Goal: Contribute content: Add original content to the website for others to see

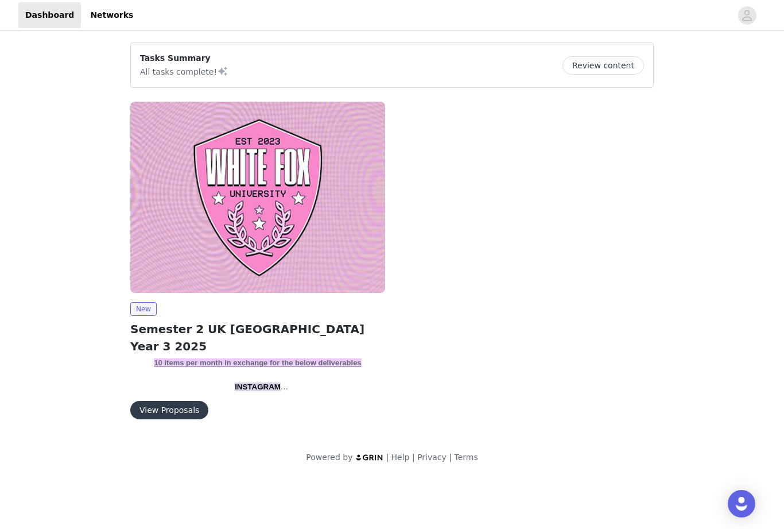
click at [162, 416] on button "View Proposals" at bounding box center [169, 410] width 78 height 18
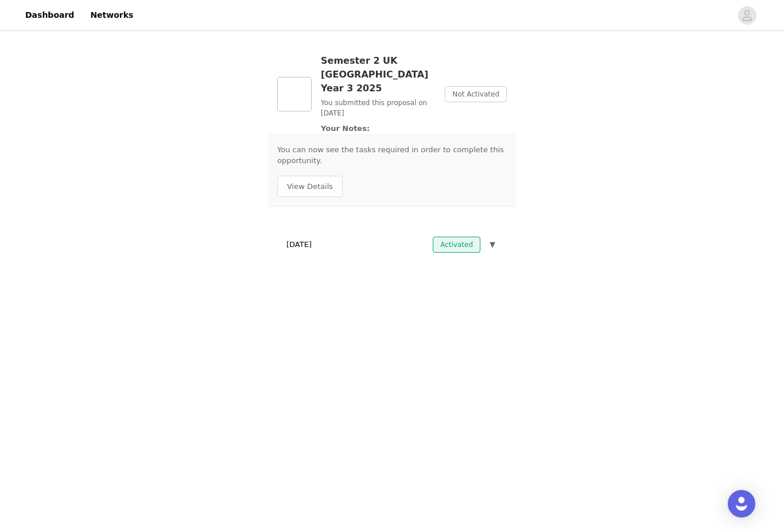
click at [311, 176] on button "View Details" at bounding box center [309, 187] width 65 height 22
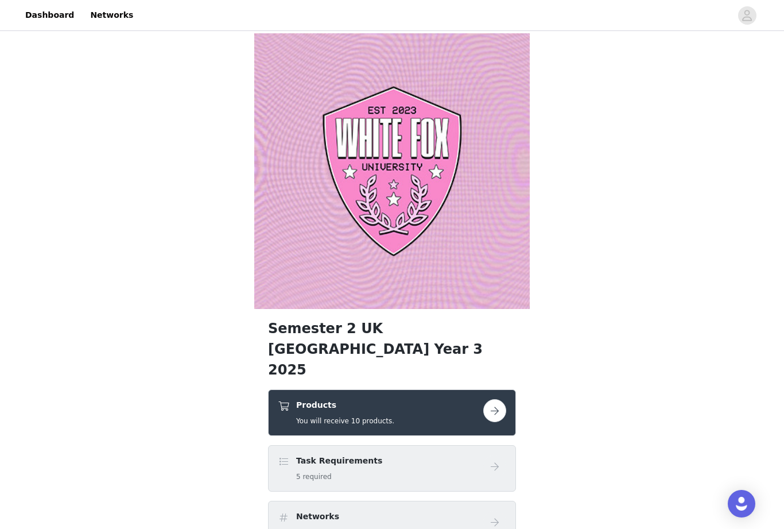
click at [495, 400] on button "button" at bounding box center [494, 410] width 23 height 23
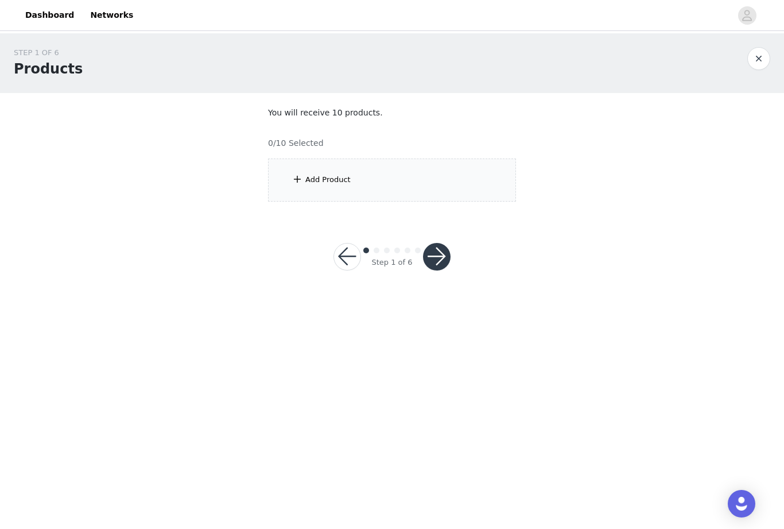
click at [311, 184] on div "Add Product" at bounding box center [327, 179] width 45 height 11
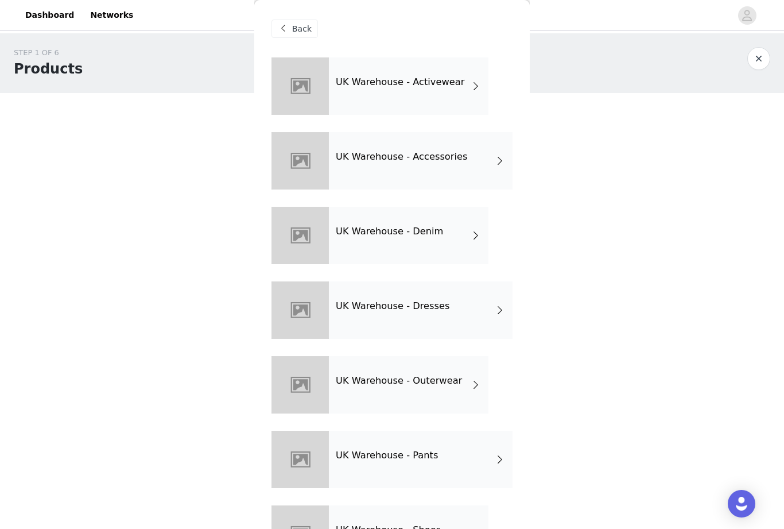
click at [457, 94] on div "UK Warehouse - Activewear" at bounding box center [409, 85] width 160 height 57
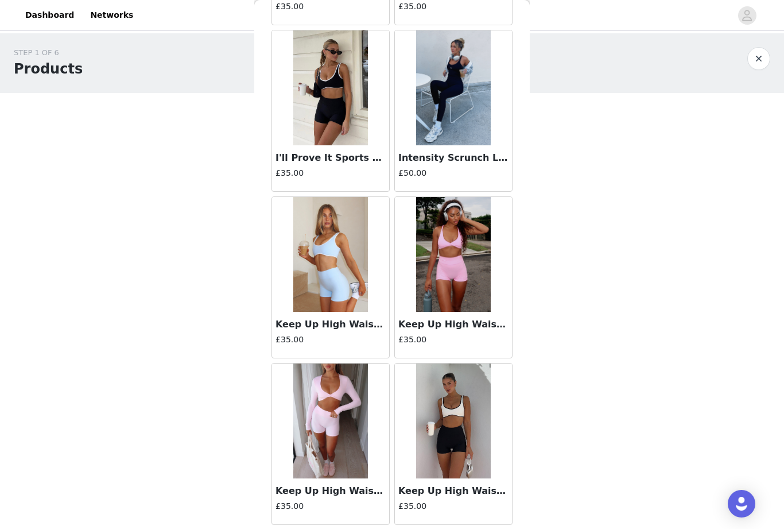
scroll to position [865, 0]
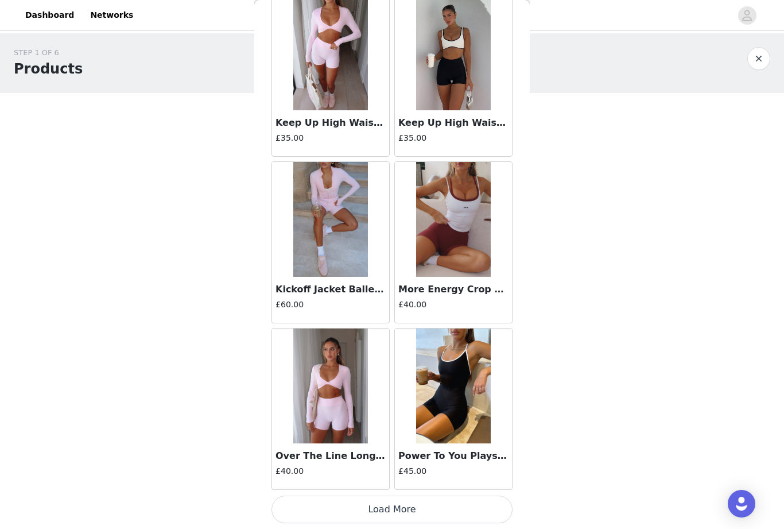
click at [429, 511] on button "Load More" at bounding box center [392, 509] width 241 height 28
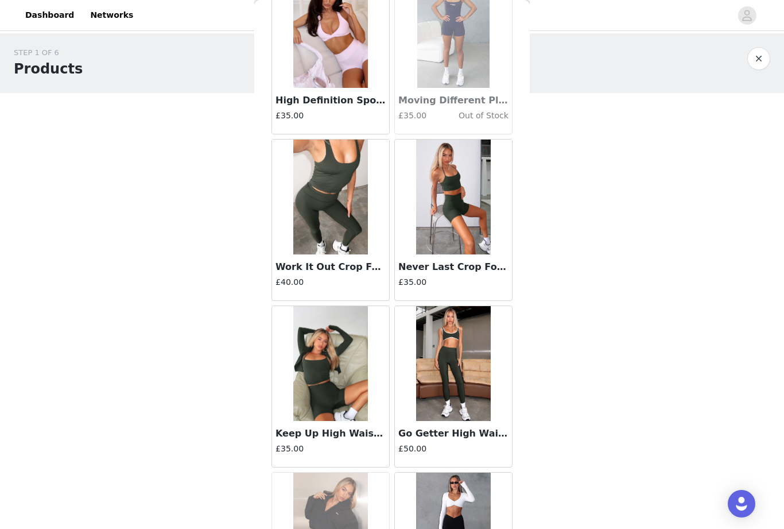
scroll to position [2751, 0]
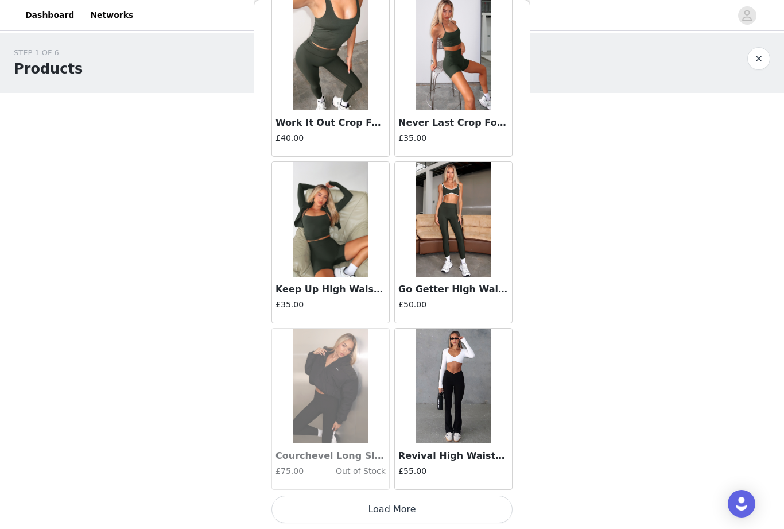
click at [340, 511] on button "Load More" at bounding box center [392, 509] width 241 height 28
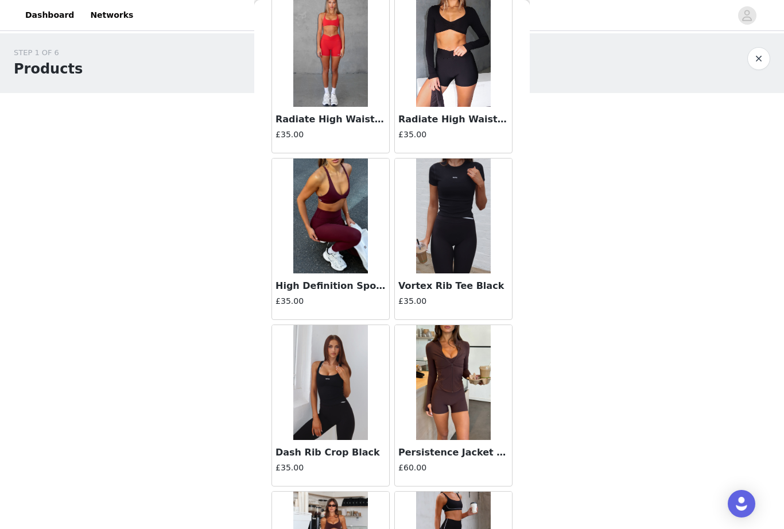
scroll to position [3562, 0]
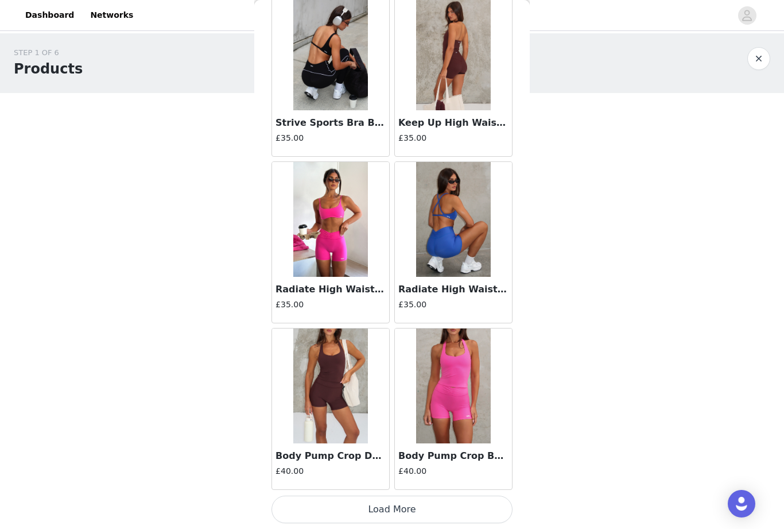
click at [334, 503] on button "Load More" at bounding box center [392, 509] width 241 height 28
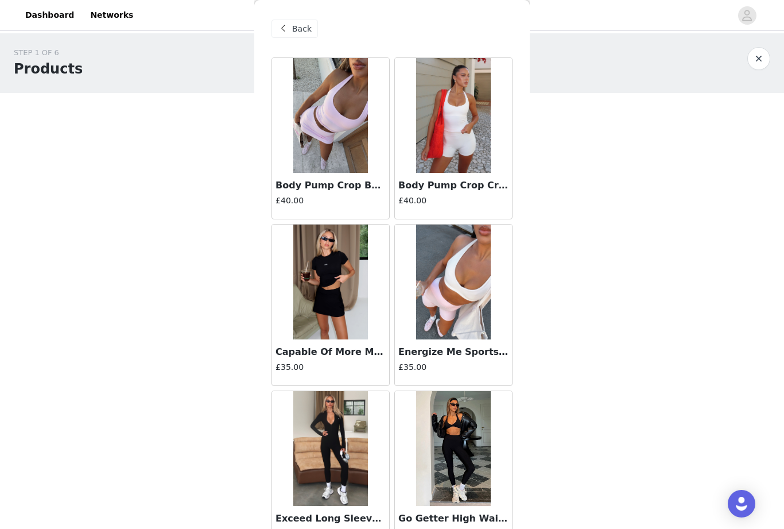
scroll to position [0, 0]
click at [302, 33] on span "Back" at bounding box center [302, 29] width 20 height 12
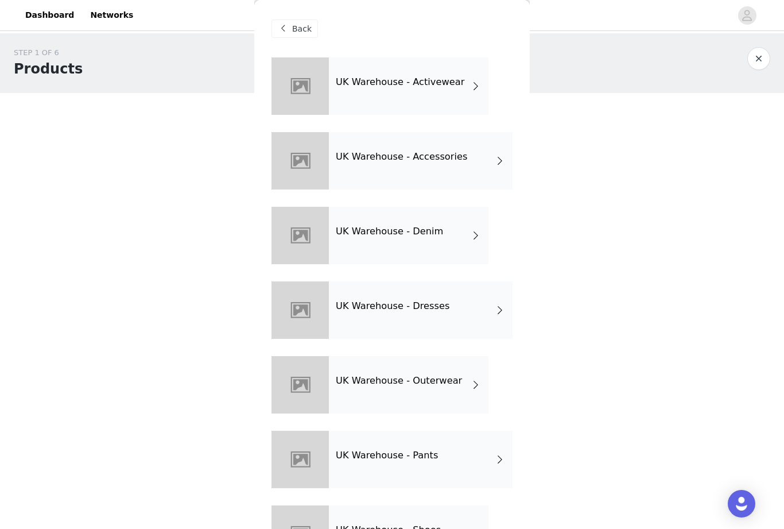
click at [484, 158] on div "UK Warehouse - Accessories" at bounding box center [421, 160] width 184 height 57
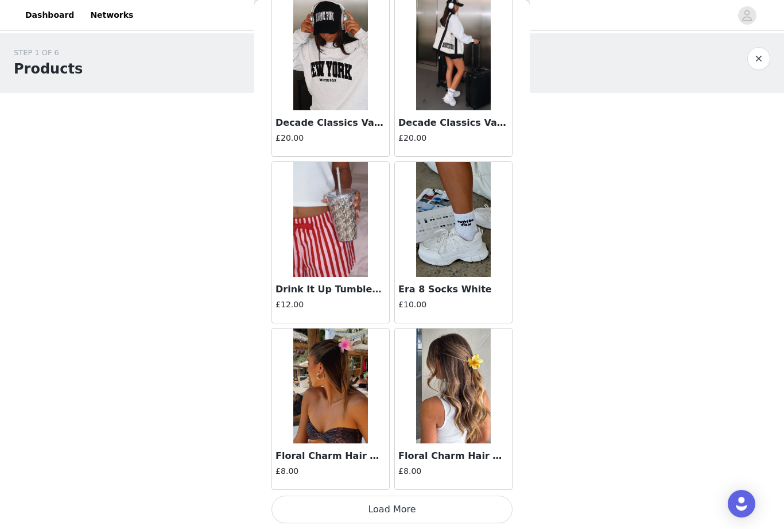
scroll to position [1228, 0]
click at [450, 500] on button "Load More" at bounding box center [392, 509] width 241 height 28
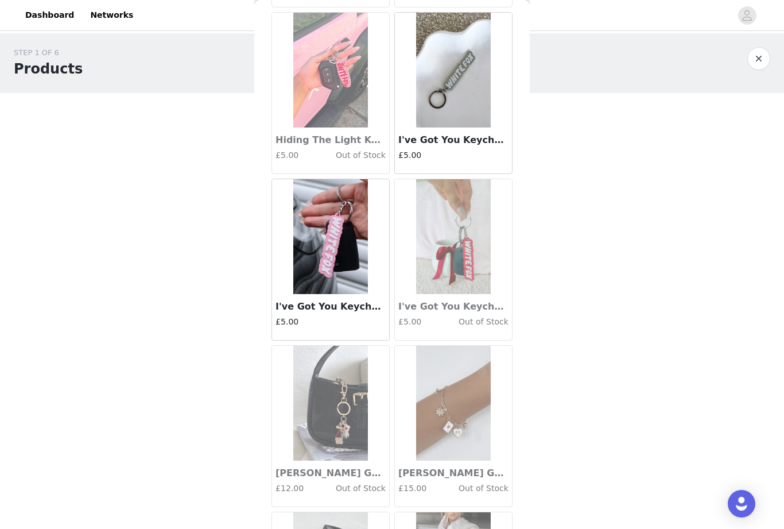
scroll to position [2210, 0]
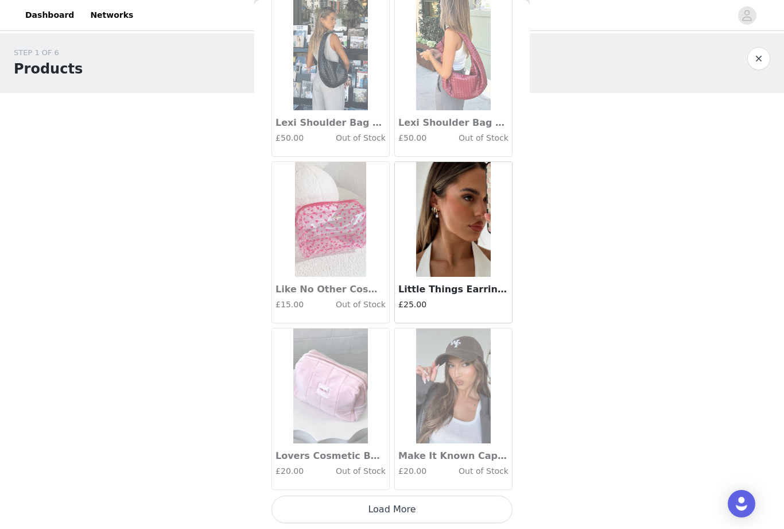
click at [459, 502] on button "Load More" at bounding box center [392, 509] width 241 height 28
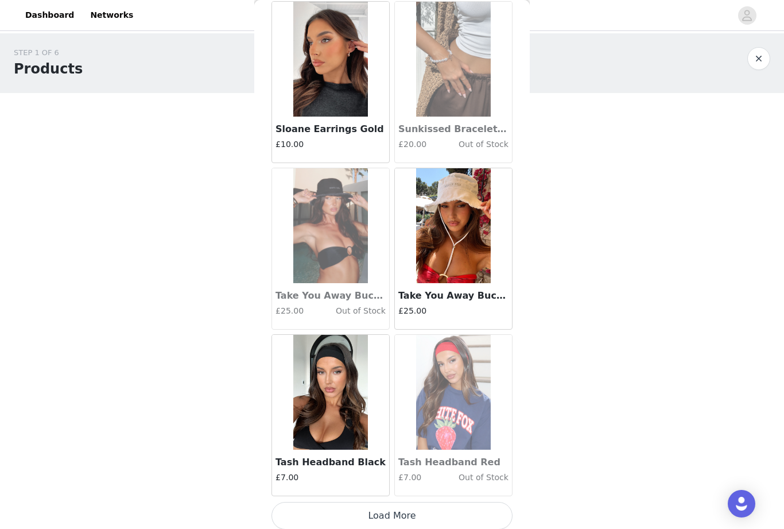
scroll to position [4552, 0]
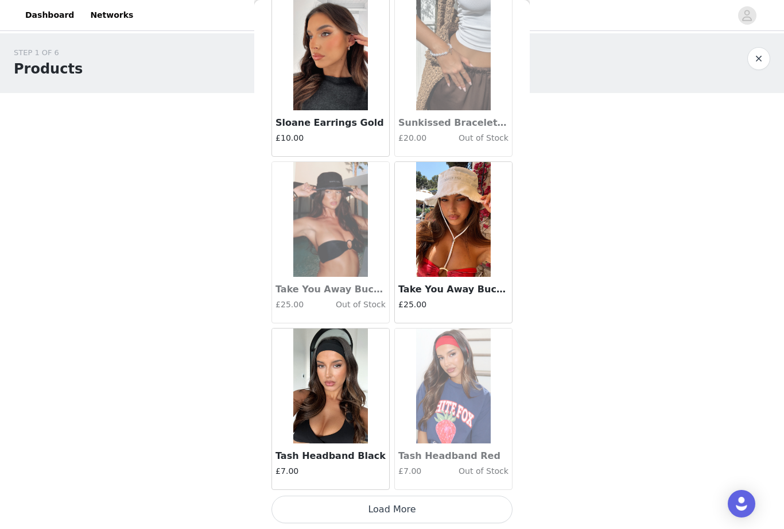
click at [444, 503] on button "Load More" at bounding box center [392, 509] width 241 height 28
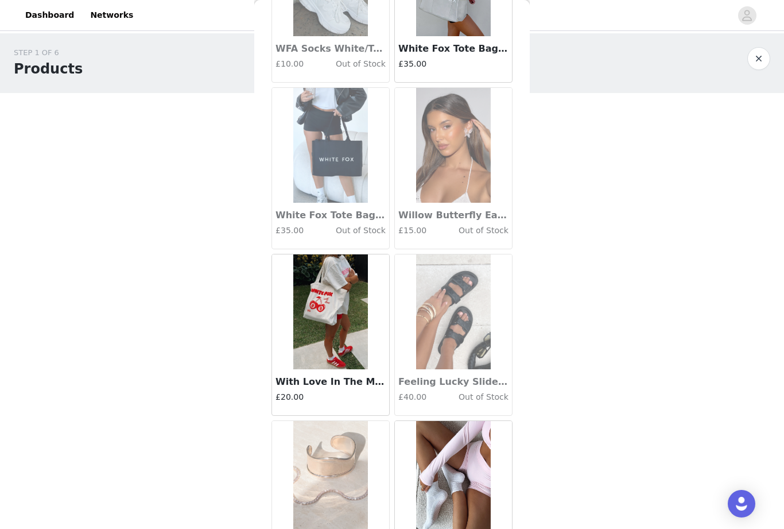
scroll to position [5631, 0]
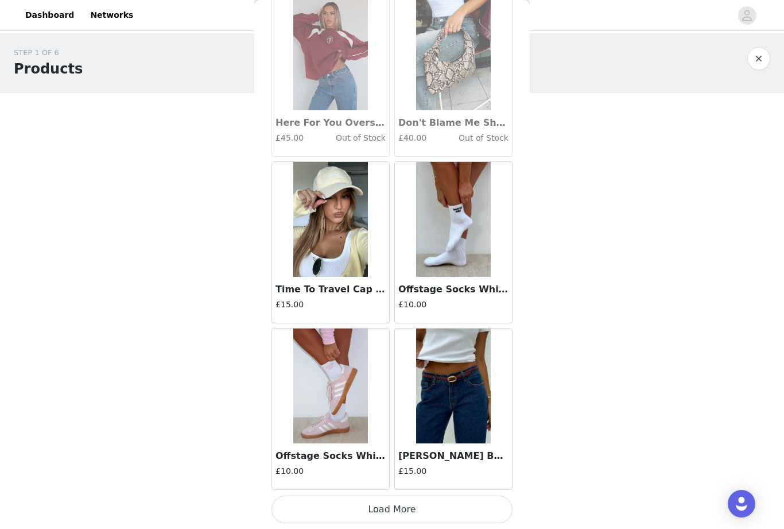
click at [433, 504] on button "Load More" at bounding box center [392, 509] width 241 height 28
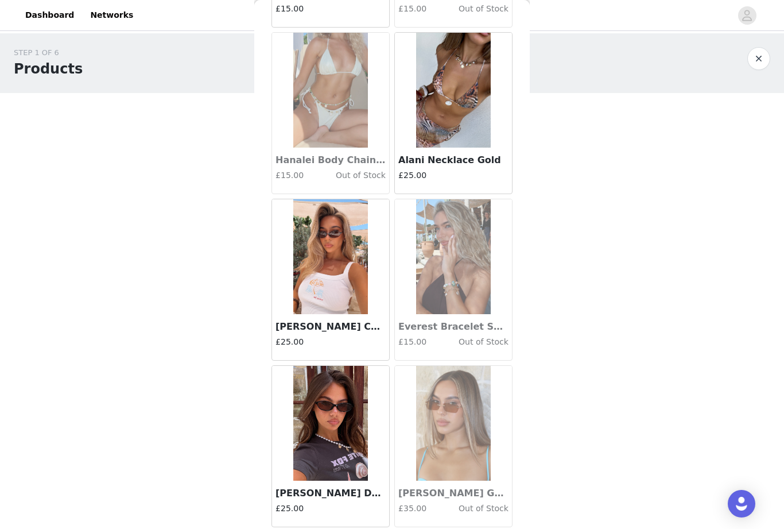
scroll to position [7683, 0]
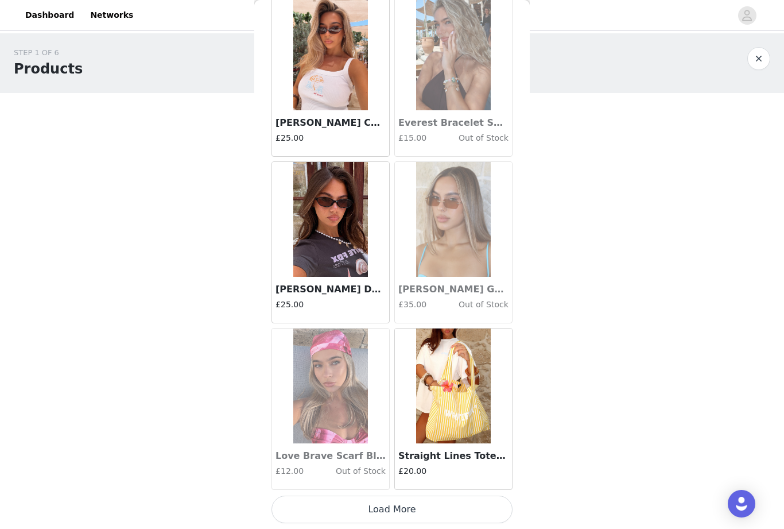
click at [478, 502] on button "Load More" at bounding box center [392, 509] width 241 height 28
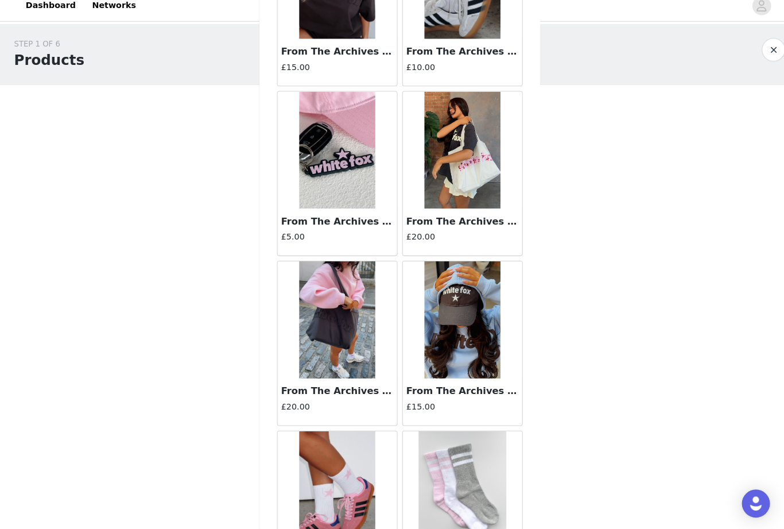
scroll to position [9328, 0]
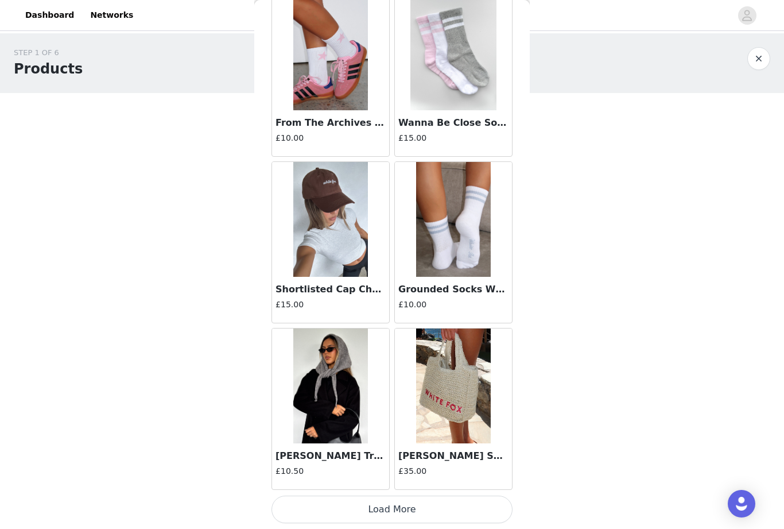
click at [450, 505] on button "Load More" at bounding box center [392, 509] width 241 height 28
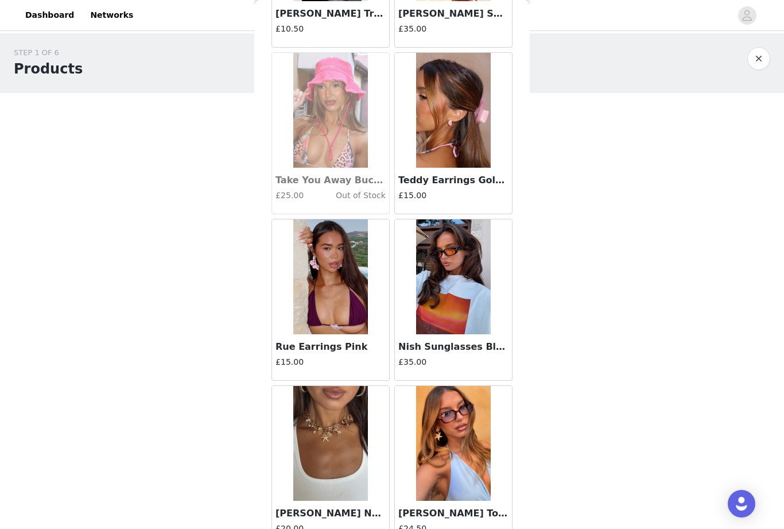
scroll to position [9994, 0]
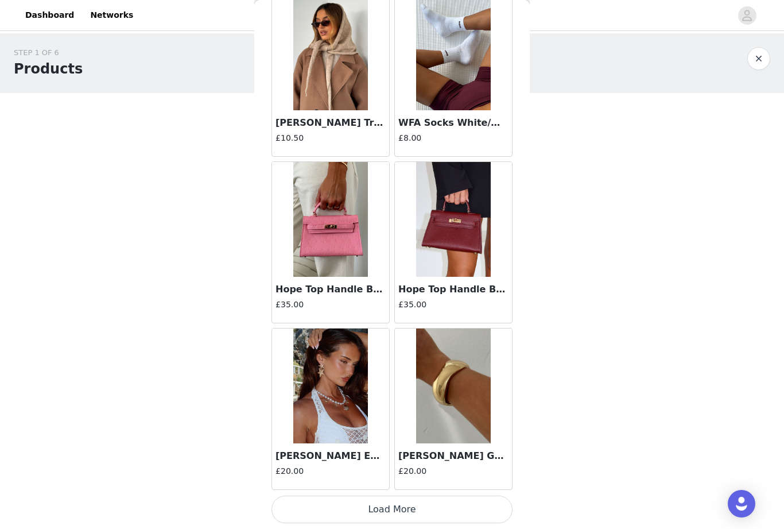
click at [322, 499] on button "Load More" at bounding box center [392, 509] width 241 height 28
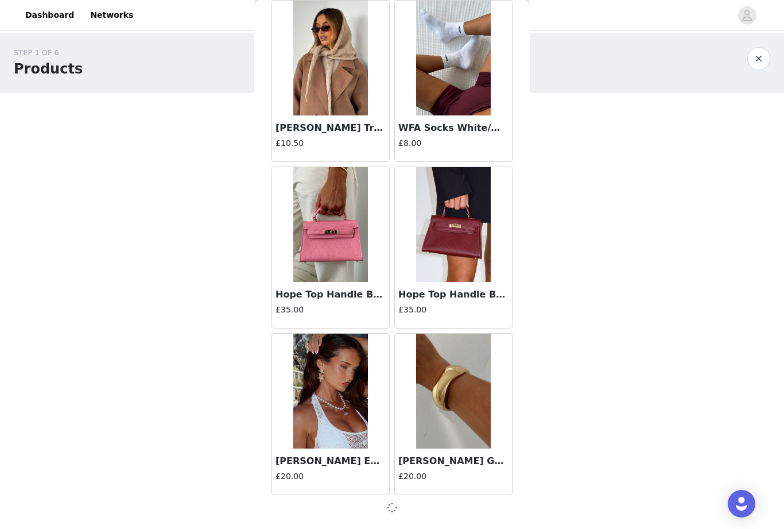
scroll to position [11211, 0]
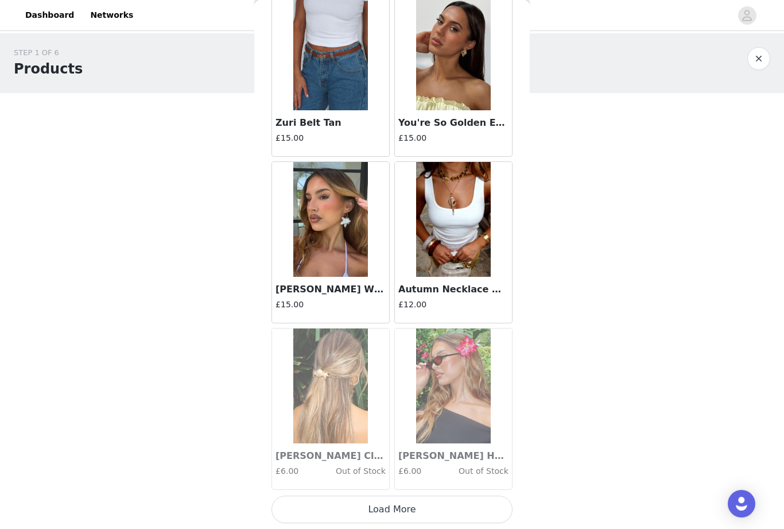
click at [303, 499] on button "Load More" at bounding box center [392, 509] width 241 height 28
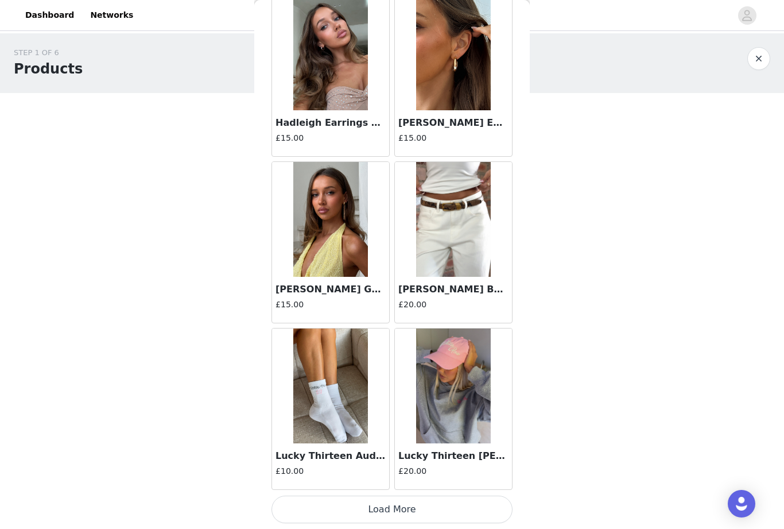
scroll to position [14545, 0]
click at [338, 502] on button "Load More" at bounding box center [392, 509] width 241 height 28
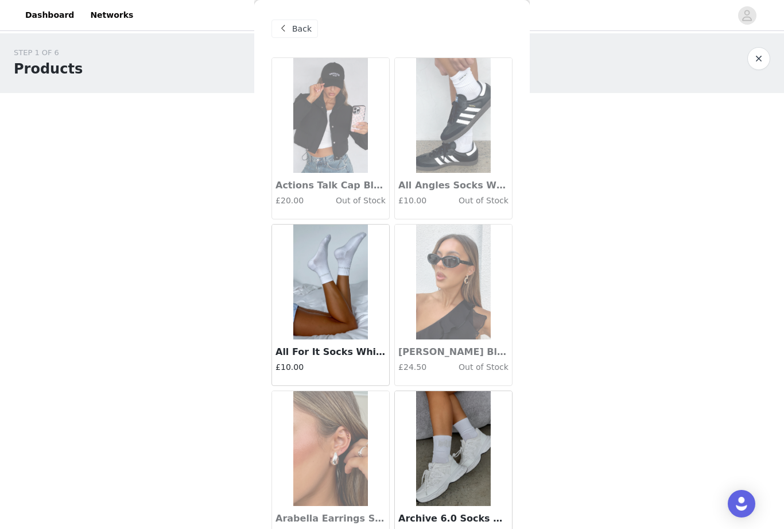
scroll to position [0, 0]
click at [294, 29] on span "Back" at bounding box center [302, 29] width 20 height 12
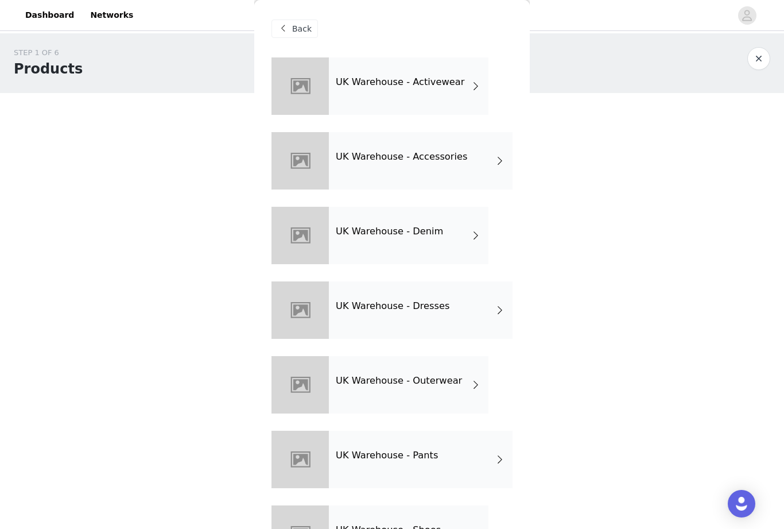
click at [427, 238] on div "UK Warehouse - Denim" at bounding box center [409, 235] width 160 height 57
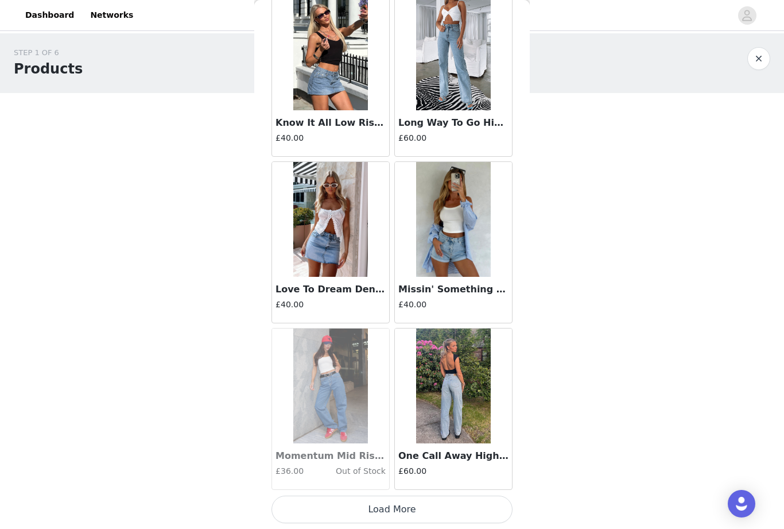
scroll to position [1228, 0]
click at [472, 506] on button "Load More" at bounding box center [392, 509] width 241 height 28
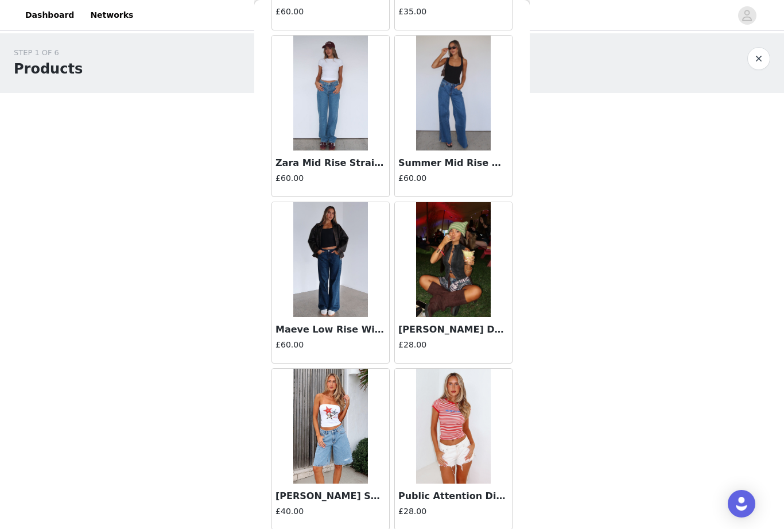
scroll to position [2355, 0]
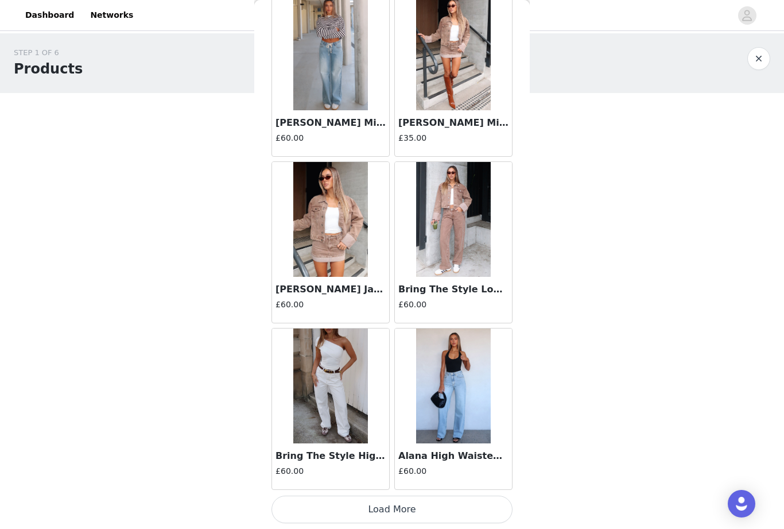
click at [482, 505] on button "Load More" at bounding box center [392, 509] width 241 height 28
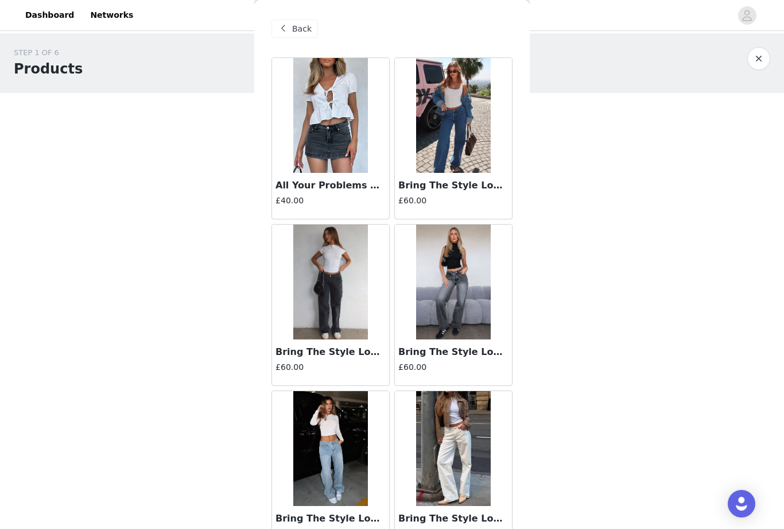
scroll to position [0, 0]
click at [294, 21] on div "Back" at bounding box center [295, 29] width 46 height 18
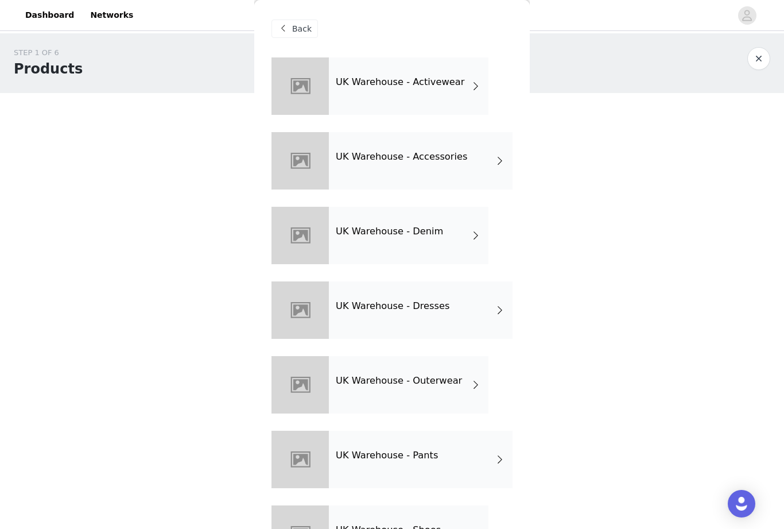
click at [474, 311] on div "UK Warehouse - Dresses" at bounding box center [421, 309] width 184 height 57
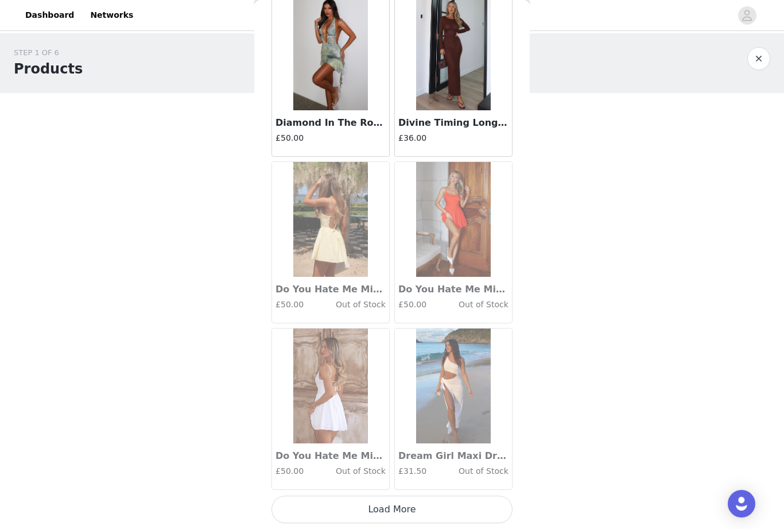
click at [502, 499] on button "Load More" at bounding box center [392, 509] width 241 height 28
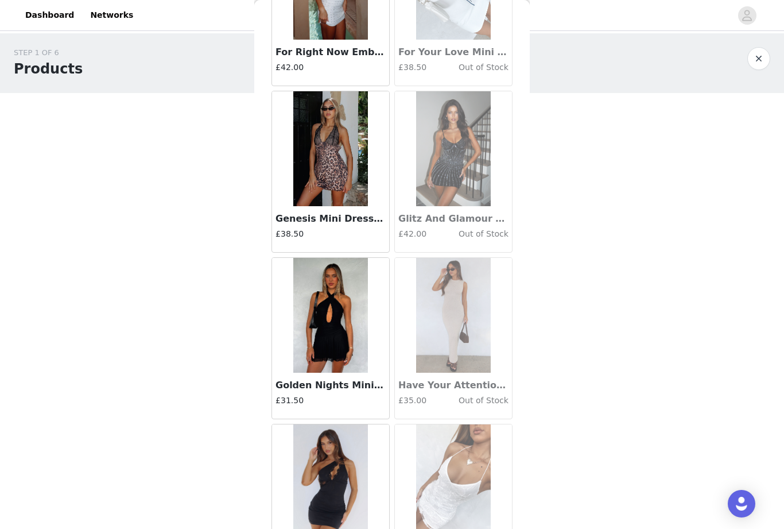
scroll to position [2801, 0]
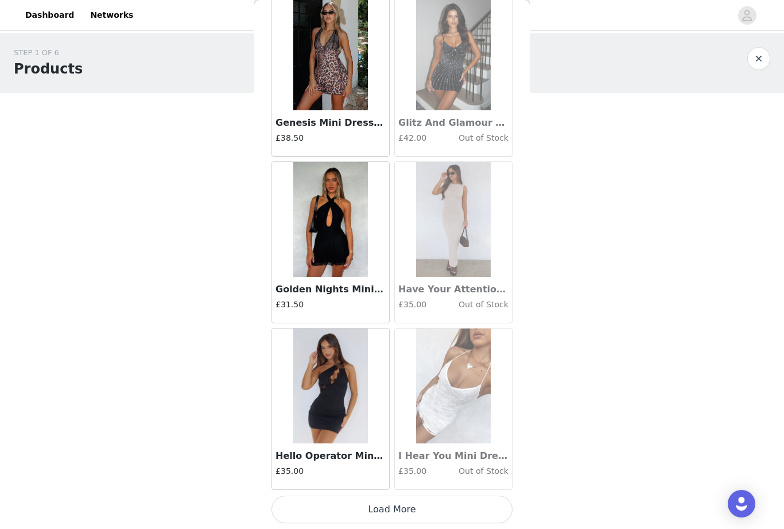
click at [463, 508] on button "Load More" at bounding box center [392, 509] width 241 height 28
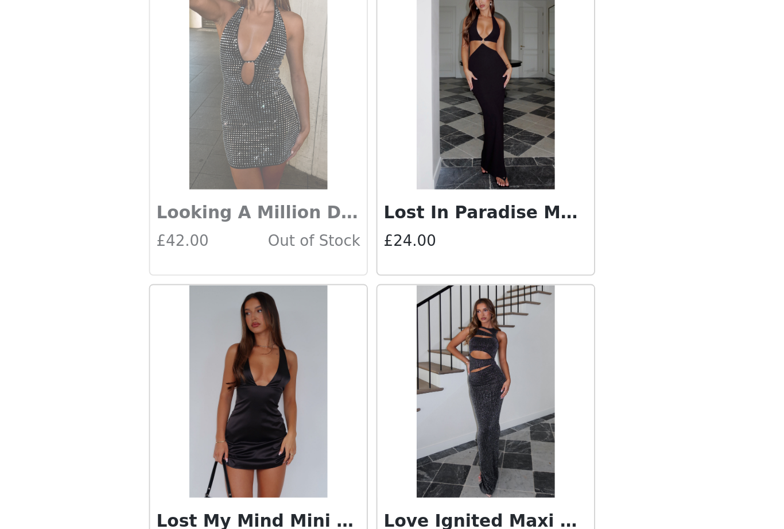
scroll to position [4557, 0]
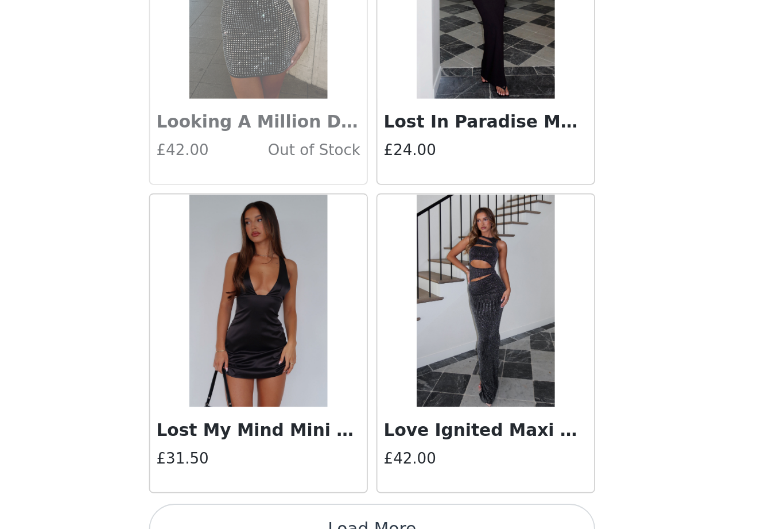
click at [272, 495] on button "Load More" at bounding box center [392, 509] width 241 height 28
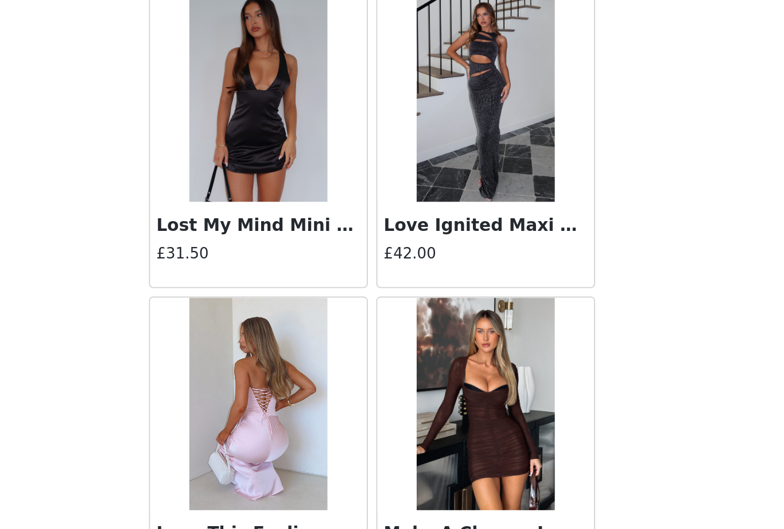
scroll to position [4691, 0]
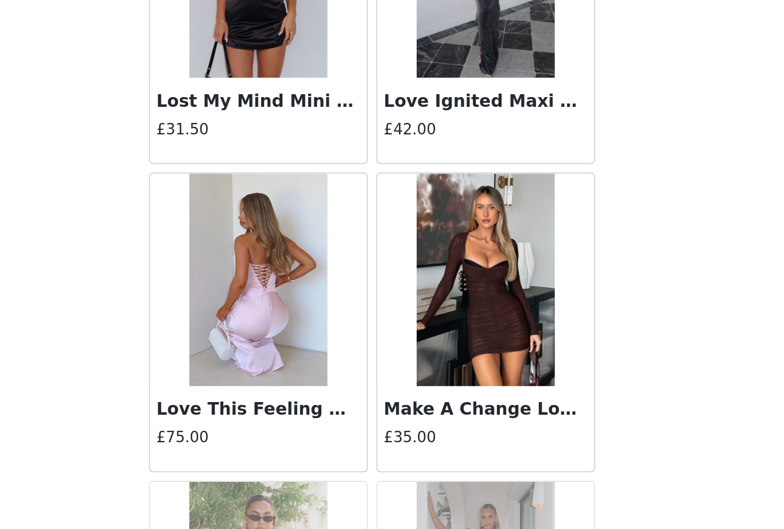
click at [405, 168] on body "Dashboard Networks STEP 1 OF 6 Products You will receive 10 products. 0/10 Sele…" at bounding box center [392, 264] width 784 height 529
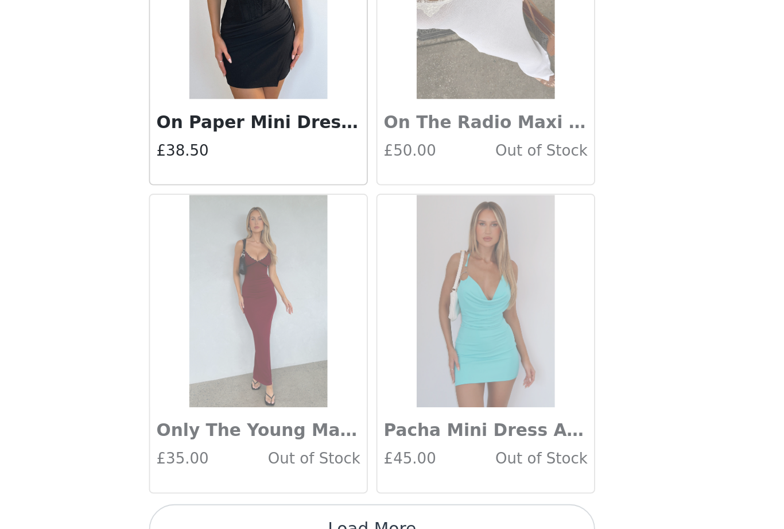
click at [272, 495] on button "Load More" at bounding box center [392, 509] width 241 height 28
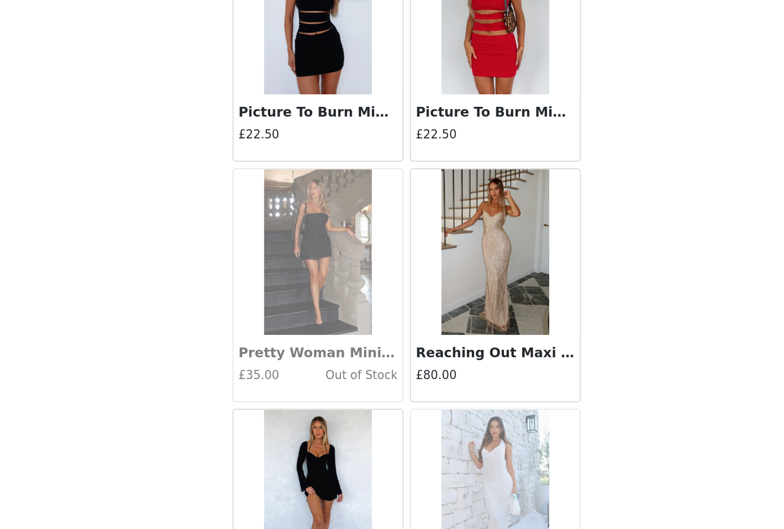
scroll to position [6796, 0]
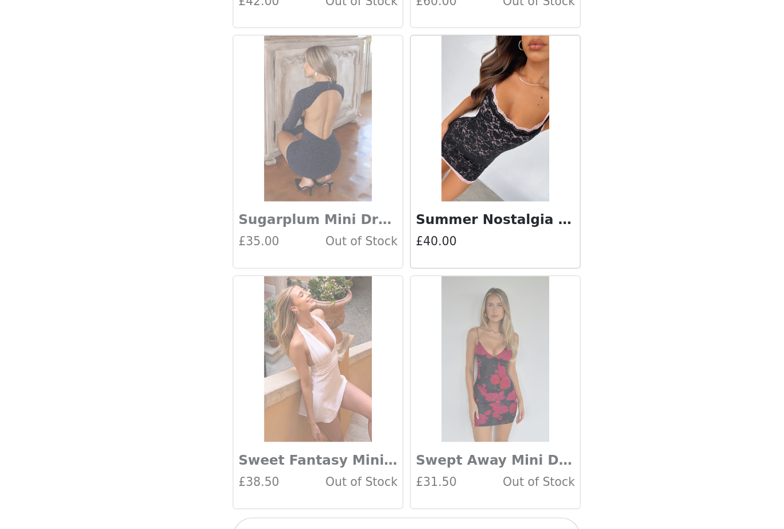
click at [418, 177] on div "Back Admire You Mini Dress White £55.00 Angel Of Mine Mini Dress Red £45.00 Arc…" at bounding box center [392, 264] width 276 height 529
click at [292, 495] on button "Load More" at bounding box center [392, 509] width 241 height 28
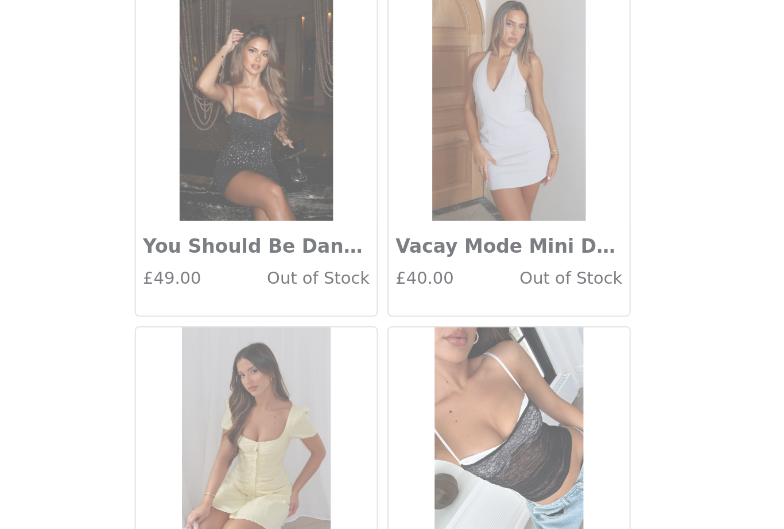
scroll to position [9551, 0]
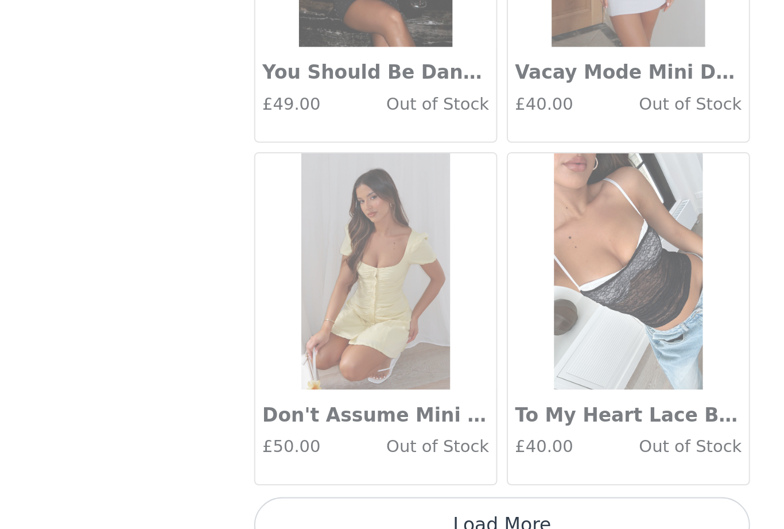
click at [290, 495] on button "Load More" at bounding box center [392, 509] width 241 height 28
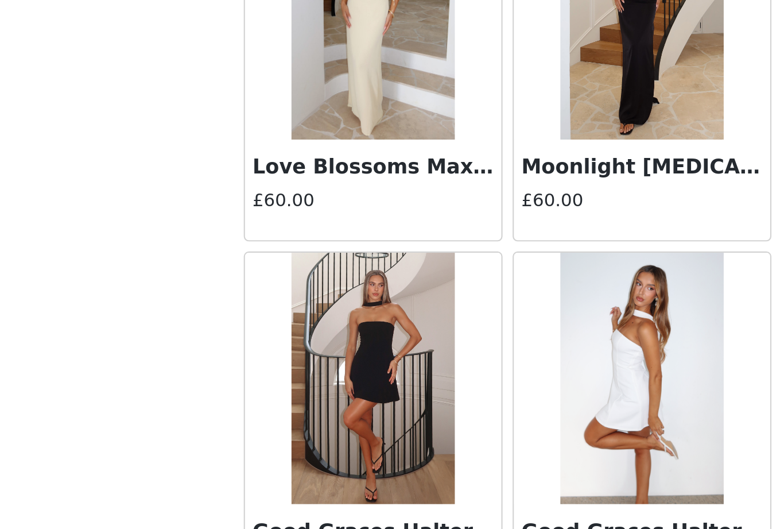
scroll to position [11216, 0]
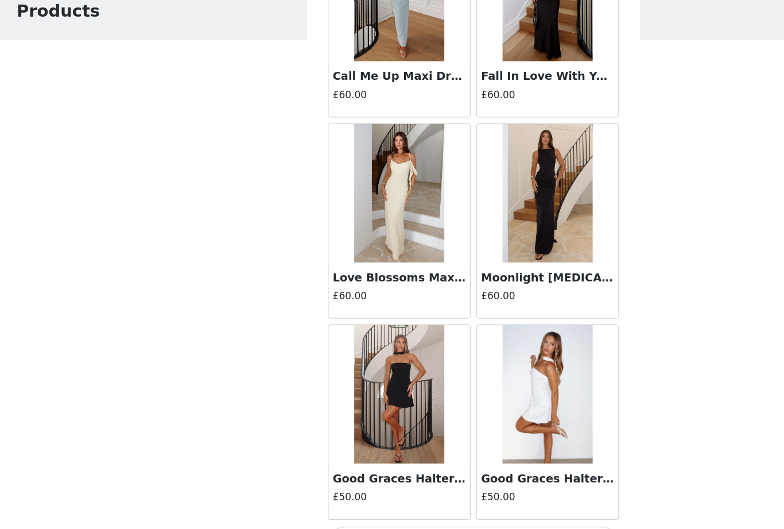
click at [471, 495] on button "Load More" at bounding box center [392, 509] width 241 height 28
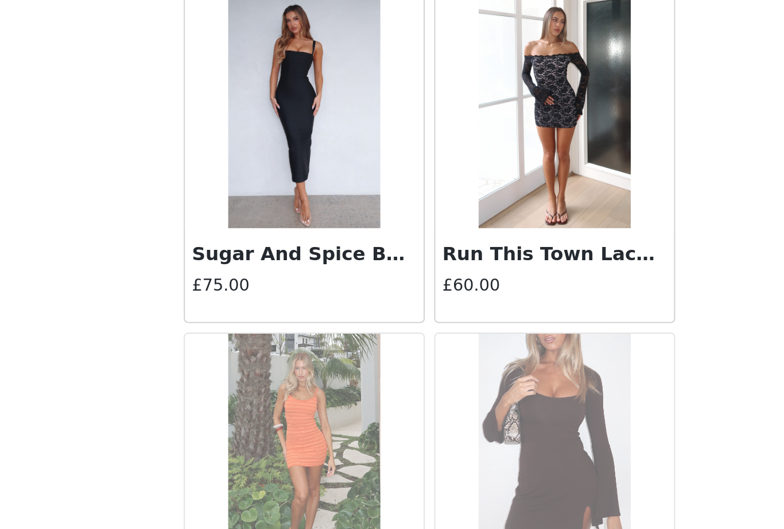
scroll to position [12881, 0]
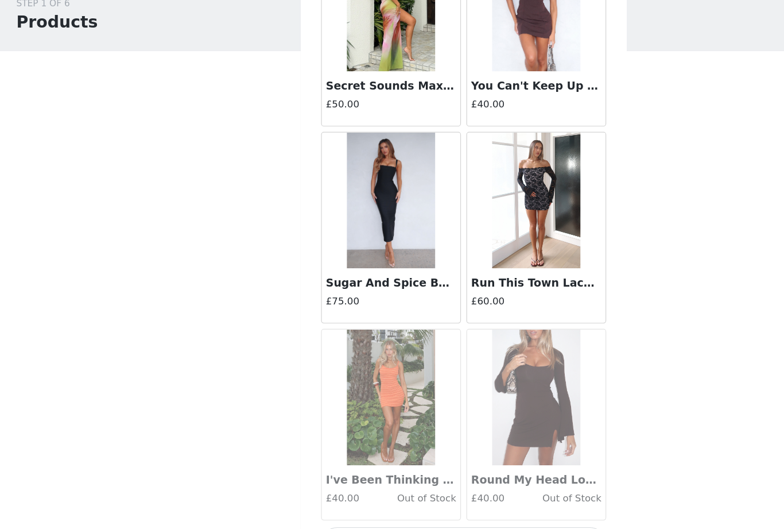
click at [456, 495] on button "Load More" at bounding box center [392, 509] width 241 height 28
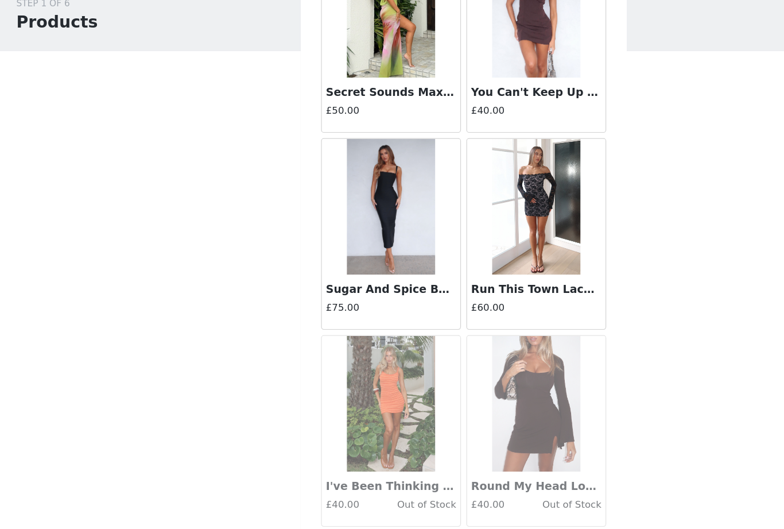
scroll to position [12875, 0]
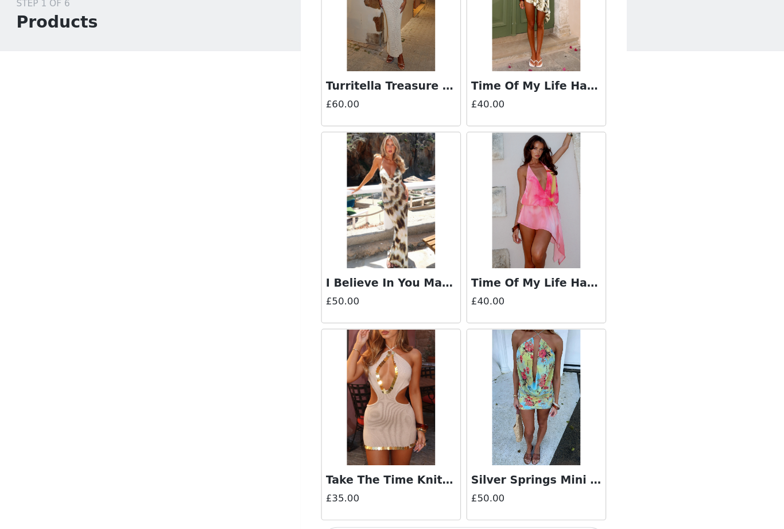
click at [464, 495] on button "Load More" at bounding box center [392, 509] width 241 height 28
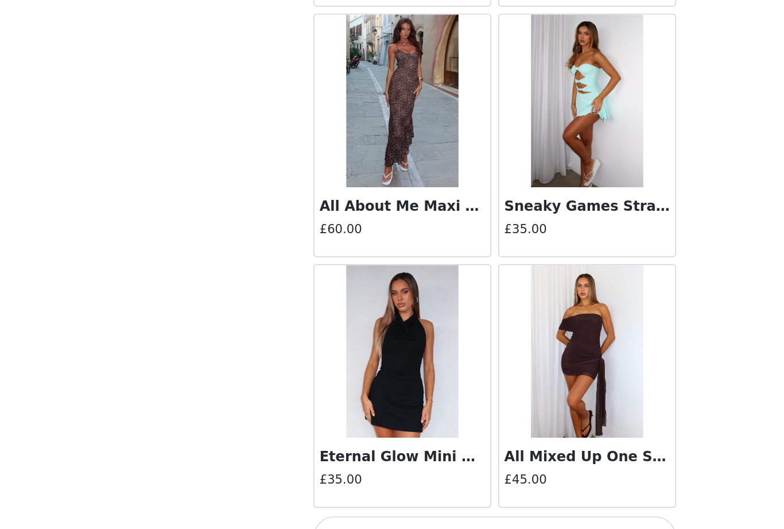
scroll to position [16210, 0]
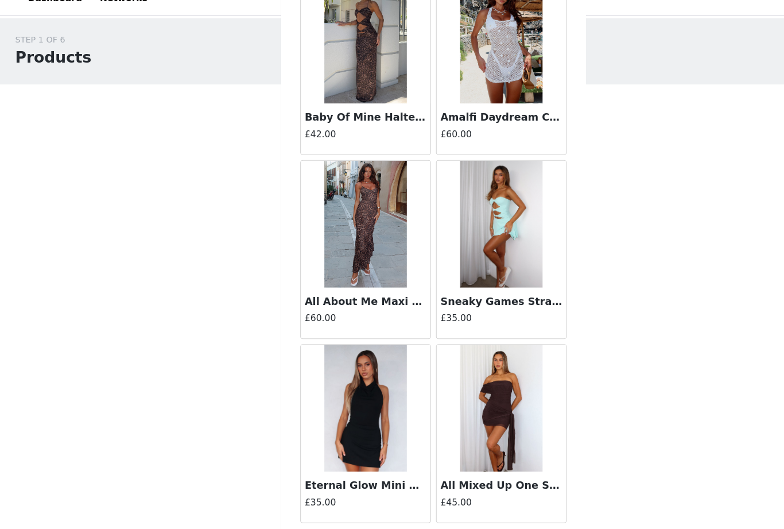
click at [491, 496] on button "Load More" at bounding box center [392, 509] width 241 height 28
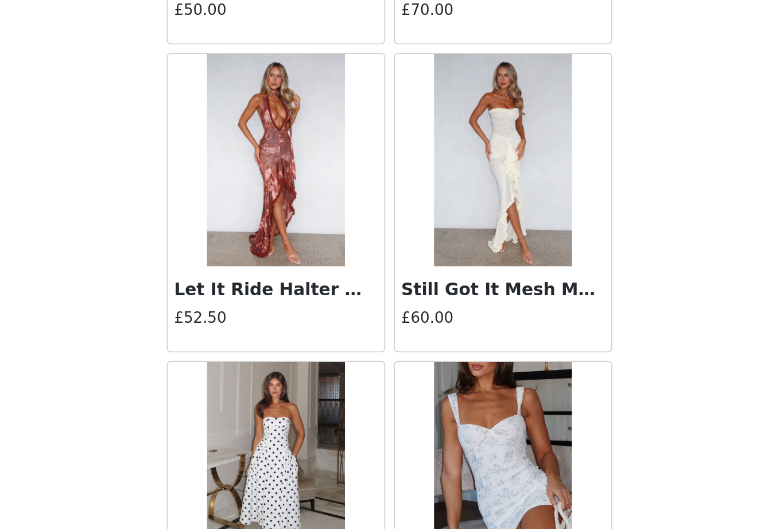
scroll to position [17875, 0]
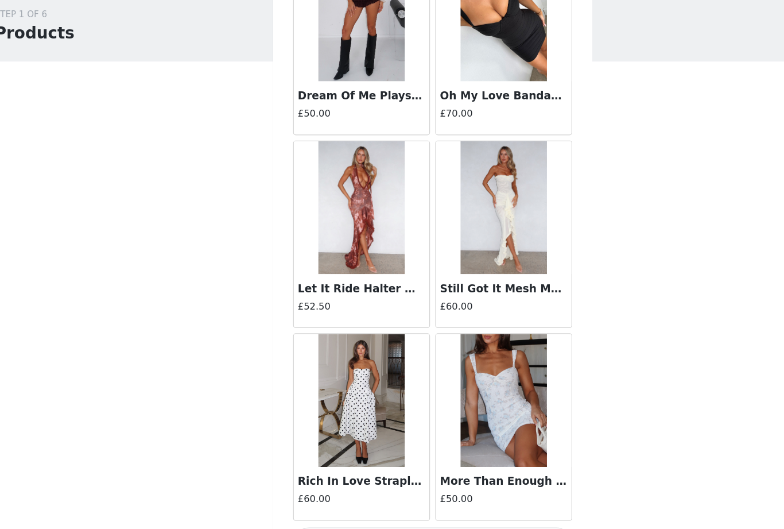
click at [413, 495] on button "Load More" at bounding box center [392, 509] width 241 height 28
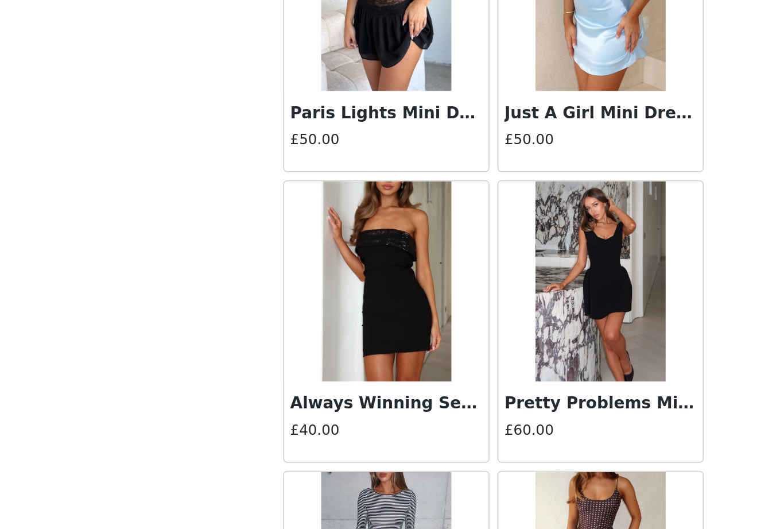
scroll to position [19489, 0]
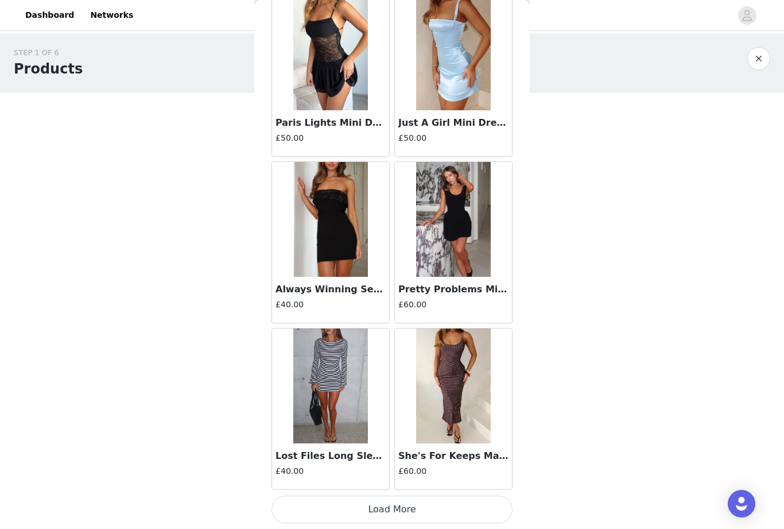
click at [472, 505] on button "Load More" at bounding box center [392, 509] width 241 height 28
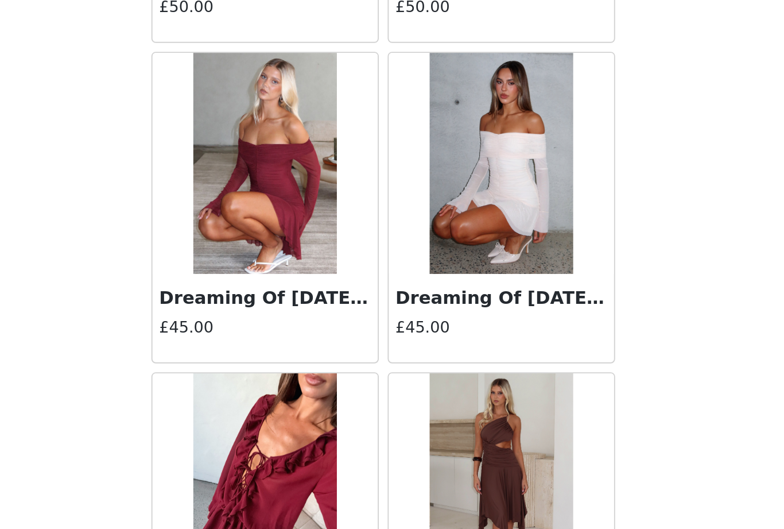
scroll to position [21204, 0]
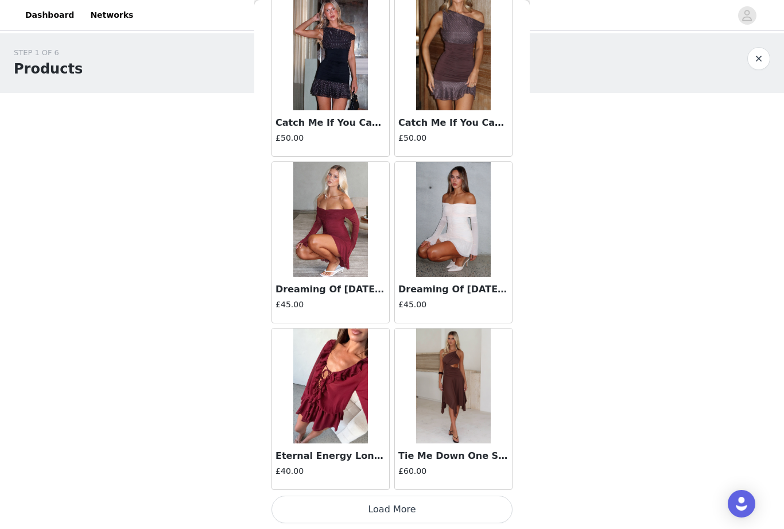
click at [472, 510] on button "Load More" at bounding box center [392, 509] width 241 height 28
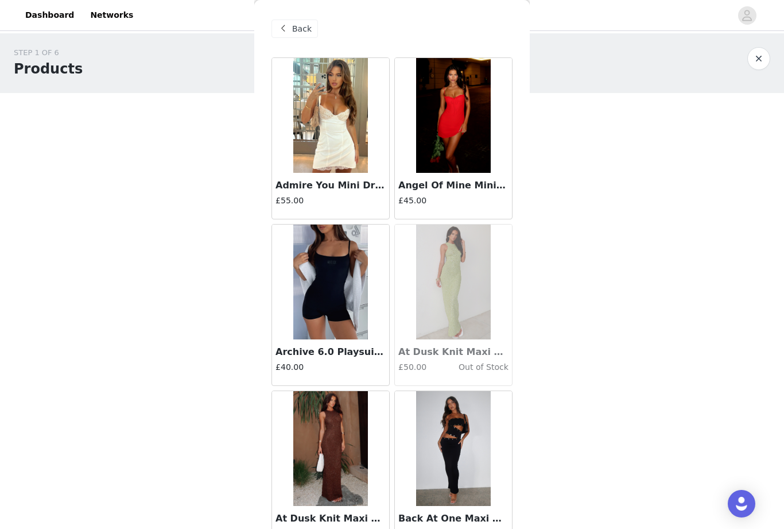
scroll to position [0, 0]
click at [289, 35] on span at bounding box center [283, 29] width 14 height 14
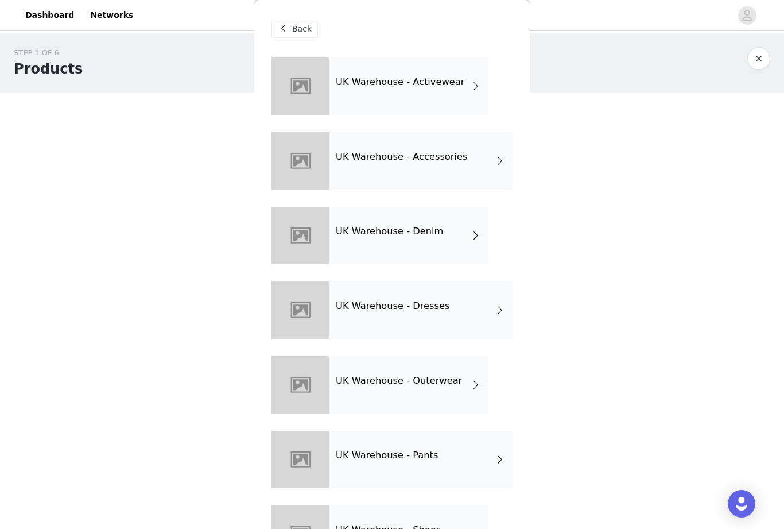
click at [470, 365] on div "UK Warehouse - Outerwear" at bounding box center [409, 384] width 160 height 57
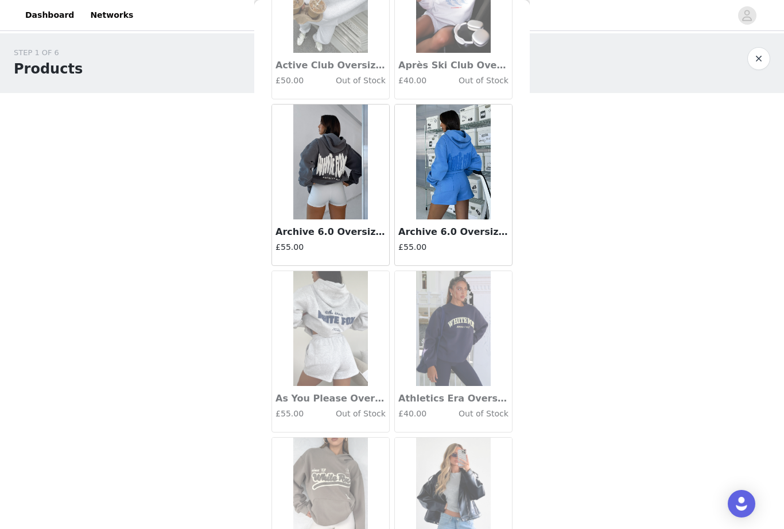
scroll to position [287, 0]
click at [570, 279] on div "STEP 1 OF 6 Products You will receive 10 products. 0/10 Selected Add Product Ba…" at bounding box center [392, 165] width 784 height 265
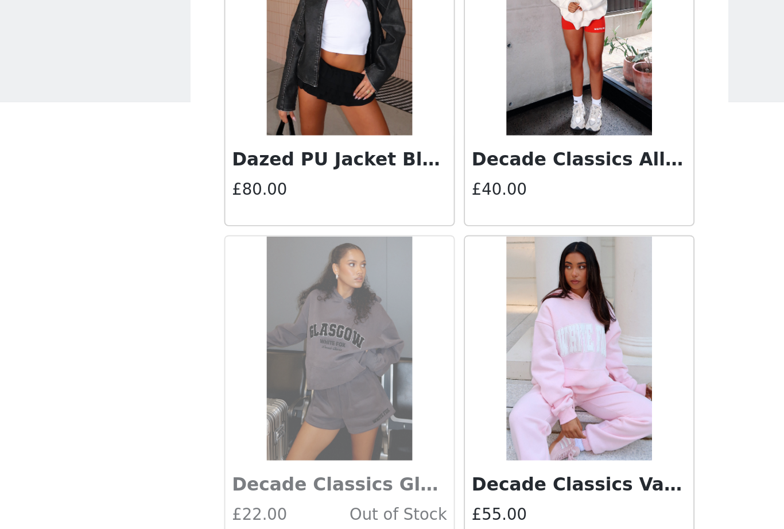
scroll to position [1228, 0]
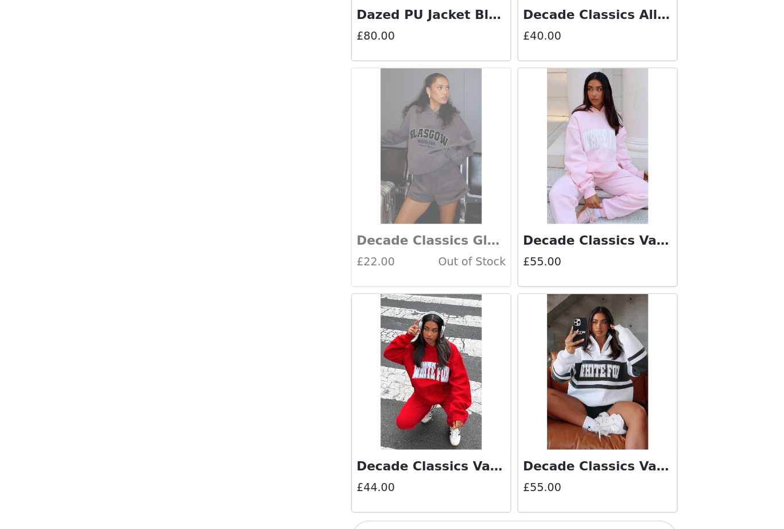
click at [459, 495] on button "Load More" at bounding box center [392, 509] width 241 height 28
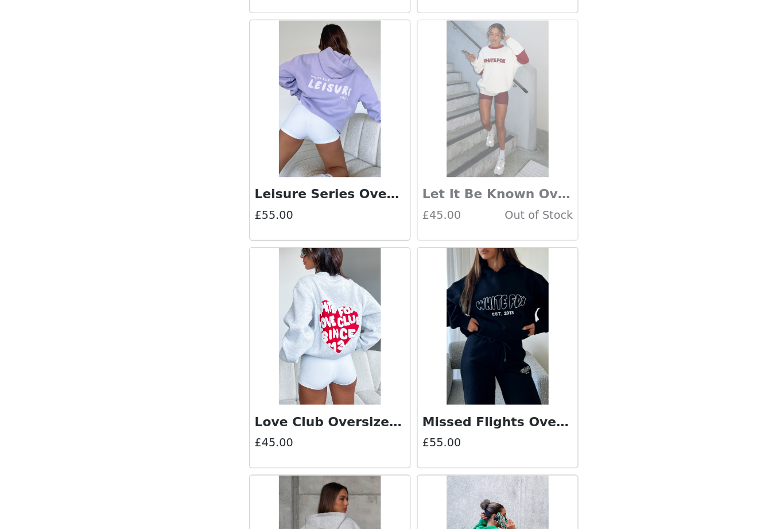
scroll to position [2777, 0]
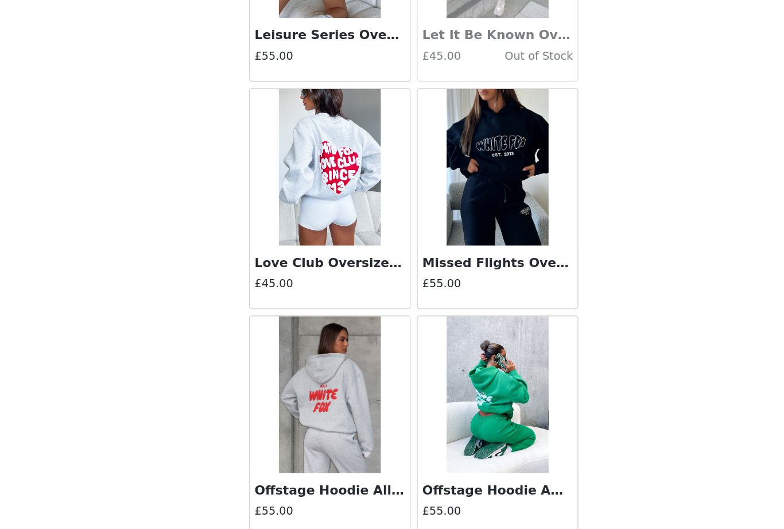
click at [377, 495] on button "Load More" at bounding box center [392, 509] width 241 height 28
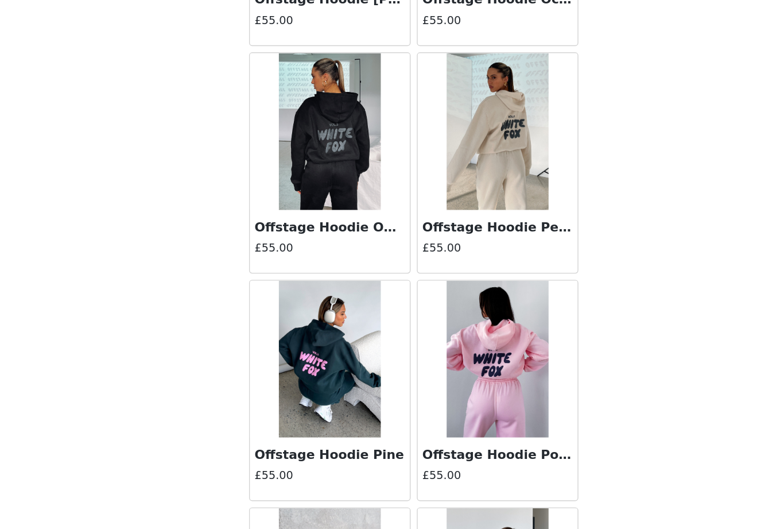
scroll to position [4088, 0]
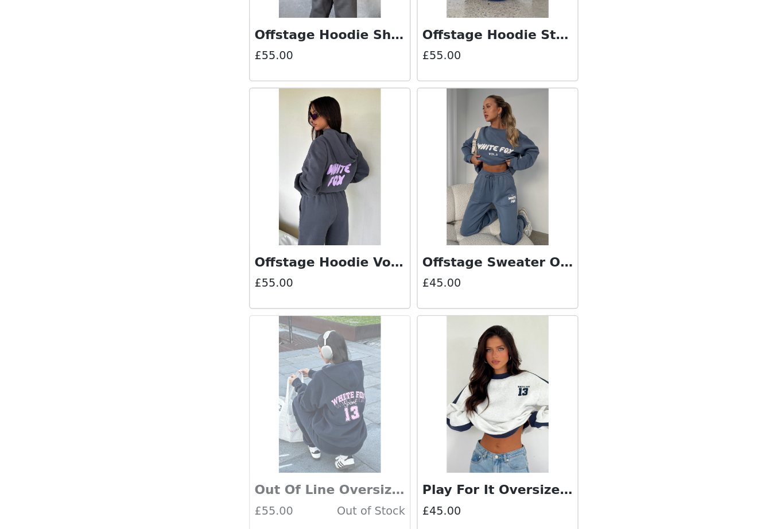
click at [351, 495] on button "Load More" at bounding box center [392, 509] width 241 height 28
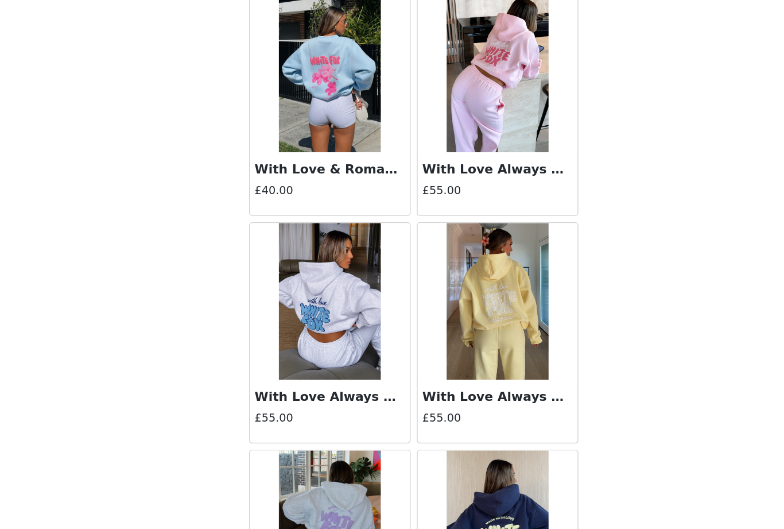
scroll to position [5958, 0]
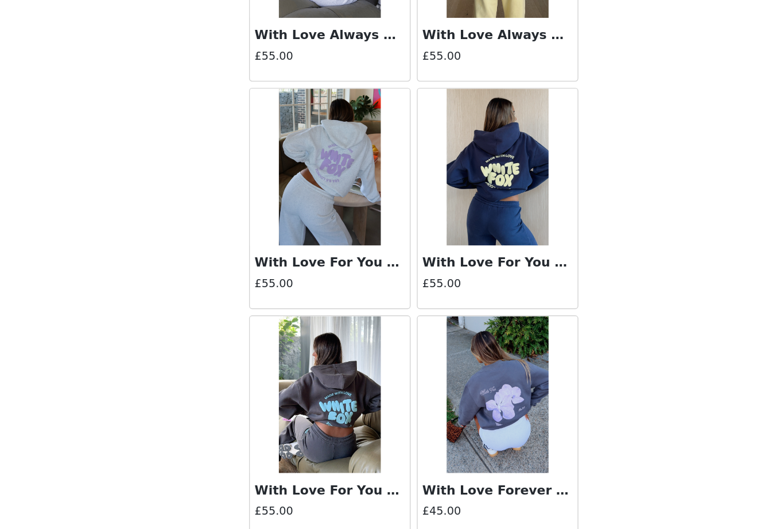
click at [395, 443] on div "With Love Forever Oversized Sweater Volcanic £45.00" at bounding box center [453, 466] width 117 height 46
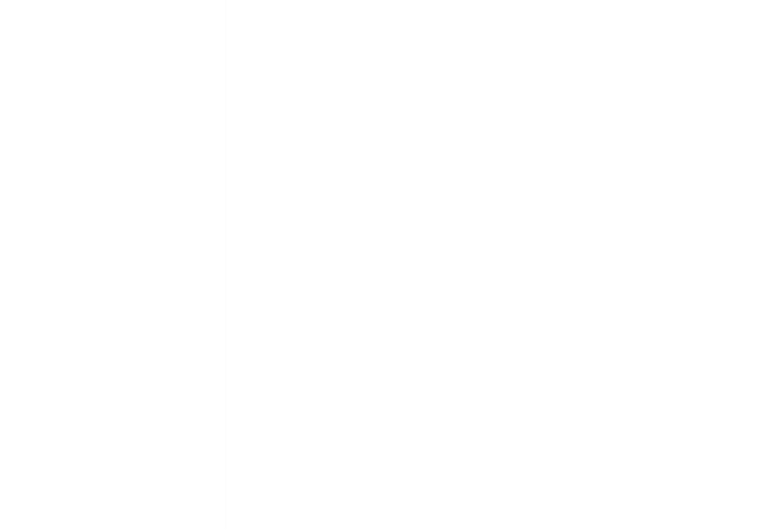
click at [336, 406] on div "Back A Little Too Much Knit Cardigan Cream £65.00 Out of Stock A Little Too Muc…" at bounding box center [392, 264] width 276 height 529
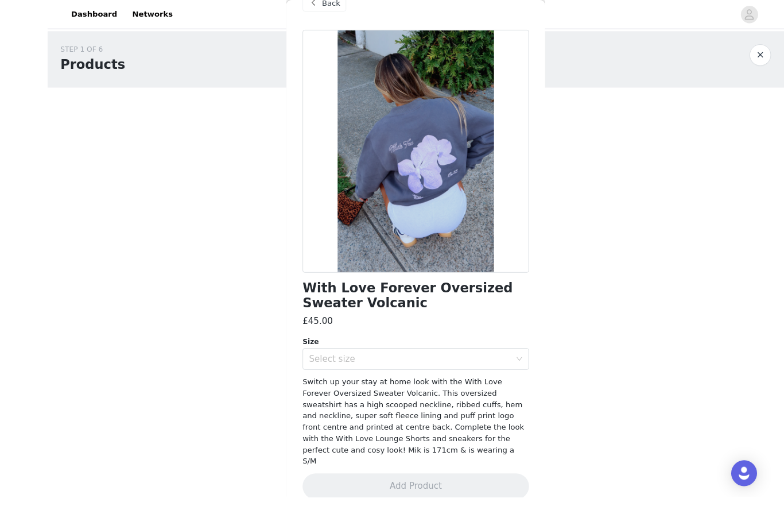
scroll to position [8, 0]
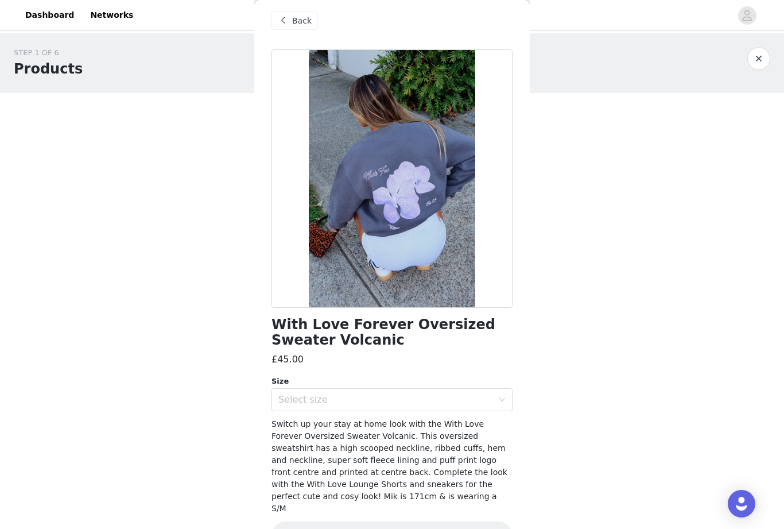
click at [304, 12] on div "Back" at bounding box center [295, 20] width 46 height 18
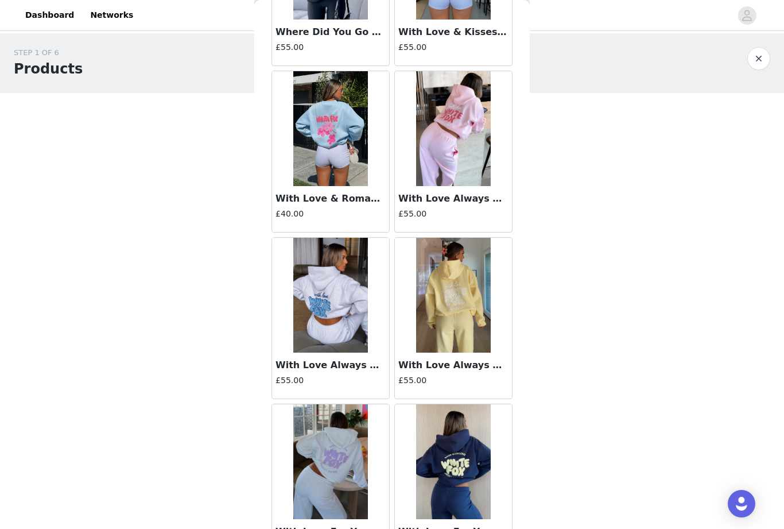
scroll to position [6034, 0]
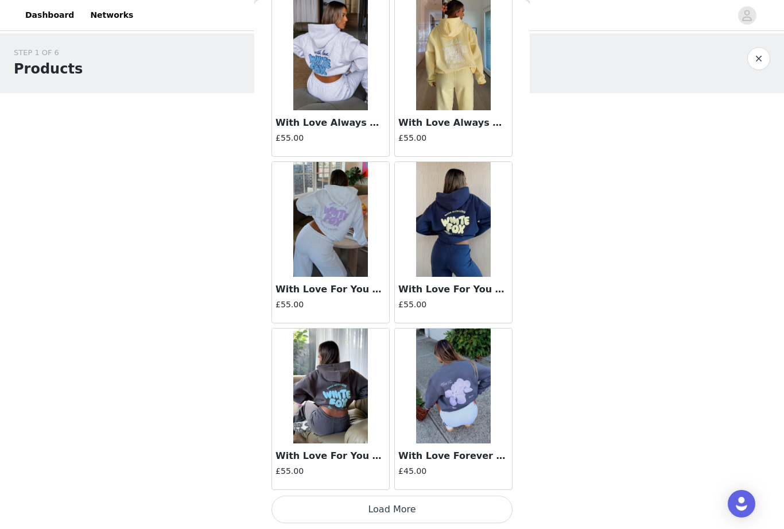
click at [431, 512] on button "Load More" at bounding box center [392, 509] width 241 height 28
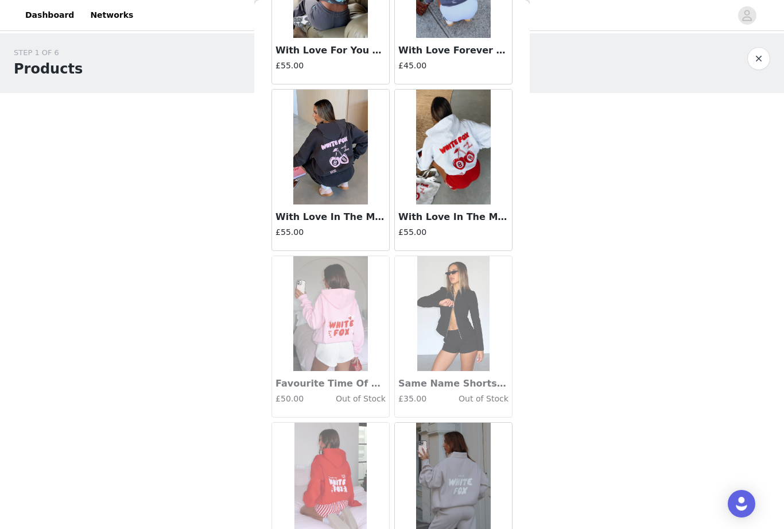
scroll to position [6622, 0]
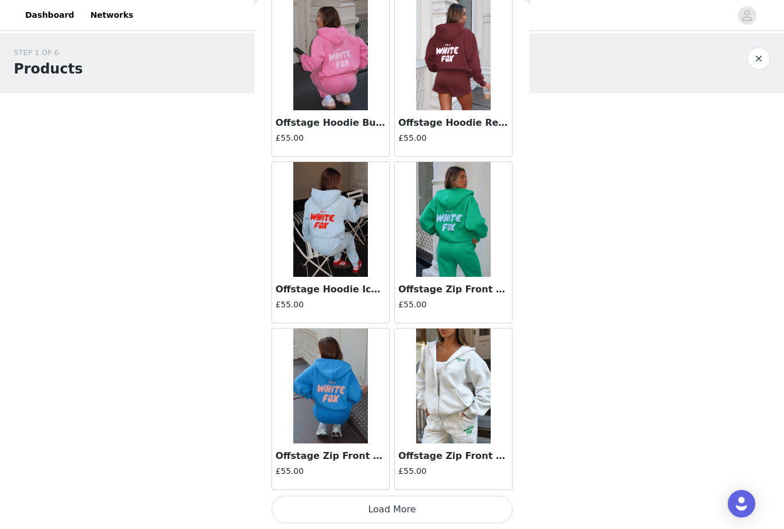
click at [448, 500] on button "Load More" at bounding box center [392, 509] width 241 height 28
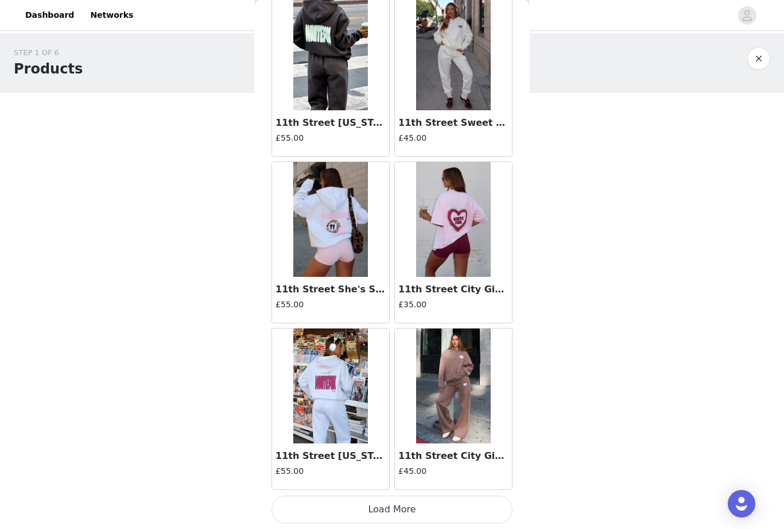
click at [459, 503] on button "Load More" at bounding box center [392, 509] width 241 height 28
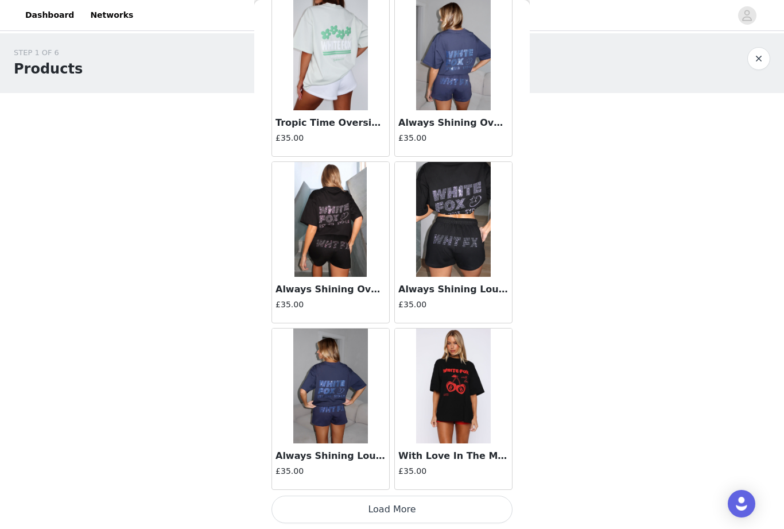
scroll to position [11216, 0]
click at [415, 506] on button "Load More" at bounding box center [392, 509] width 241 height 28
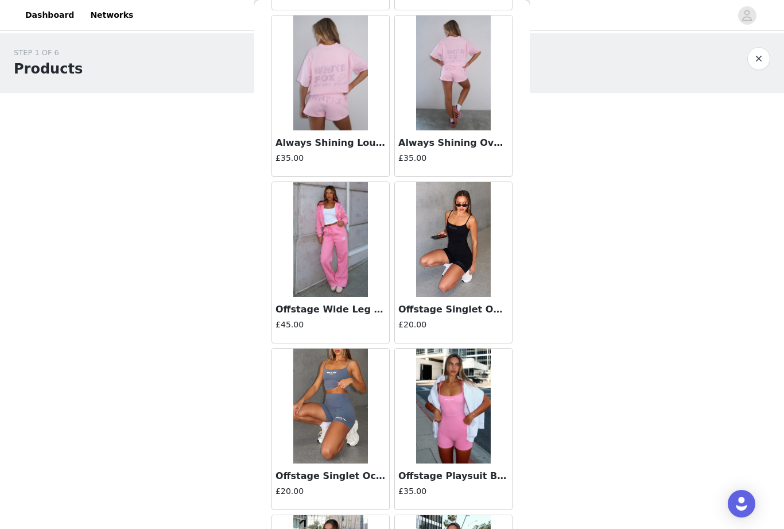
scroll to position [11696, 0]
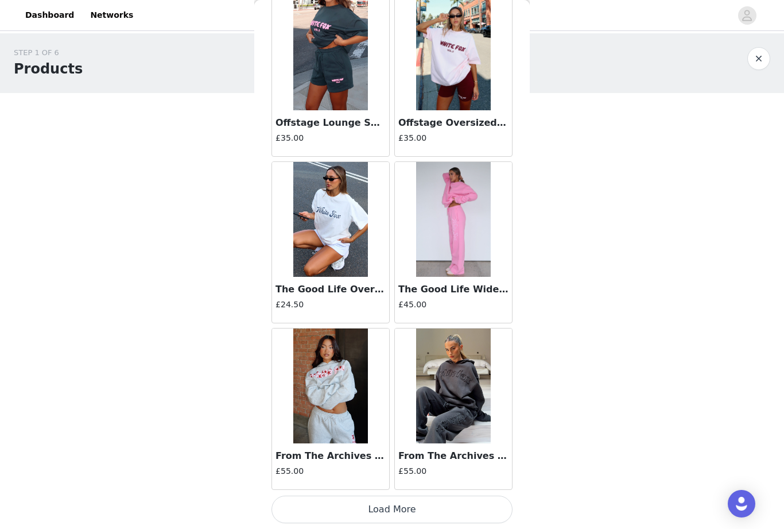
click at [448, 508] on button "Load More" at bounding box center [392, 509] width 241 height 28
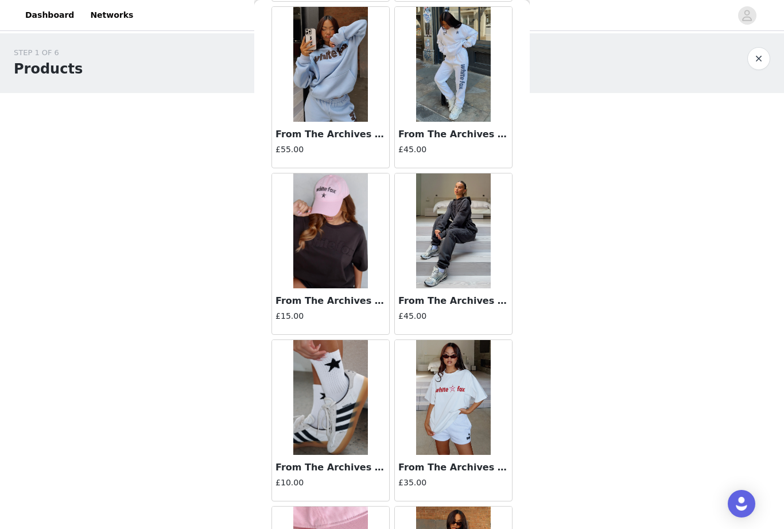
scroll to position [14031, 0]
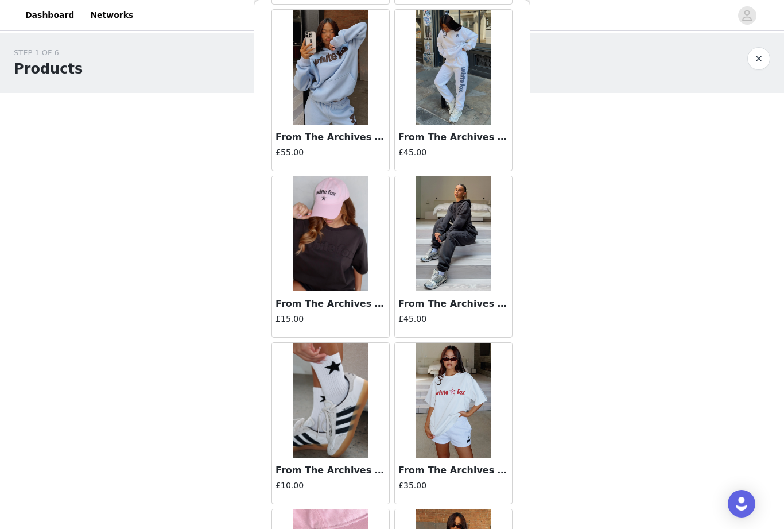
click at [431, 307] on h3 "From The Archives Lexi Sweatpants Charcoal" at bounding box center [453, 304] width 110 height 14
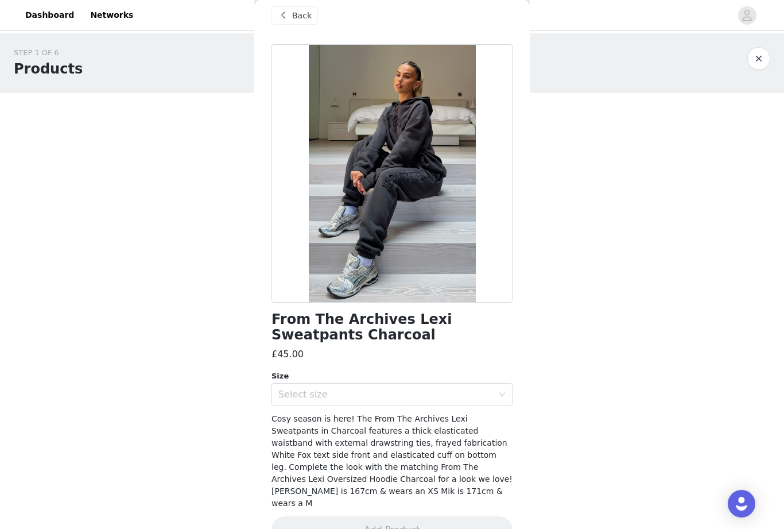
scroll to position [13, 0]
click at [303, 10] on span "Back" at bounding box center [302, 16] width 20 height 12
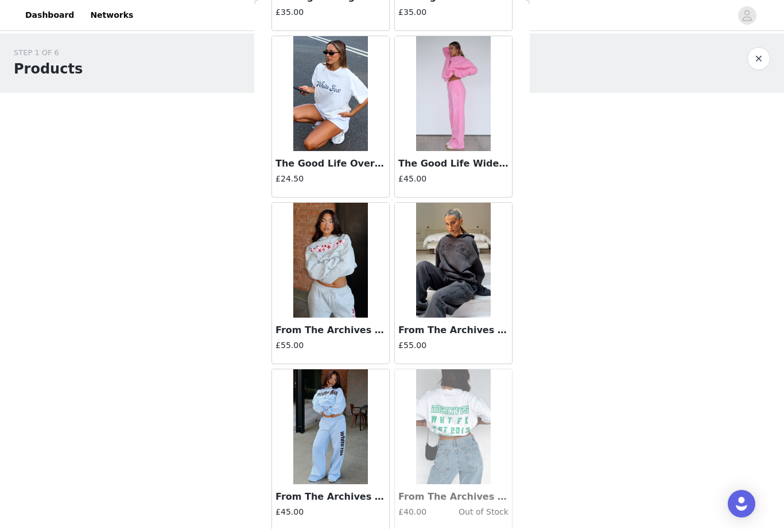
scroll to position [13036, 0]
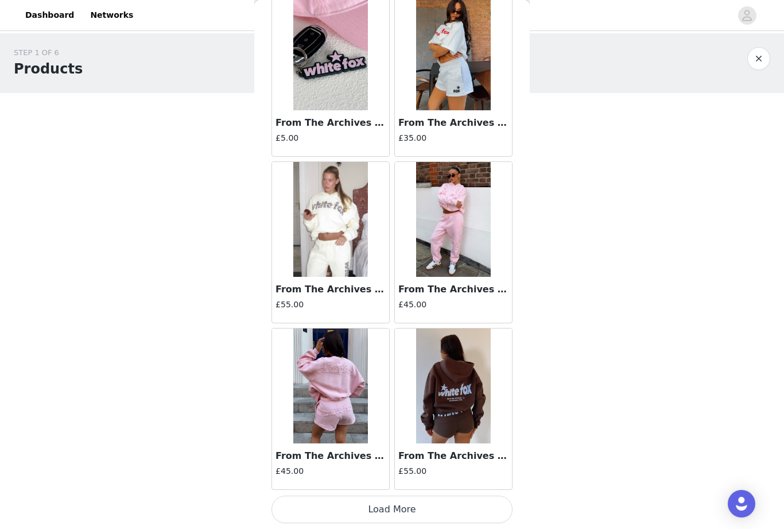
click at [435, 506] on button "Load More" at bounding box center [392, 509] width 241 height 28
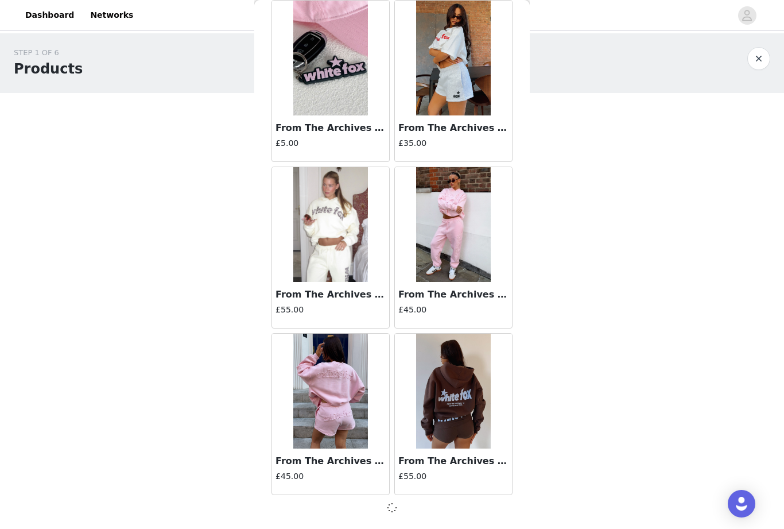
scroll to position [14540, 0]
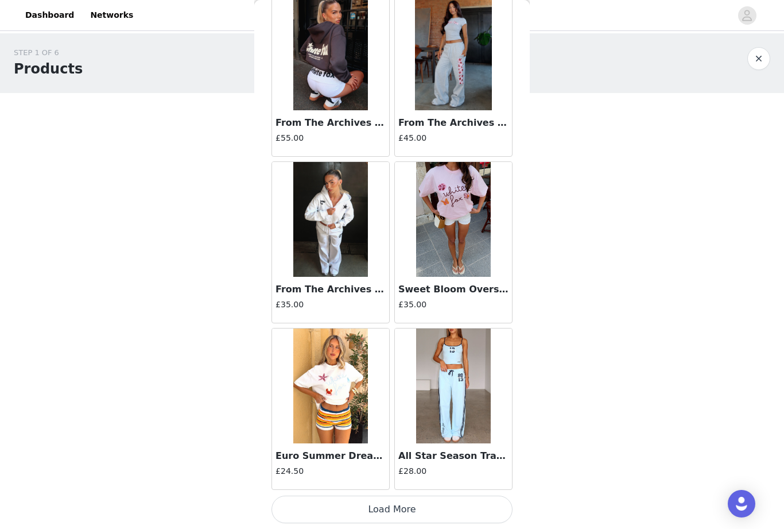
click at [442, 503] on button "Load More" at bounding box center [392, 509] width 241 height 28
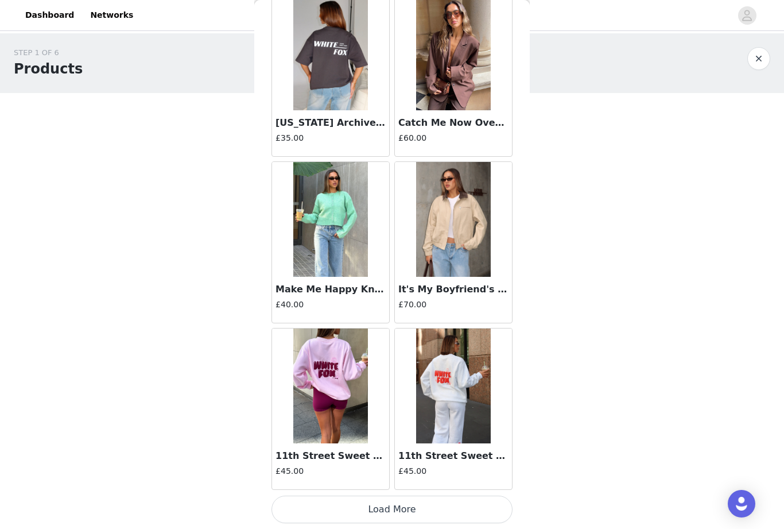
click at [441, 504] on button "Load More" at bounding box center [392, 509] width 241 height 28
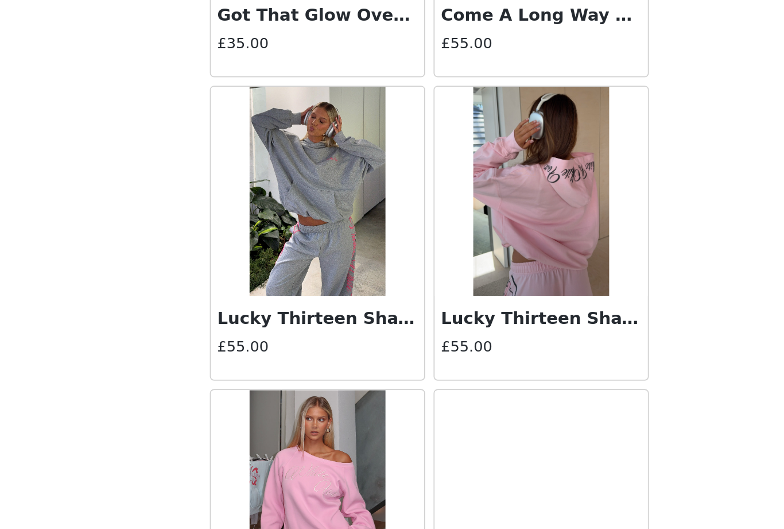
scroll to position [19539, 0]
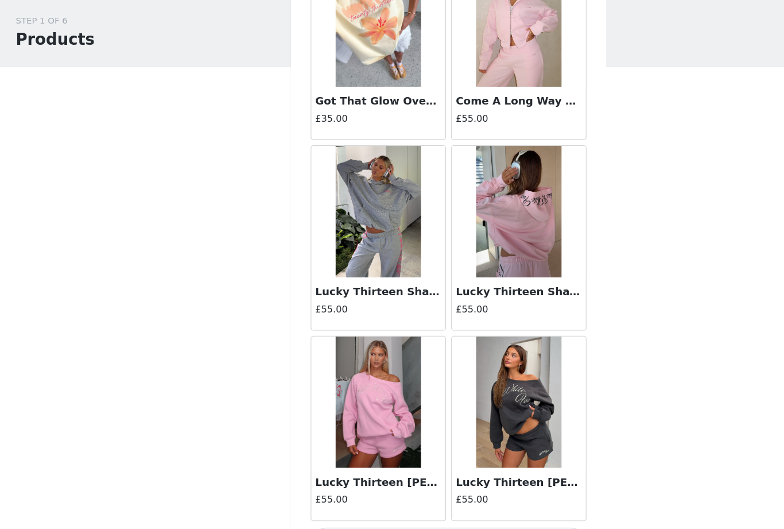
click at [453, 495] on button "Load More" at bounding box center [392, 509] width 241 height 28
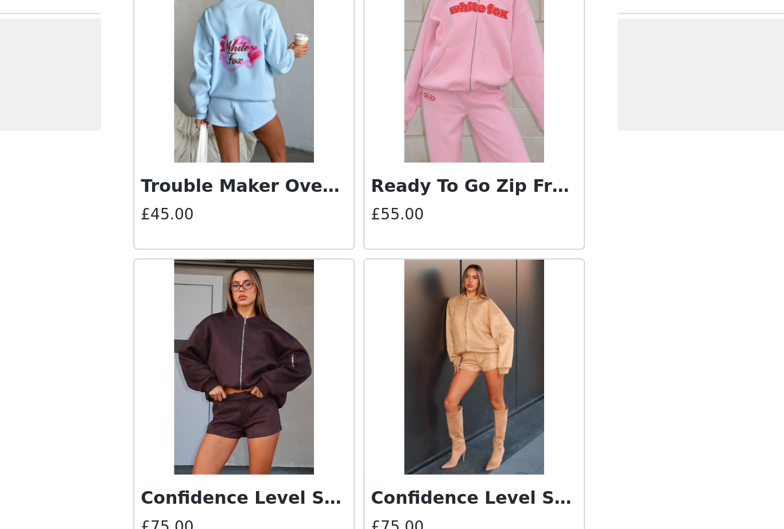
scroll to position [21204, 0]
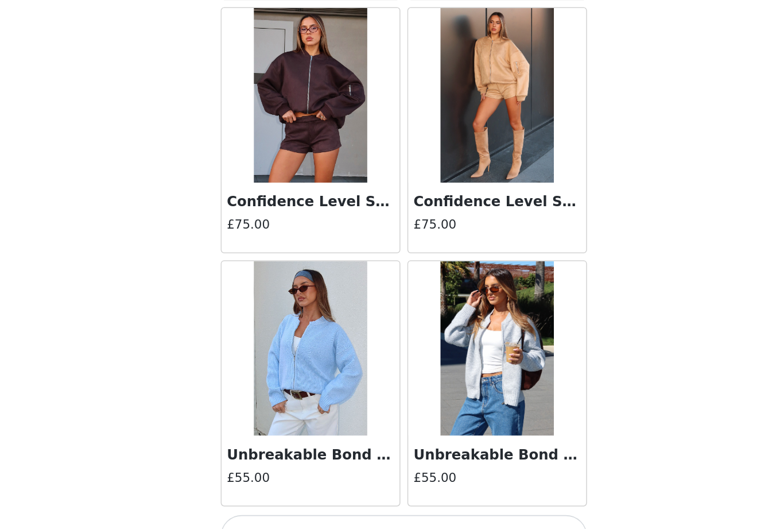
click at [278, 495] on button "Load More" at bounding box center [392, 509] width 241 height 28
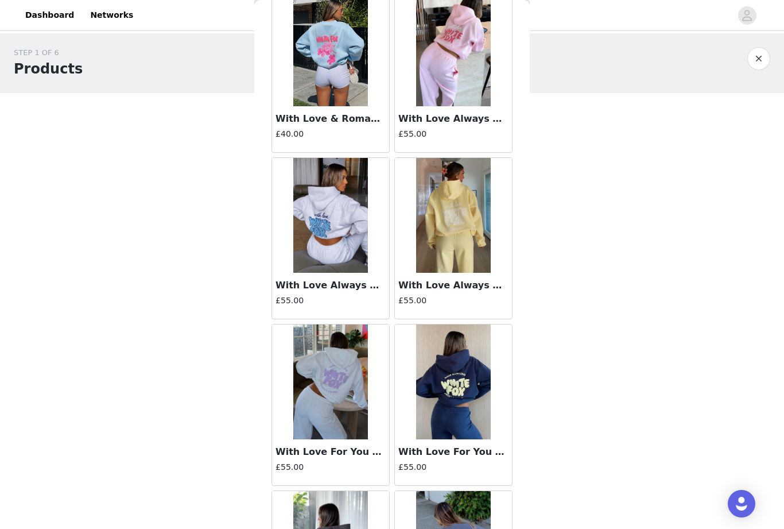
scroll to position [5779, 0]
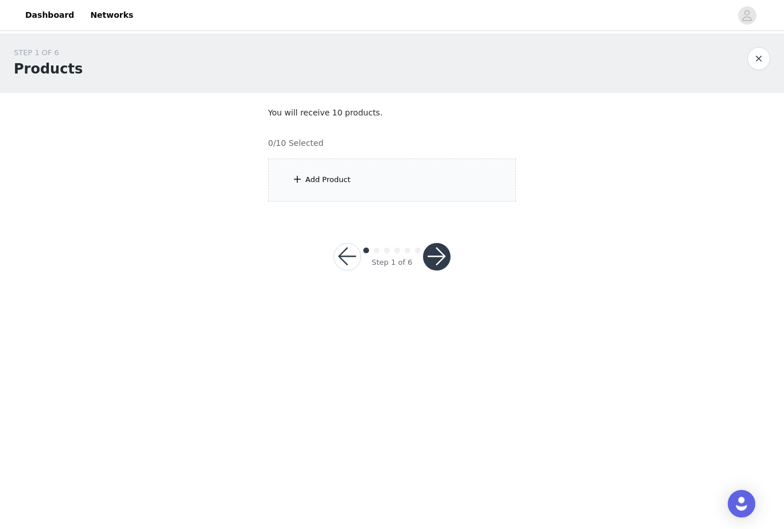
click at [424, 169] on div "Add Product" at bounding box center [392, 179] width 248 height 43
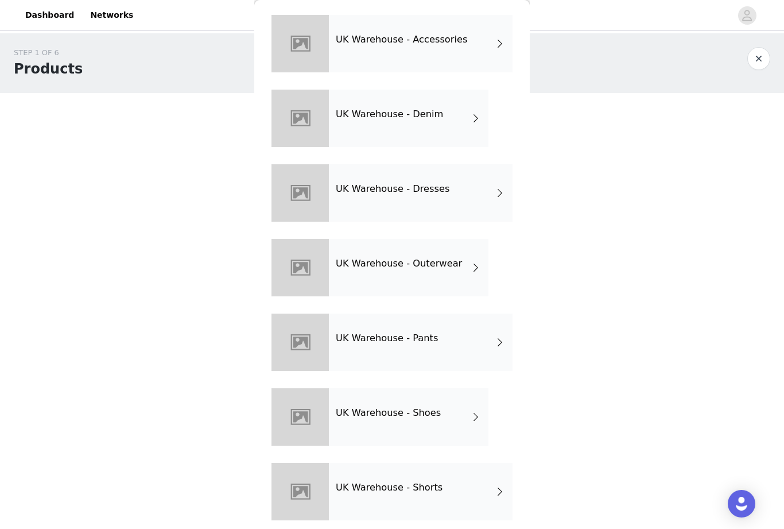
scroll to position [118, 0]
click at [489, 342] on div "UK Warehouse - Pants" at bounding box center [421, 341] width 184 height 57
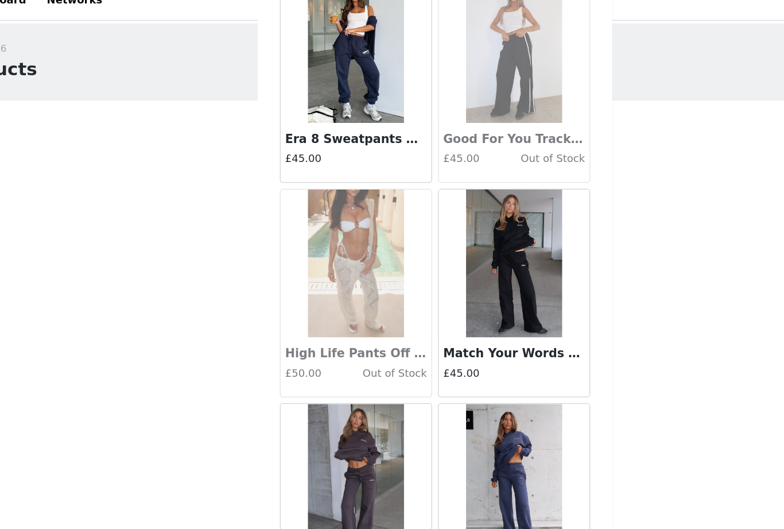
scroll to position [1228, 0]
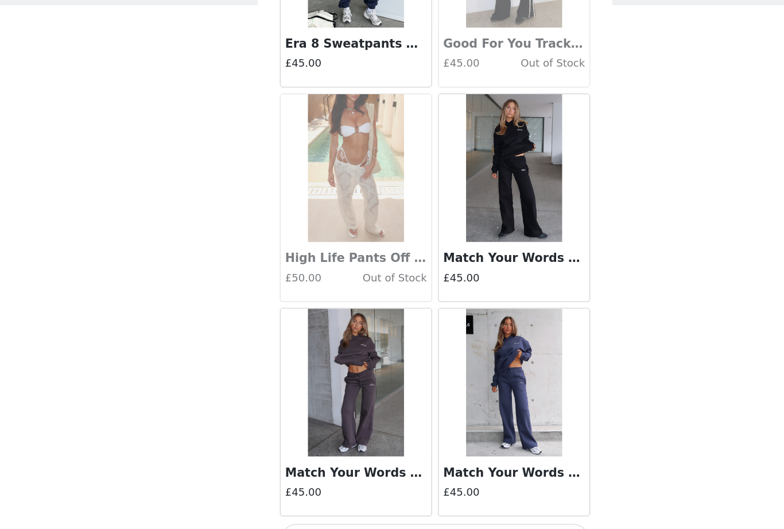
click at [410, 495] on button "Load More" at bounding box center [392, 509] width 241 height 28
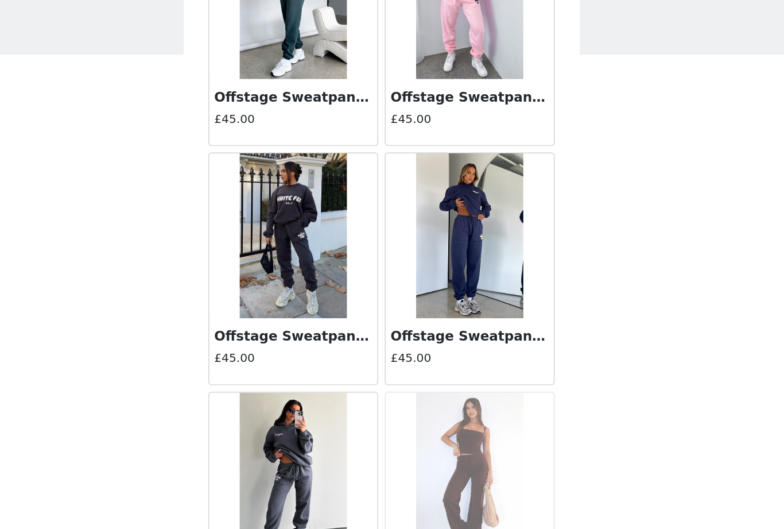
scroll to position [2893, 0]
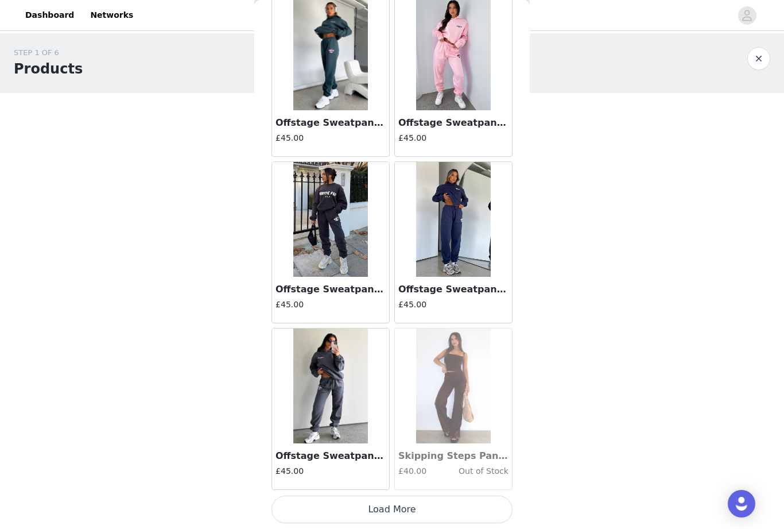
click at [400, 507] on button "Load More" at bounding box center [392, 509] width 241 height 28
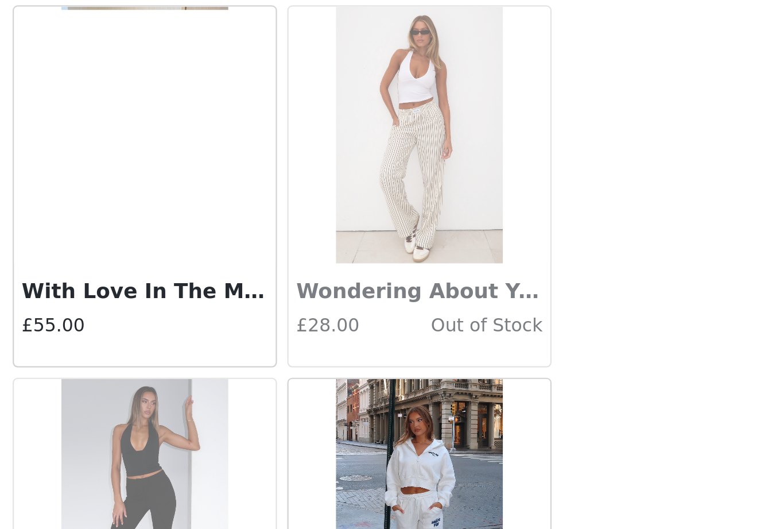
scroll to position [4557, 0]
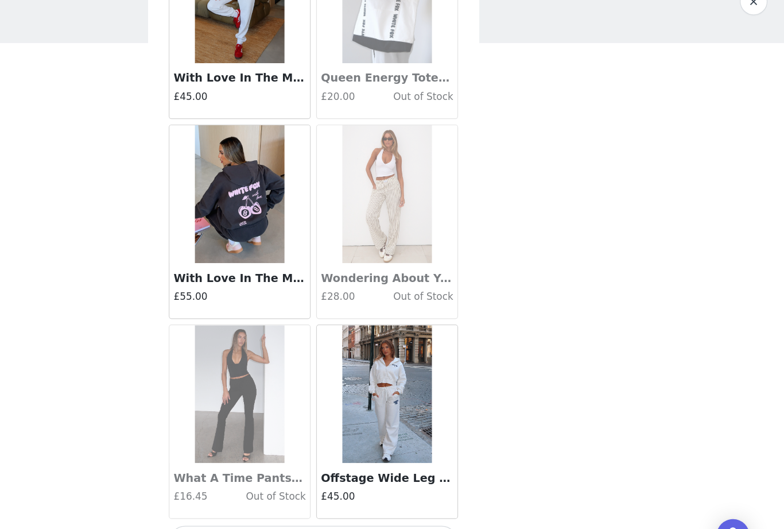
click at [330, 495] on button "Load More" at bounding box center [392, 509] width 241 height 28
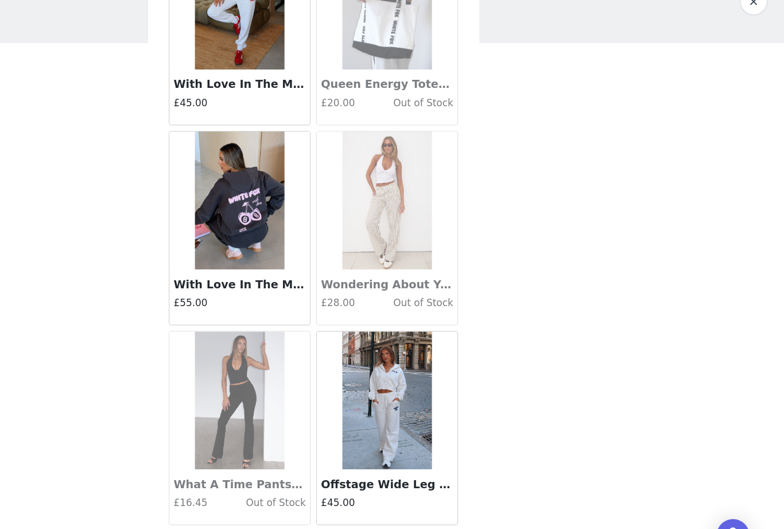
scroll to position [4552, 0]
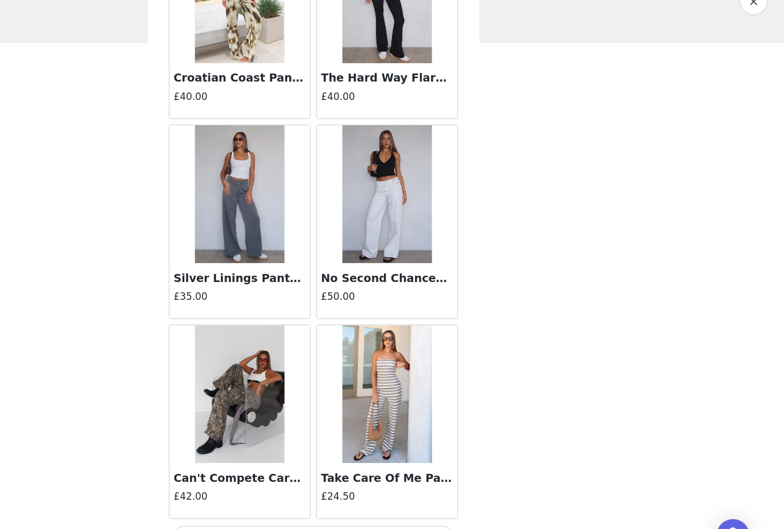
click at [324, 495] on button "Load More" at bounding box center [392, 509] width 241 height 28
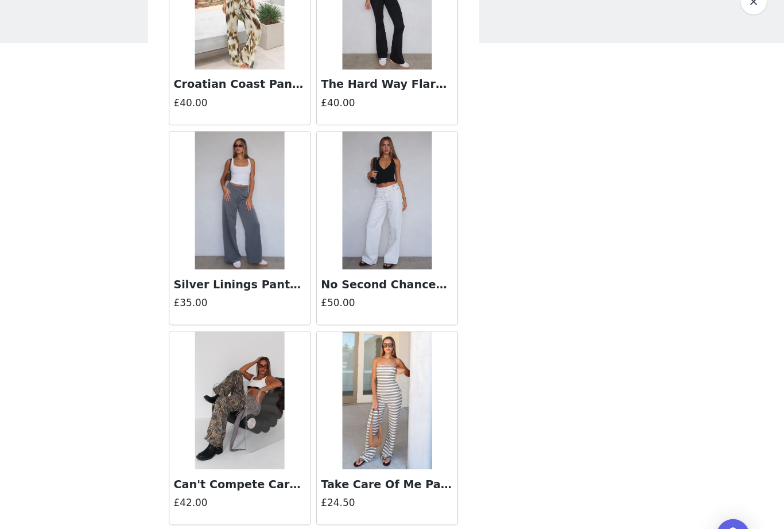
scroll to position [6217, 0]
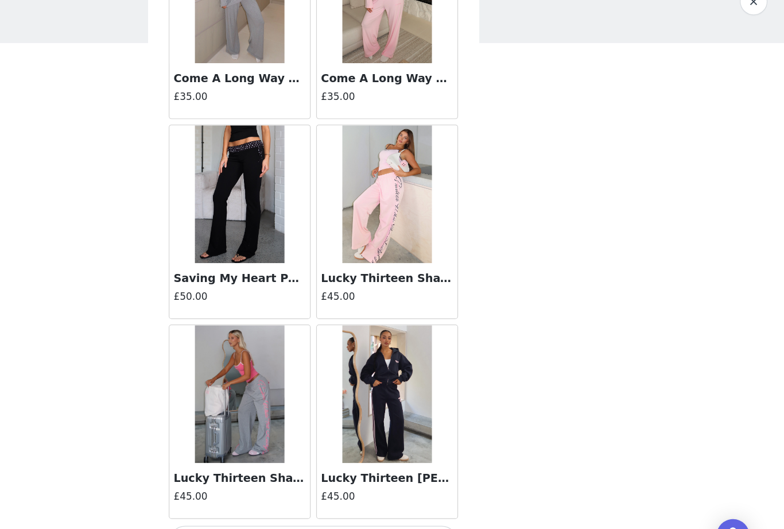
click at [325, 495] on button "Load More" at bounding box center [392, 509] width 241 height 28
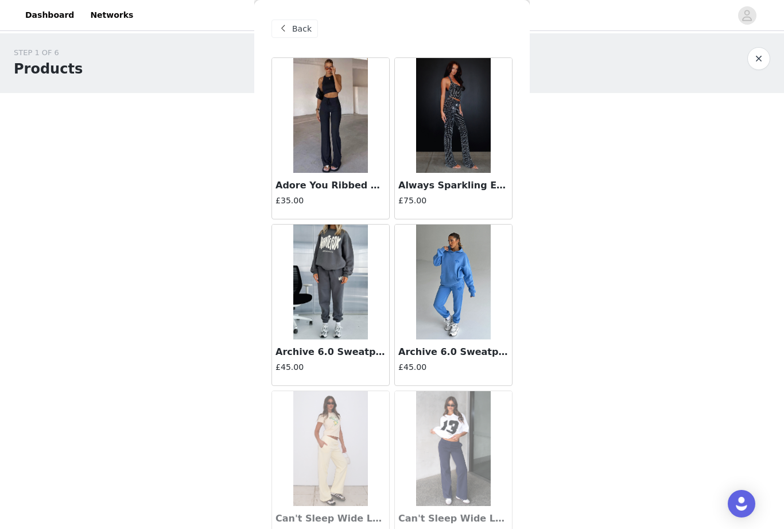
scroll to position [0, 0]
click at [304, 23] on span "Back" at bounding box center [302, 29] width 20 height 12
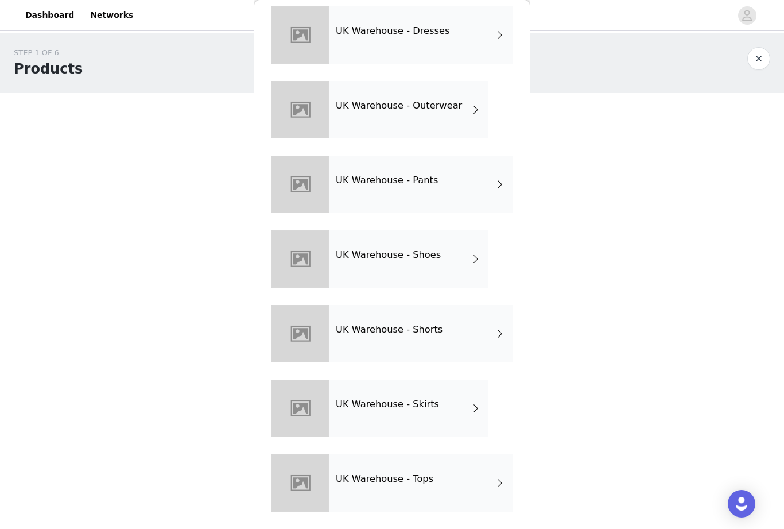
scroll to position [275, 0]
click at [467, 491] on div "UK Warehouse - Tops" at bounding box center [421, 482] width 184 height 57
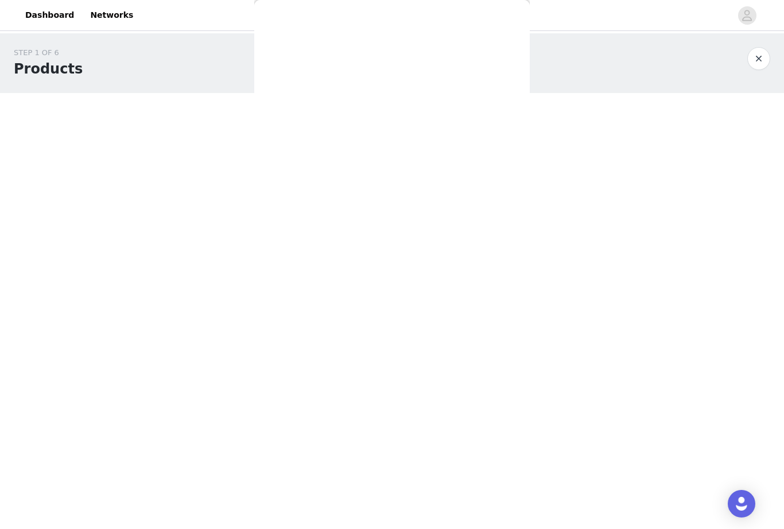
scroll to position [0, 0]
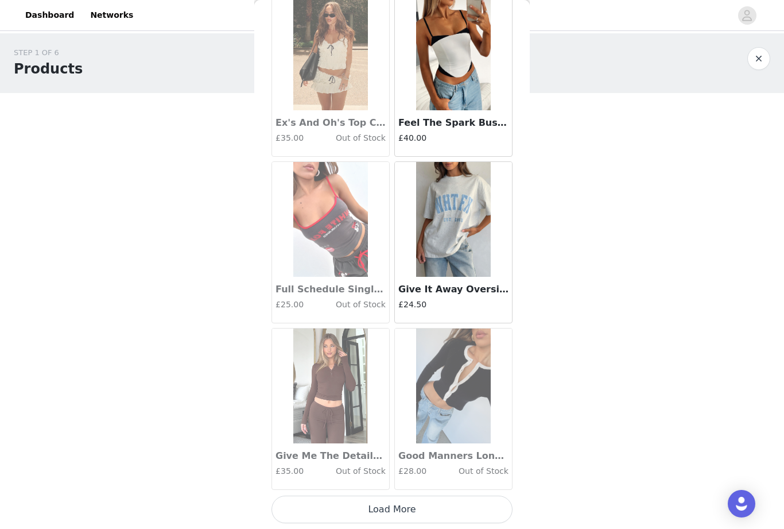
click at [469, 502] on button "Load More" at bounding box center [392, 509] width 241 height 28
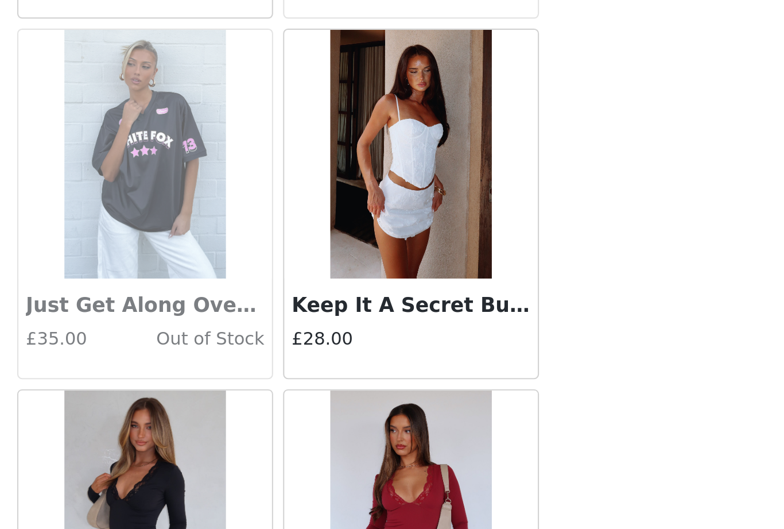
scroll to position [2893, 0]
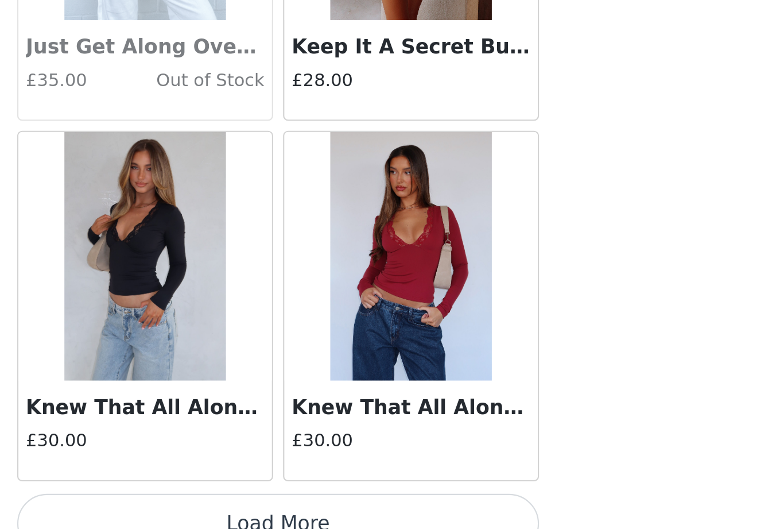
click at [272, 495] on button "Load More" at bounding box center [392, 509] width 241 height 28
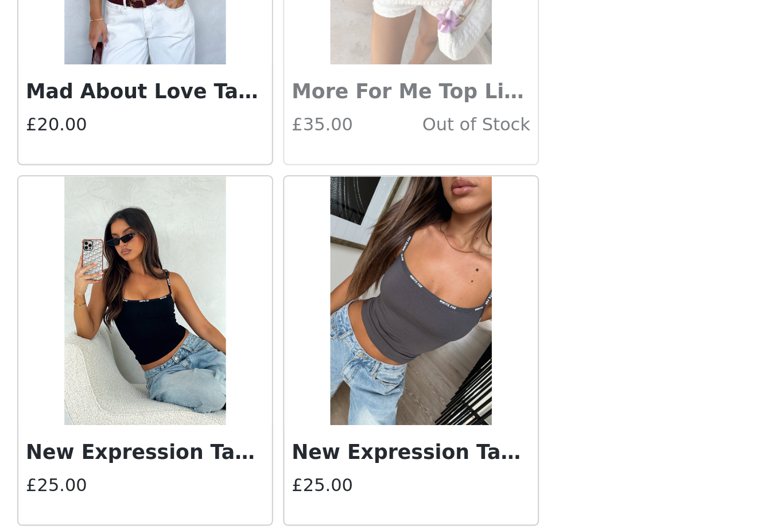
scroll to position [4205, 0]
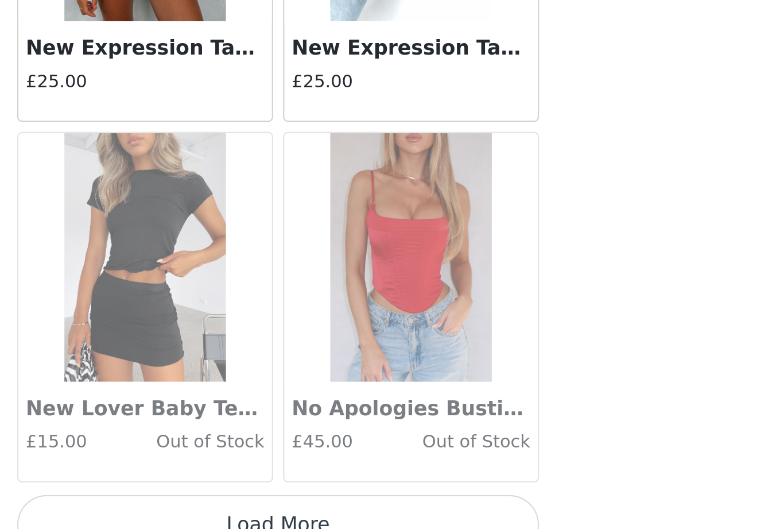
click at [272, 495] on button "Load More" at bounding box center [392, 509] width 241 height 28
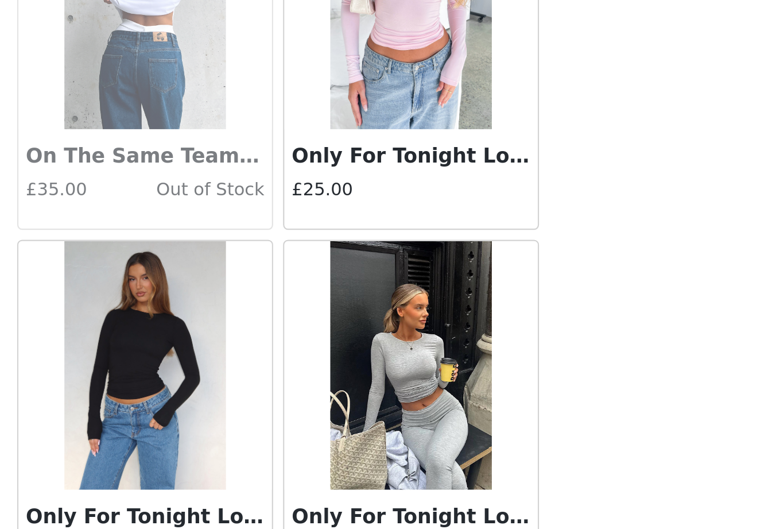
scroll to position [6174, 0]
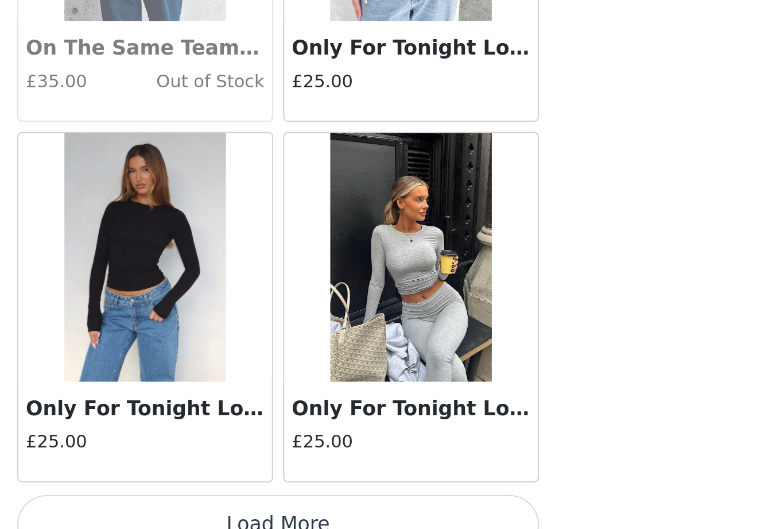
click at [272, 495] on button "Load More" at bounding box center [392, 509] width 241 height 28
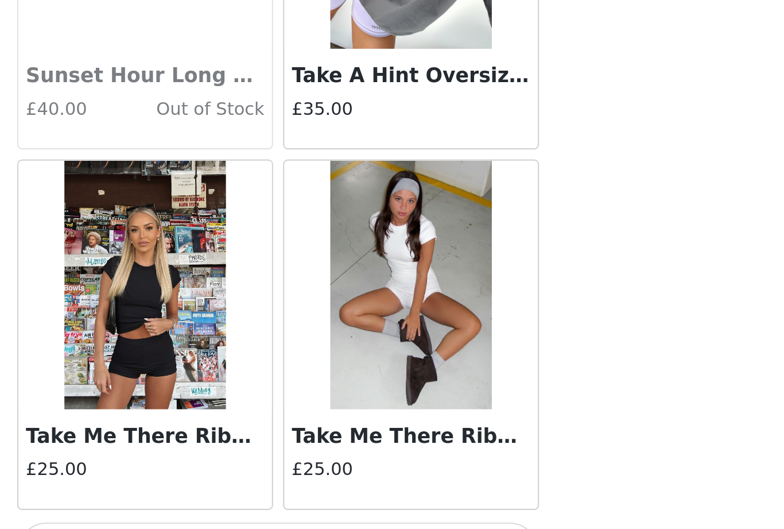
scroll to position [7873, 0]
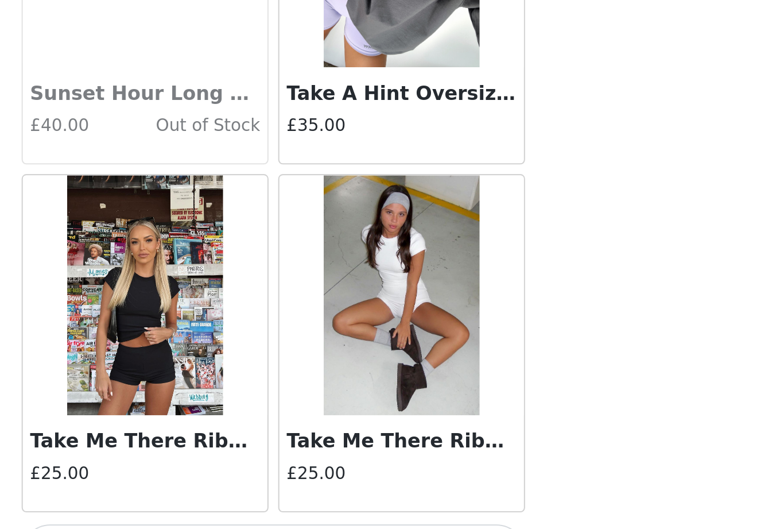
click at [272, 509] on button "Load More" at bounding box center [392, 523] width 241 height 28
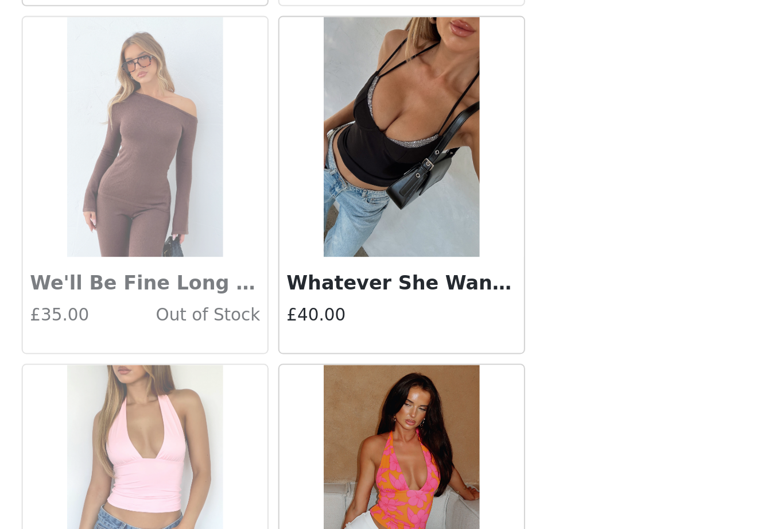
scroll to position [9448, 0]
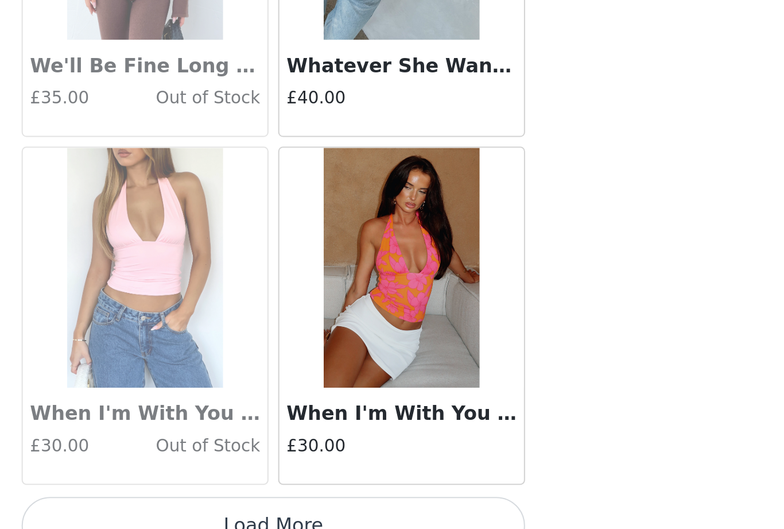
click at [272, 495] on button "Load More" at bounding box center [392, 509] width 241 height 28
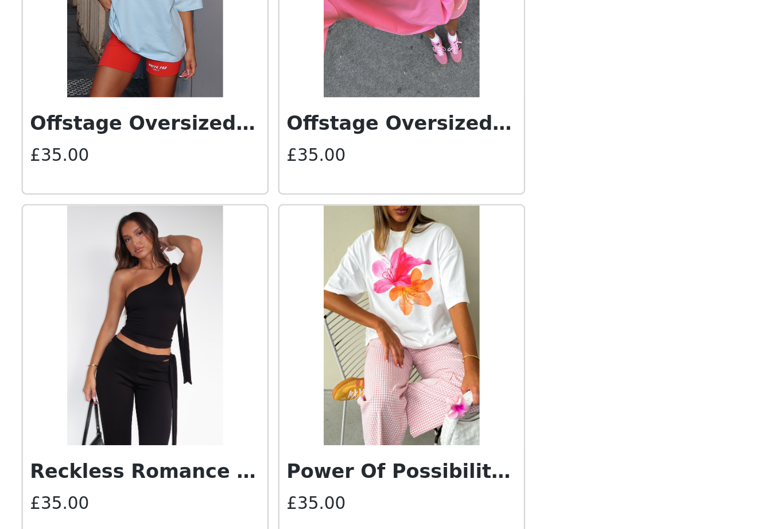
scroll to position [11189, 0]
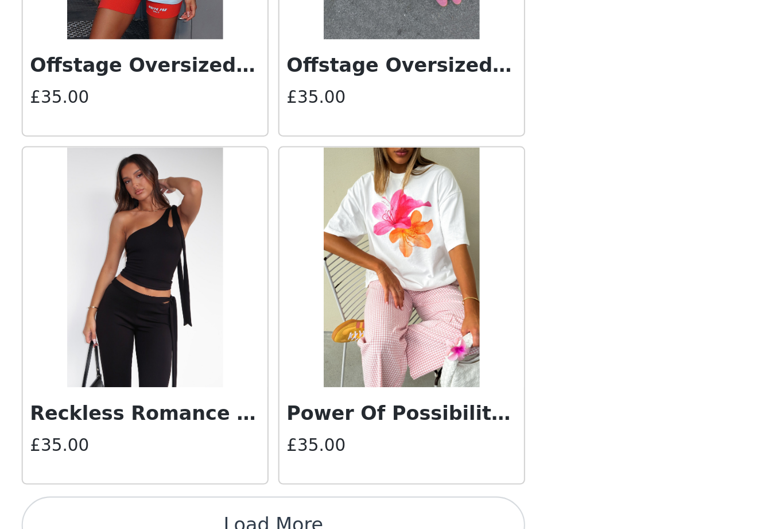
click at [272, 495] on button "Load More" at bounding box center [392, 509] width 241 height 28
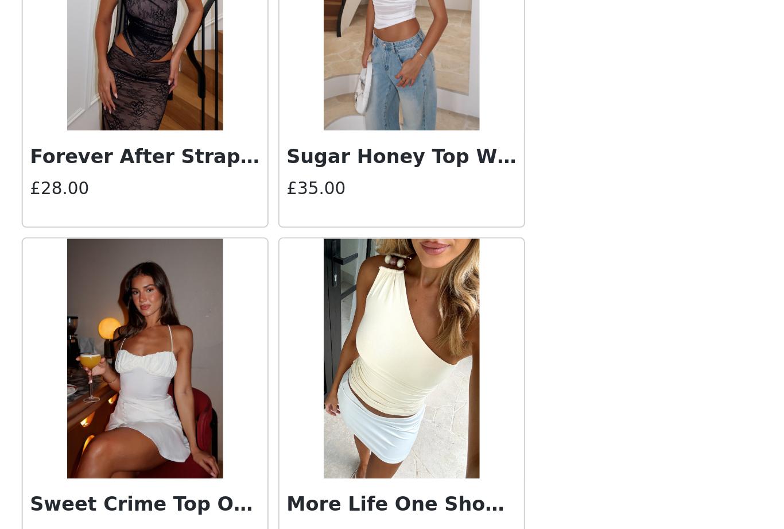
scroll to position [12556, 0]
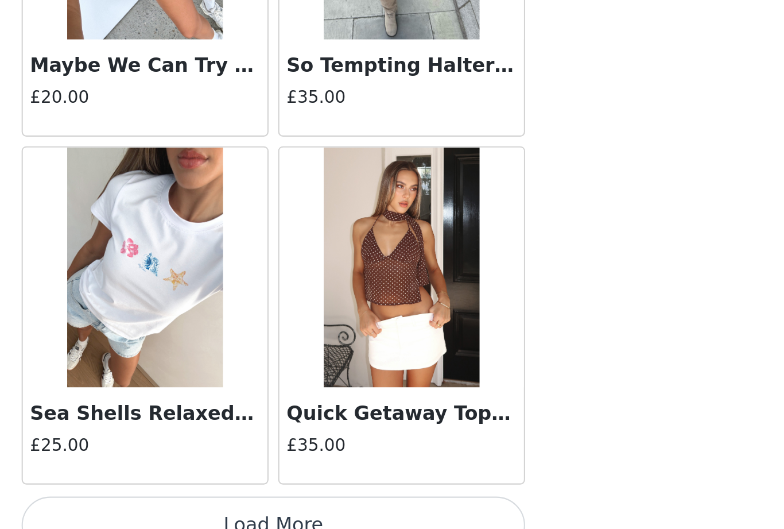
click at [272, 495] on button "Load More" at bounding box center [392, 509] width 241 height 28
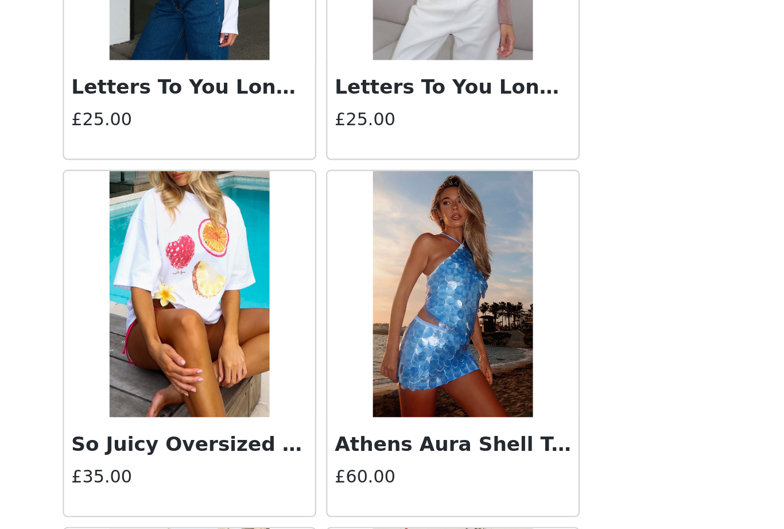
scroll to position [13883, 0]
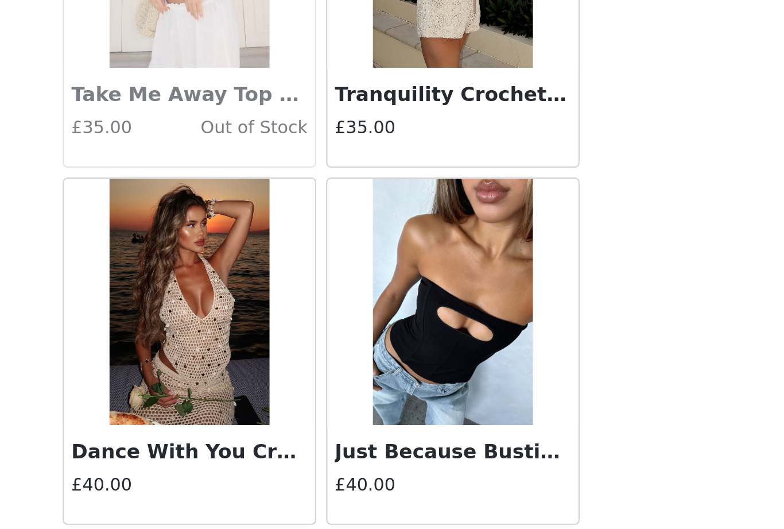
click at [272, 495] on button "Load More" at bounding box center [392, 509] width 241 height 28
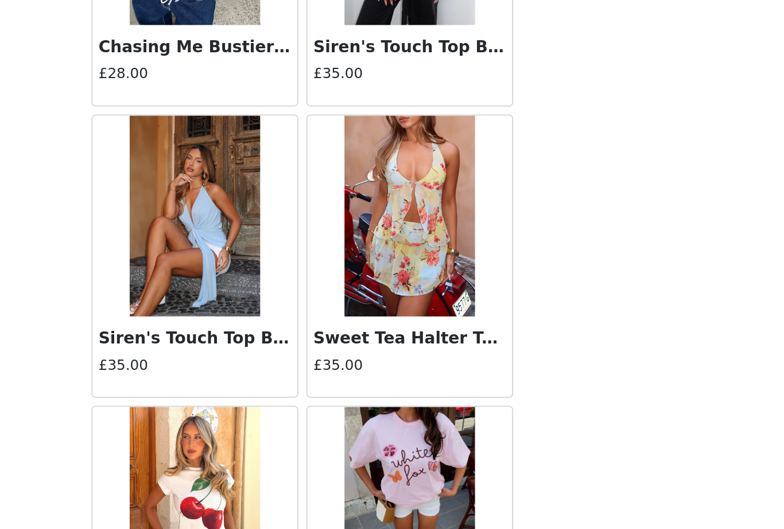
scroll to position [15977, 0]
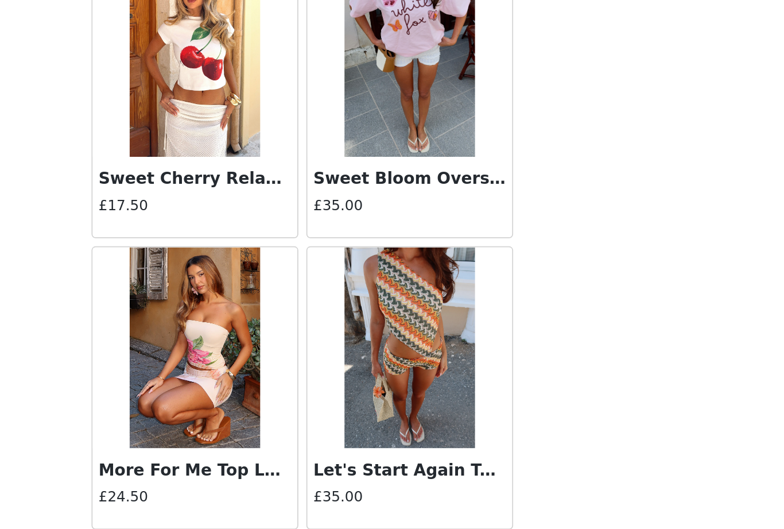
click at [272, 495] on button "Load More" at bounding box center [392, 509] width 241 height 28
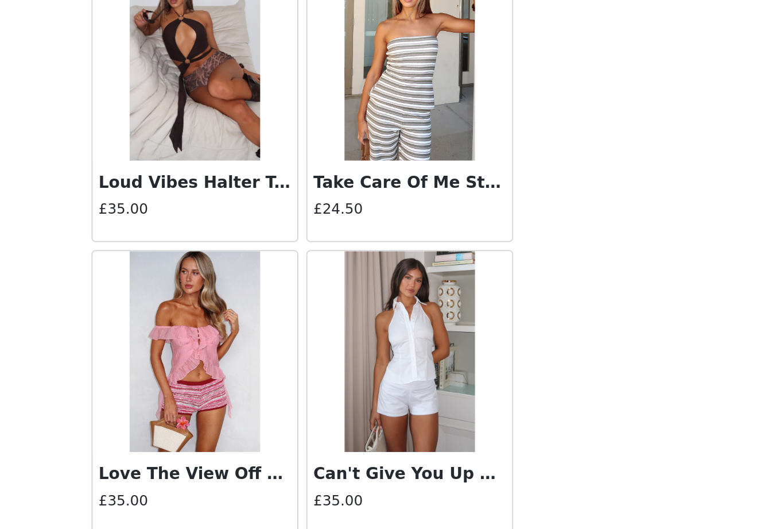
scroll to position [17373, 0]
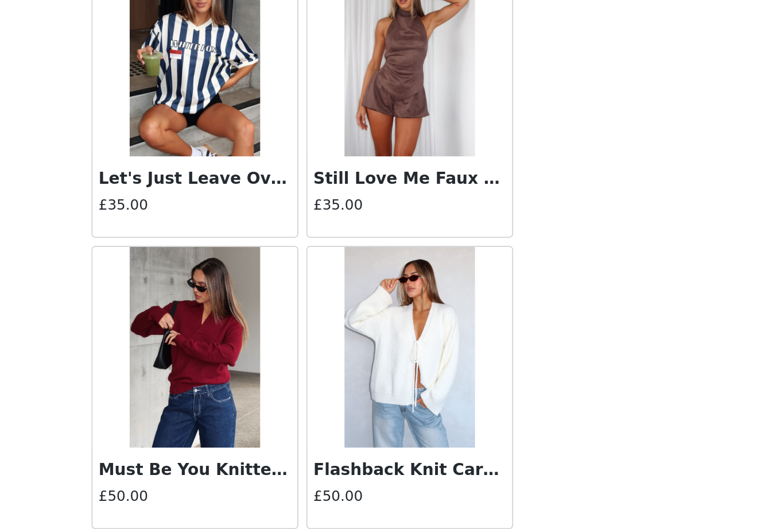
click at [272, 495] on button "Load More" at bounding box center [392, 509] width 241 height 28
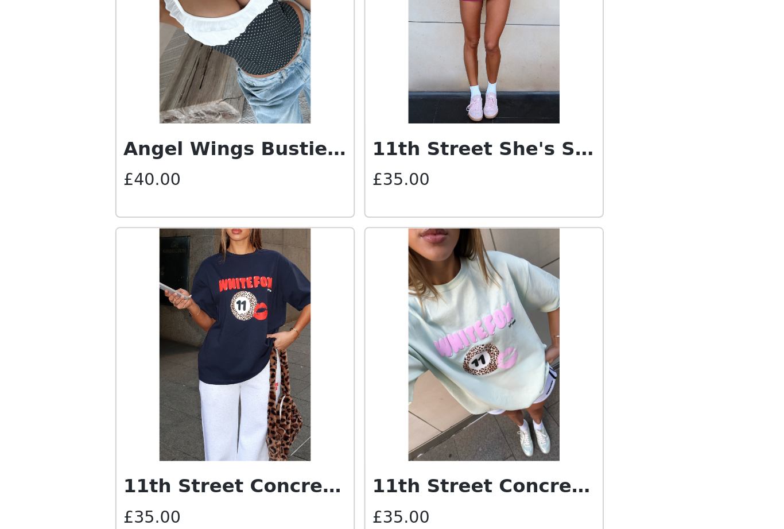
scroll to position [19539, 0]
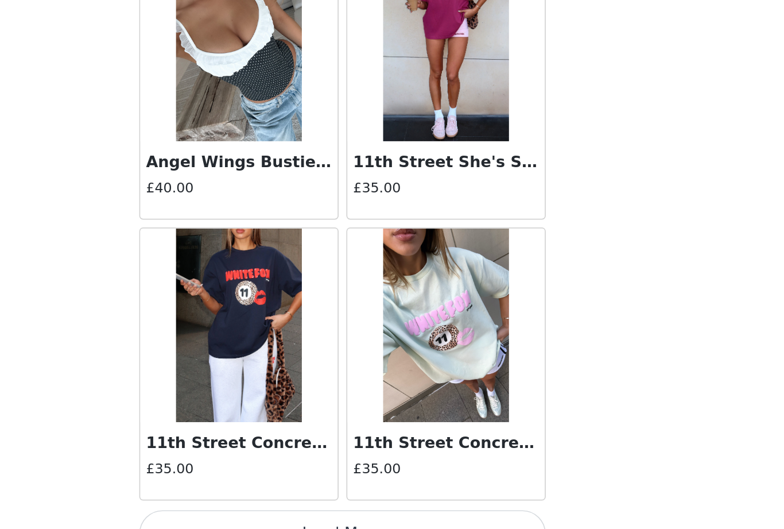
click at [272, 495] on button "Load More" at bounding box center [392, 509] width 241 height 28
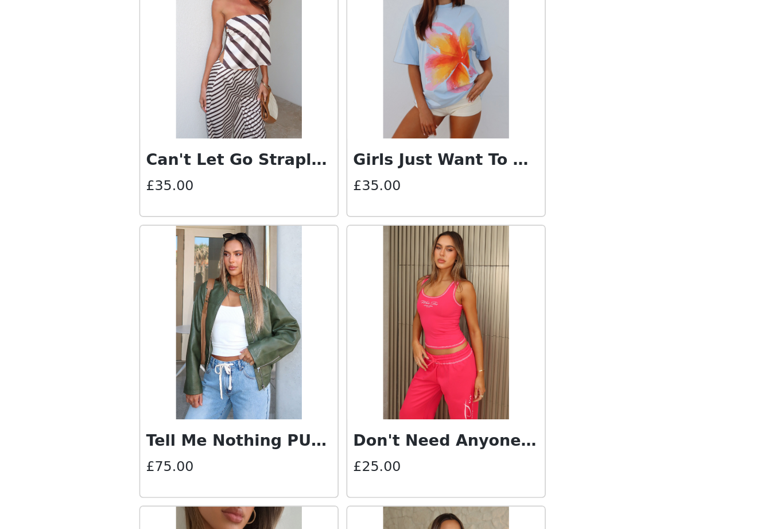
scroll to position [20374, 0]
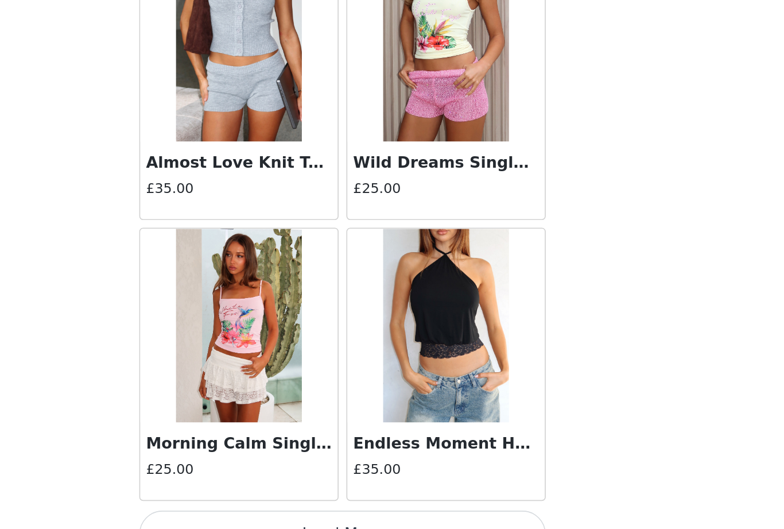
click at [272, 495] on button "Load More" at bounding box center [392, 509] width 241 height 28
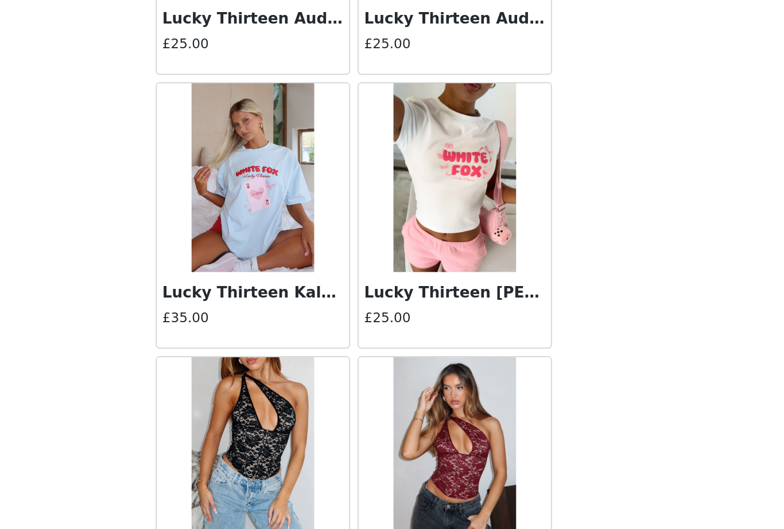
scroll to position [22869, 0]
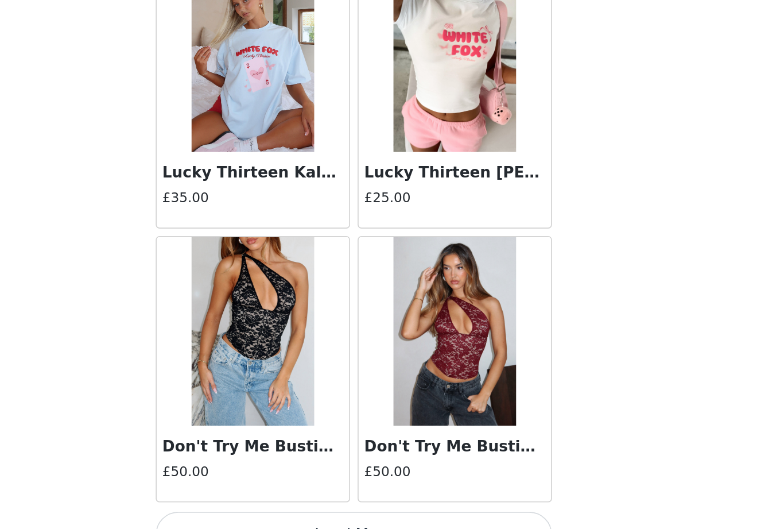
click at [272, 495] on button "Load More" at bounding box center [392, 509] width 241 height 28
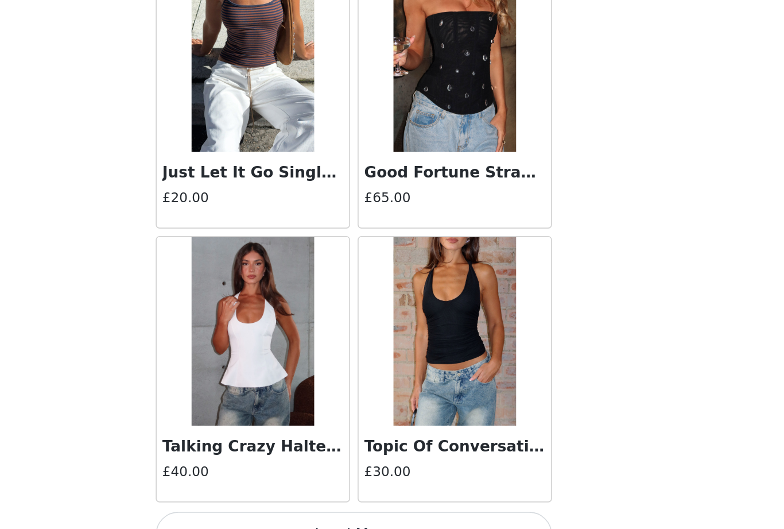
scroll to position [24533, 0]
click at [272, 495] on button "Load More" at bounding box center [392, 509] width 241 height 28
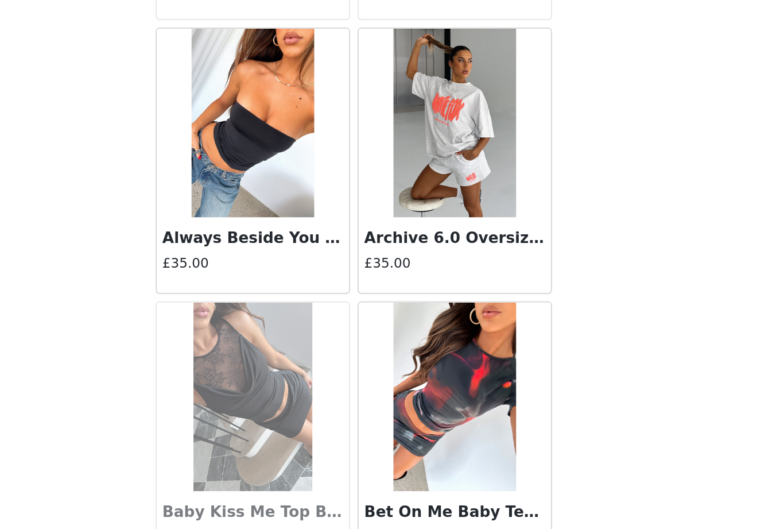
scroll to position [0, 0]
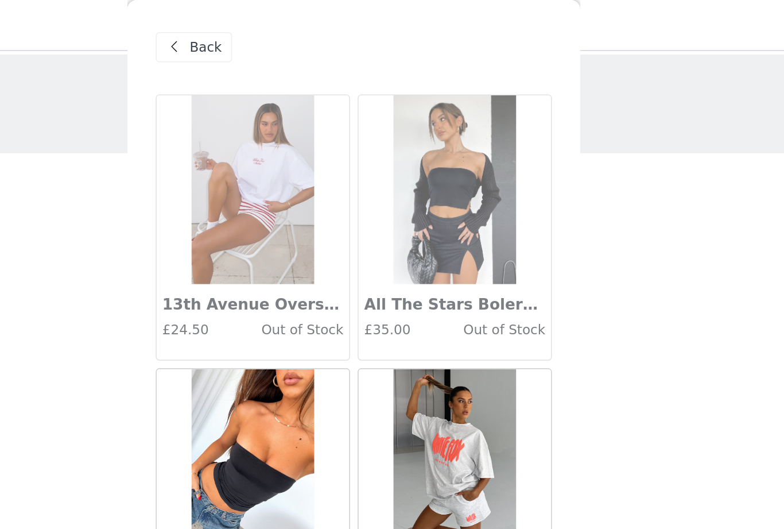
click at [292, 24] on span "Back" at bounding box center [302, 29] width 20 height 12
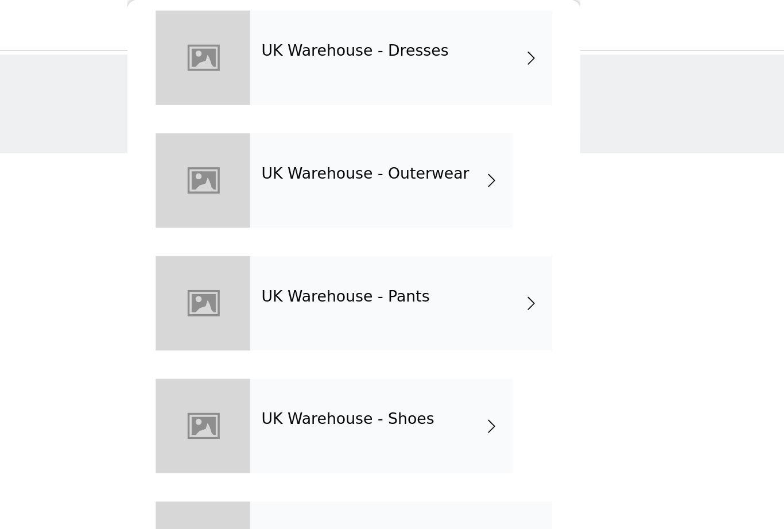
scroll to position [275, 0]
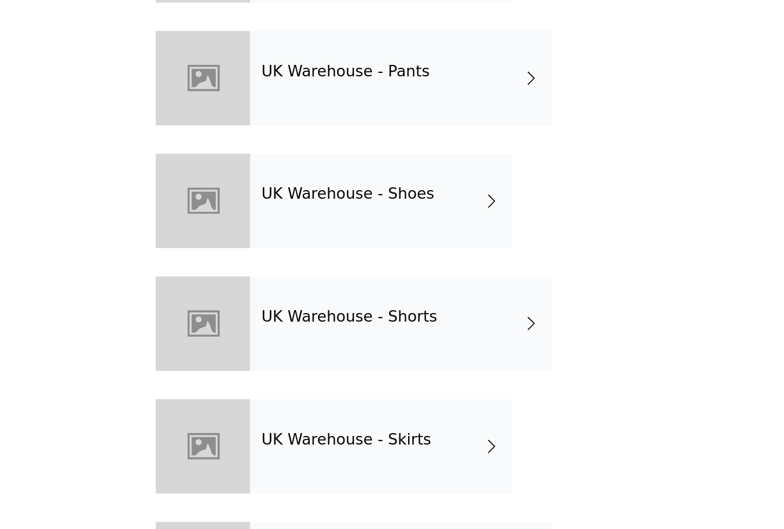
click at [329, 379] on div "UK Warehouse - Skirts" at bounding box center [409, 407] width 160 height 57
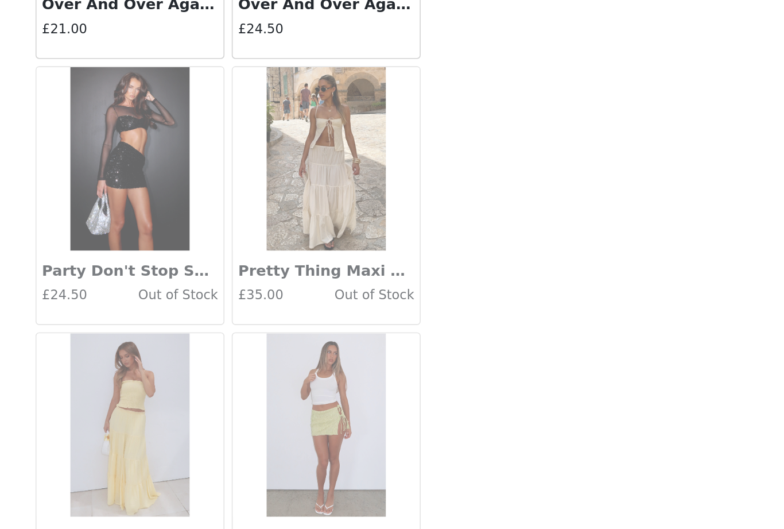
scroll to position [1228, 0]
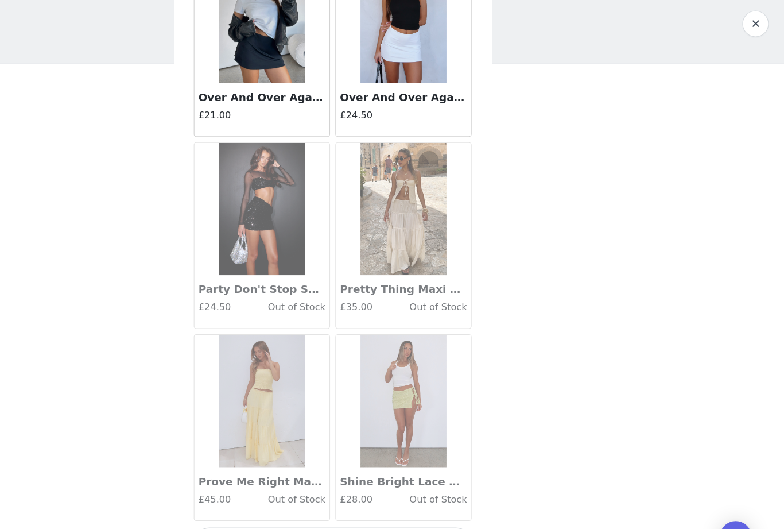
click at [272, 495] on button "Load More" at bounding box center [392, 509] width 241 height 28
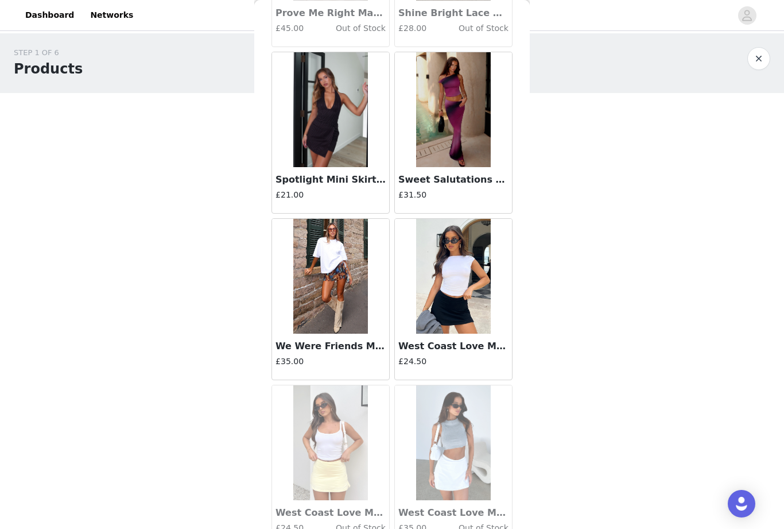
scroll to position [1682, 0]
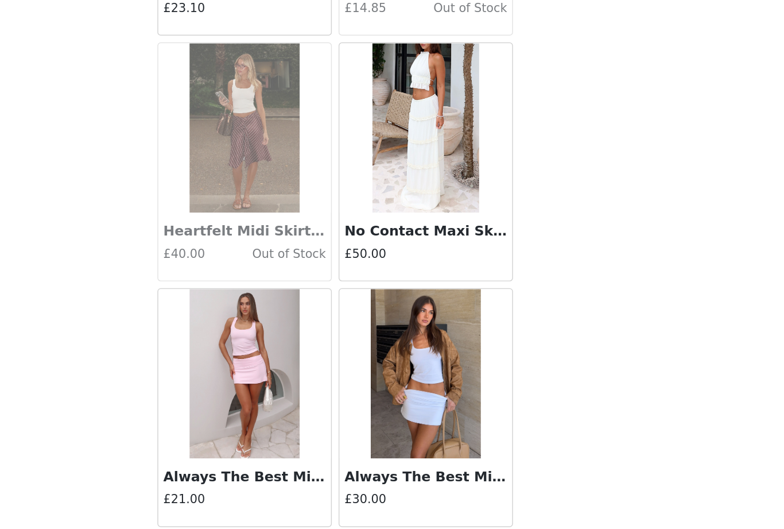
click at [272, 495] on button "Load More" at bounding box center [392, 509] width 241 height 28
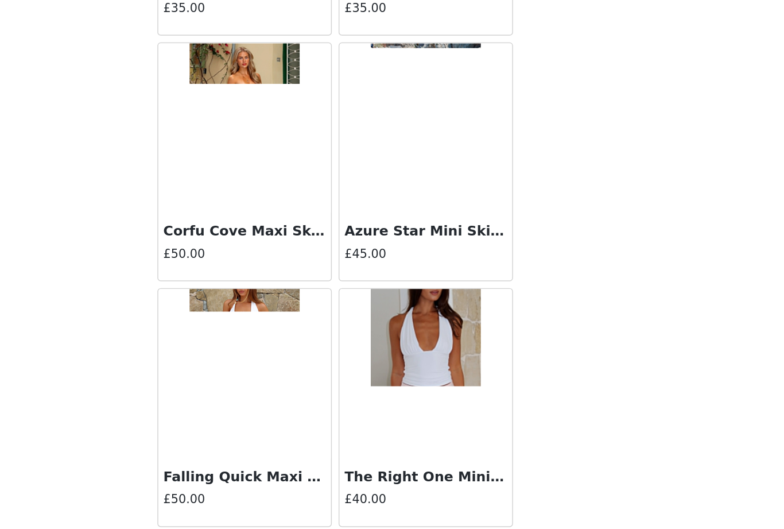
scroll to position [4557, 0]
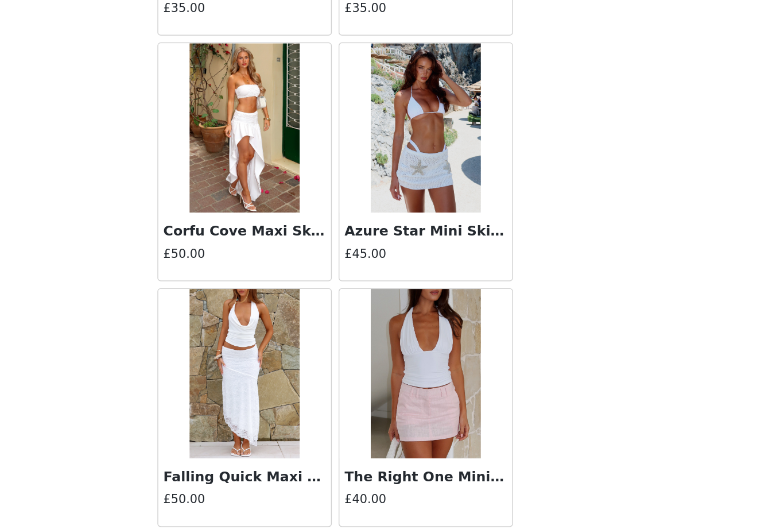
click at [272, 495] on button "Load More" at bounding box center [392, 509] width 241 height 28
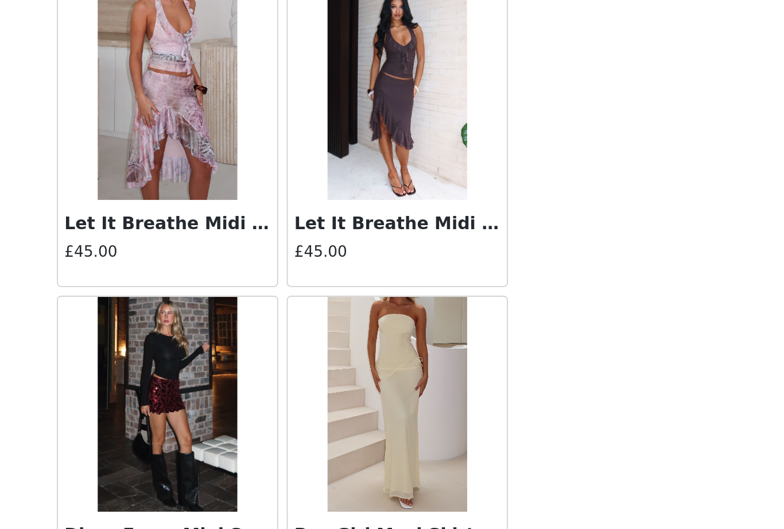
scroll to position [6222, 0]
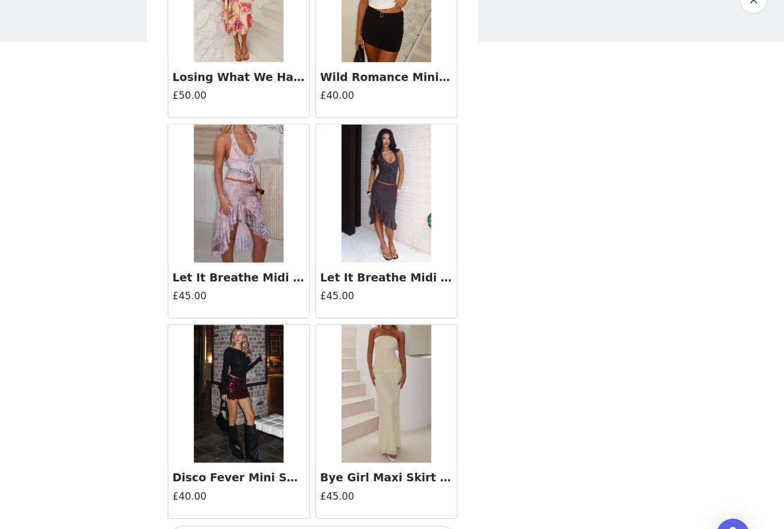
click at [272, 495] on button "Load More" at bounding box center [392, 509] width 241 height 28
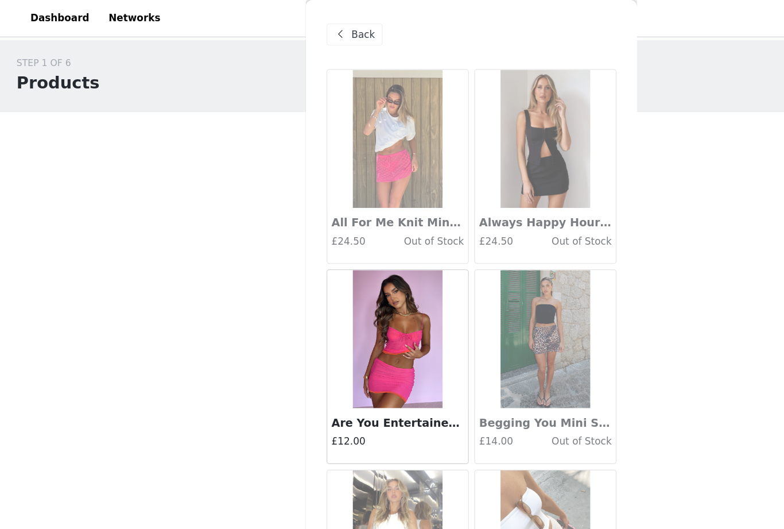
scroll to position [0, 0]
click at [298, 30] on span "Back" at bounding box center [302, 29] width 20 height 12
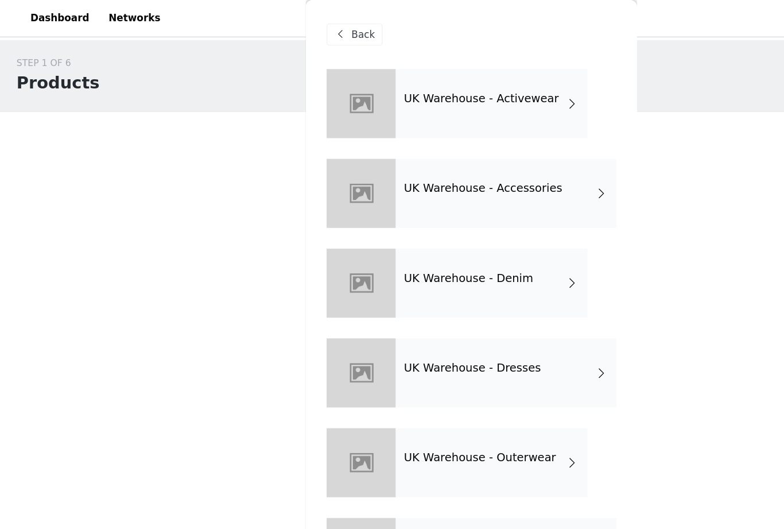
click at [435, 369] on div "UK Warehouse - Outerwear" at bounding box center [409, 384] width 160 height 57
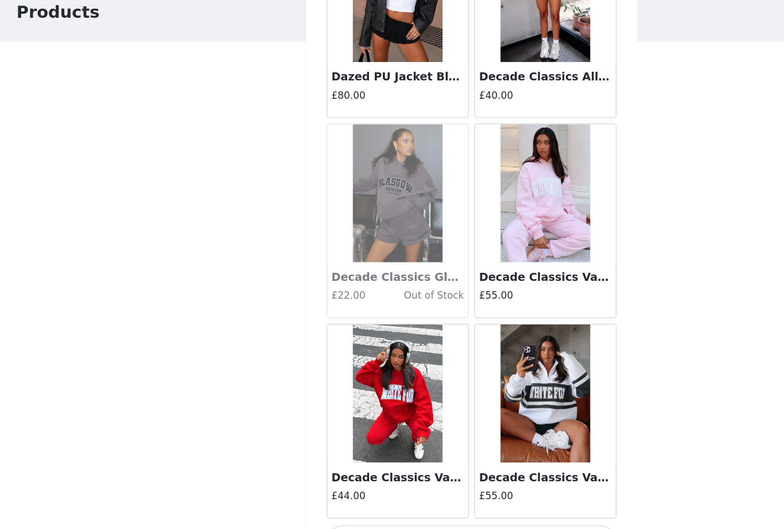
click at [455, 495] on button "Load More" at bounding box center [392, 509] width 241 height 28
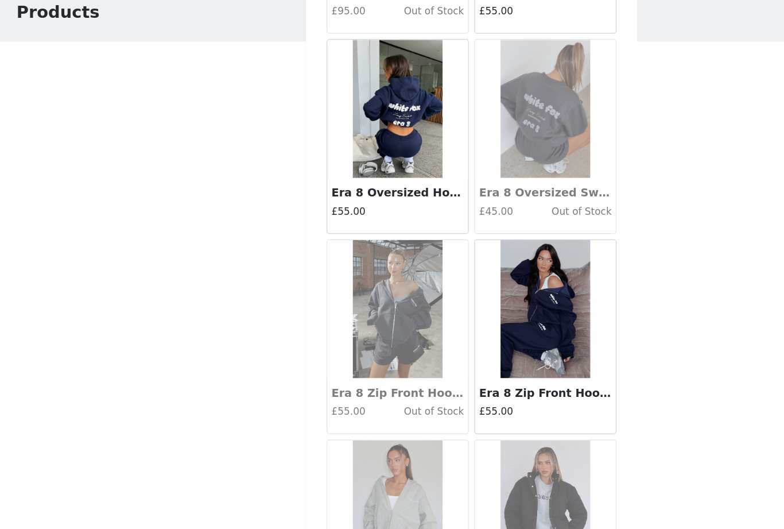
scroll to position [1798, 0]
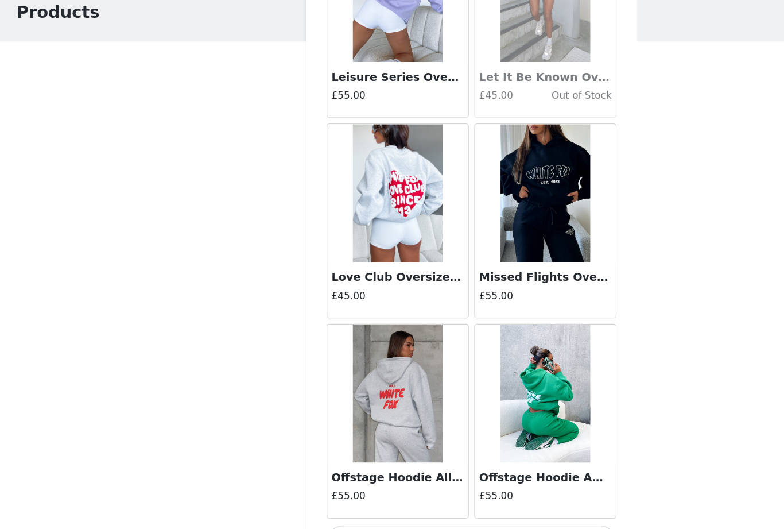
click at [462, 495] on button "Load More" at bounding box center [392, 509] width 241 height 28
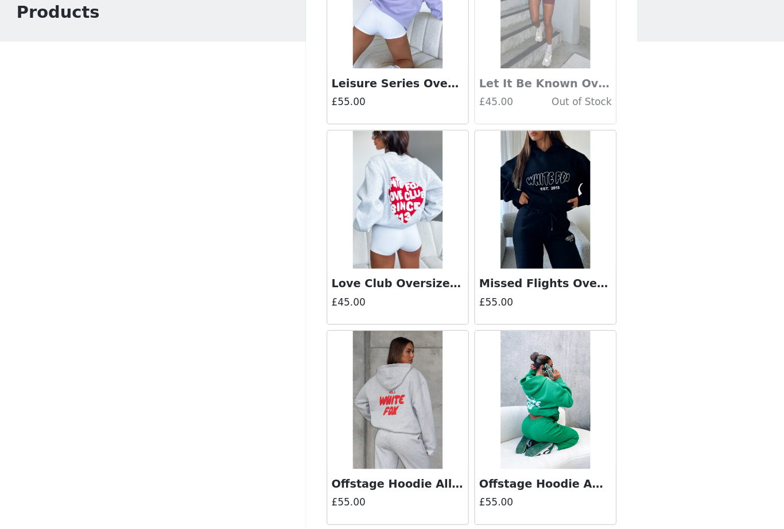
scroll to position [2887, 0]
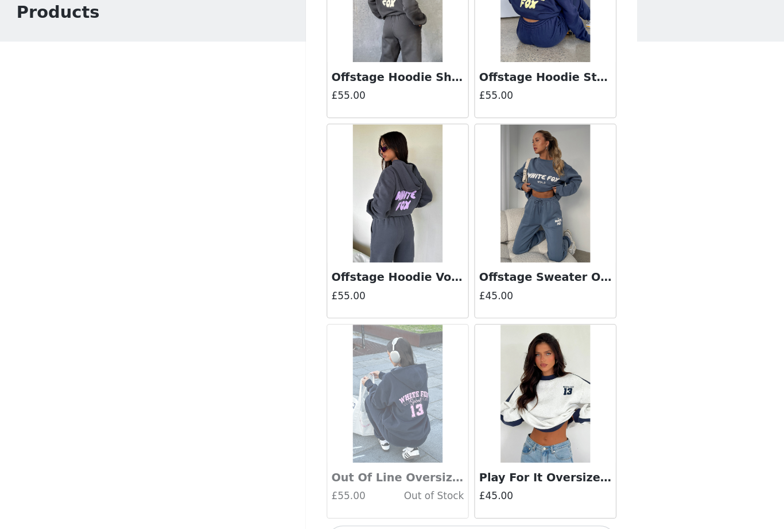
click at [460, 495] on button "Load More" at bounding box center [392, 509] width 241 height 28
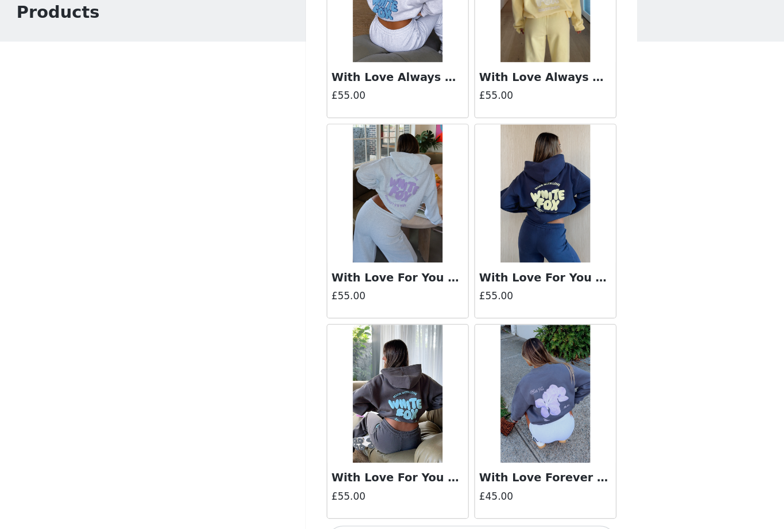
scroll to position [6222, 0]
click at [467, 495] on button "Load More" at bounding box center [392, 509] width 241 height 28
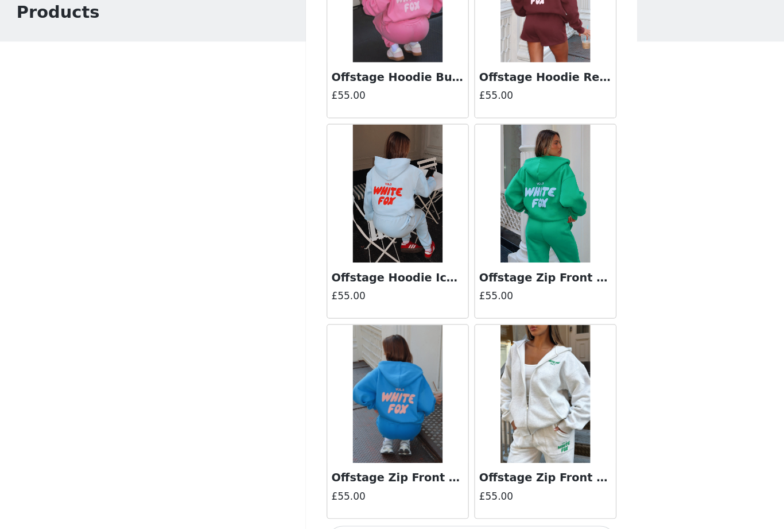
click at [447, 495] on button "Load More" at bounding box center [392, 509] width 241 height 28
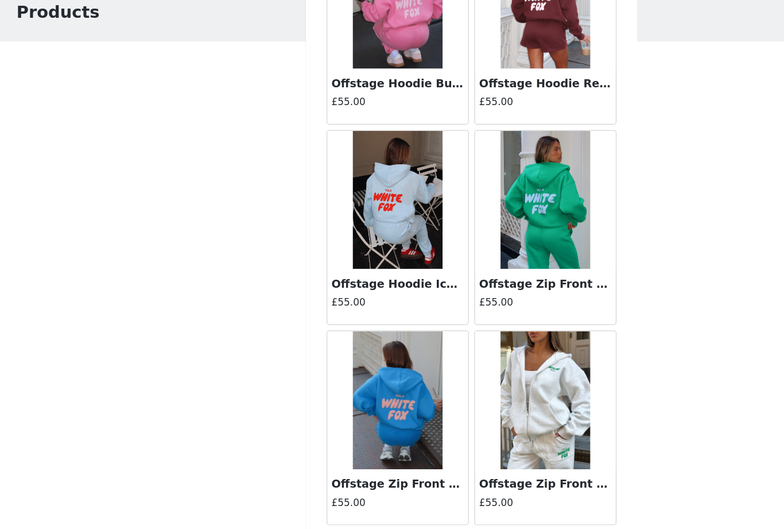
scroll to position [7881, 0]
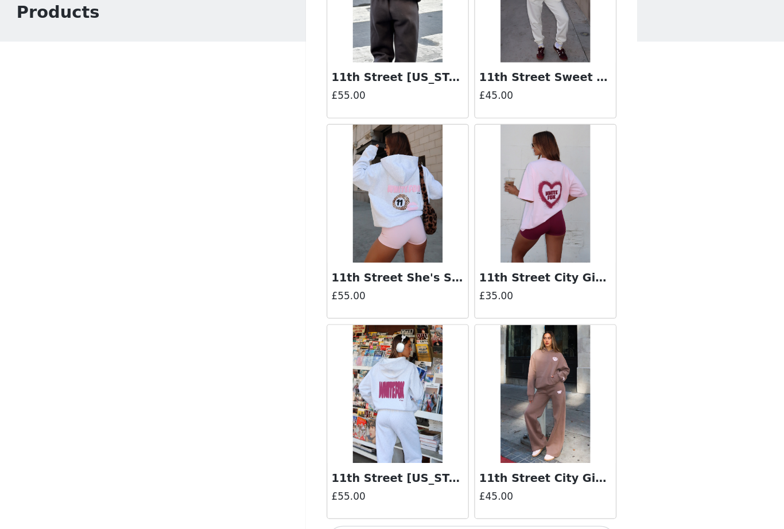
click at [465, 495] on button "Load More" at bounding box center [392, 509] width 241 height 28
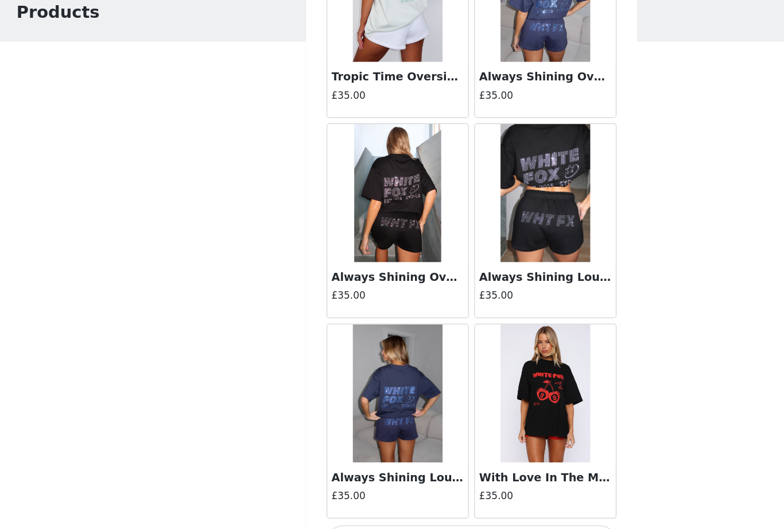
click at [467, 495] on button "Load More" at bounding box center [392, 509] width 241 height 28
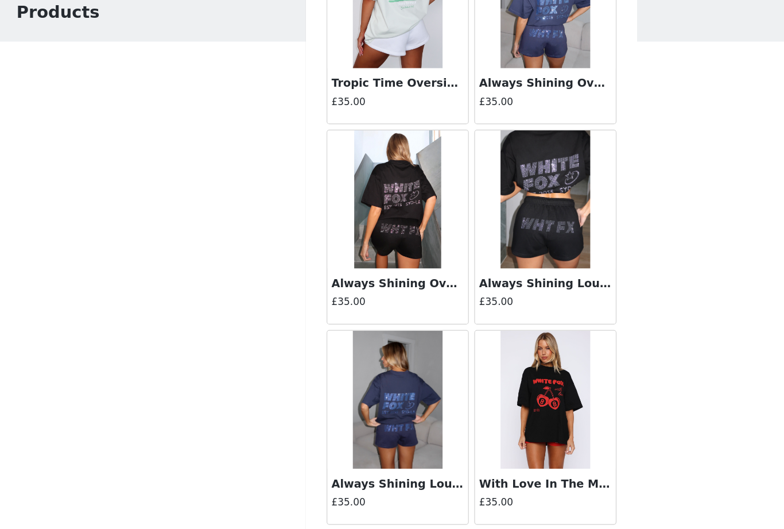
scroll to position [11211, 0]
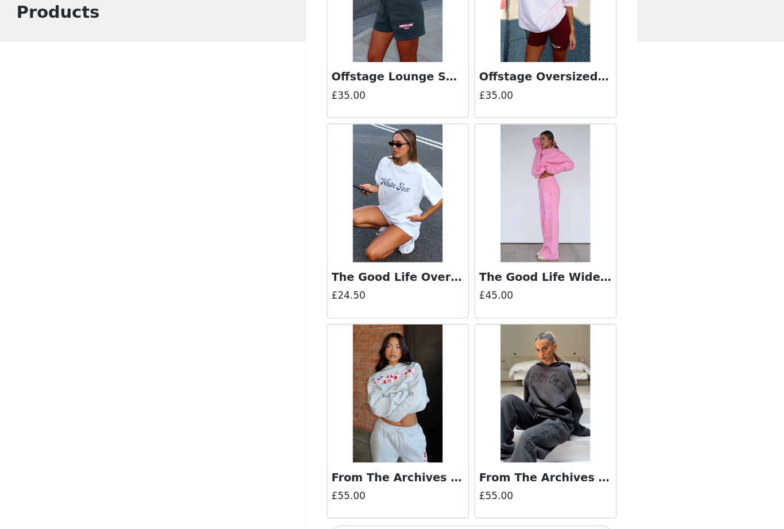
click at [460, 495] on button "Load More" at bounding box center [392, 509] width 241 height 28
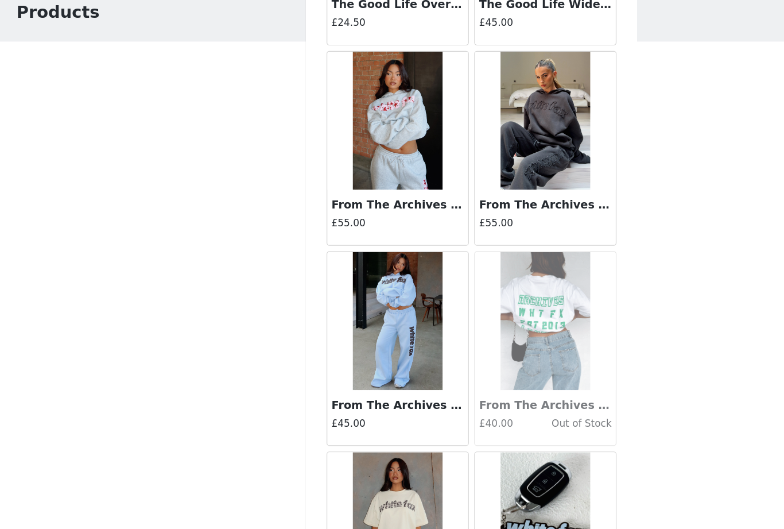
scroll to position [13125, 0]
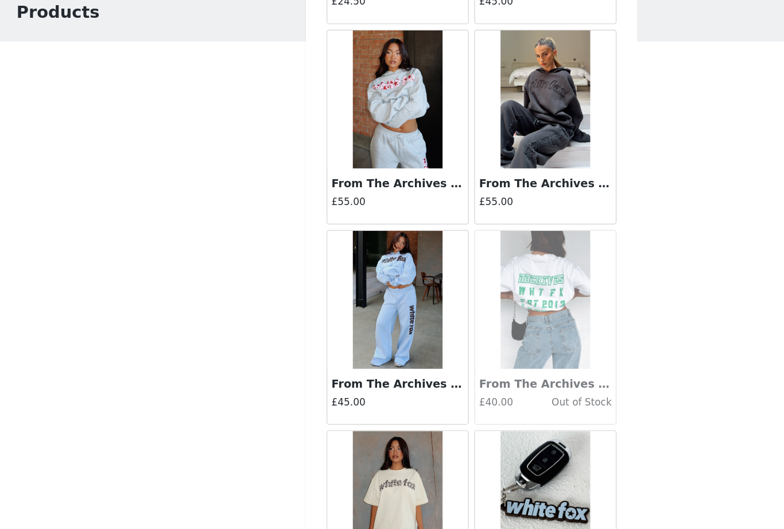
click at [479, 130] on img at bounding box center [453, 141] width 75 height 115
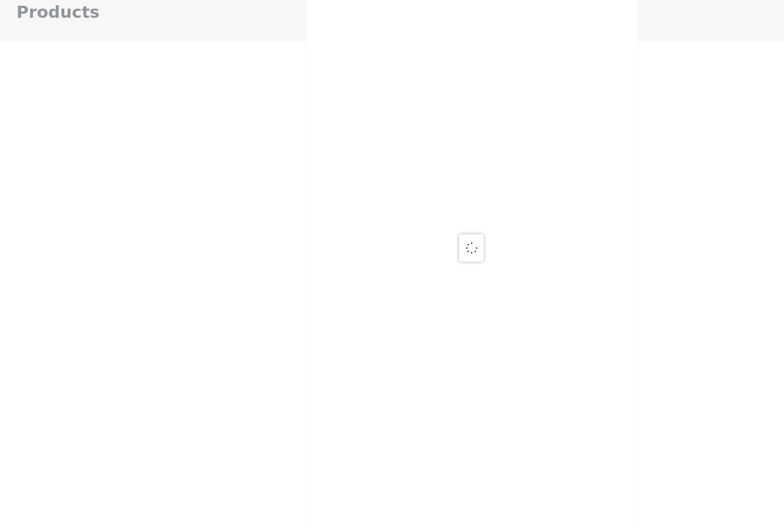
scroll to position [0, 0]
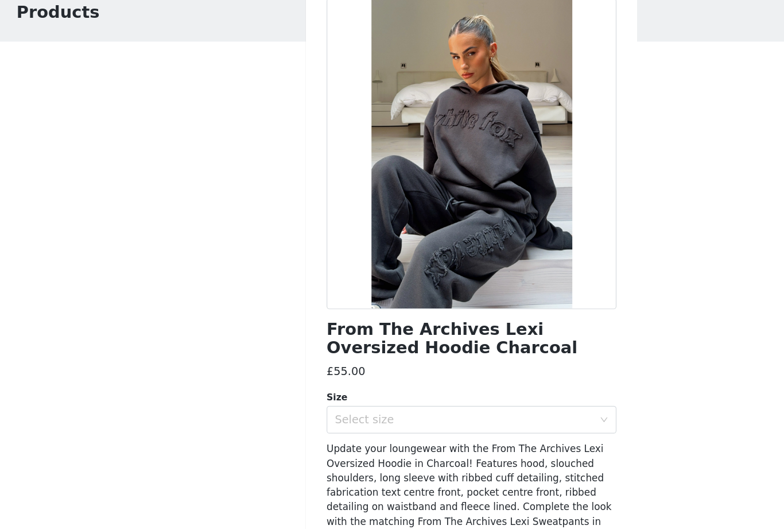
click at [475, 402] on div "Select size" at bounding box center [385, 407] width 215 height 11
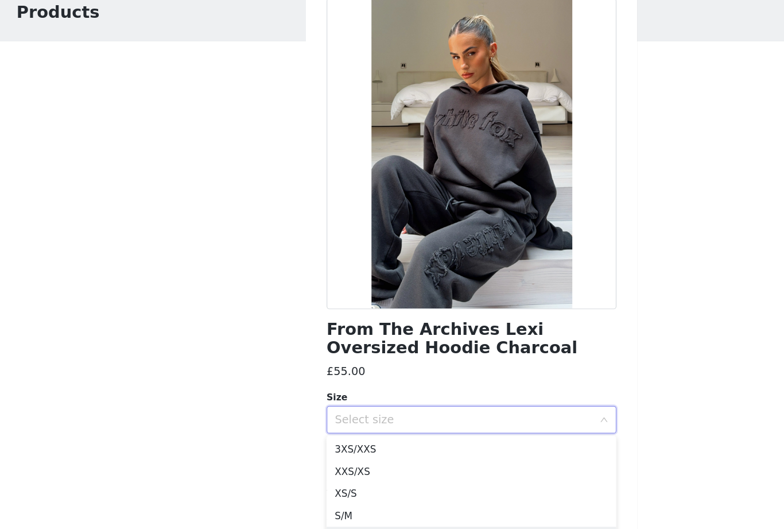
click at [470, 497] on li "M/L" at bounding box center [392, 506] width 241 height 18
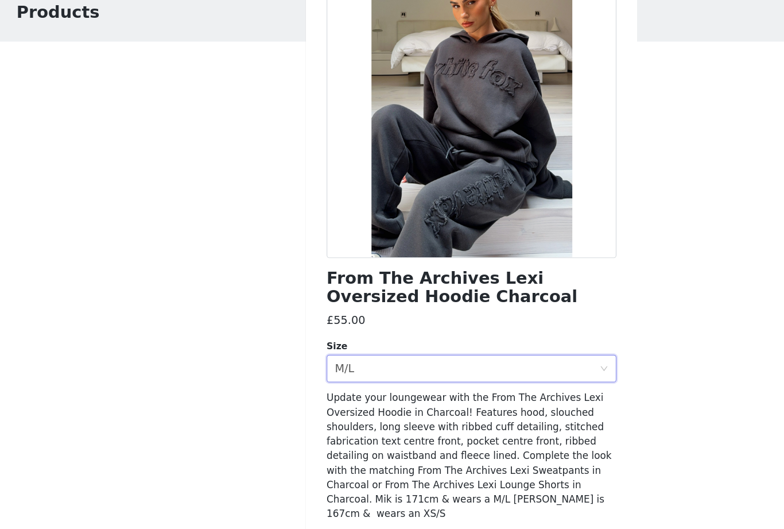
scroll to position [41, 0]
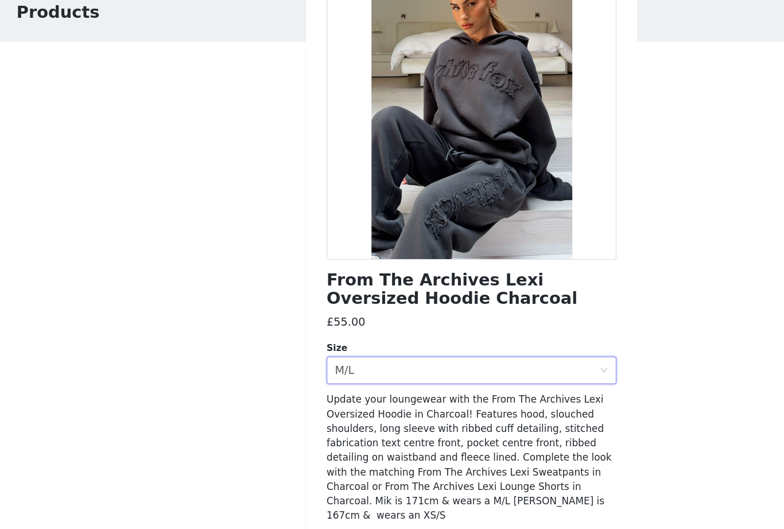
click at [476, 500] on button "Add Product" at bounding box center [392, 514] width 241 height 28
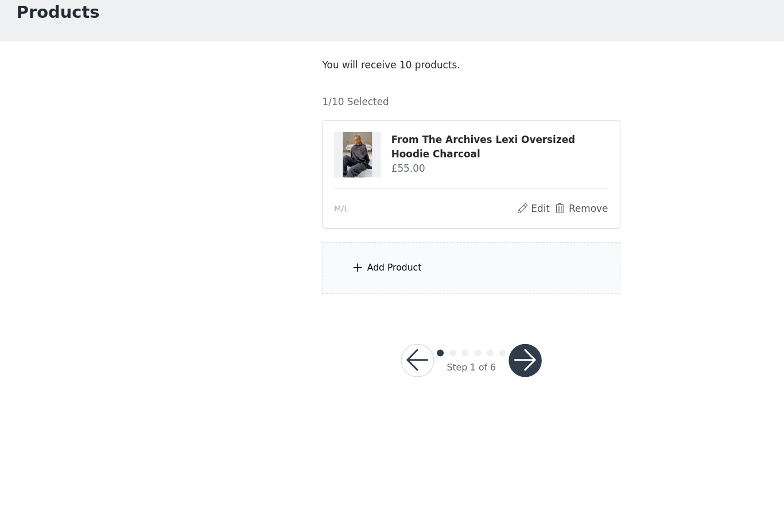
click at [494, 260] on div "Add Product" at bounding box center [392, 281] width 248 height 43
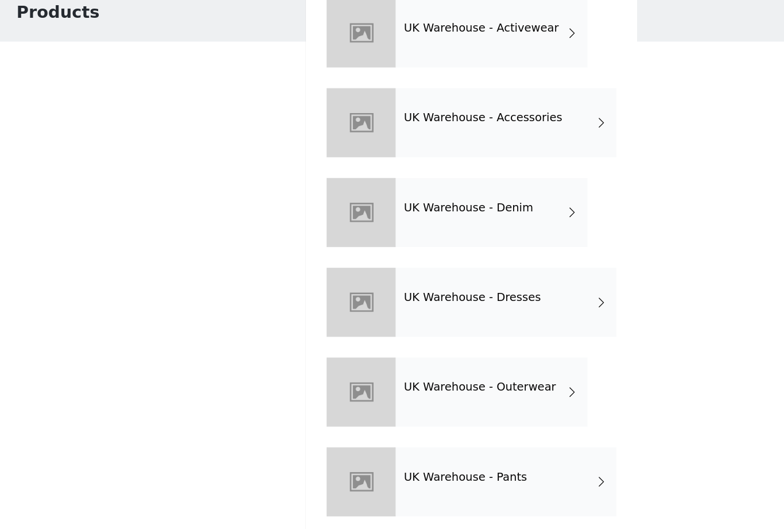
click at [482, 356] on div "UK Warehouse - Outerwear" at bounding box center [409, 384] width 160 height 57
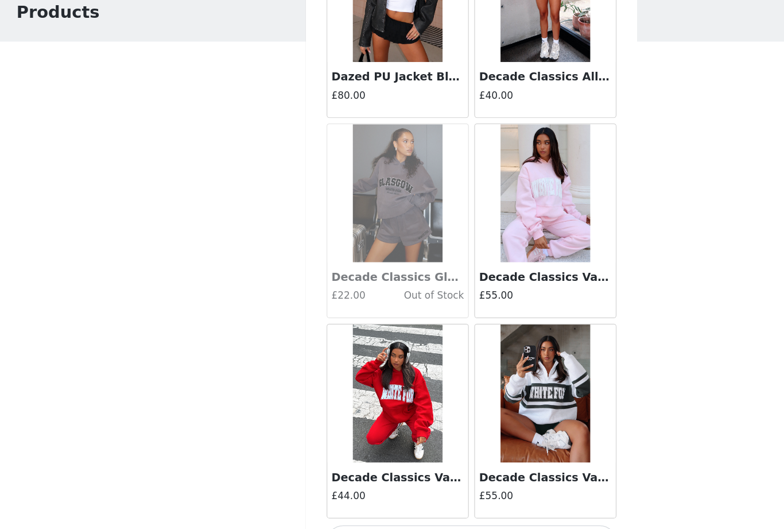
click at [418, 495] on button "Load More" at bounding box center [392, 509] width 241 height 28
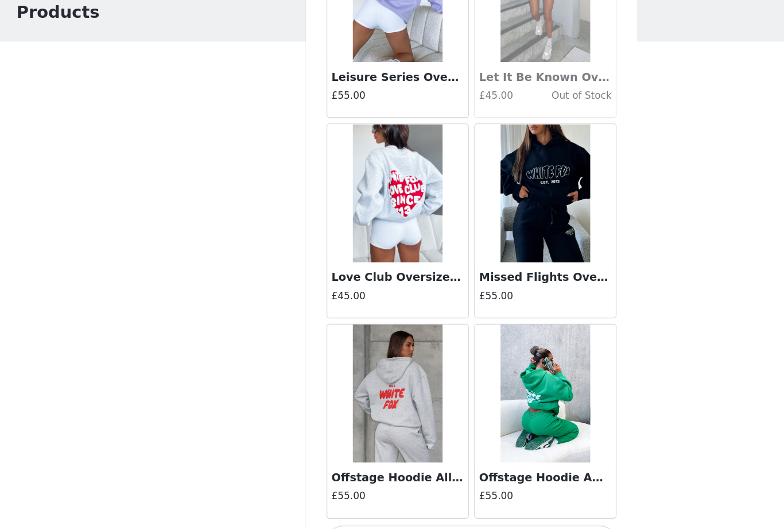
scroll to position [2893, 0]
click at [421, 495] on button "Load More" at bounding box center [392, 509] width 241 height 28
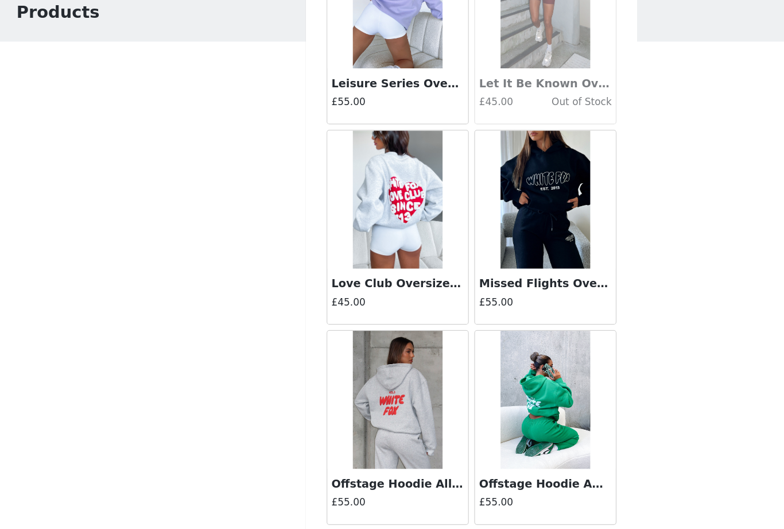
scroll to position [2887, 0]
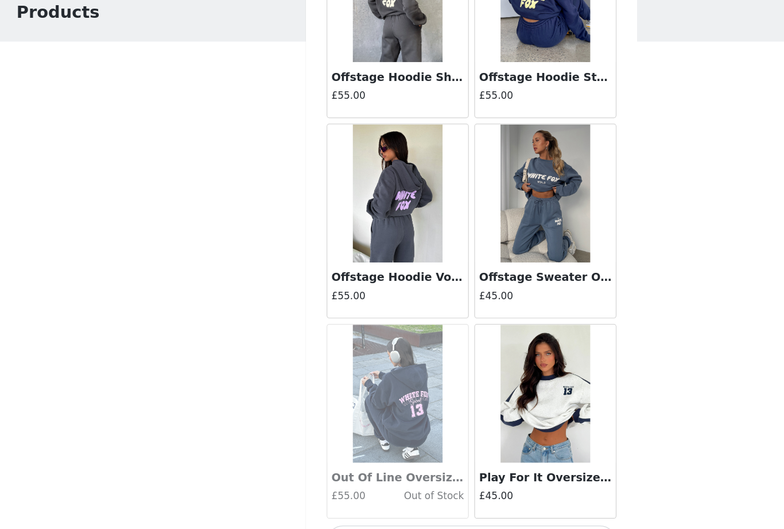
click at [420, 495] on button "Load More" at bounding box center [392, 509] width 241 height 28
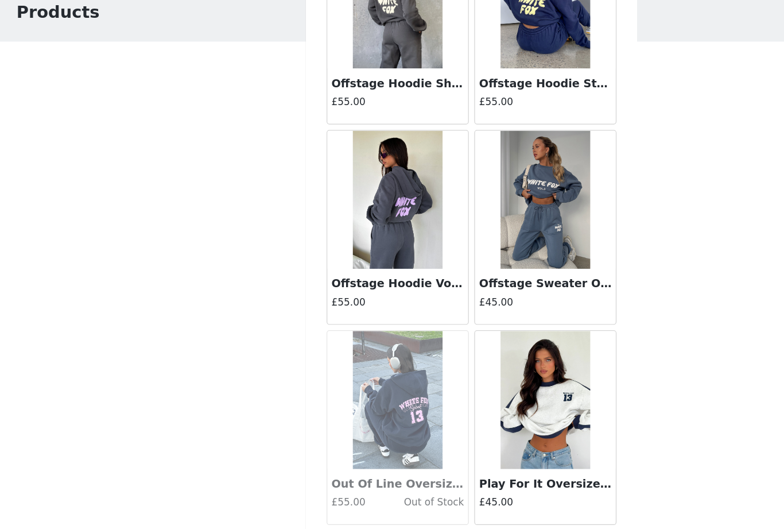
scroll to position [4552, 0]
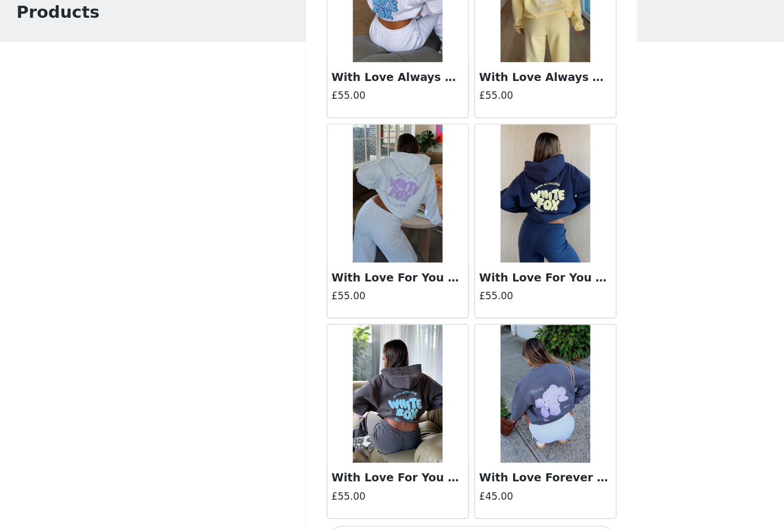
click at [414, 495] on button "Load More" at bounding box center [392, 509] width 241 height 28
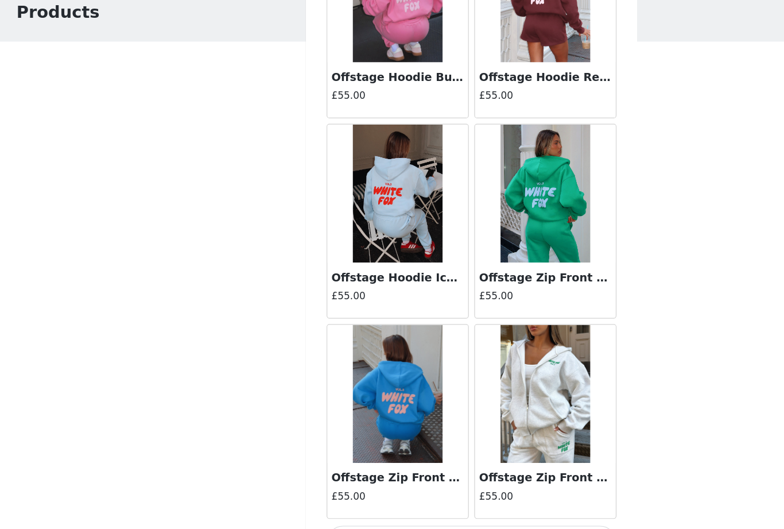
click at [461, 495] on button "Load More" at bounding box center [392, 509] width 241 height 28
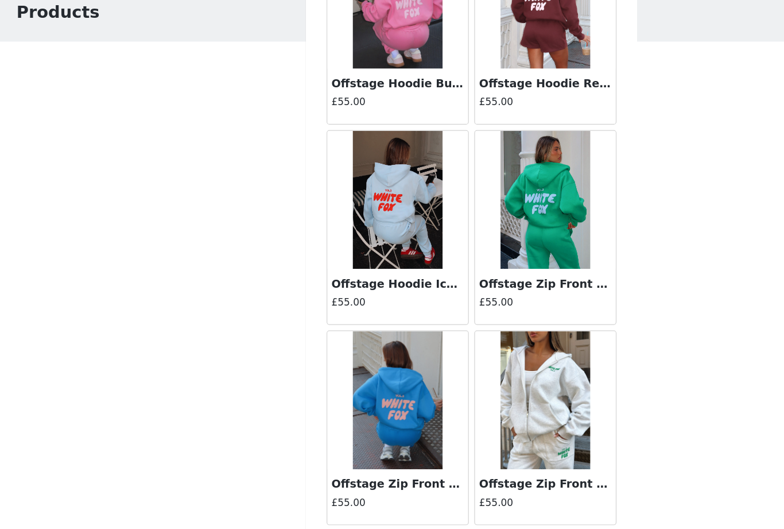
scroll to position [7881, 0]
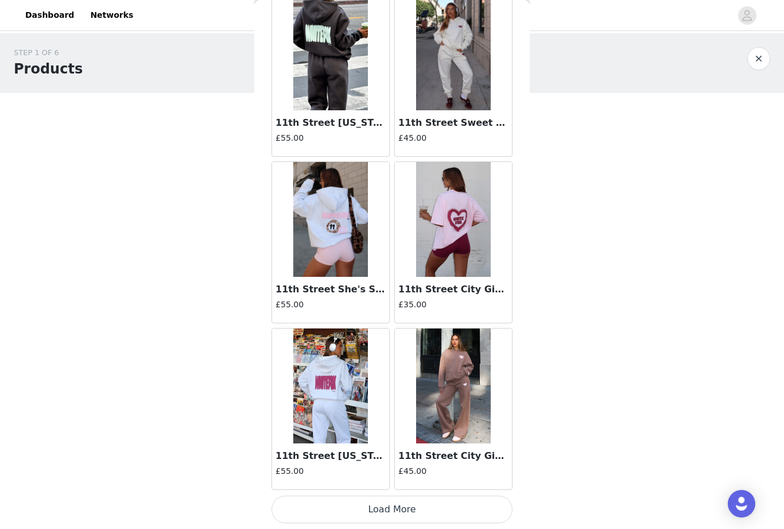
click at [458, 505] on button "Load More" at bounding box center [392, 509] width 241 height 28
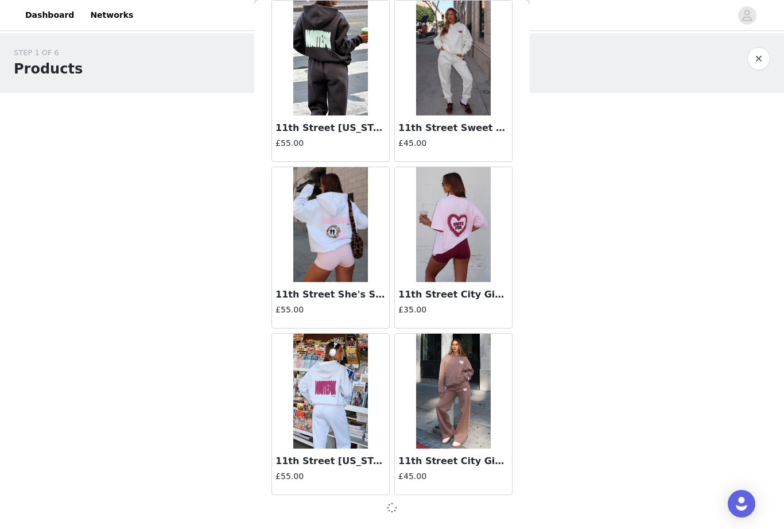
scroll to position [9546, 0]
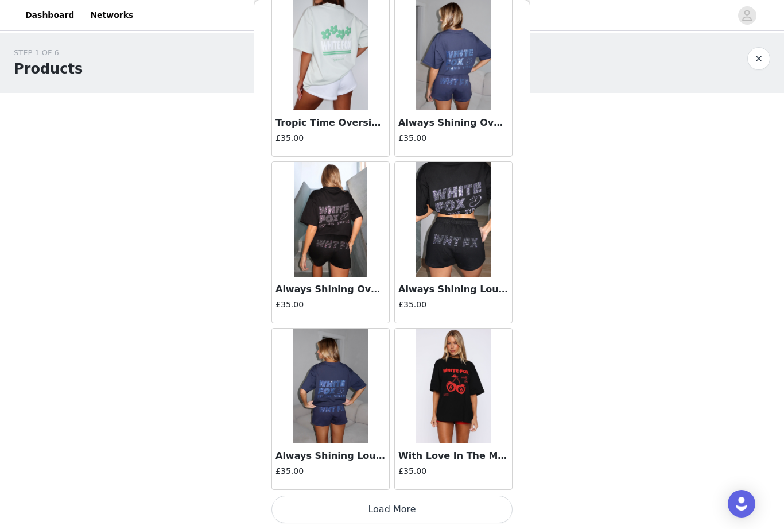
click at [457, 509] on button "Load More" at bounding box center [392, 509] width 241 height 28
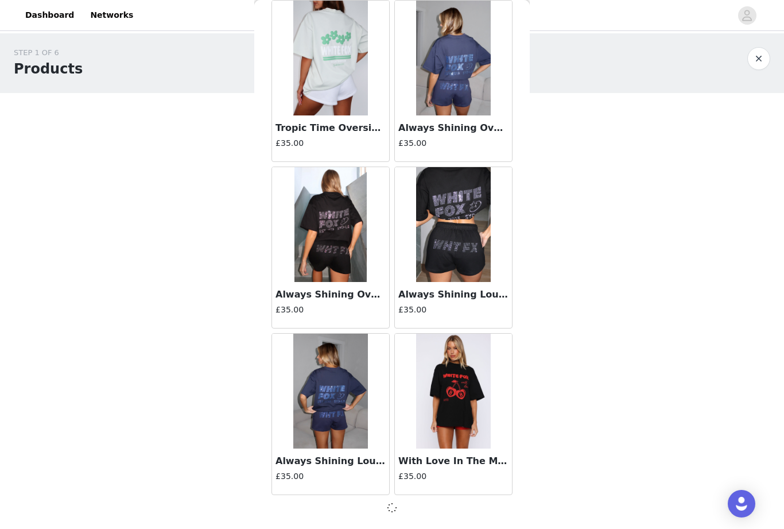
scroll to position [11211, 0]
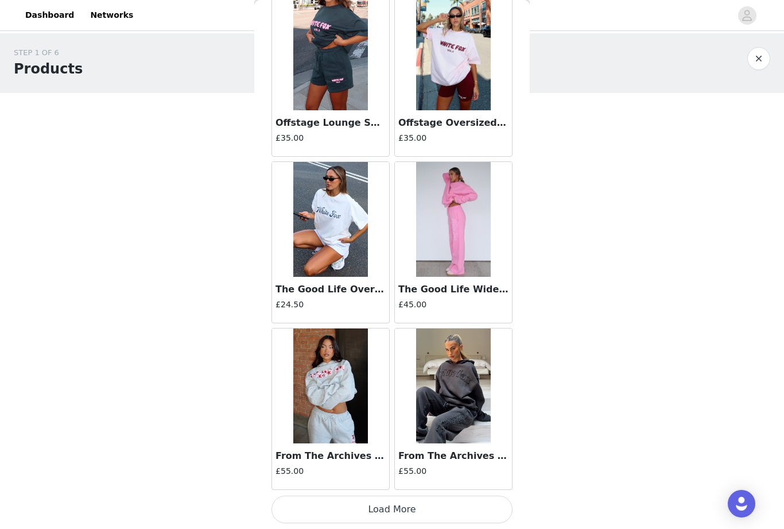
click at [442, 509] on button "Load More" at bounding box center [392, 509] width 241 height 28
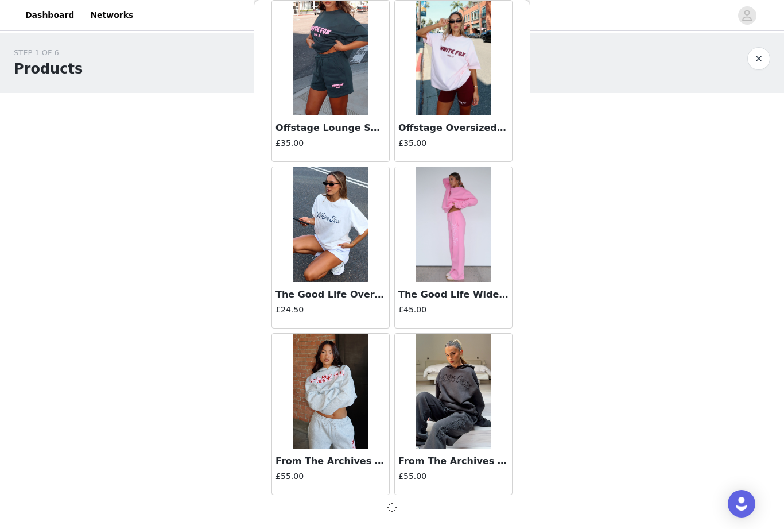
scroll to position [12875, 0]
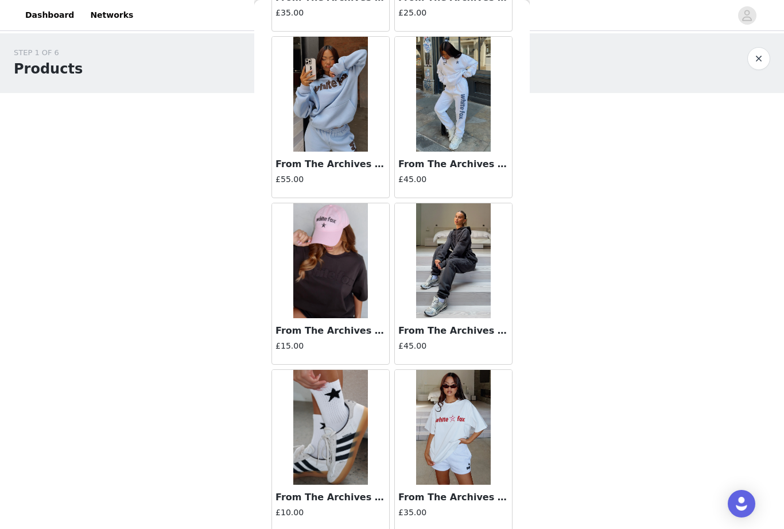
click at [472, 326] on h3 "From The Archives Lexi Sweatpants Charcoal" at bounding box center [453, 331] width 110 height 14
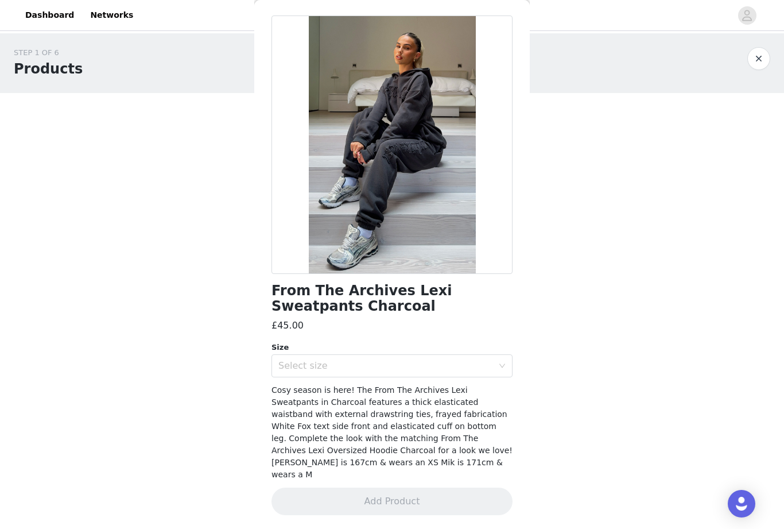
scroll to position [29, 0]
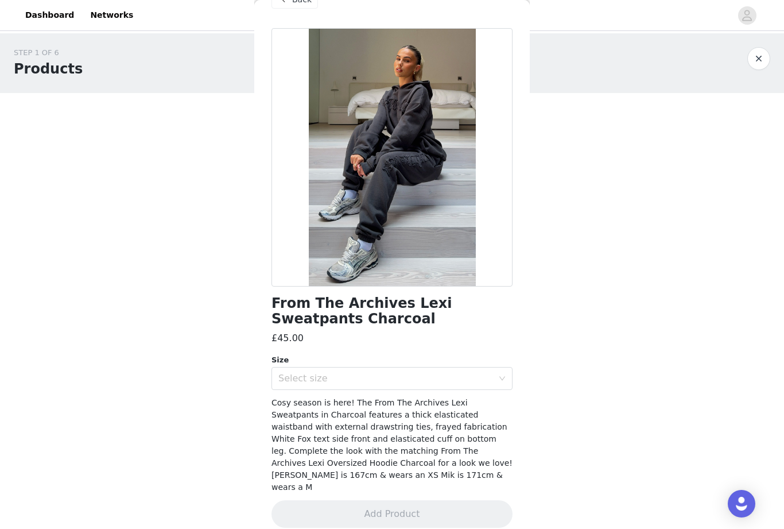
click at [463, 364] on div "Size" at bounding box center [392, 359] width 241 height 11
click at [463, 373] on div "Select size" at bounding box center [385, 378] width 215 height 11
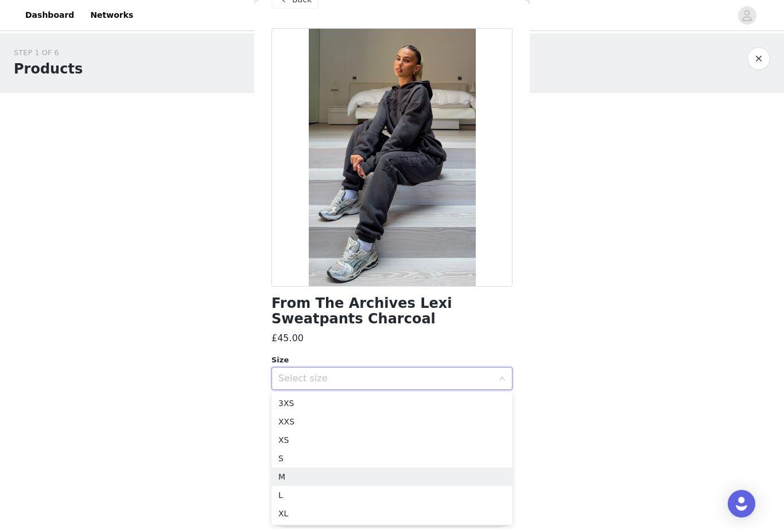
click at [351, 478] on li "M" at bounding box center [392, 476] width 241 height 18
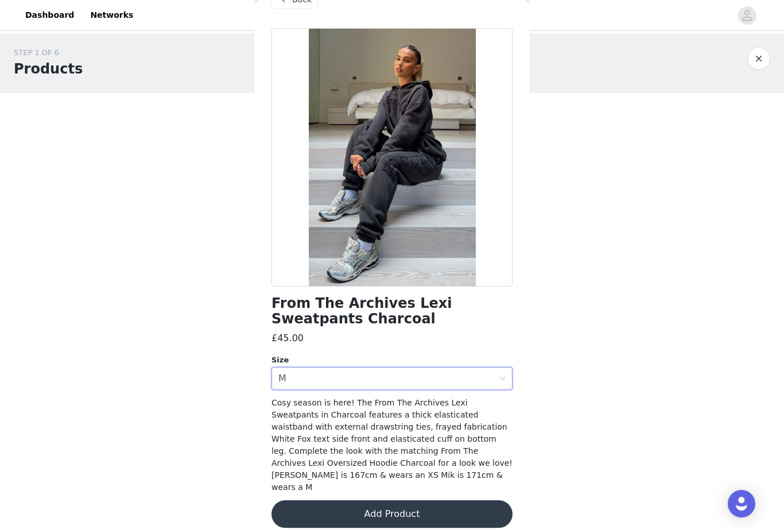
click at [436, 500] on button "Add Product" at bounding box center [392, 514] width 241 height 28
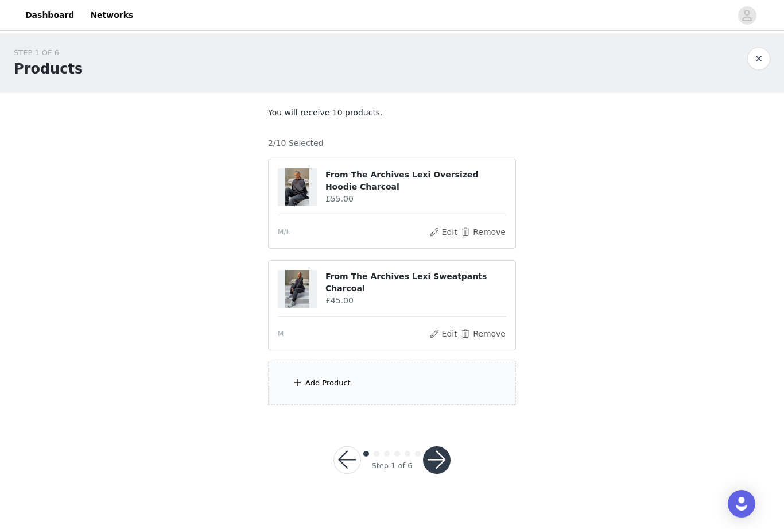
click at [429, 381] on div "Add Product" at bounding box center [392, 383] width 248 height 43
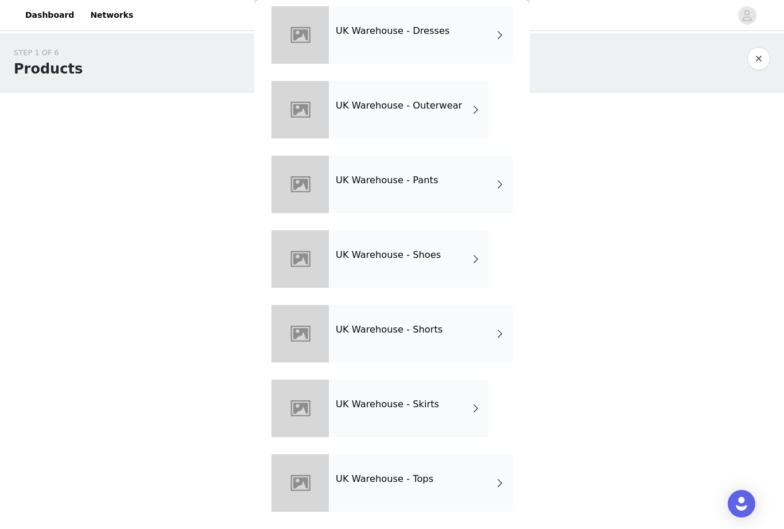
scroll to position [275, 0]
click at [458, 483] on div "UK Warehouse - Tops" at bounding box center [421, 482] width 184 height 57
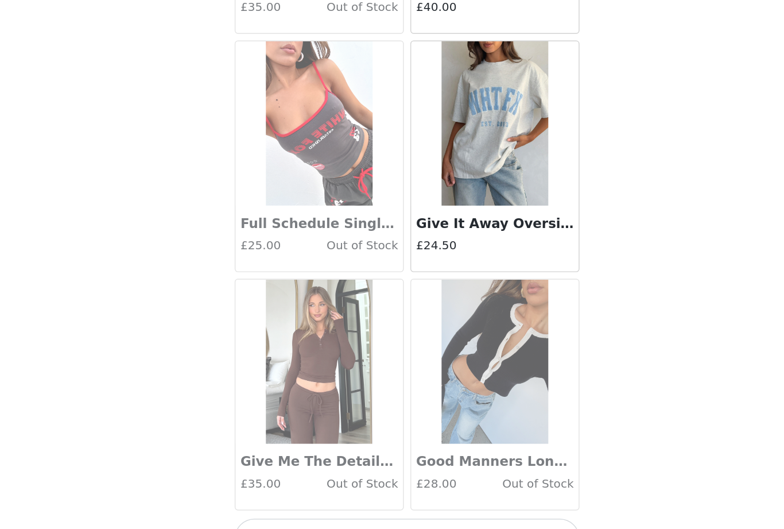
scroll to position [1228, 0]
click at [370, 495] on button "Load More" at bounding box center [392, 509] width 241 height 28
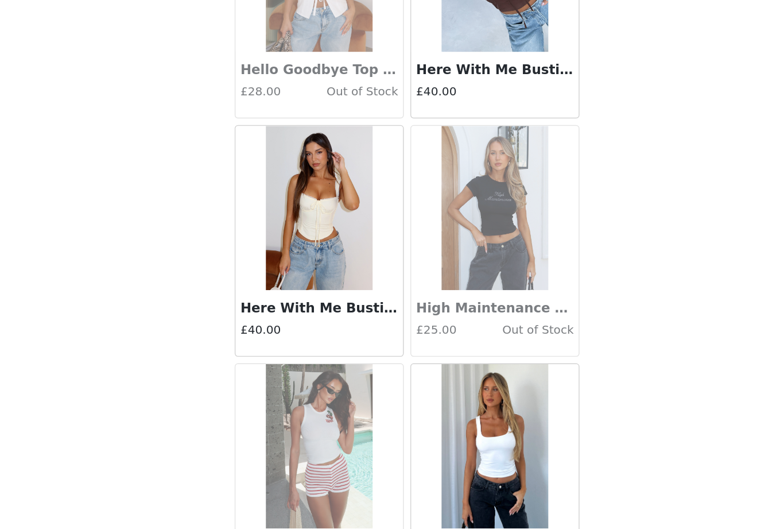
scroll to position [1835, 0]
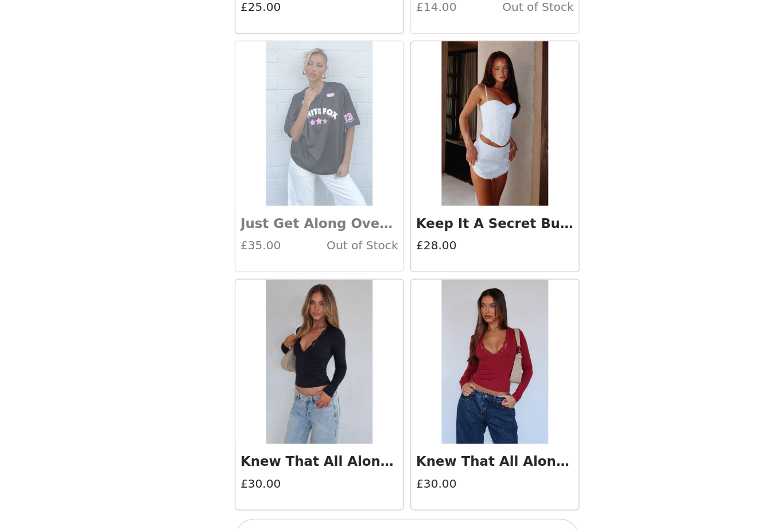
click at [333, 495] on button "Load More" at bounding box center [392, 509] width 241 height 28
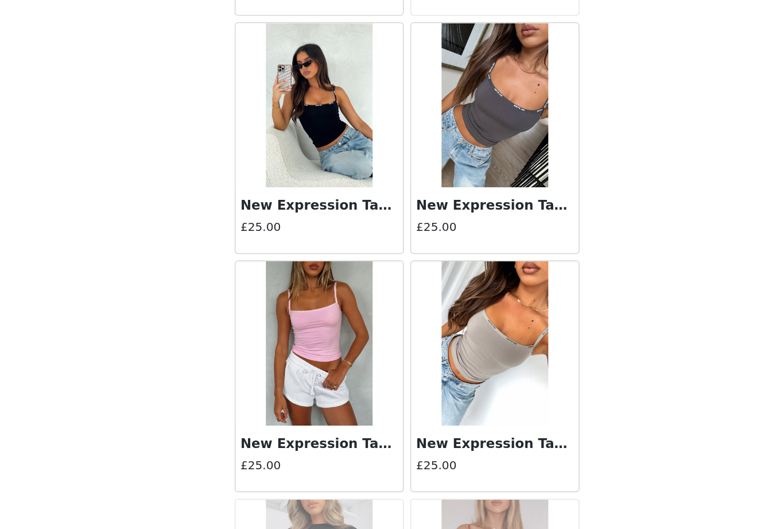
scroll to position [4403, 0]
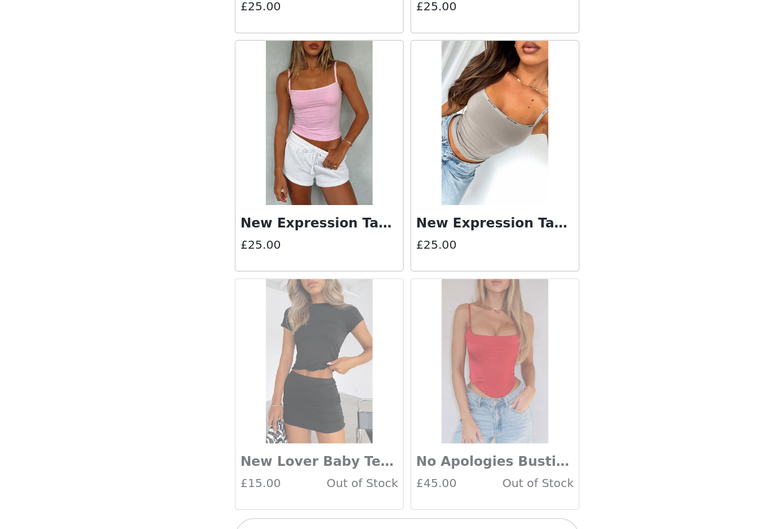
click at [373, 495] on button "Load More" at bounding box center [392, 509] width 241 height 28
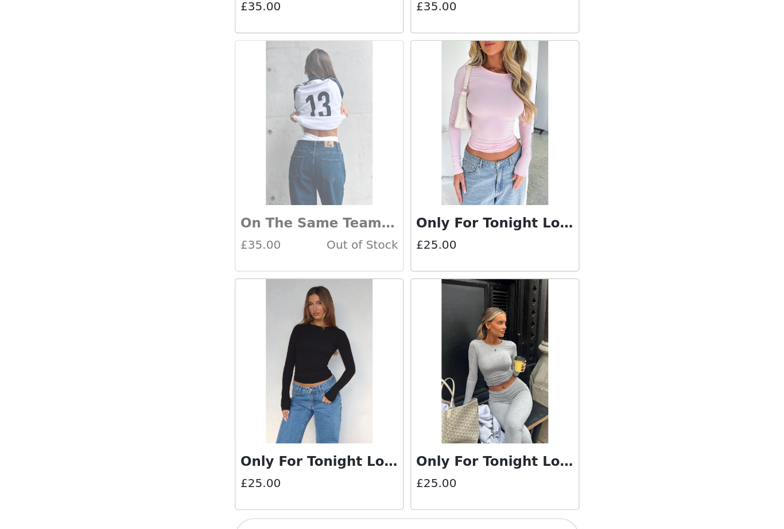
click at [348, 495] on button "Load More" at bounding box center [392, 509] width 241 height 28
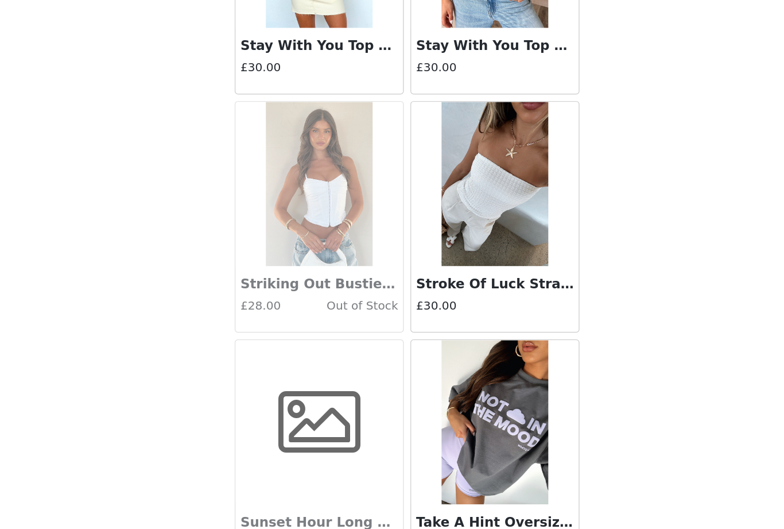
scroll to position [7679, 0]
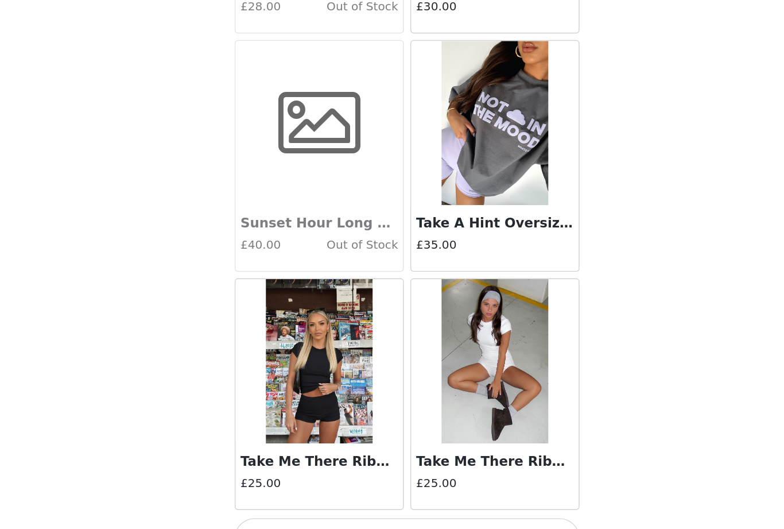
click at [344, 495] on button "Load More" at bounding box center [392, 509] width 241 height 28
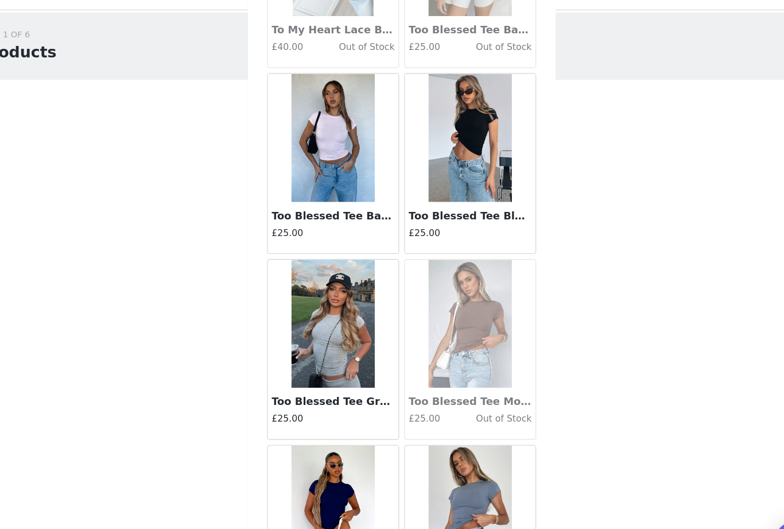
scroll to position [8960, 0]
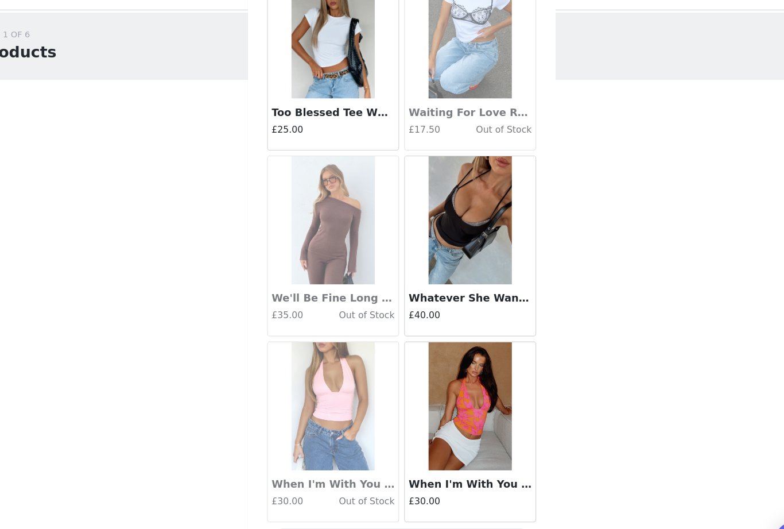
click at [424, 495] on button "Load More" at bounding box center [392, 509] width 241 height 28
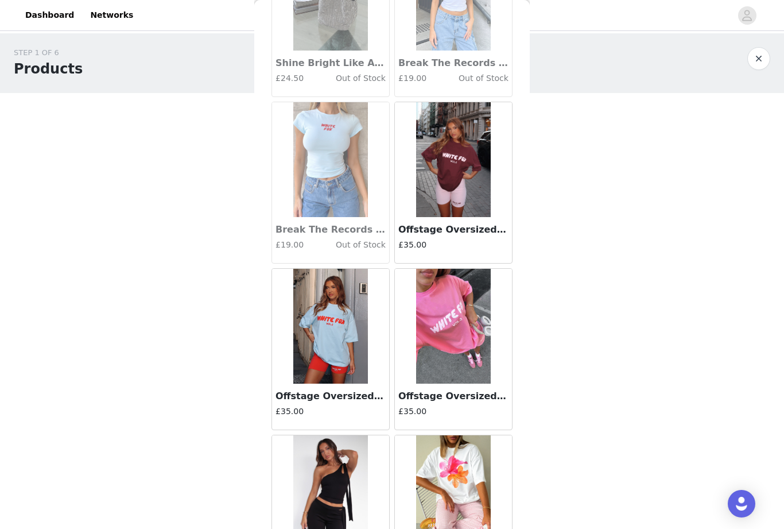
scroll to position [11110, 0]
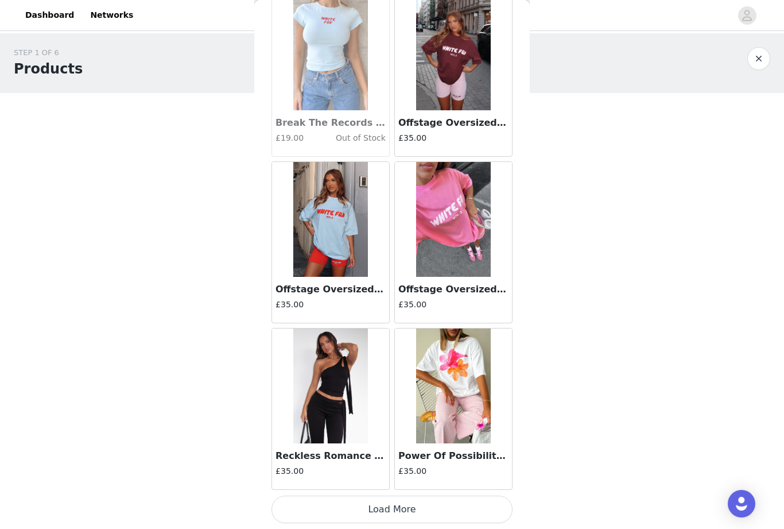
click at [445, 506] on button "Load More" at bounding box center [392, 509] width 241 height 28
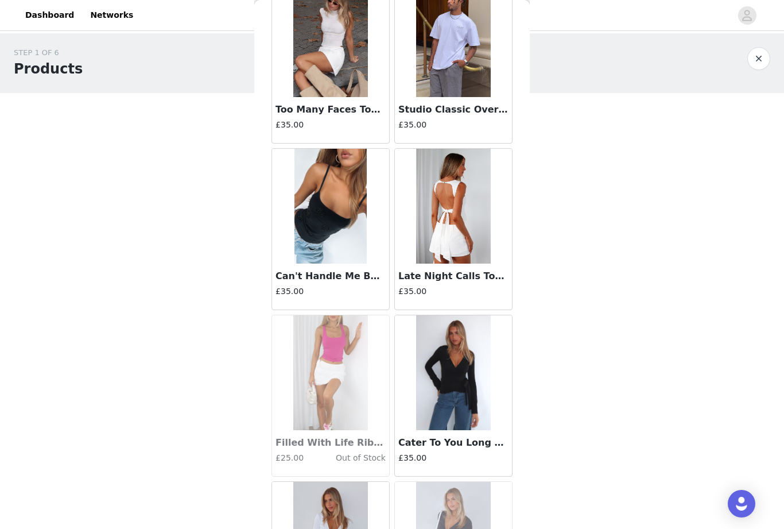
scroll to position [11896, 0]
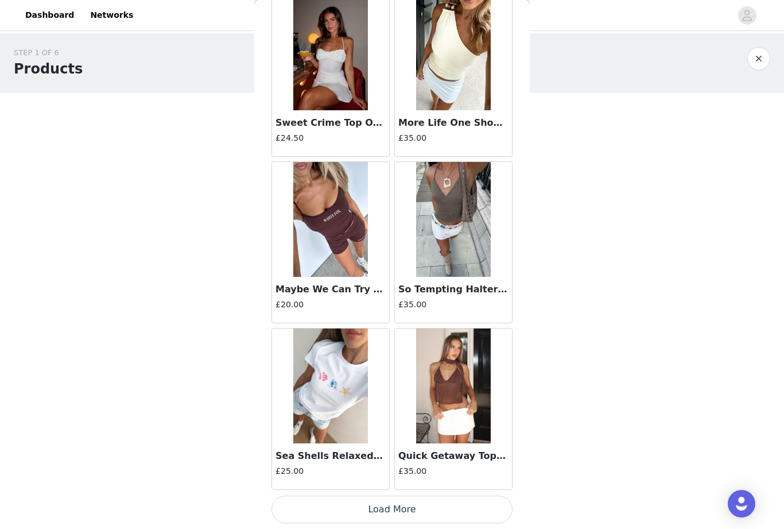
click at [466, 497] on button "Load More" at bounding box center [392, 509] width 241 height 28
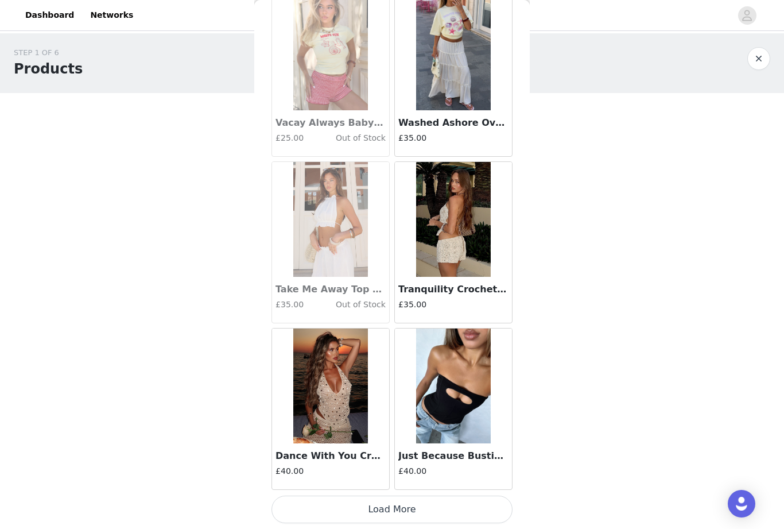
scroll to position [14545, 0]
click at [437, 503] on button "Load More" at bounding box center [392, 509] width 241 height 28
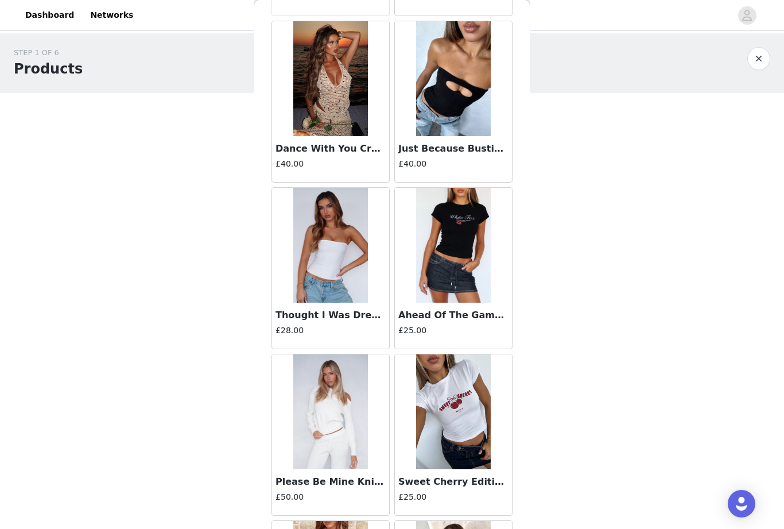
scroll to position [14865, 0]
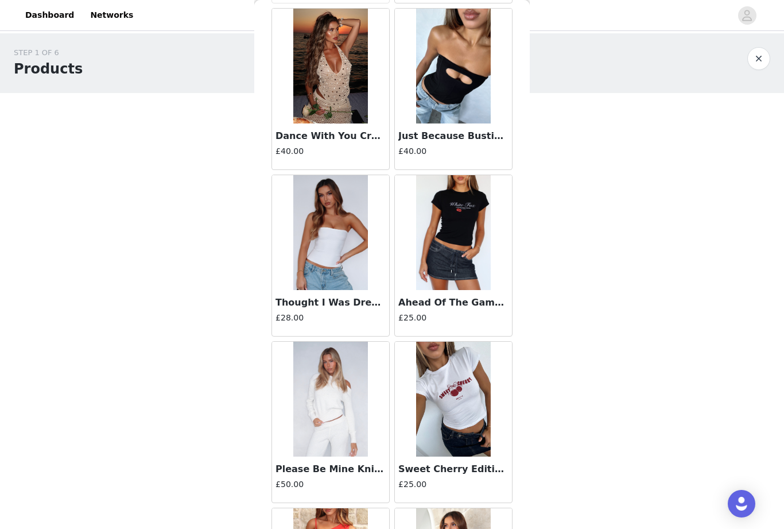
click at [480, 302] on h3 "Ahead Of The Game Baby Tee Black" at bounding box center [453, 303] width 110 height 14
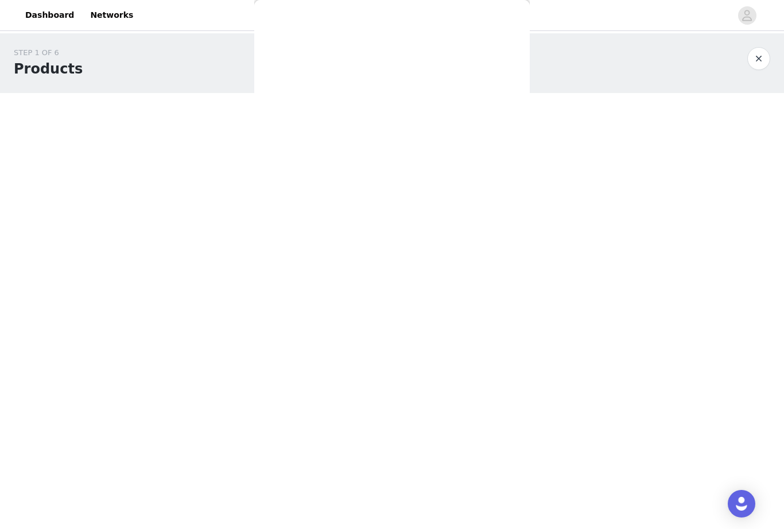
scroll to position [0, 0]
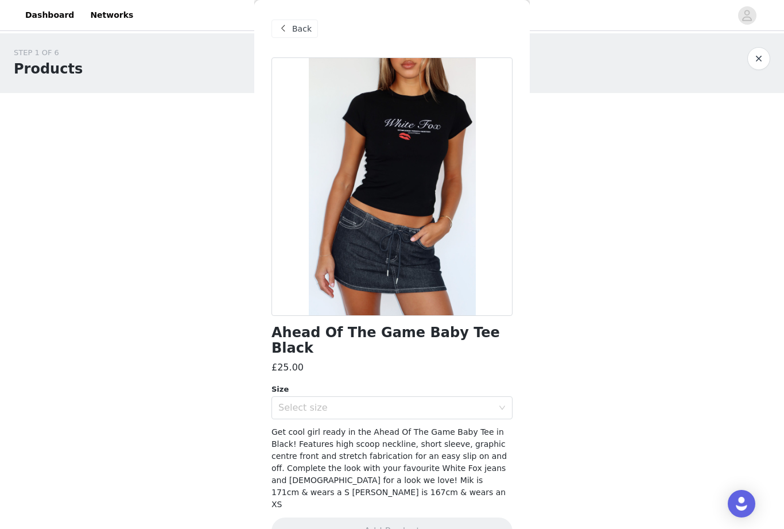
click at [438, 402] on div "Select size" at bounding box center [385, 407] width 215 height 11
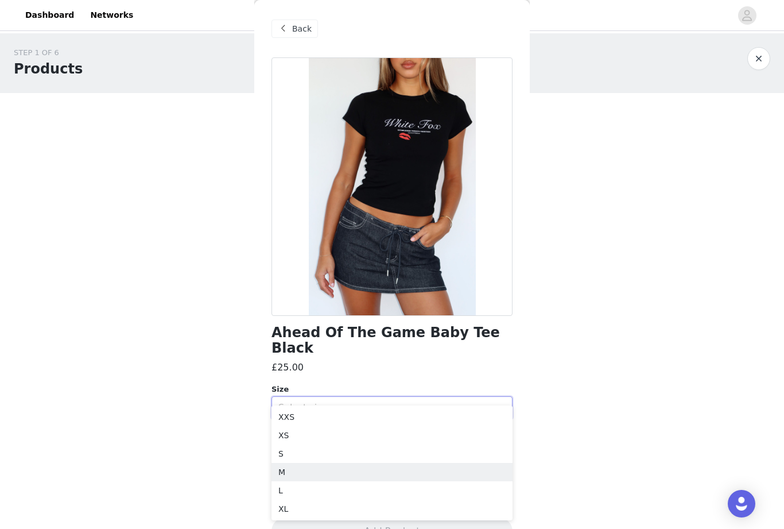
click at [390, 464] on li "M" at bounding box center [392, 472] width 241 height 18
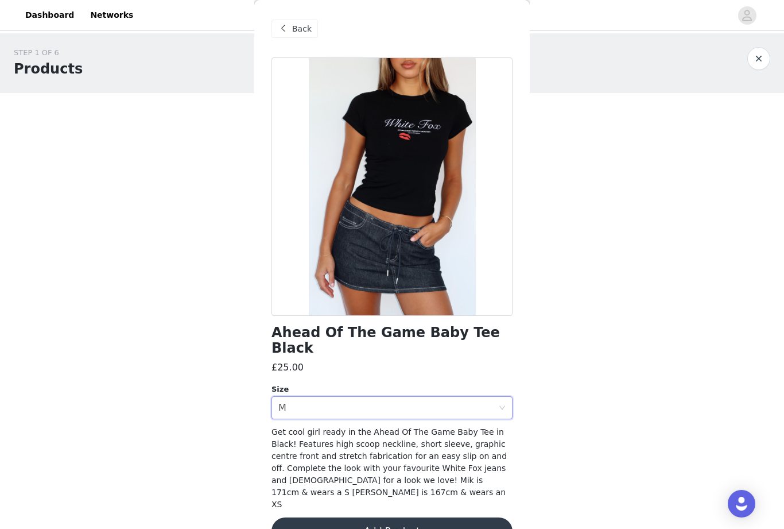
click at [496, 397] on div "Select size M" at bounding box center [388, 408] width 220 height 22
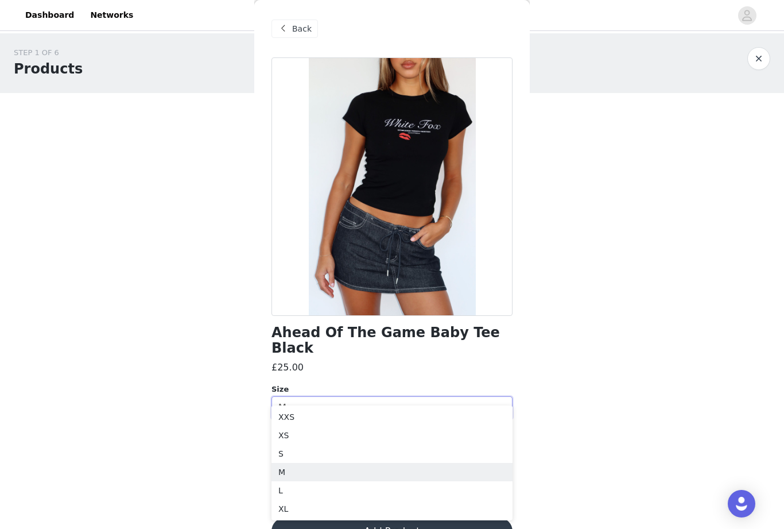
click at [301, 484] on li "L" at bounding box center [392, 490] width 241 height 18
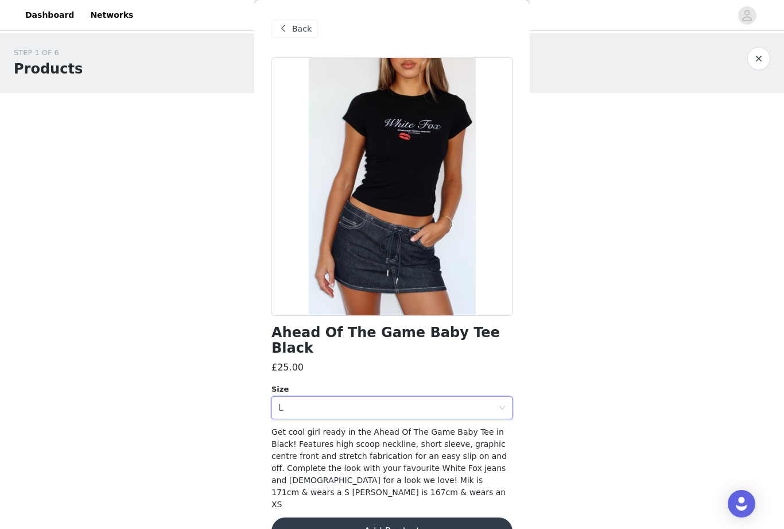
click at [351, 517] on button "Add Product" at bounding box center [392, 531] width 241 height 28
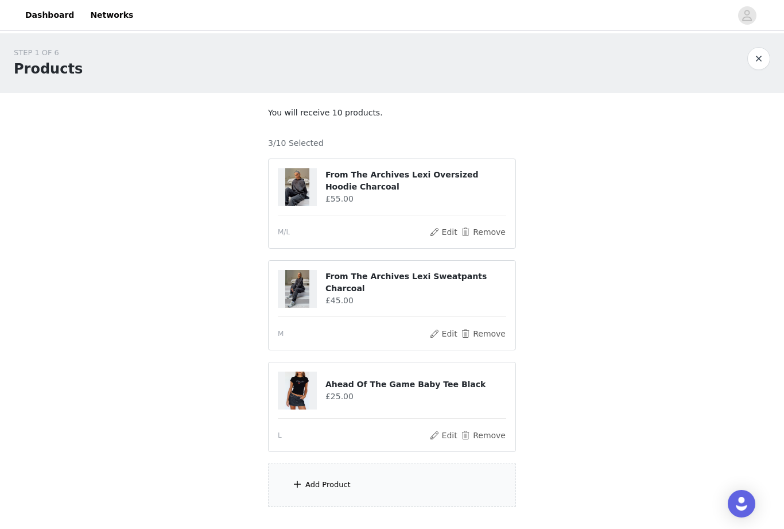
click at [323, 480] on div "Add Product" at bounding box center [327, 484] width 45 height 11
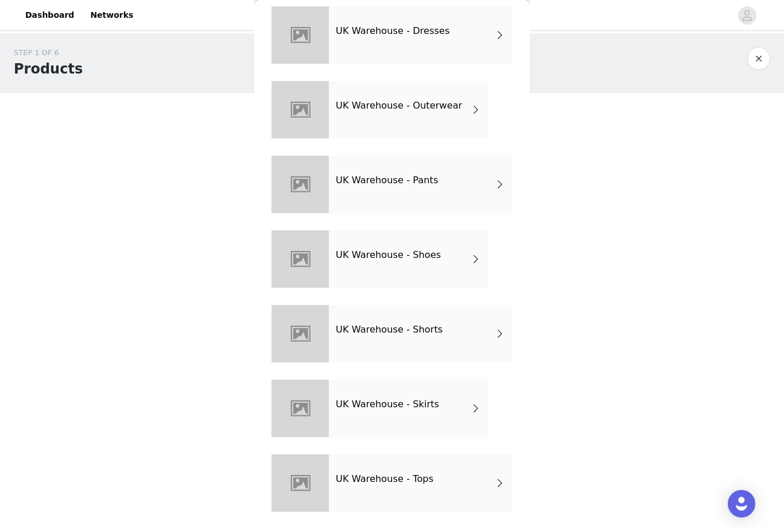
scroll to position [275, 0]
click at [448, 478] on div "UK Warehouse - Tops" at bounding box center [421, 482] width 184 height 57
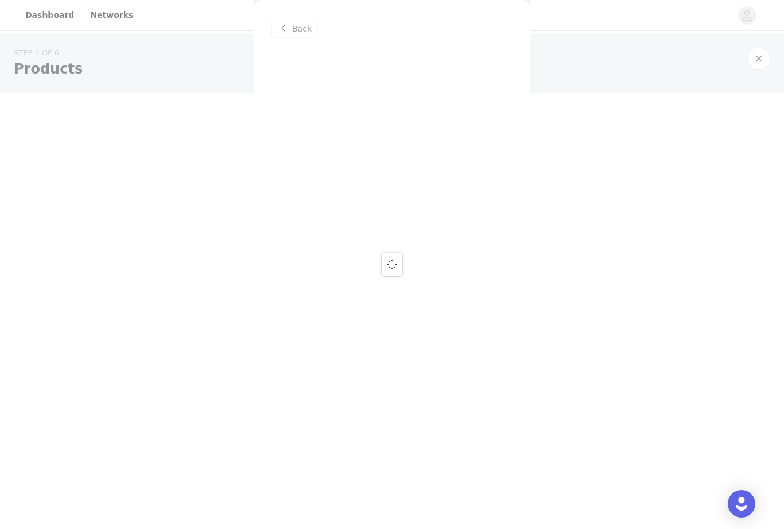
scroll to position [0, 0]
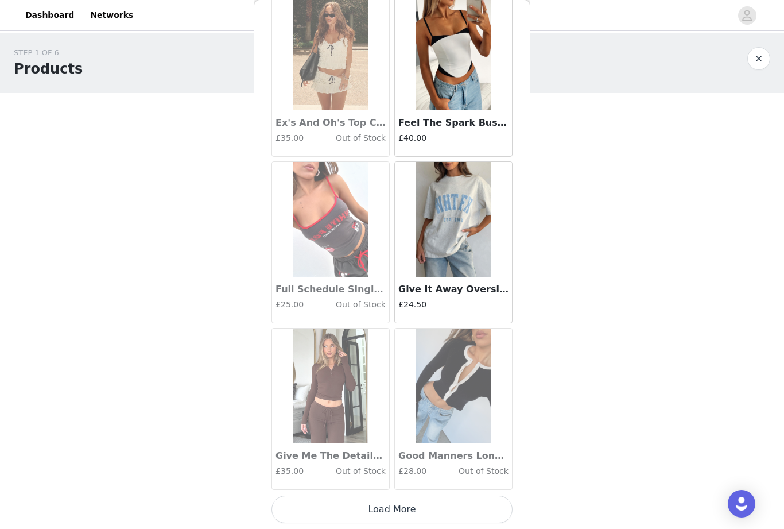
click at [449, 507] on button "Load More" at bounding box center [392, 509] width 241 height 28
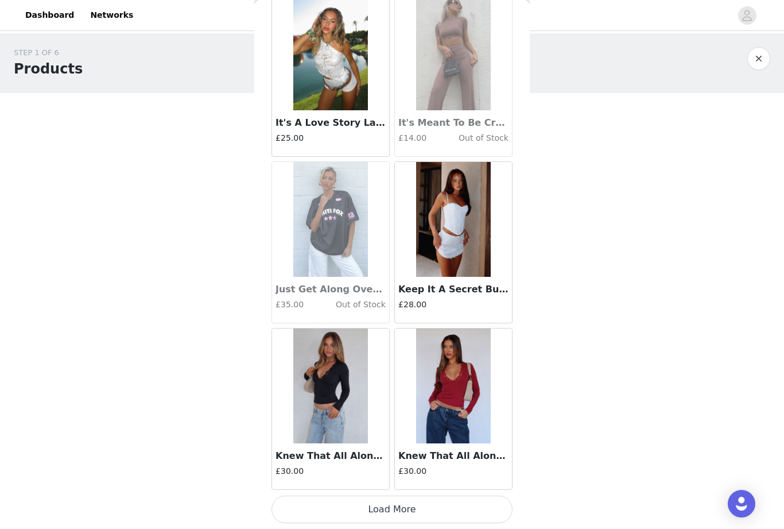
scroll to position [2893, 0]
click at [452, 503] on button "Load More" at bounding box center [392, 509] width 241 height 28
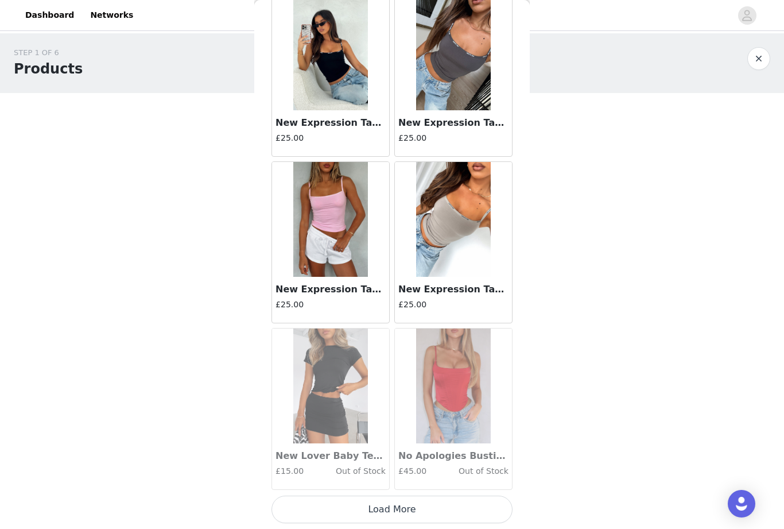
click at [400, 506] on button "Load More" at bounding box center [392, 509] width 241 height 28
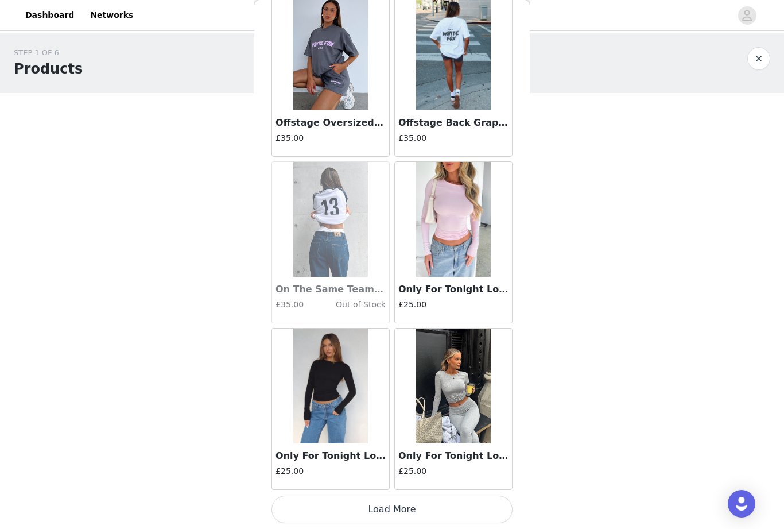
scroll to position [6222, 0]
click at [458, 505] on button "Load More" at bounding box center [392, 509] width 241 height 28
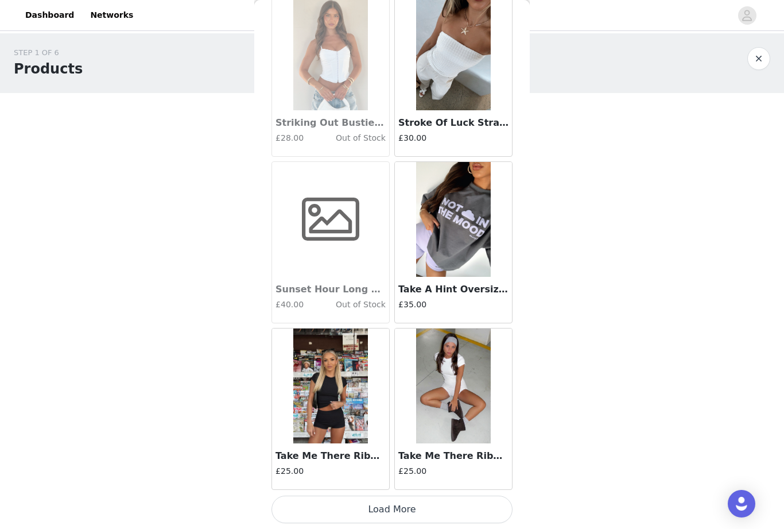
click at [429, 505] on button "Load More" at bounding box center [392, 509] width 241 height 28
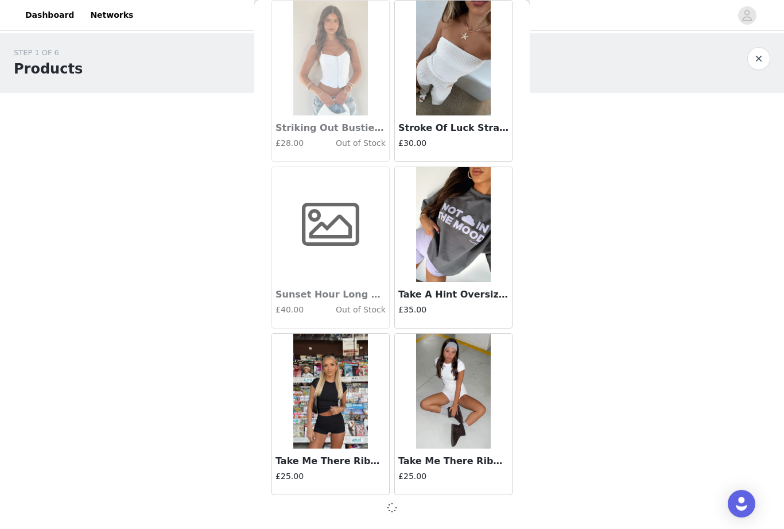
scroll to position [7881, 0]
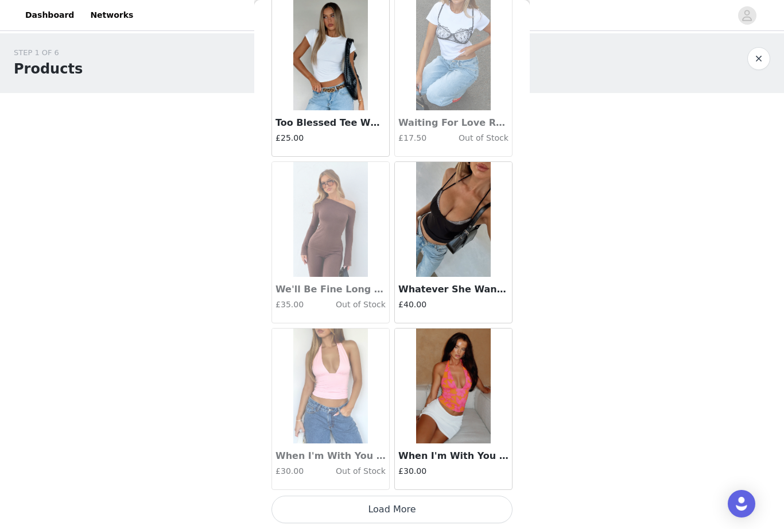
click at [432, 509] on button "Load More" at bounding box center [392, 509] width 241 height 28
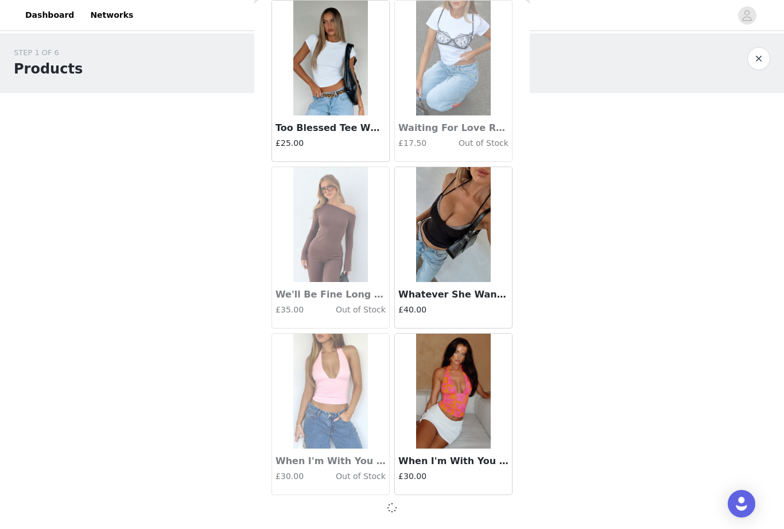
scroll to position [9546, 0]
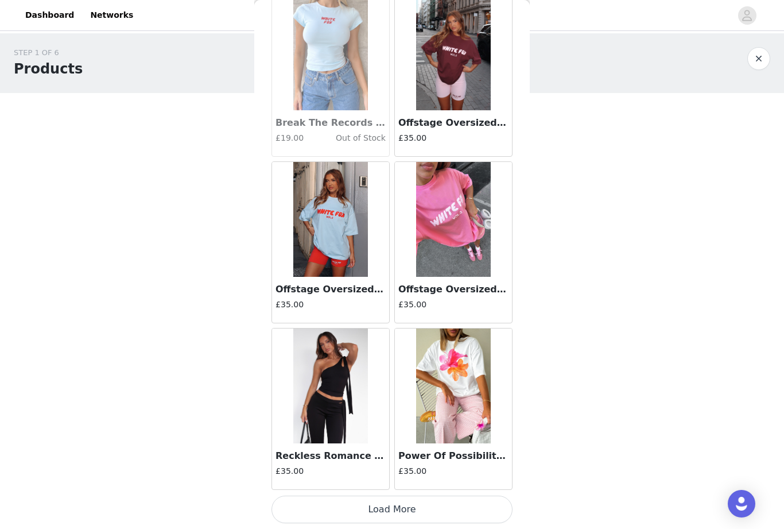
click at [411, 510] on button "Load More" at bounding box center [392, 509] width 241 height 28
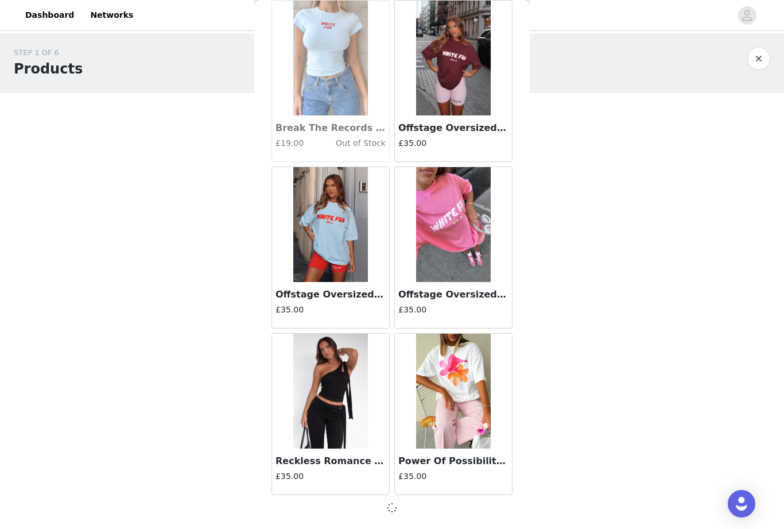
scroll to position [11211, 0]
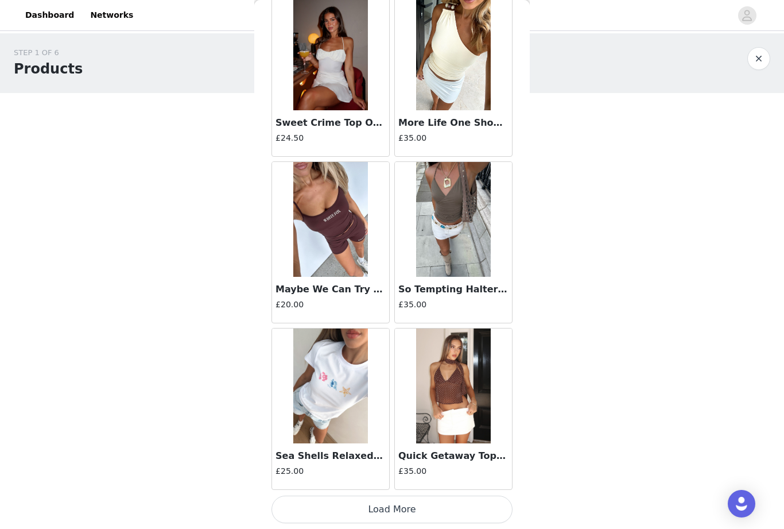
click at [449, 507] on button "Load More" at bounding box center [392, 509] width 241 height 28
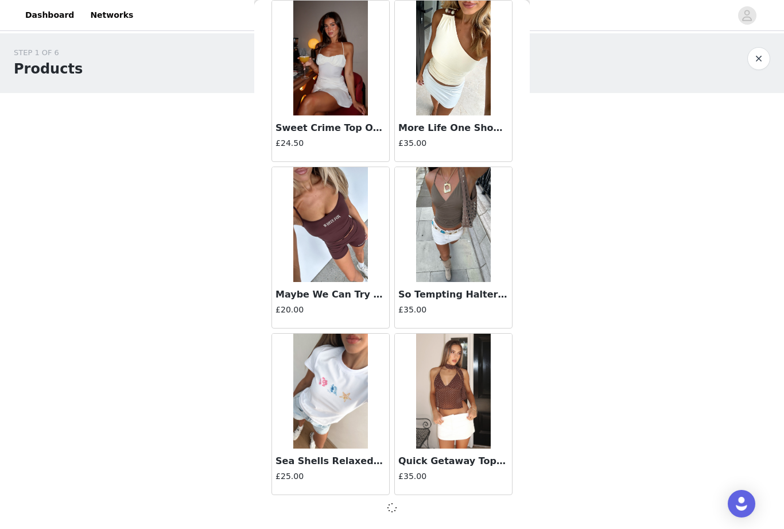
scroll to position [12875, 0]
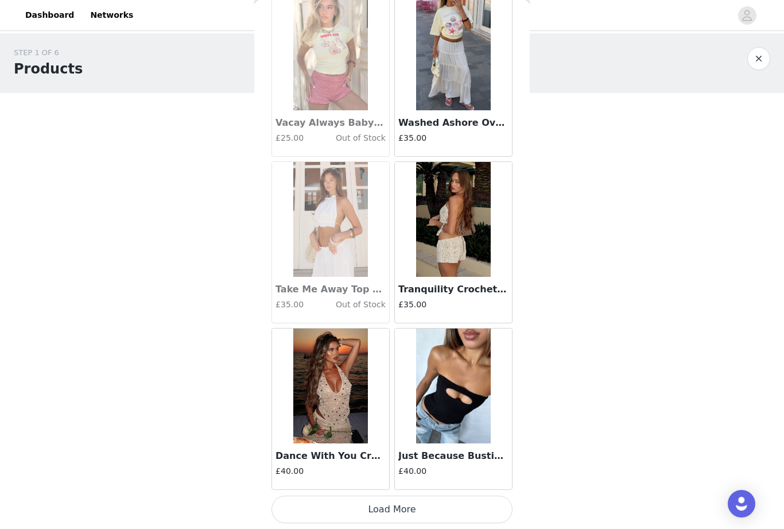
click at [424, 512] on button "Load More" at bounding box center [392, 509] width 241 height 28
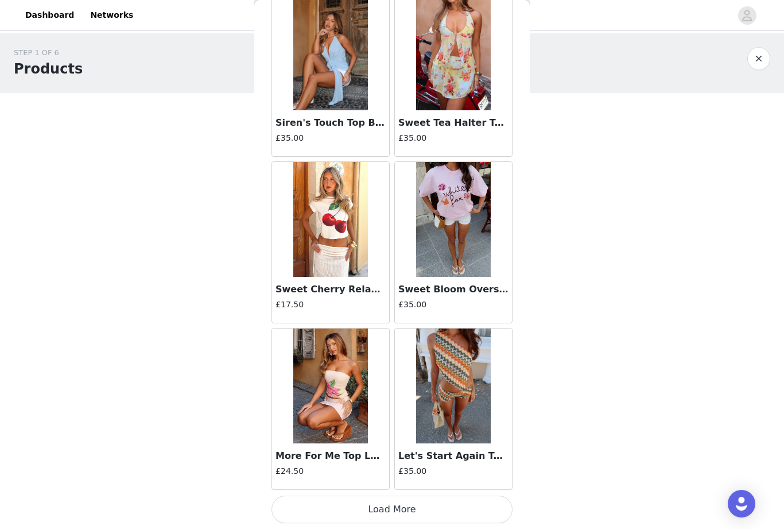
click at [440, 506] on button "Load More" at bounding box center [392, 509] width 241 height 28
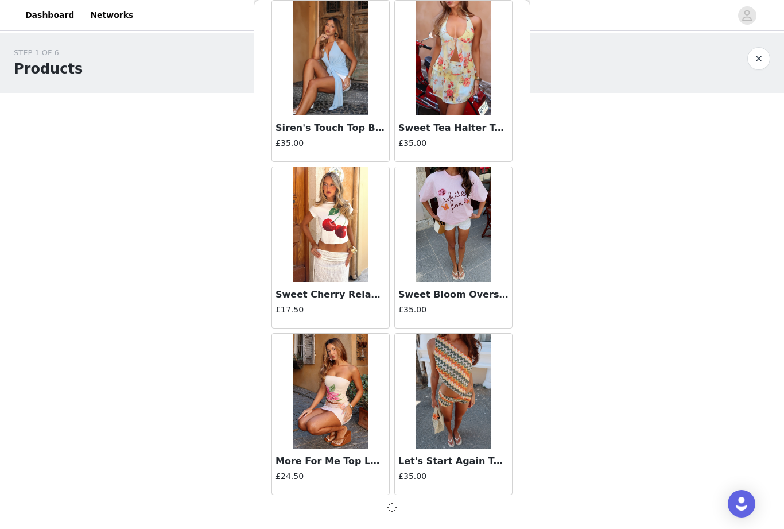
scroll to position [16205, 0]
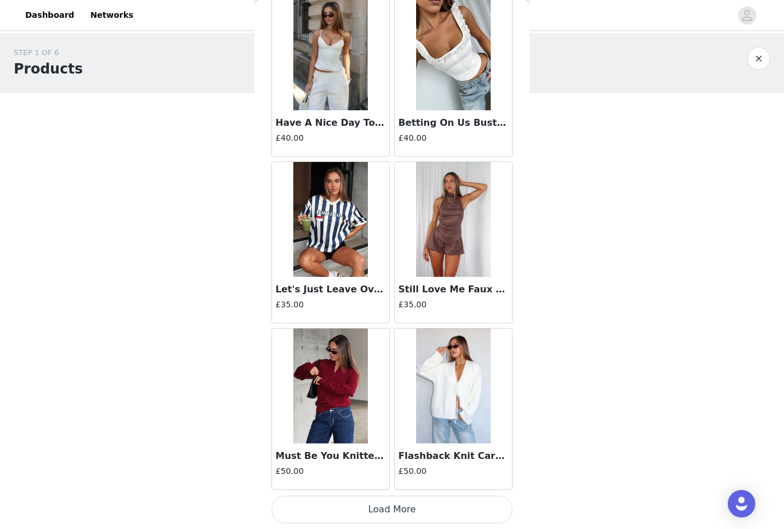
click at [460, 505] on button "Load More" at bounding box center [392, 509] width 241 height 28
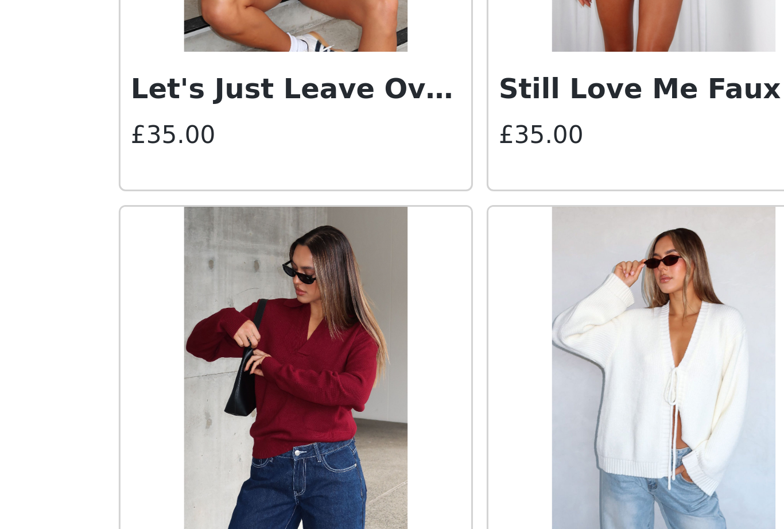
scroll to position [68, 0]
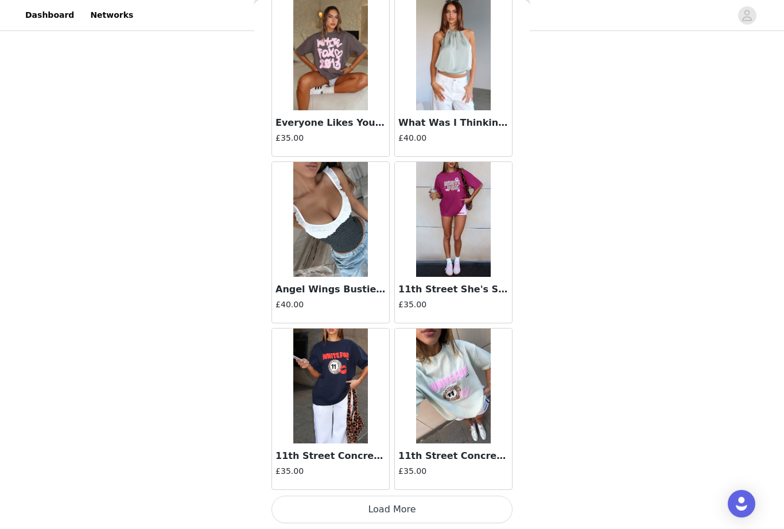
click at [449, 499] on button "Load More" at bounding box center [392, 509] width 241 height 28
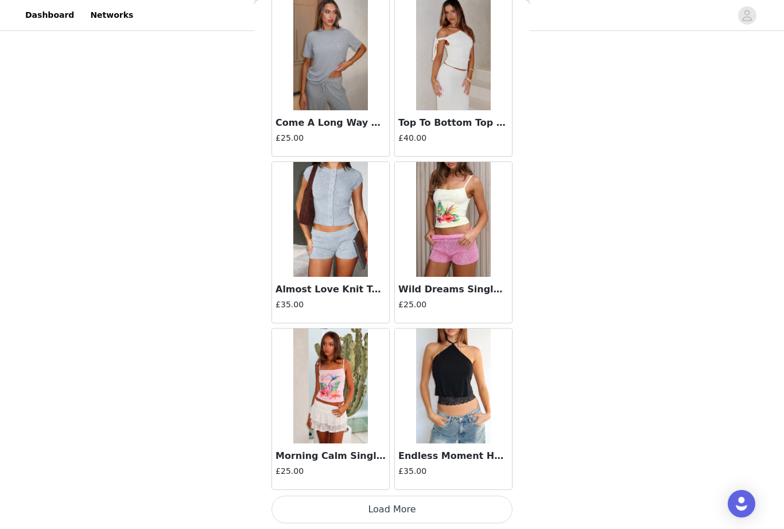
scroll to position [21204, 0]
click at [474, 499] on button "Load More" at bounding box center [392, 509] width 241 height 28
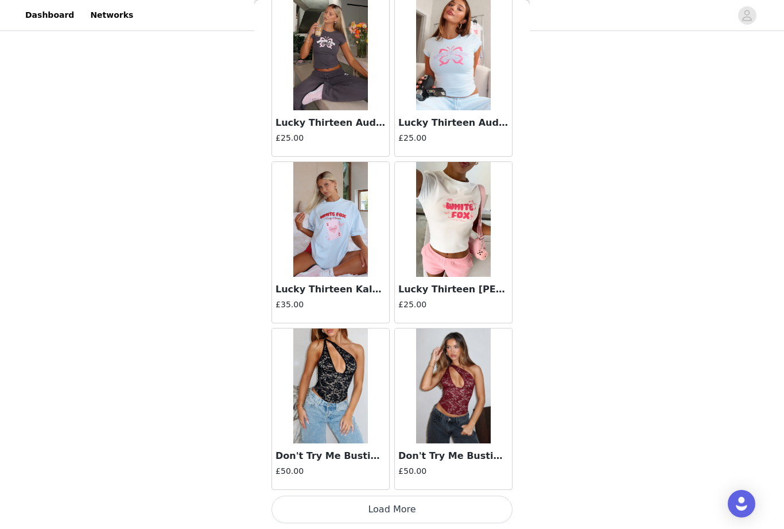
click at [425, 503] on button "Load More" at bounding box center [392, 509] width 241 height 28
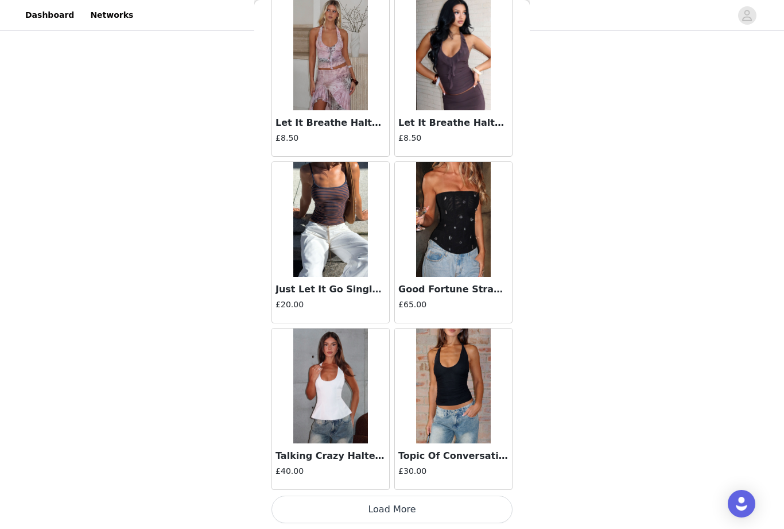
click at [404, 508] on button "Load More" at bounding box center [392, 509] width 241 height 28
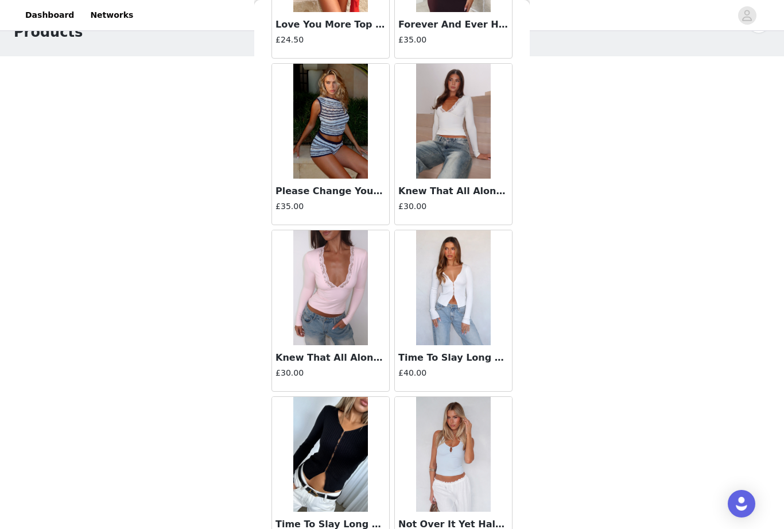
scroll to position [15477, 0]
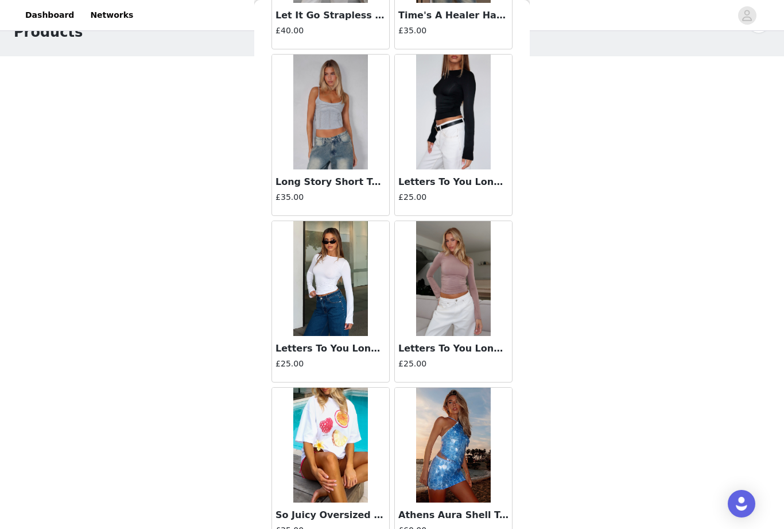
click at [552, 108] on div "STEP 1 OF 6 Products You will receive 10 products. 3/10 Selected From The Archi…" at bounding box center [392, 240] width 784 height 487
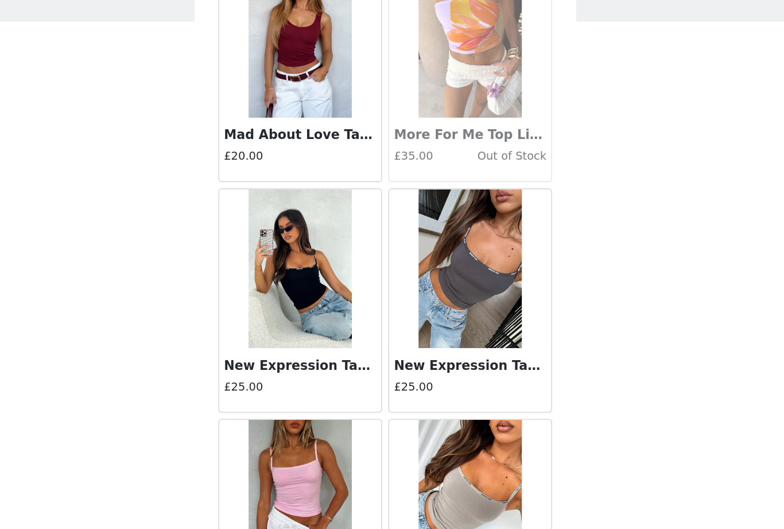
scroll to position [4375, 0]
click at [276, 298] on h3 "New Expression Tank Black" at bounding box center [331, 305] width 110 height 14
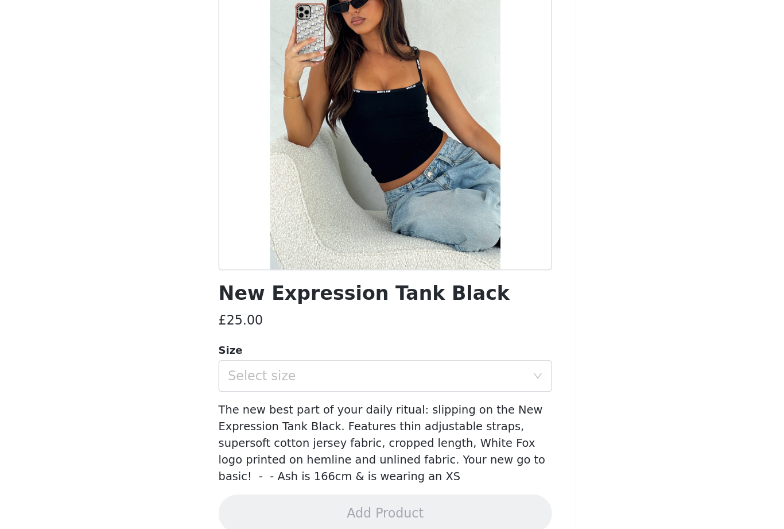
scroll to position [73, 0]
click at [366, 386] on div "Select size" at bounding box center [385, 391] width 215 height 11
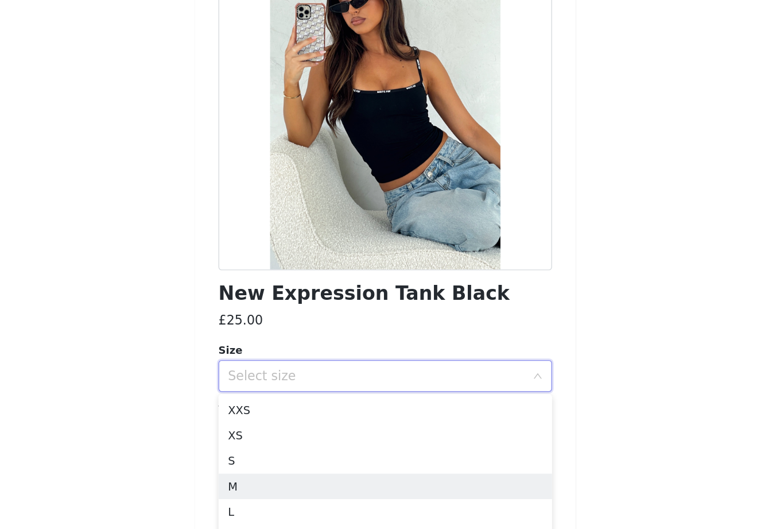
click at [276, 463] on li "M" at bounding box center [392, 472] width 241 height 18
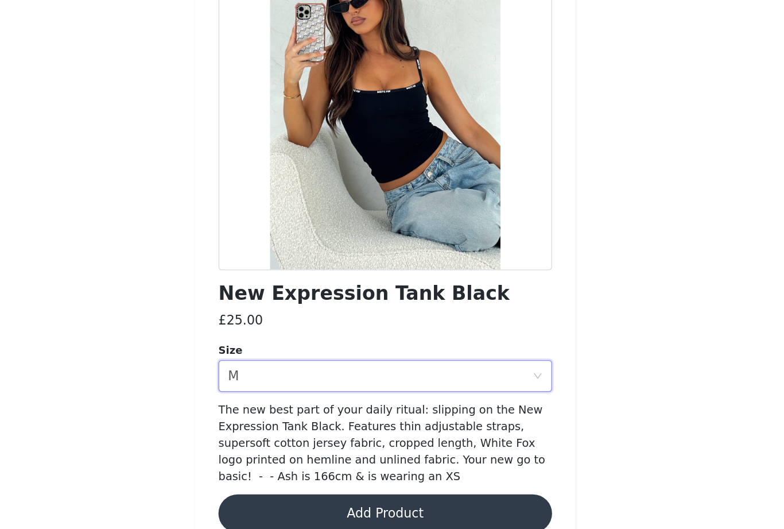
click at [375, 381] on div "Select size M" at bounding box center [388, 392] width 220 height 22
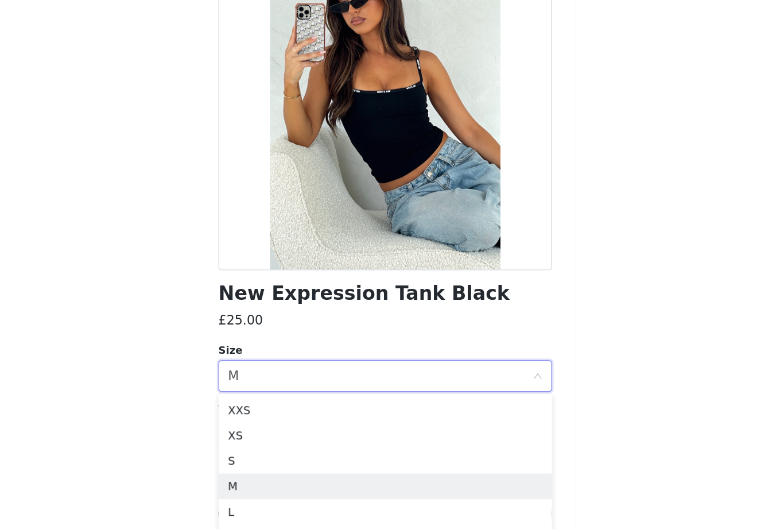
click at [499, 389] on icon "icon: close-circle" at bounding box center [502, 392] width 7 height 7
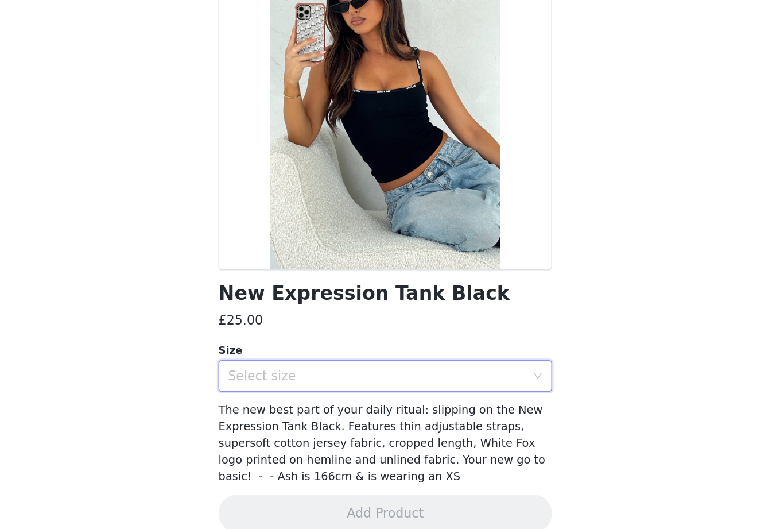
click at [358, 386] on div "Select size" at bounding box center [385, 391] width 215 height 11
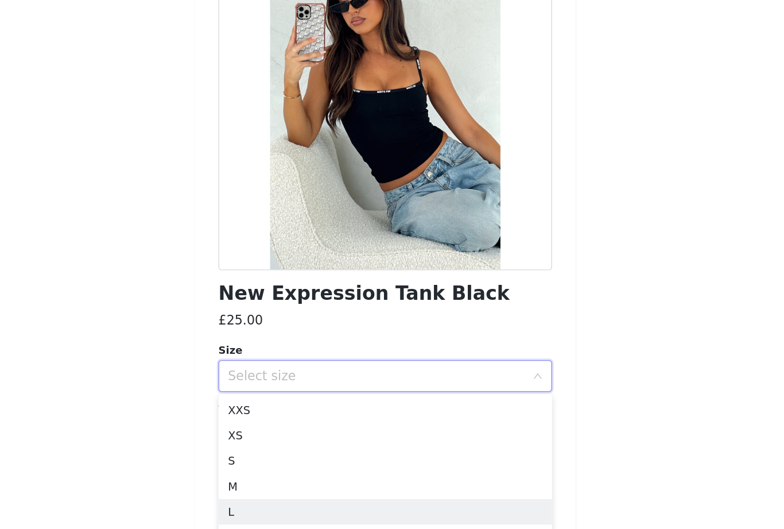
click at [272, 481] on li "L" at bounding box center [392, 490] width 241 height 18
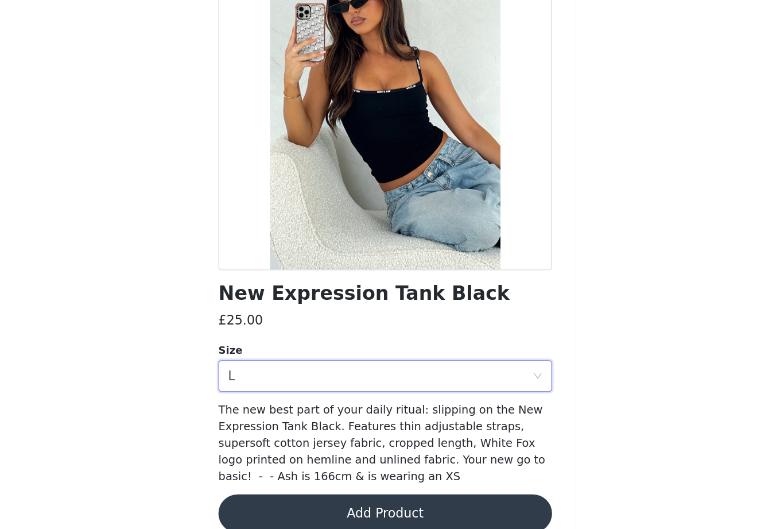
click at [302, 478] on button "Add Product" at bounding box center [392, 492] width 241 height 28
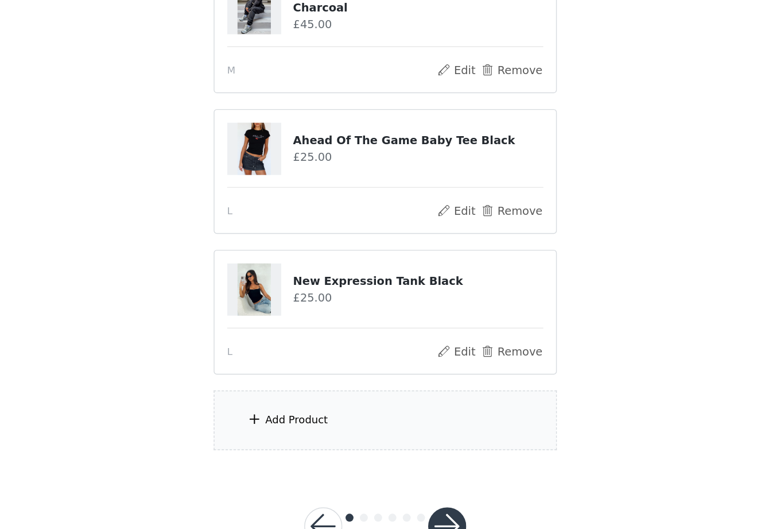
scroll to position [175, 0]
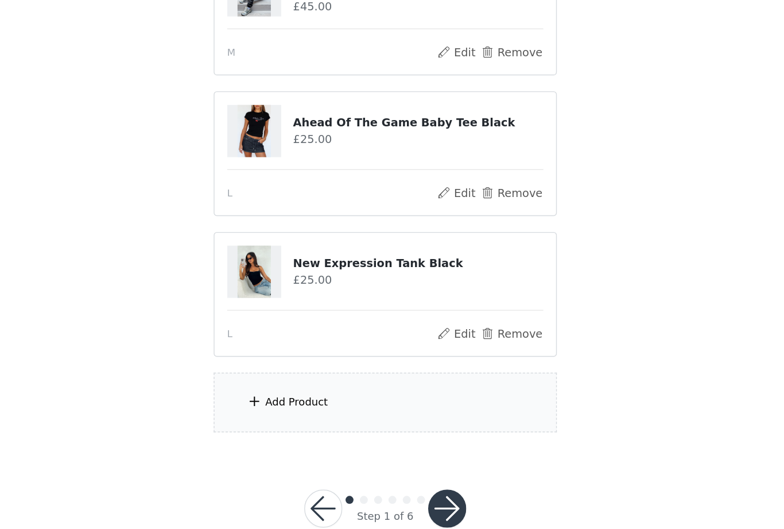
click at [333, 390] on div "Add Product" at bounding box center [392, 411] width 248 height 43
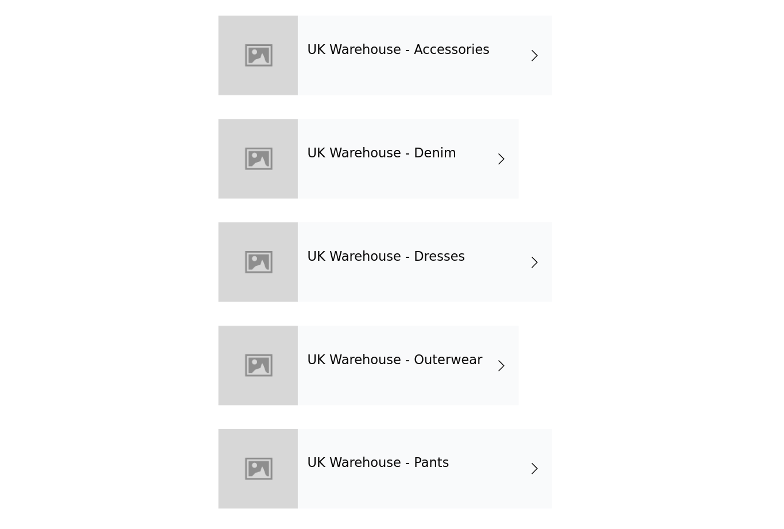
click at [329, 356] on div "UK Warehouse - Outerwear" at bounding box center [409, 384] width 160 height 57
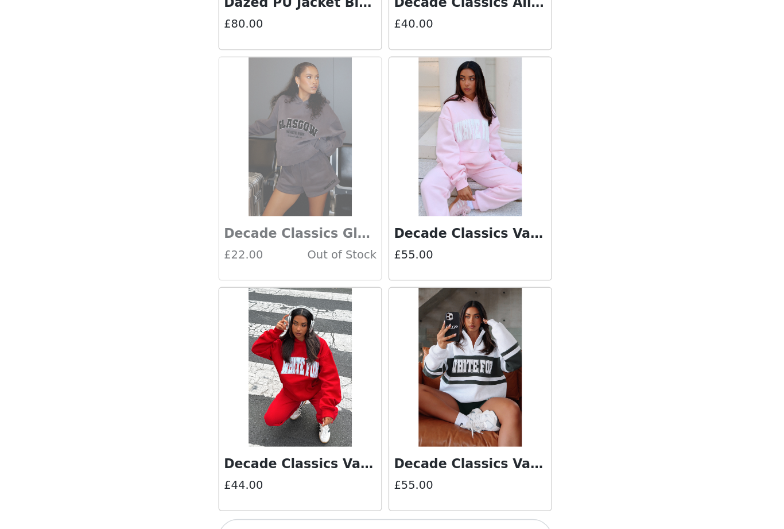
scroll to position [1228, 0]
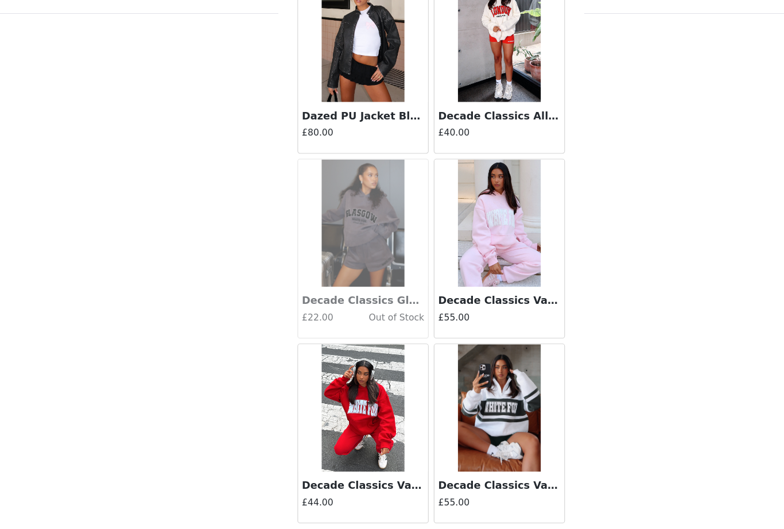
click at [423, 495] on button "Load More" at bounding box center [392, 509] width 241 height 28
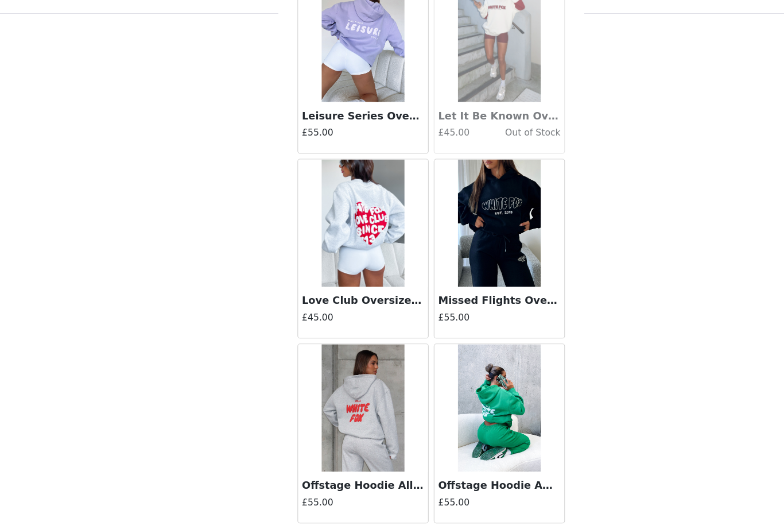
scroll to position [2893, 0]
click at [479, 495] on button "Load More" at bounding box center [392, 509] width 241 height 28
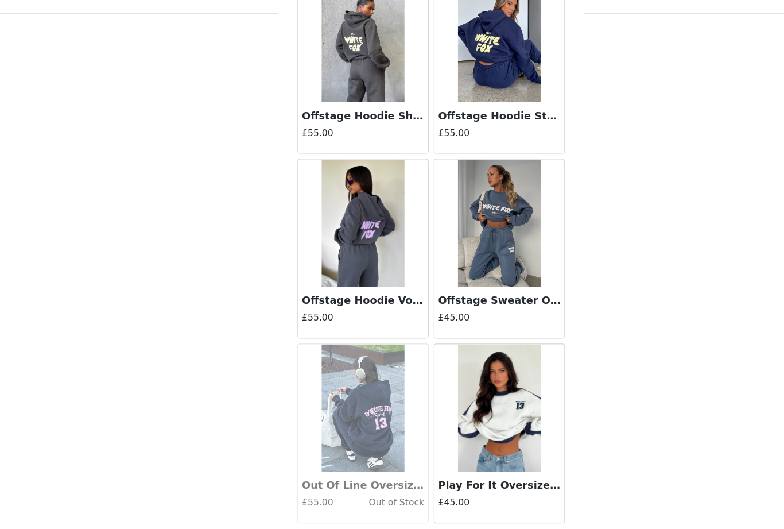
click at [431, 495] on button "Load More" at bounding box center [392, 509] width 241 height 28
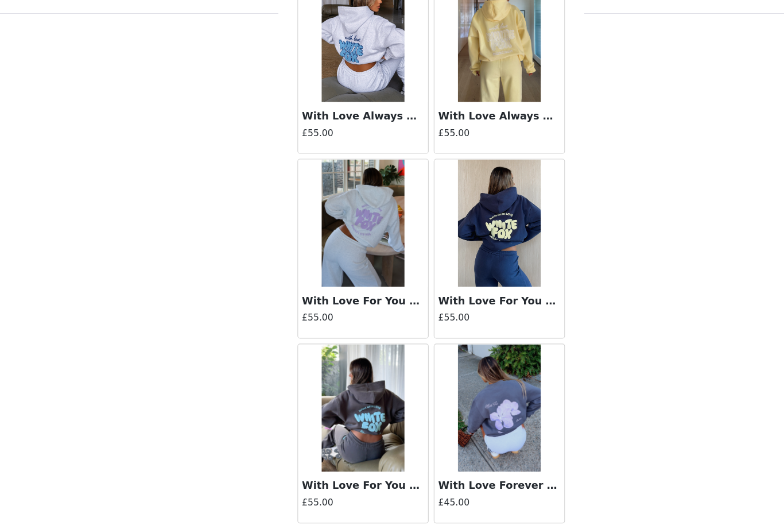
click at [432, 495] on button "Load More" at bounding box center [392, 509] width 241 height 28
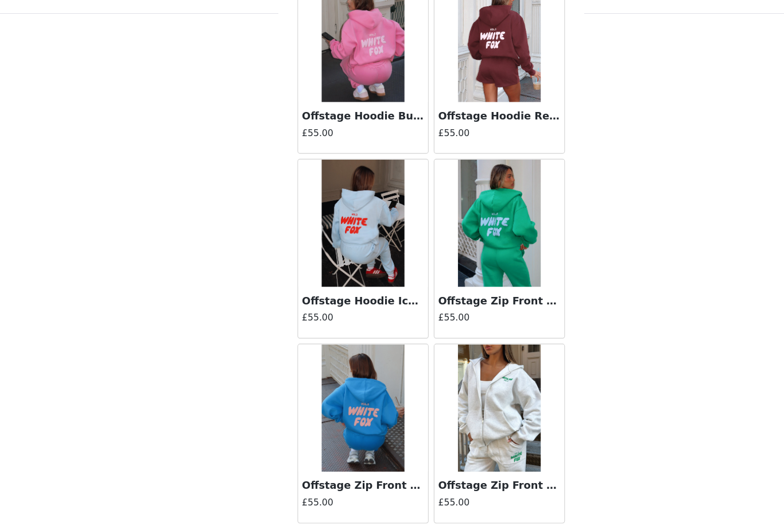
click at [432, 495] on button "Load More" at bounding box center [392, 509] width 241 height 28
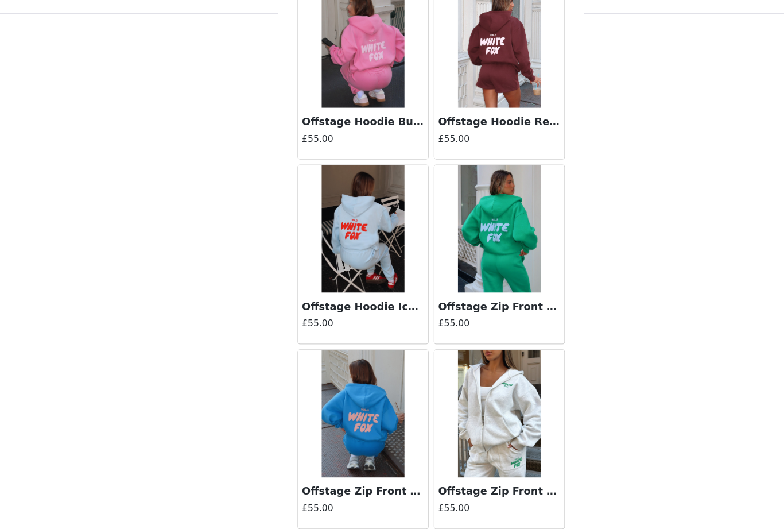
scroll to position [7881, 0]
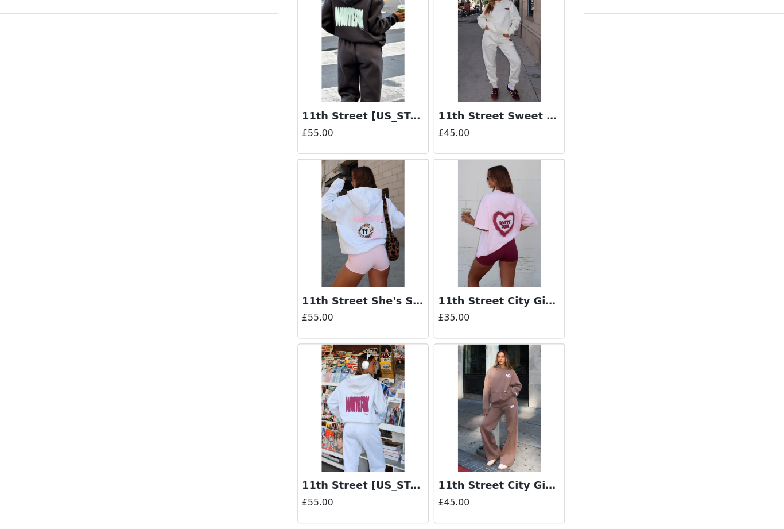
click at [441, 495] on button "Load More" at bounding box center [392, 509] width 241 height 28
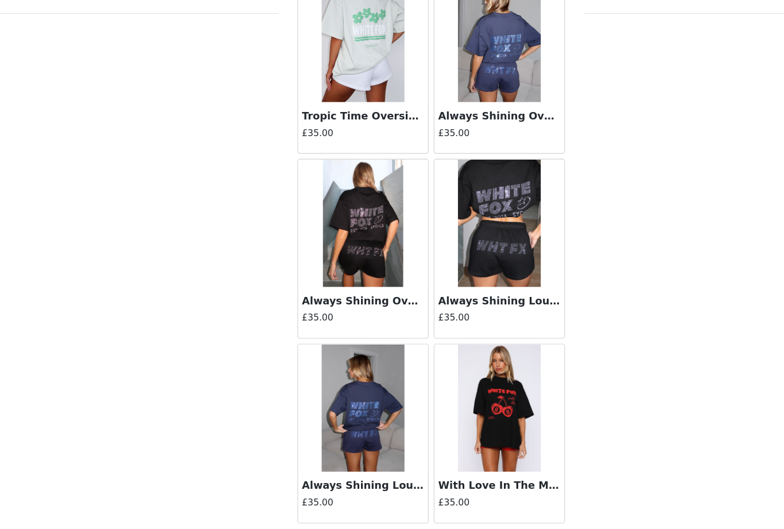
click at [442, 495] on button "Load More" at bounding box center [392, 509] width 241 height 28
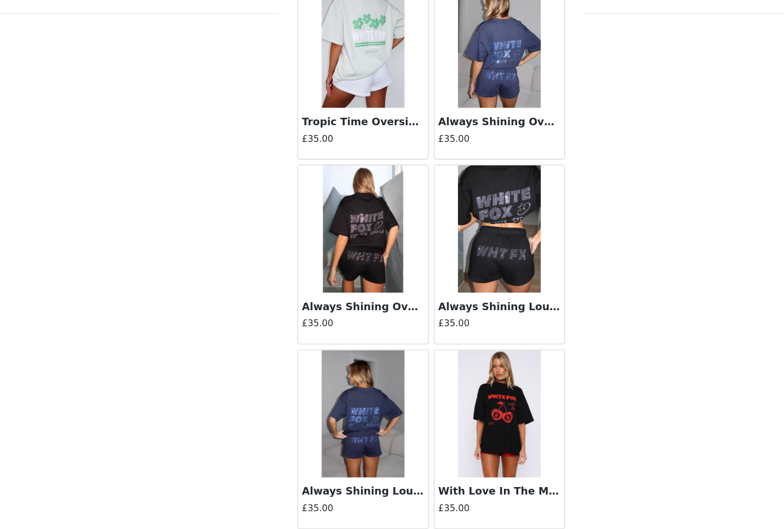
scroll to position [11211, 0]
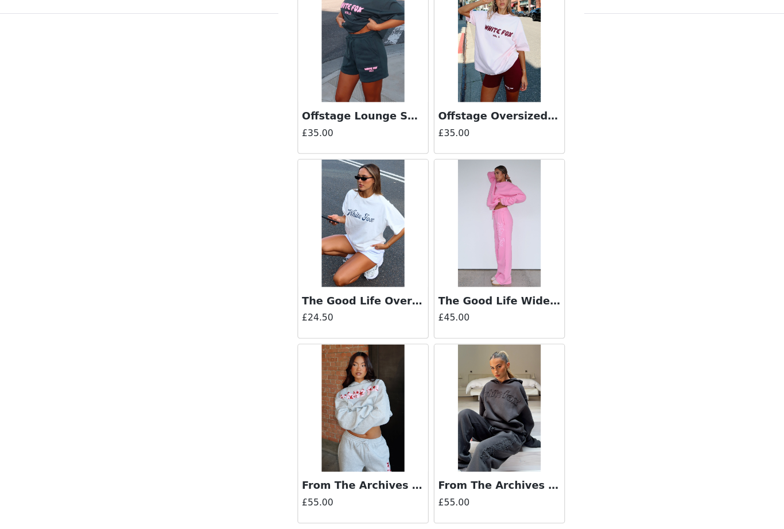
click at [478, 495] on button "Load More" at bounding box center [392, 509] width 241 height 28
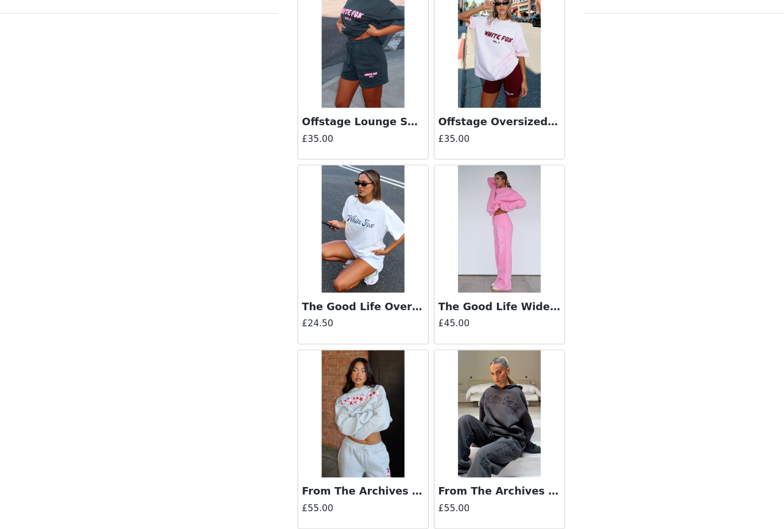
scroll to position [12875, 0]
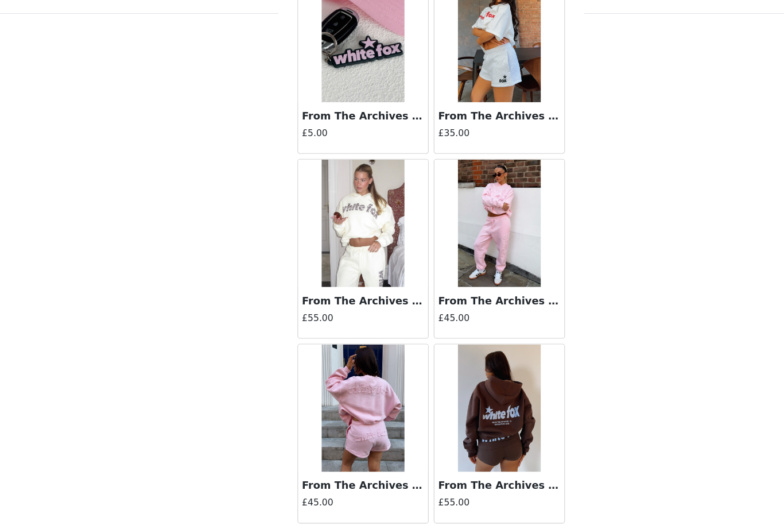
click at [475, 495] on button "Load More" at bounding box center [392, 509] width 241 height 28
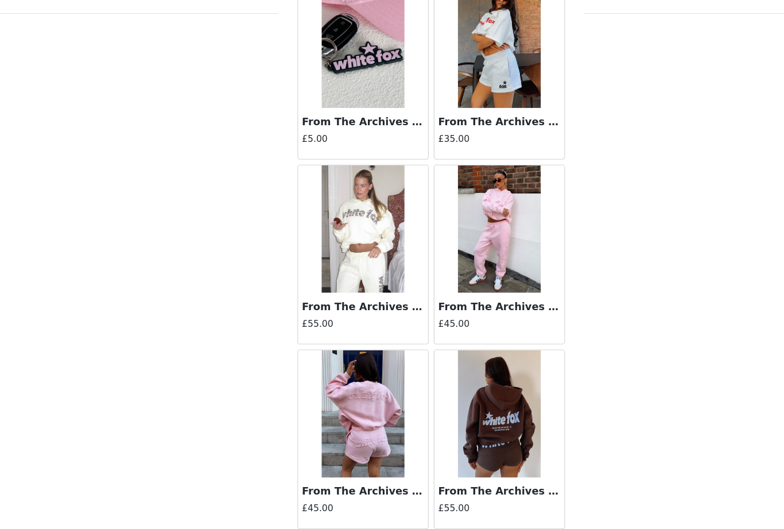
scroll to position [14540, 0]
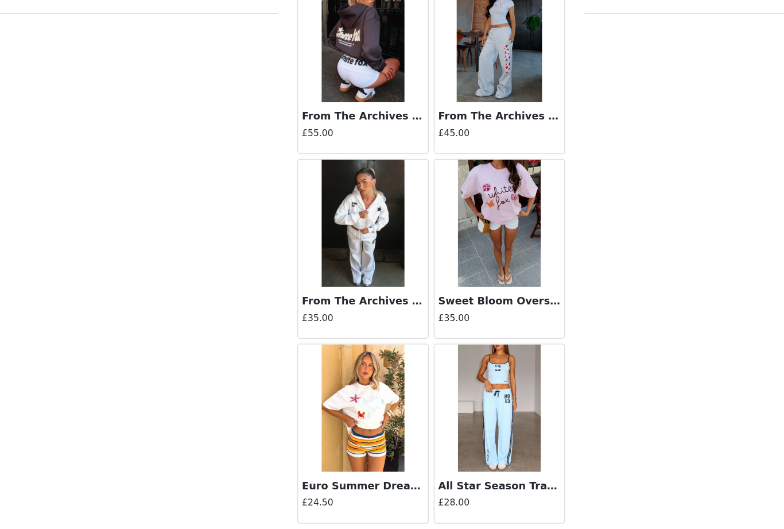
click at [486, 495] on button "Load More" at bounding box center [392, 509] width 241 height 28
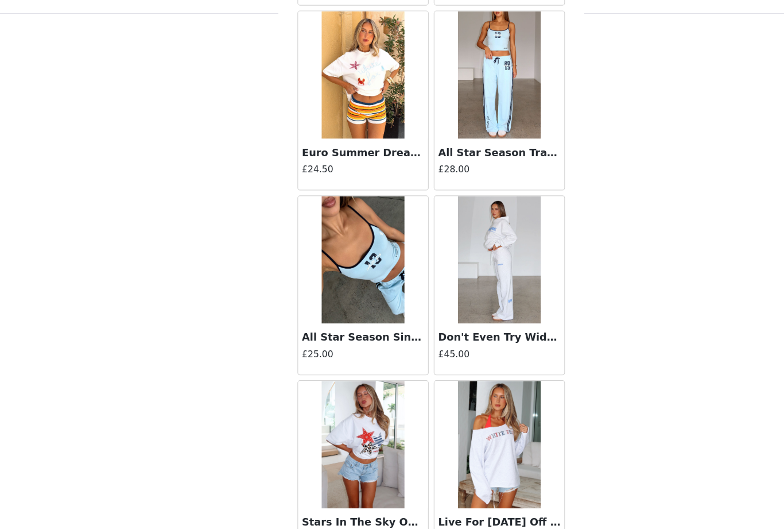
scroll to position [16553, 0]
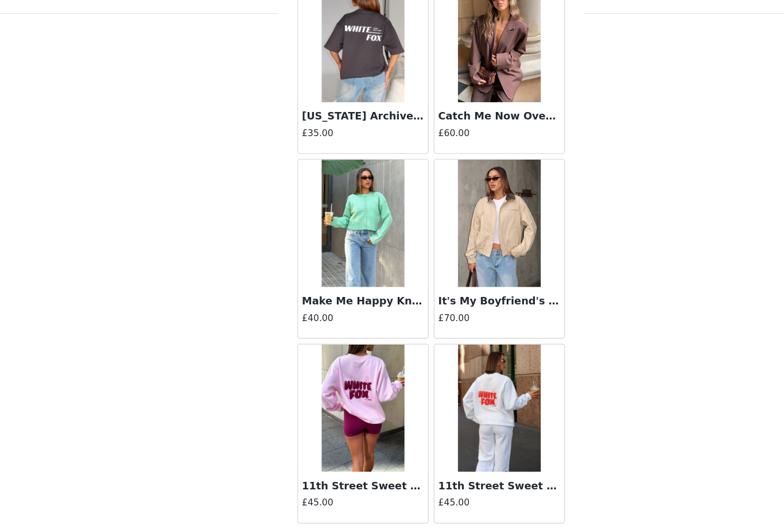
click at [479, 495] on button "Load More" at bounding box center [392, 509] width 241 height 28
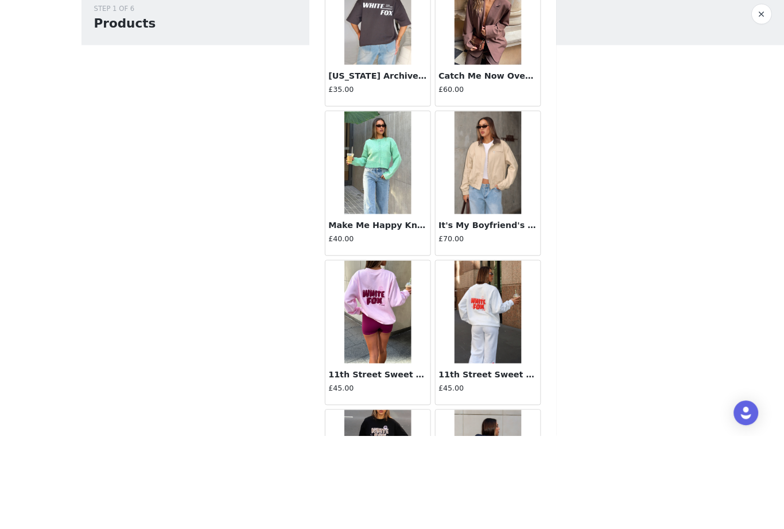
scroll to position [138, 0]
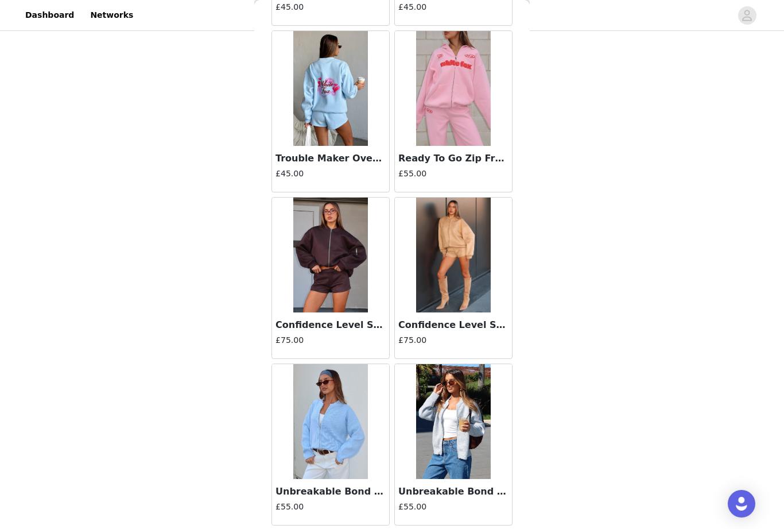
scroll to position [21167, 0]
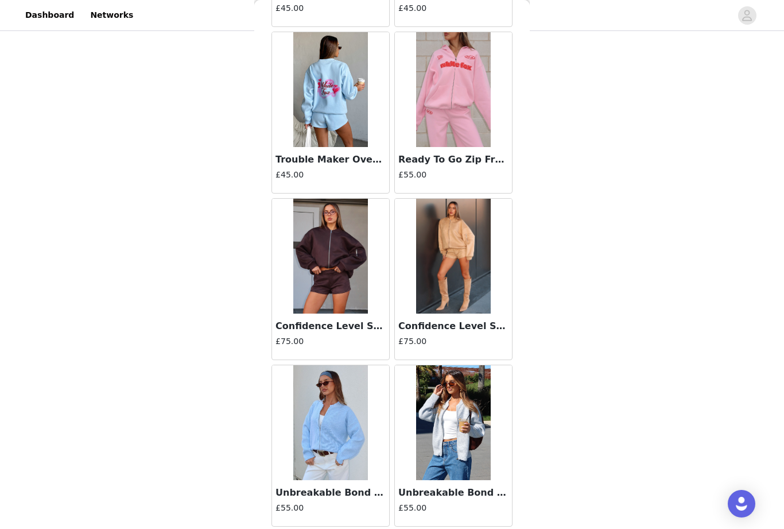
click at [452, 497] on h3 "Unbreakable Bond Knit Jacket Grey Marle" at bounding box center [453, 493] width 110 height 14
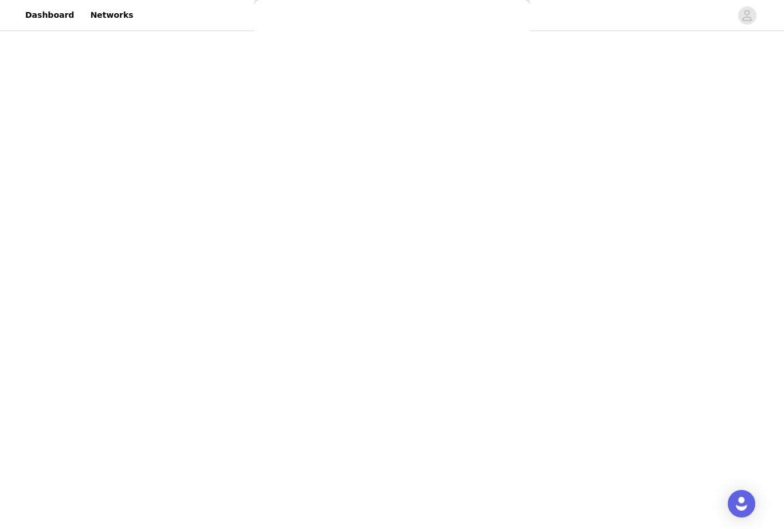
scroll to position [0, 0]
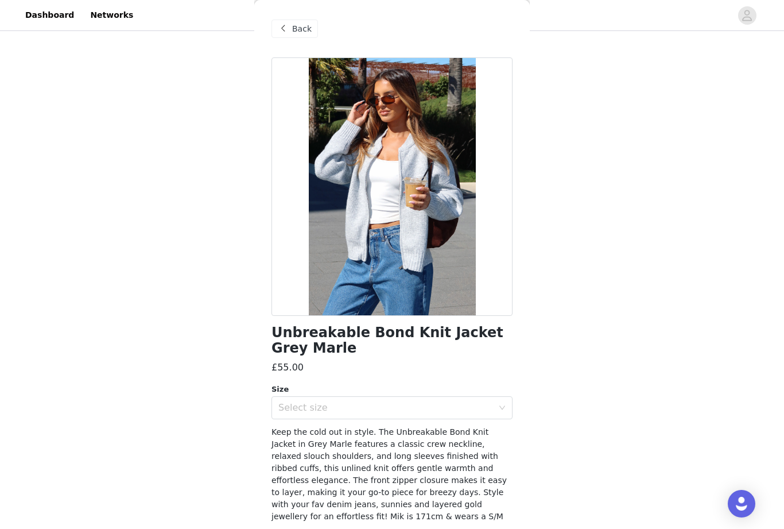
click at [489, 402] on div "Select size" at bounding box center [385, 407] width 215 height 11
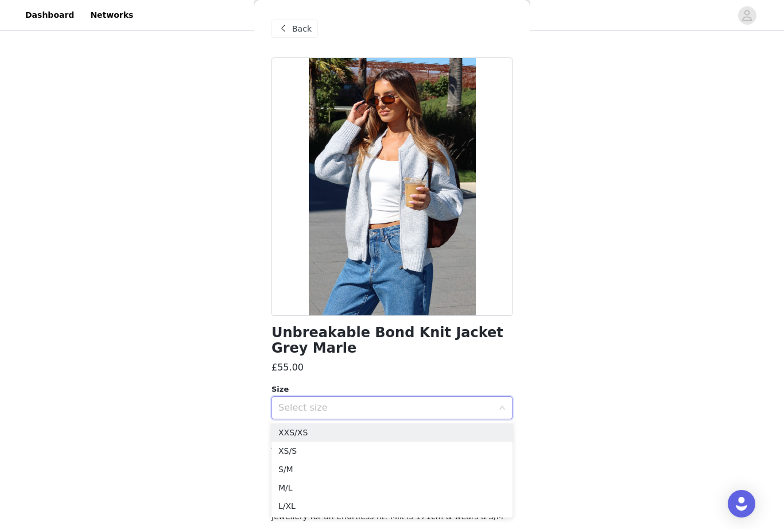
click at [432, 461] on li "S/M" at bounding box center [392, 469] width 241 height 18
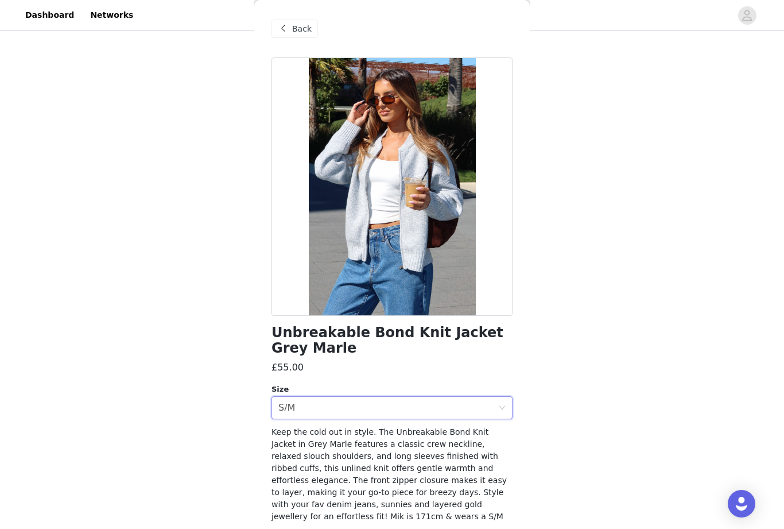
click at [503, 386] on div "Size" at bounding box center [392, 388] width 241 height 11
click at [500, 409] on icon "icon: close-circle" at bounding box center [502, 407] width 7 height 7
click at [492, 410] on div "Select size" at bounding box center [385, 407] width 215 height 11
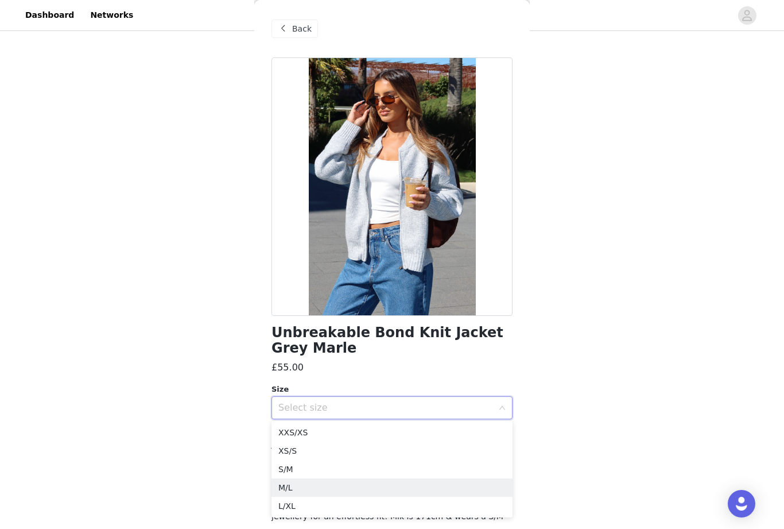
click at [374, 487] on li "M/L" at bounding box center [392, 487] width 241 height 18
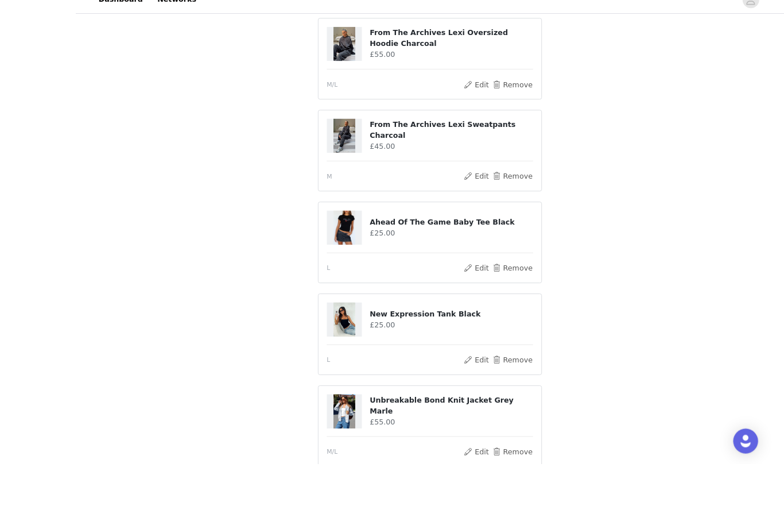
scroll to position [237, 0]
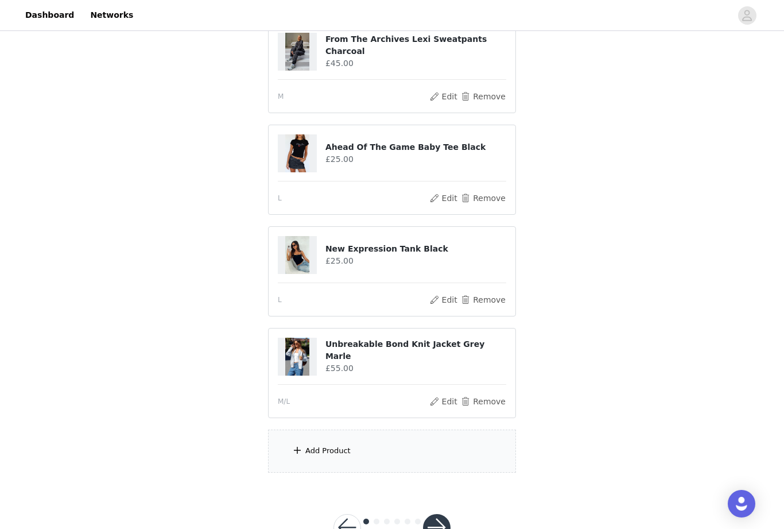
click at [468, 461] on div "Add Product" at bounding box center [392, 450] width 248 height 43
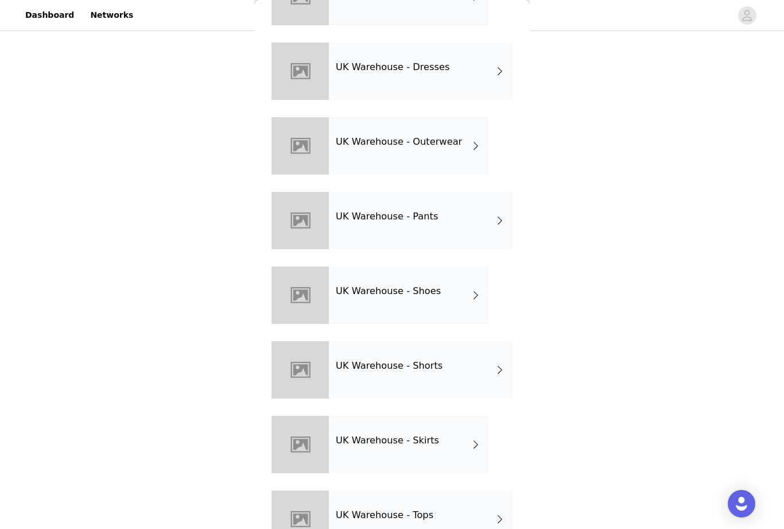
scroll to position [238, 0]
click at [445, 518] on div "UK Warehouse - Tops" at bounding box center [421, 519] width 184 height 57
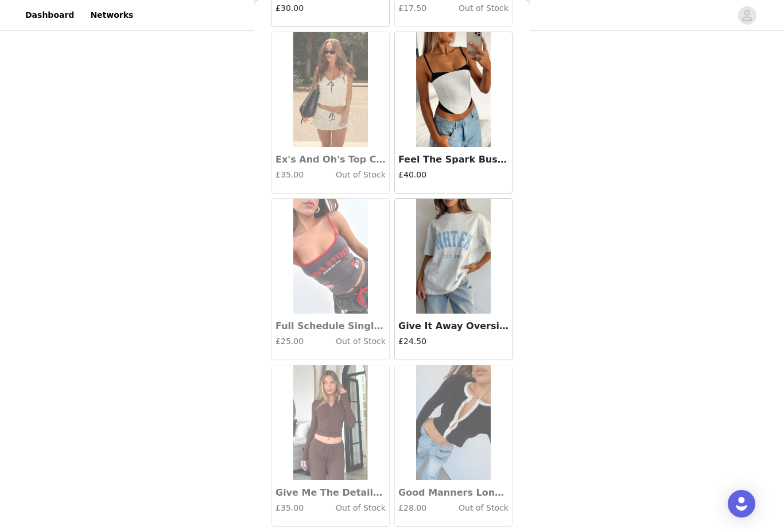
scroll to position [1191, 0]
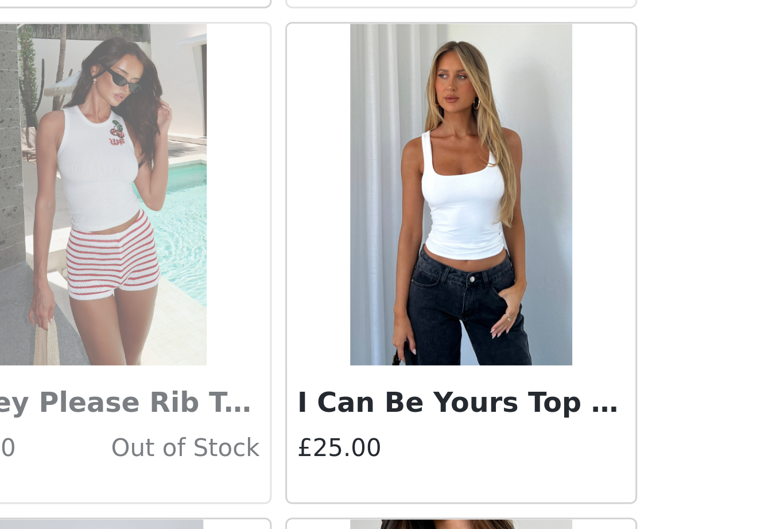
scroll to position [185, 0]
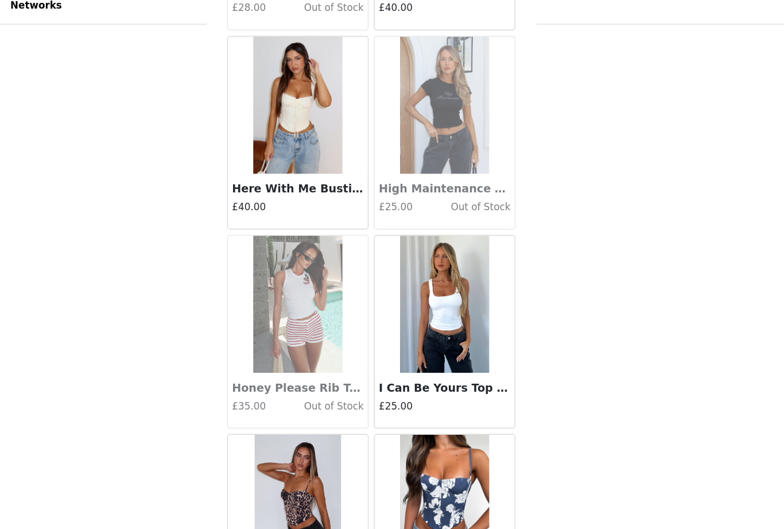
scroll to position [2014, 0]
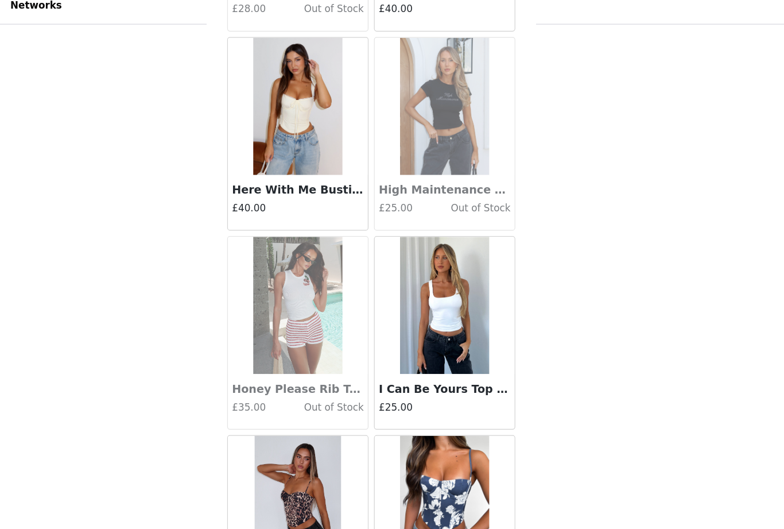
click at [395, 333] on div "I Can Be Yours Top White £25.00" at bounding box center [453, 346] width 117 height 46
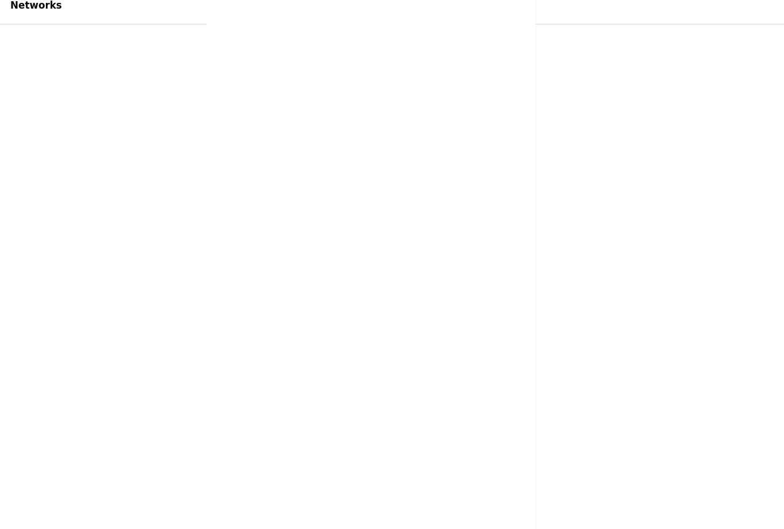
scroll to position [0, 0]
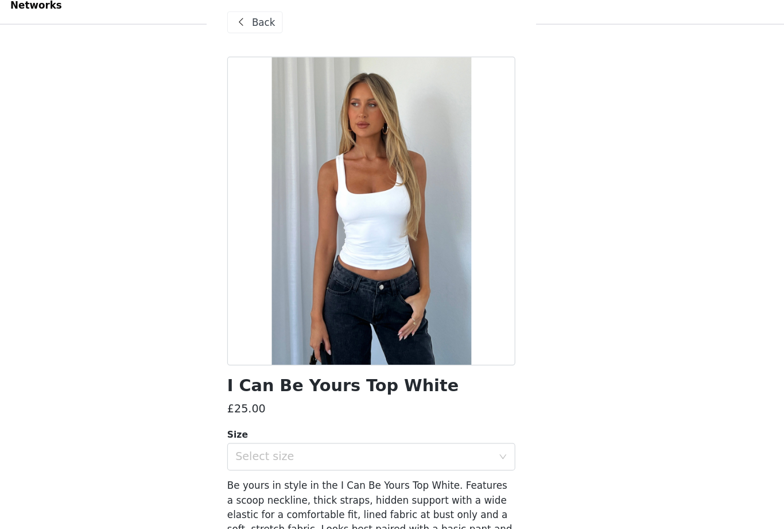
click at [379, 386] on div "Select size" at bounding box center [385, 391] width 215 height 11
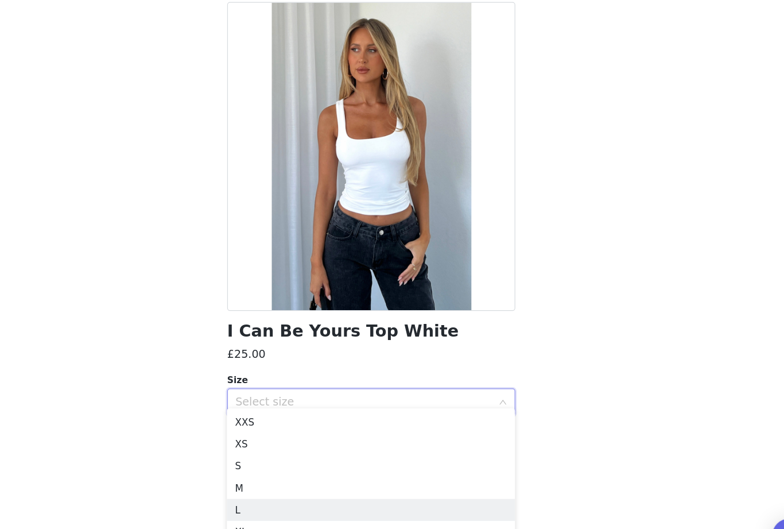
click at [297, 473] on li "L" at bounding box center [392, 482] width 241 height 18
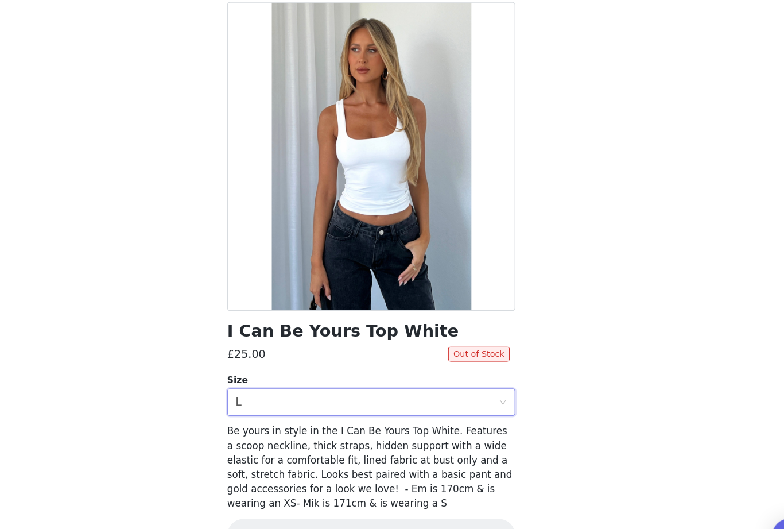
scroll to position [268, 0]
click at [416, 381] on div "Select size L" at bounding box center [388, 392] width 220 height 22
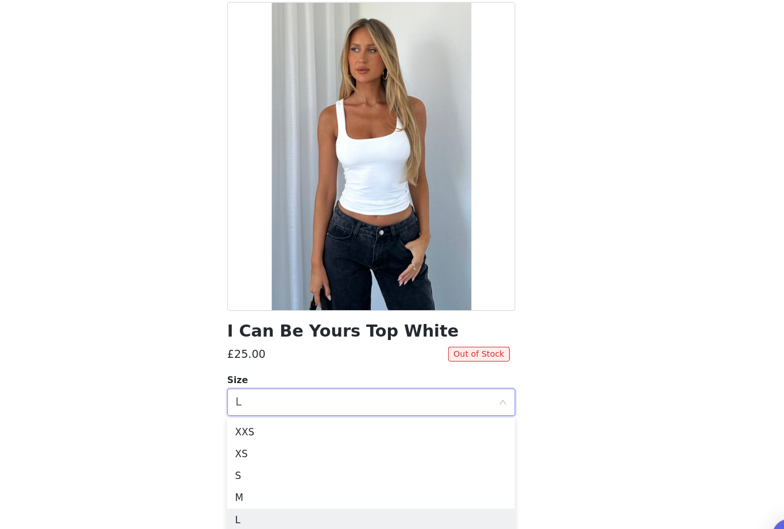
click at [389, 381] on div "Select size L" at bounding box center [388, 392] width 220 height 22
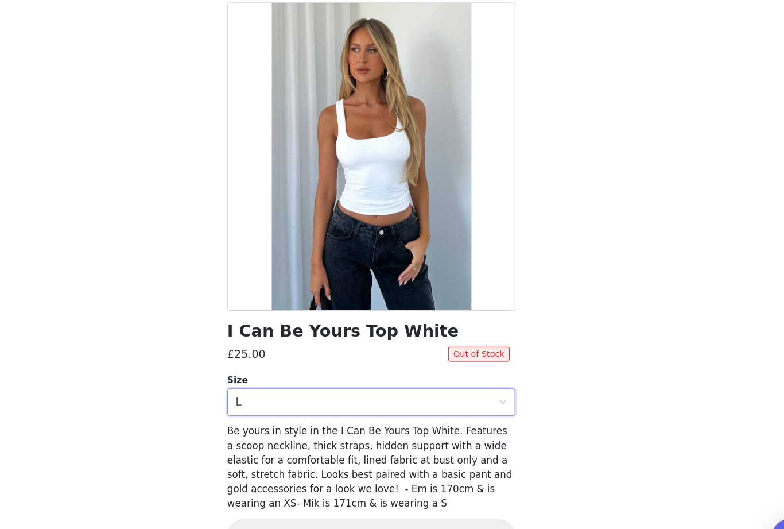
click at [377, 381] on div "Select size L" at bounding box center [388, 392] width 220 height 22
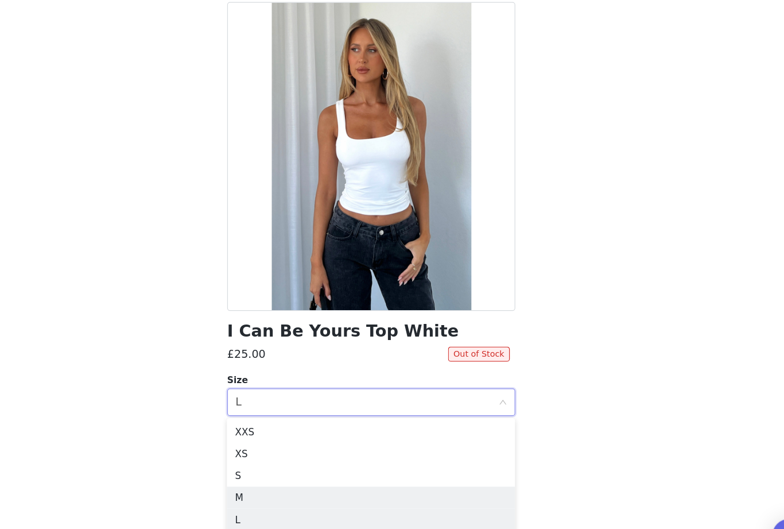
click at [293, 463] on li "M" at bounding box center [392, 472] width 241 height 18
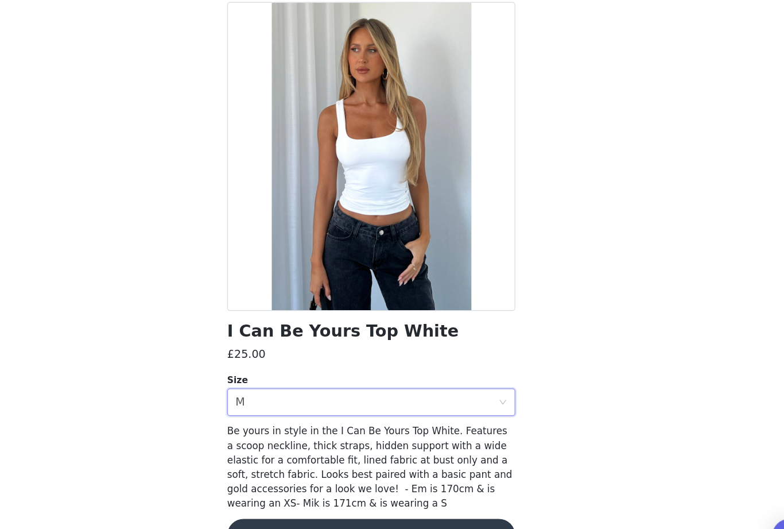
click at [290, 490] on button "Add Product" at bounding box center [392, 504] width 241 height 28
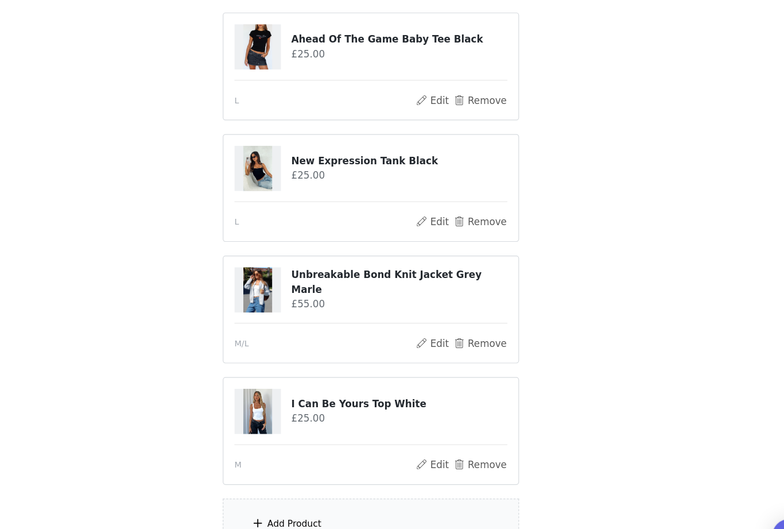
scroll to position [378, 0]
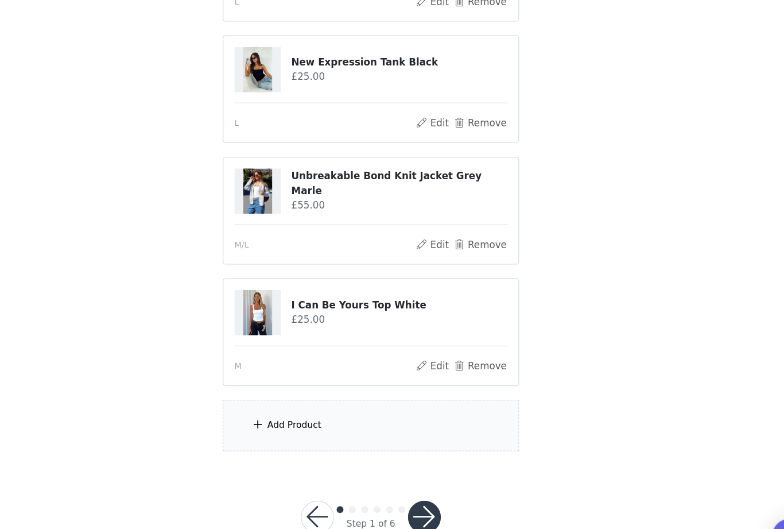
click at [333, 390] on div "Add Product" at bounding box center [392, 411] width 248 height 43
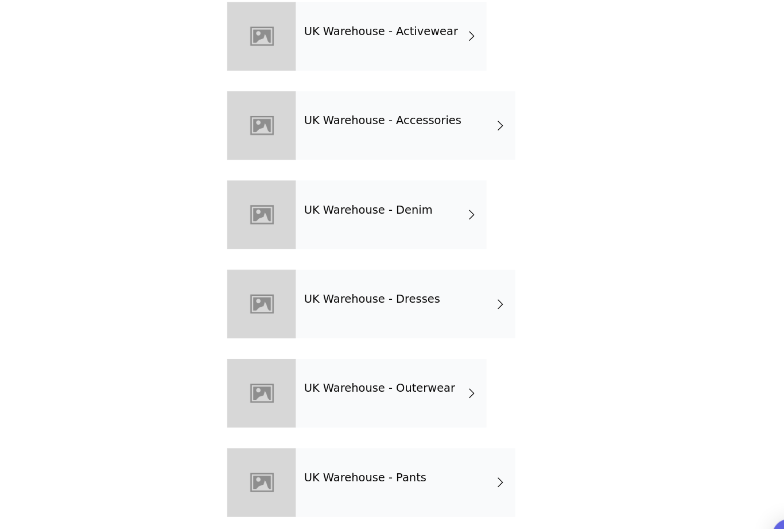
click at [404, 281] on div "UK Warehouse - Dresses" at bounding box center [421, 309] width 184 height 57
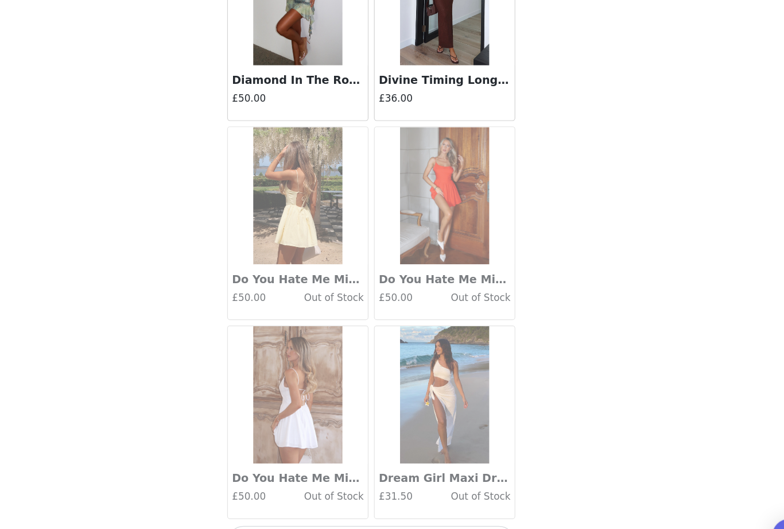
click at [386, 495] on button "Load More" at bounding box center [392, 509] width 241 height 28
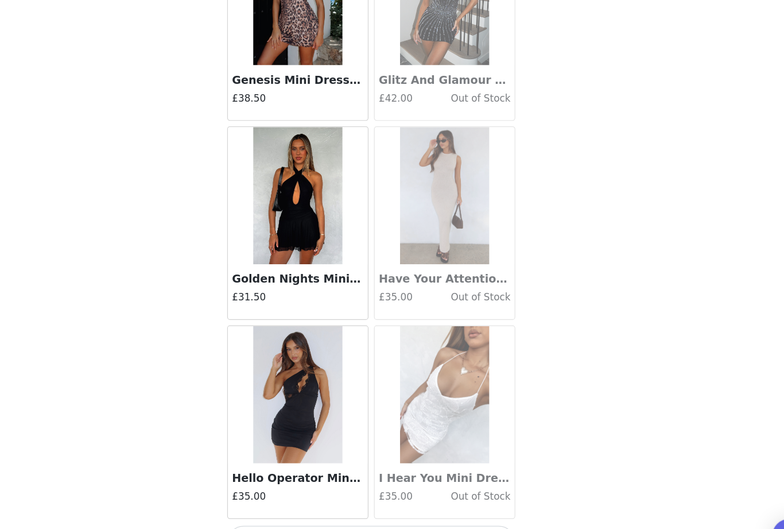
click at [359, 495] on button "Load More" at bounding box center [392, 509] width 241 height 28
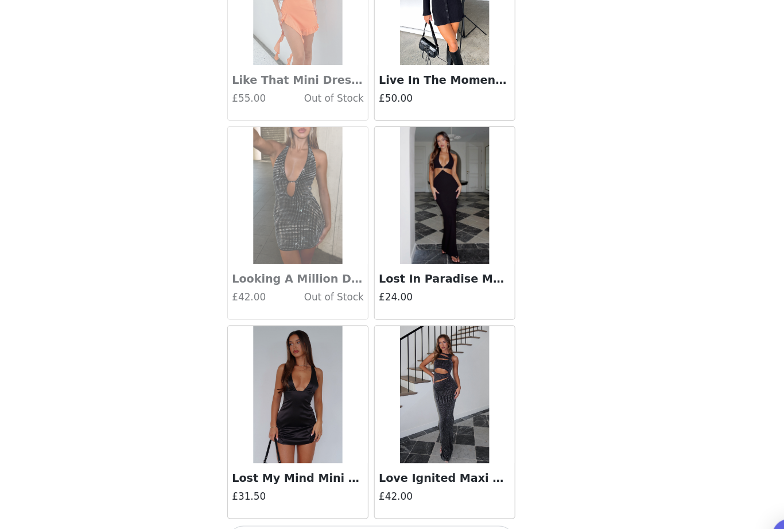
click at [364, 495] on button "Load More" at bounding box center [392, 509] width 241 height 28
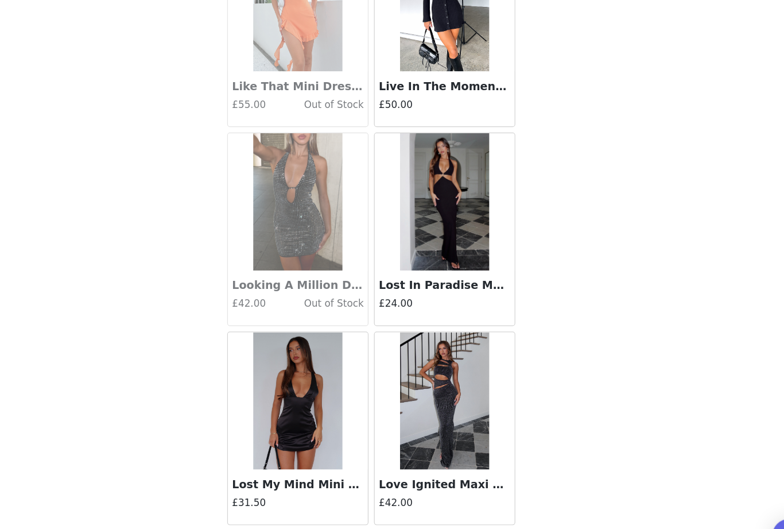
scroll to position [4552, 0]
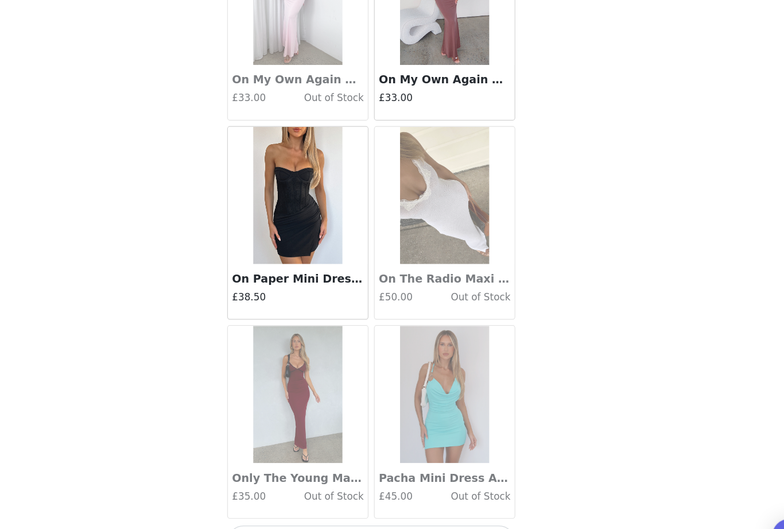
click at [347, 495] on button "Load More" at bounding box center [392, 509] width 241 height 28
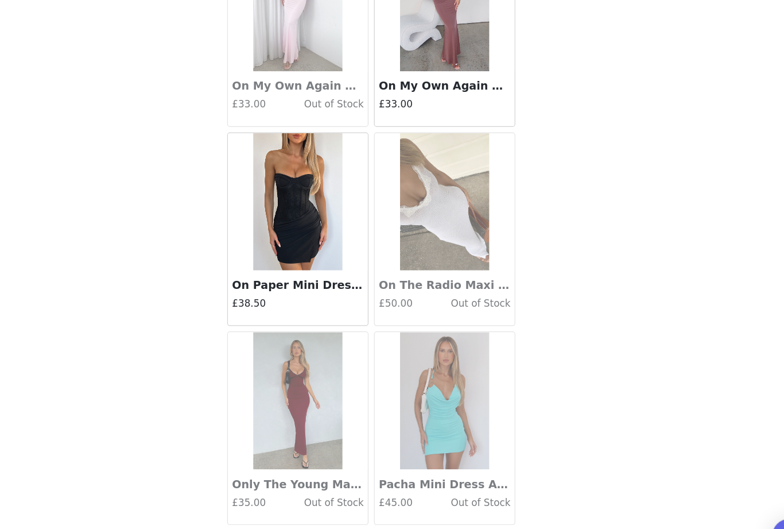
scroll to position [6217, 0]
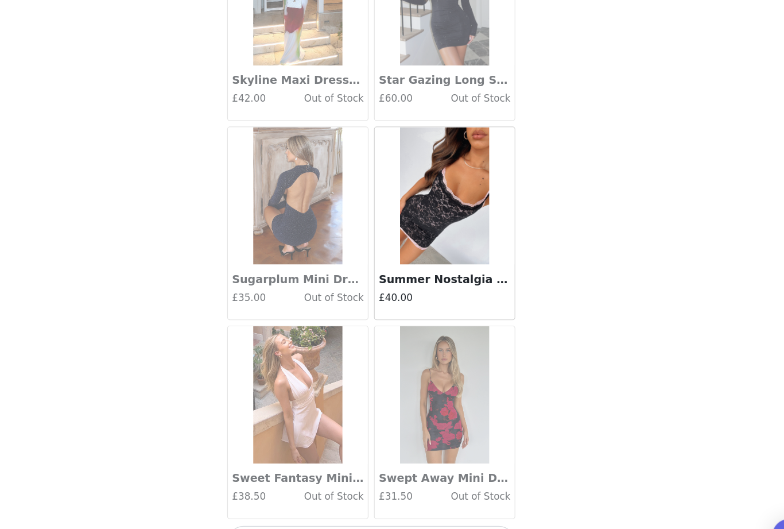
click at [360, 495] on button "Load More" at bounding box center [392, 509] width 241 height 28
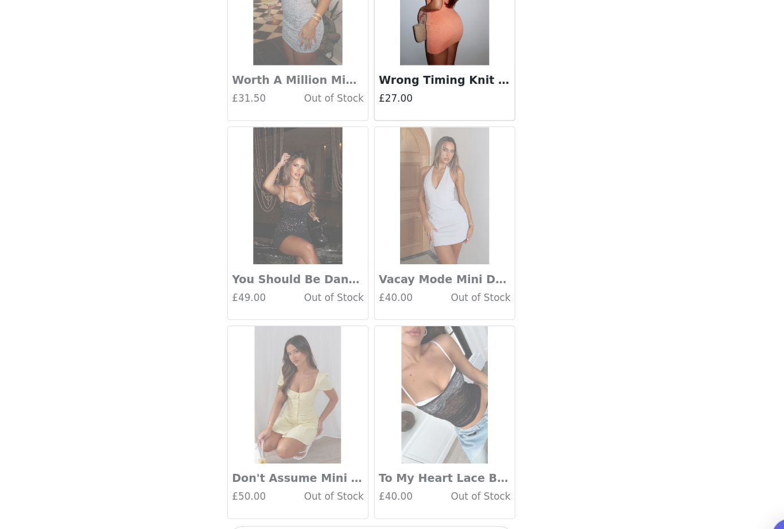
click at [374, 495] on button "Load More" at bounding box center [392, 509] width 241 height 28
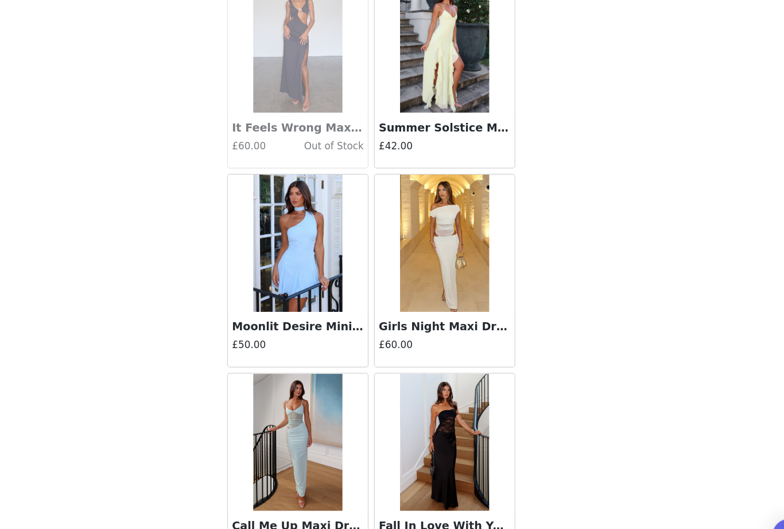
scroll to position [10849, 0]
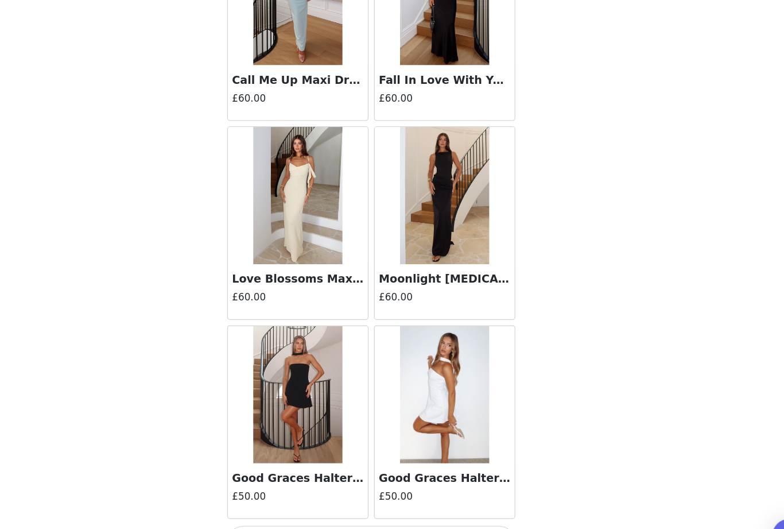
click at [318, 495] on button "Load More" at bounding box center [392, 509] width 241 height 28
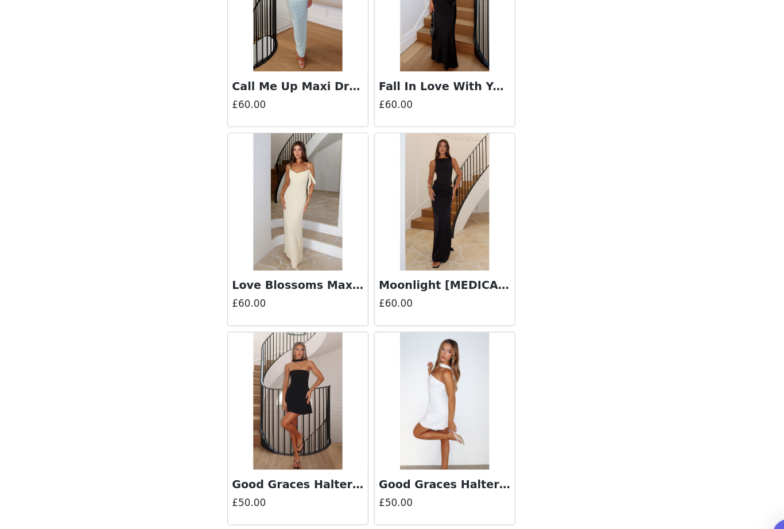
scroll to position [11211, 0]
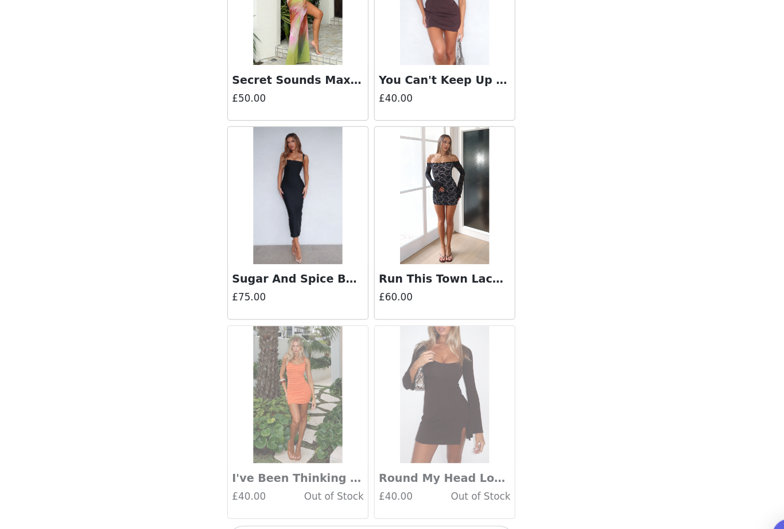
click at [382, 495] on button "Load More" at bounding box center [392, 509] width 241 height 28
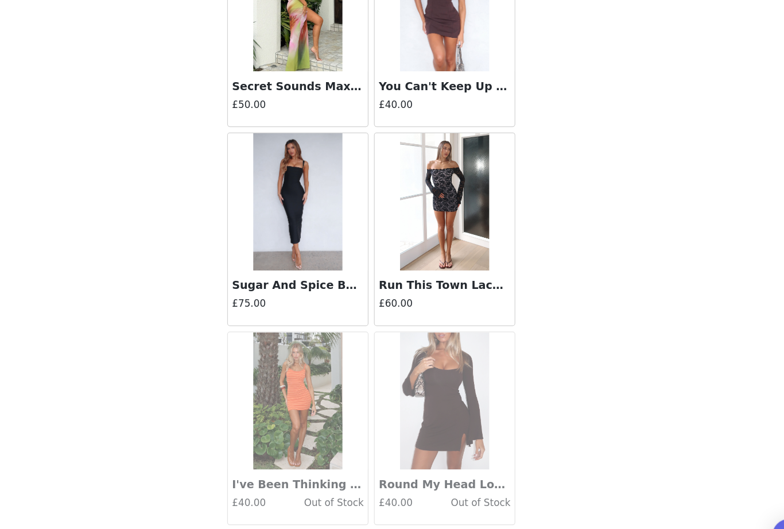
scroll to position [12875, 0]
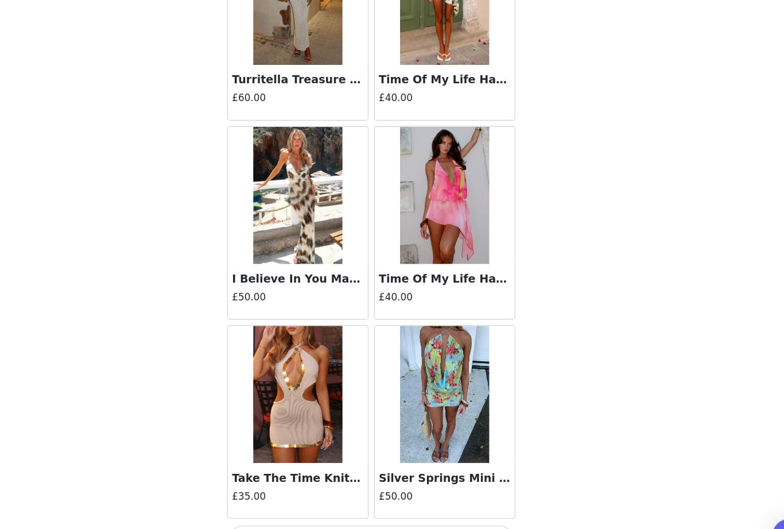
click at [385, 495] on button "Load More" at bounding box center [392, 509] width 241 height 28
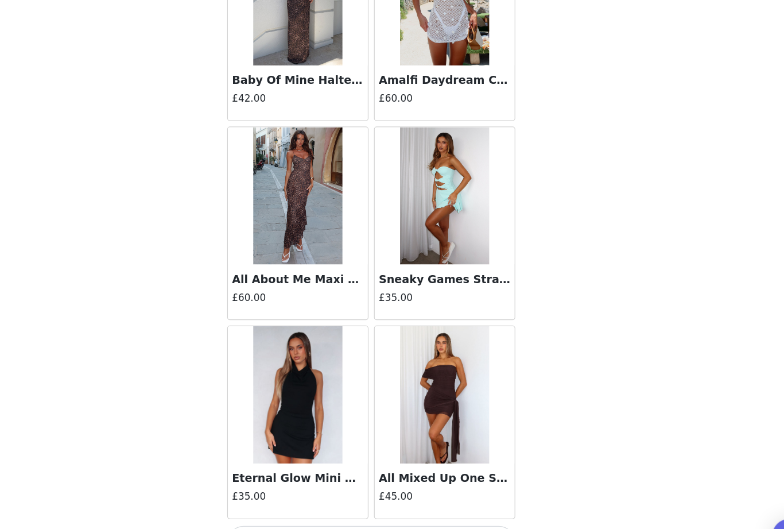
scroll to position [16210, 0]
click at [383, 495] on button "Load More" at bounding box center [392, 509] width 241 height 28
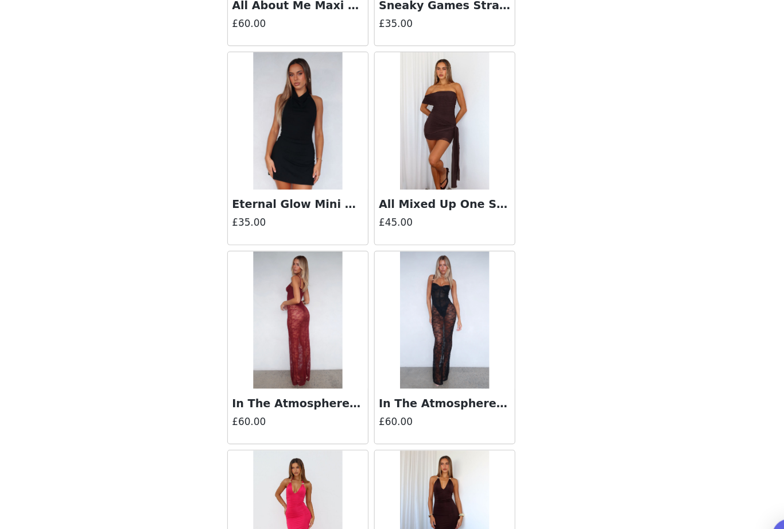
scroll to position [16433, 0]
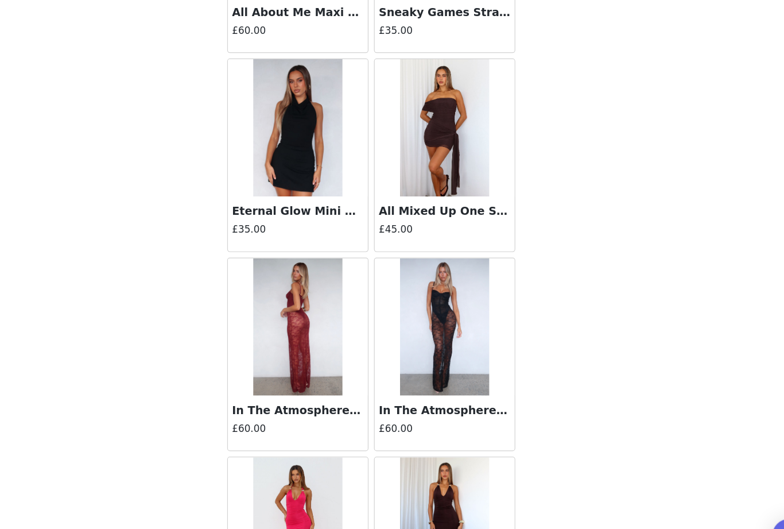
click at [278, 226] on h3 "Eternal Glow Mini Dress Black" at bounding box center [331, 233] width 110 height 14
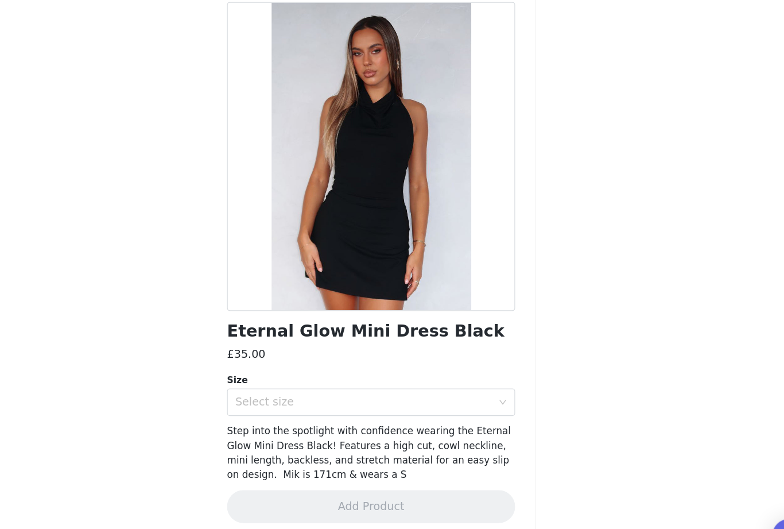
scroll to position [0, 0]
click at [354, 386] on div "Select size" at bounding box center [385, 391] width 215 height 11
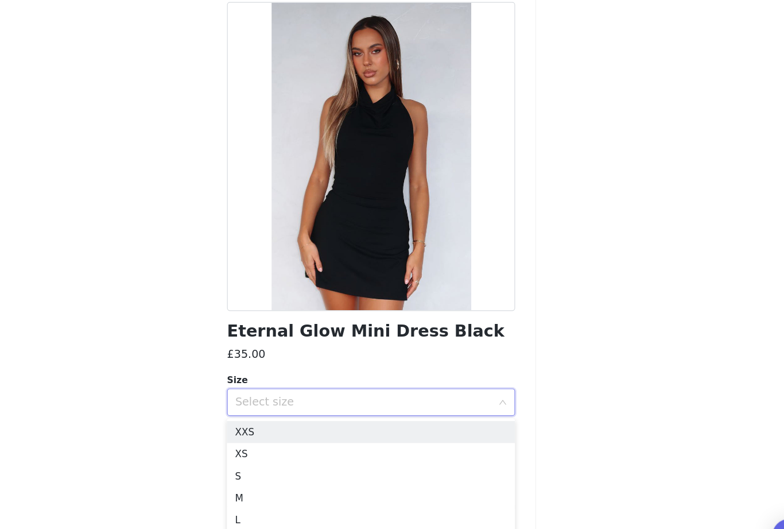
click at [441, 258] on div "Back Eternal Glow Mini Dress Black £35.00 Size Select size Step into the spotli…" at bounding box center [392, 264] width 276 height 529
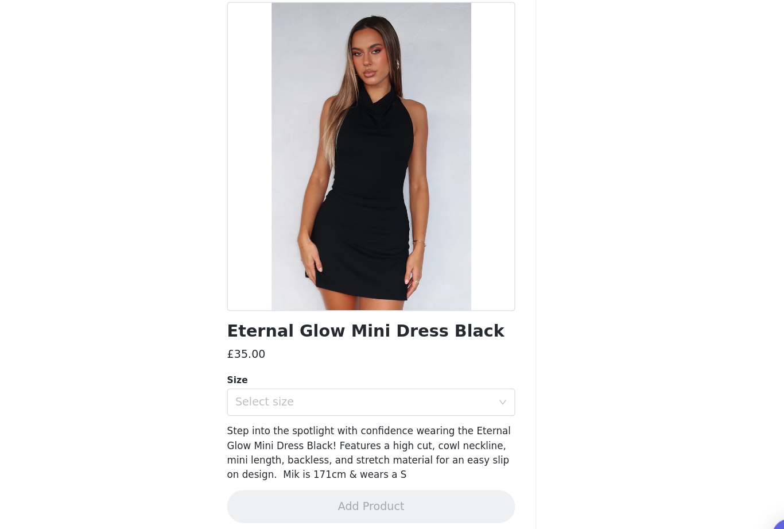
click at [365, 381] on div "Select size" at bounding box center [388, 392] width 220 height 22
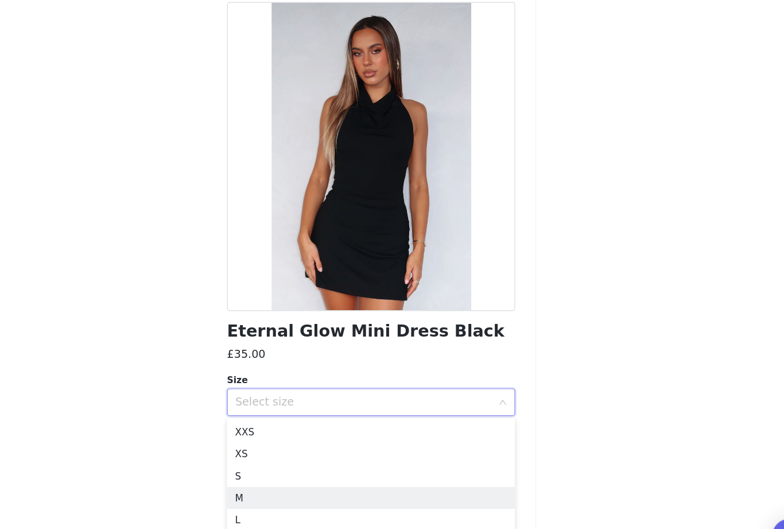
click at [312, 463] on li "M" at bounding box center [392, 472] width 241 height 18
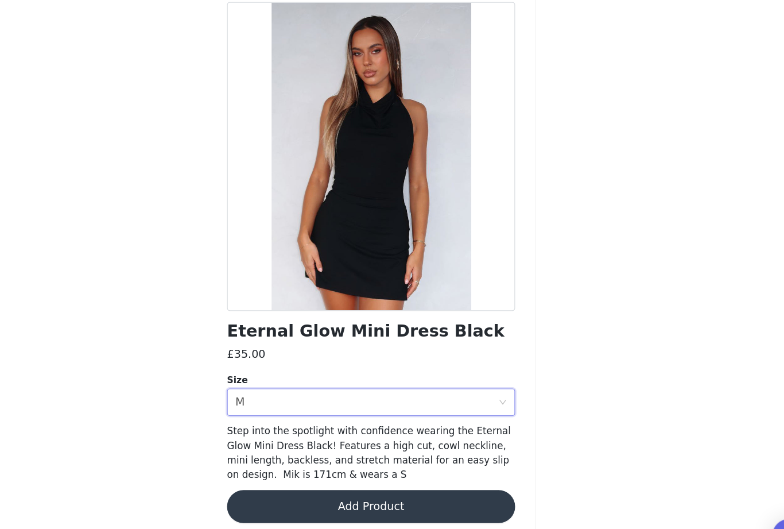
click at [305, 466] on button "Add Product" at bounding box center [392, 480] width 241 height 28
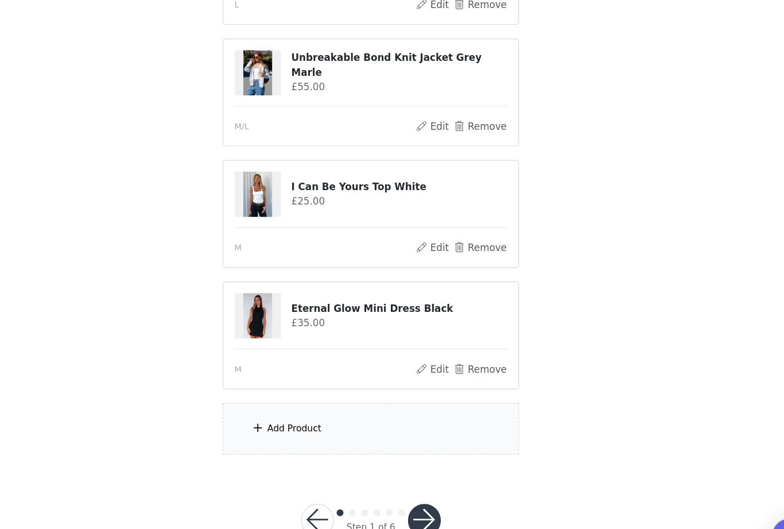
scroll to position [480, 0]
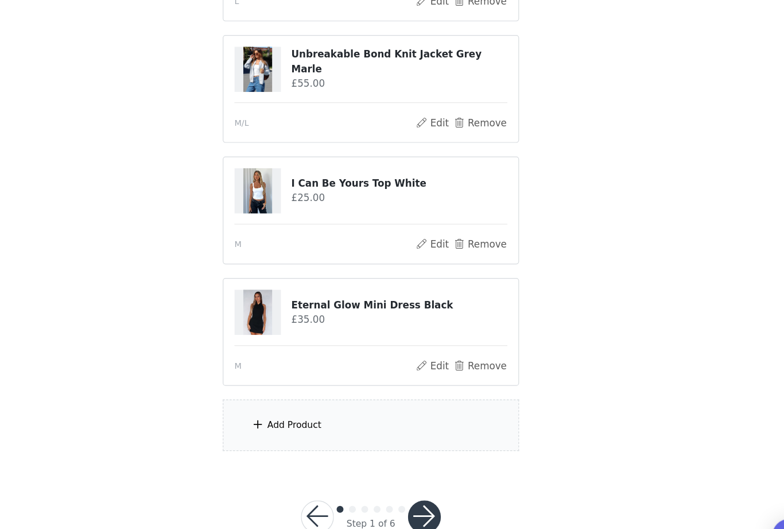
click at [296, 390] on div "Add Product" at bounding box center [392, 411] width 248 height 43
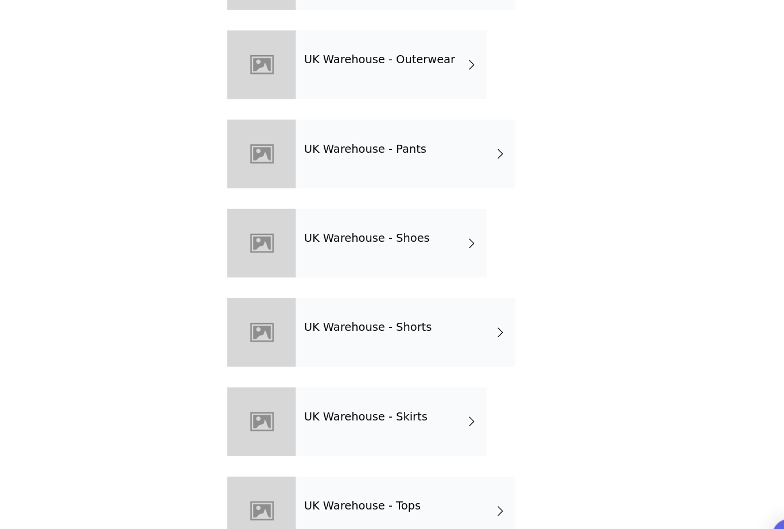
scroll to position [275, 0]
click at [352, 454] on div "UK Warehouse - Tops" at bounding box center [421, 482] width 184 height 57
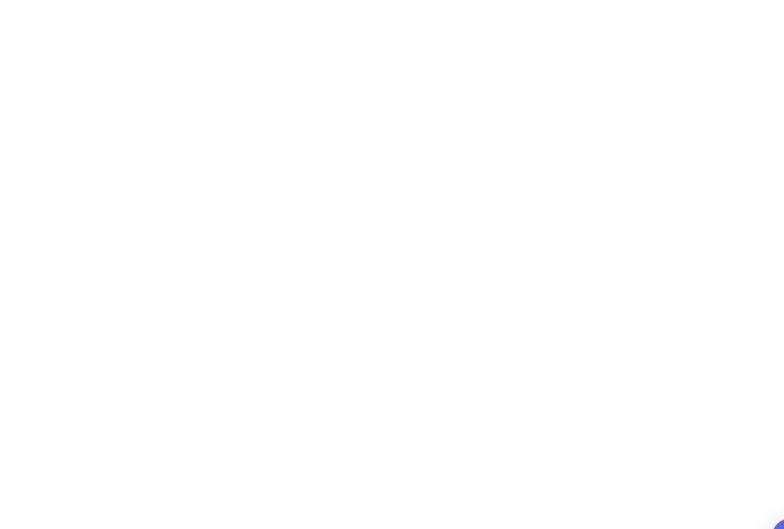
scroll to position [0, 0]
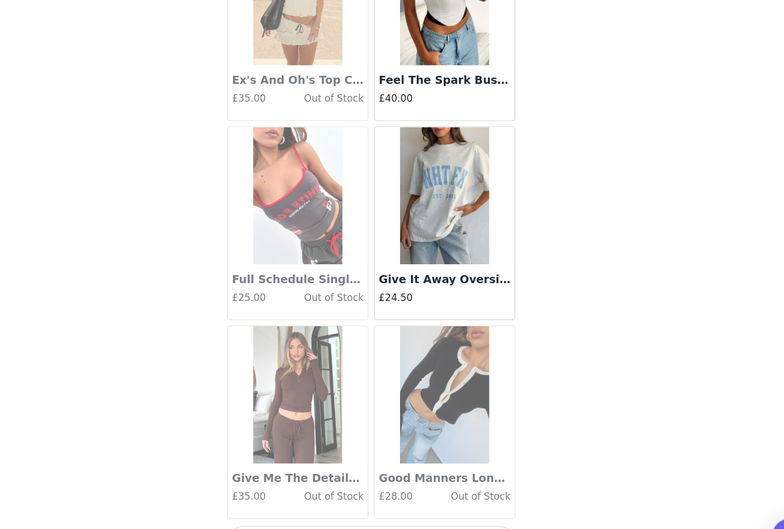
click at [377, 495] on button "Load More" at bounding box center [392, 509] width 241 height 28
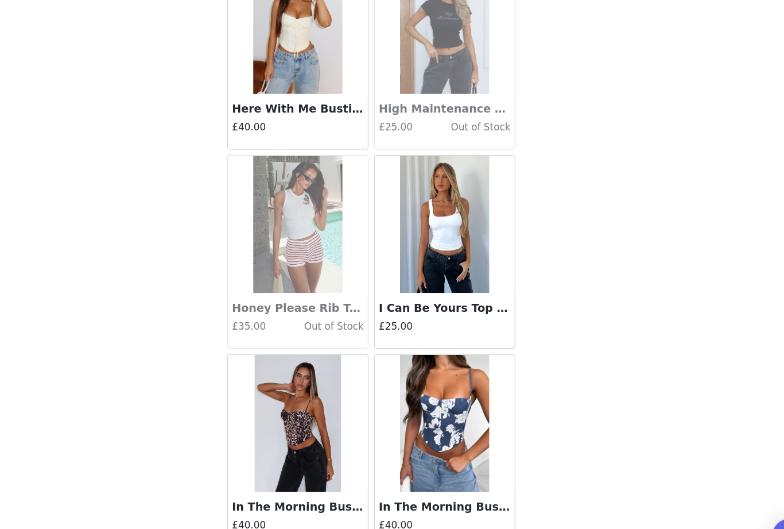
scroll to position [2035, 0]
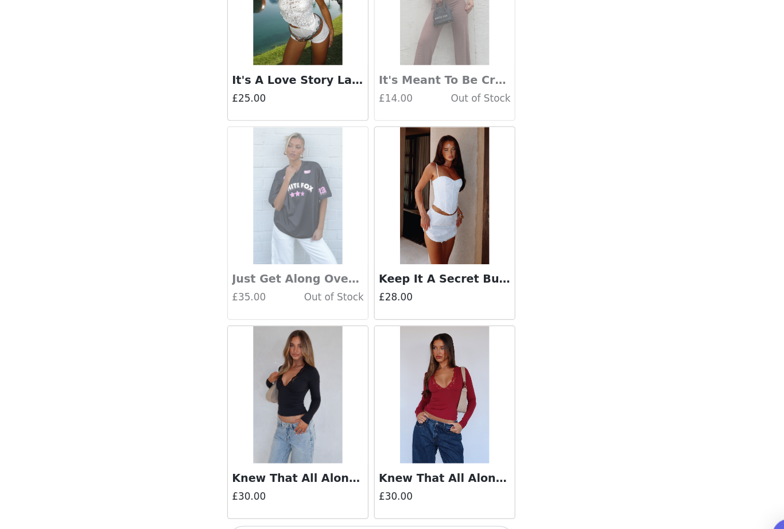
click at [330, 495] on button "Load More" at bounding box center [392, 509] width 241 height 28
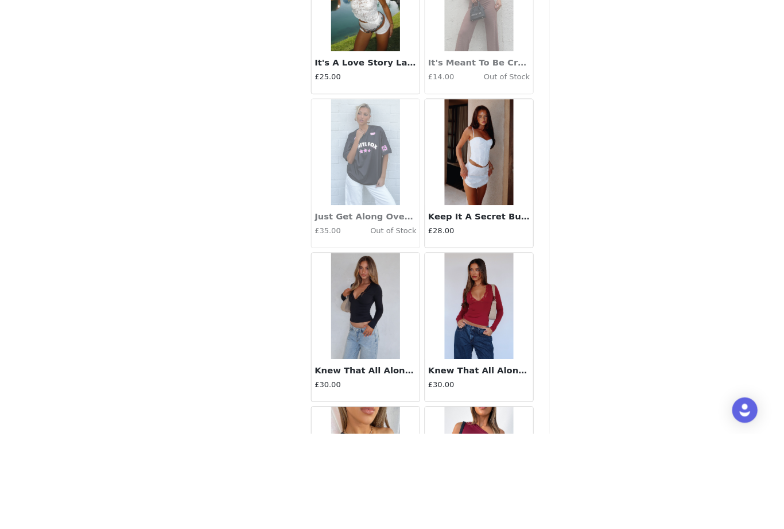
scroll to position [443, 0]
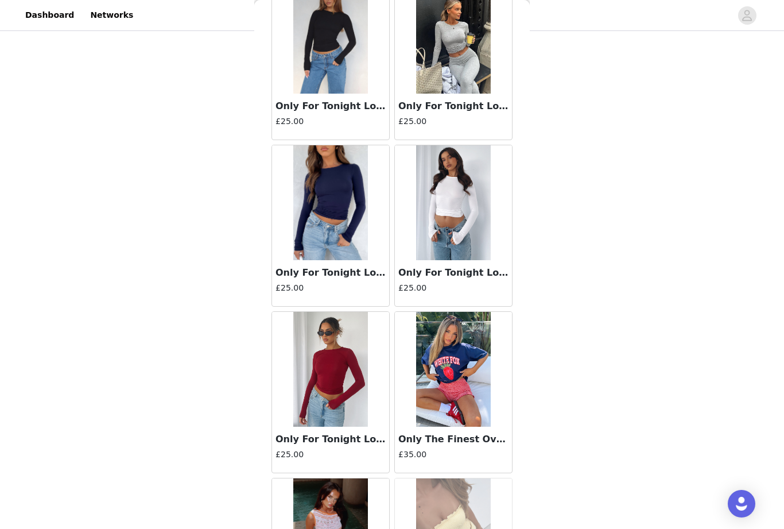
scroll to position [6572, 0]
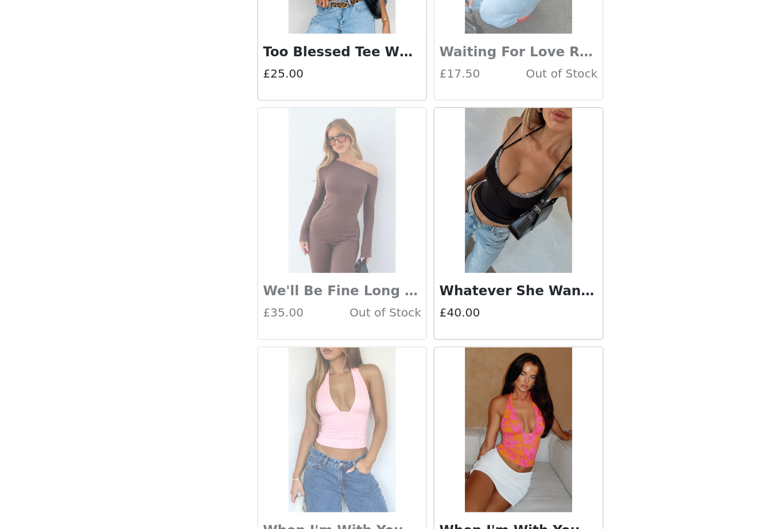
scroll to position [9551, 0]
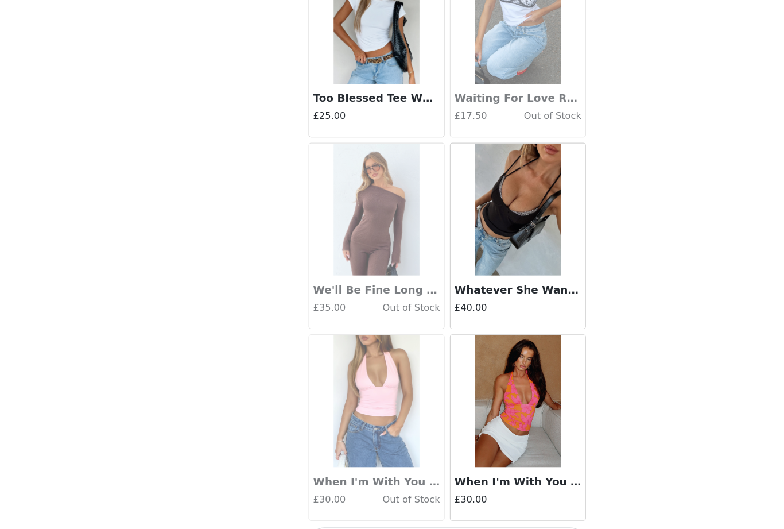
click at [453, 495] on button "Load More" at bounding box center [392, 509] width 241 height 28
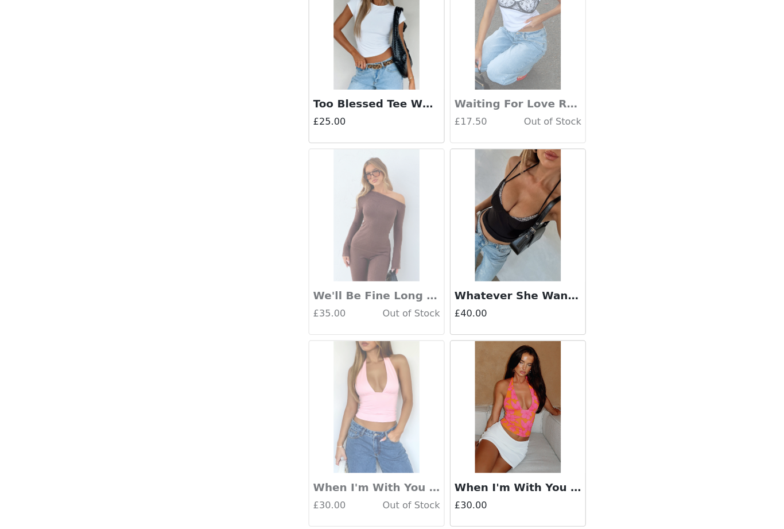
scroll to position [9546, 0]
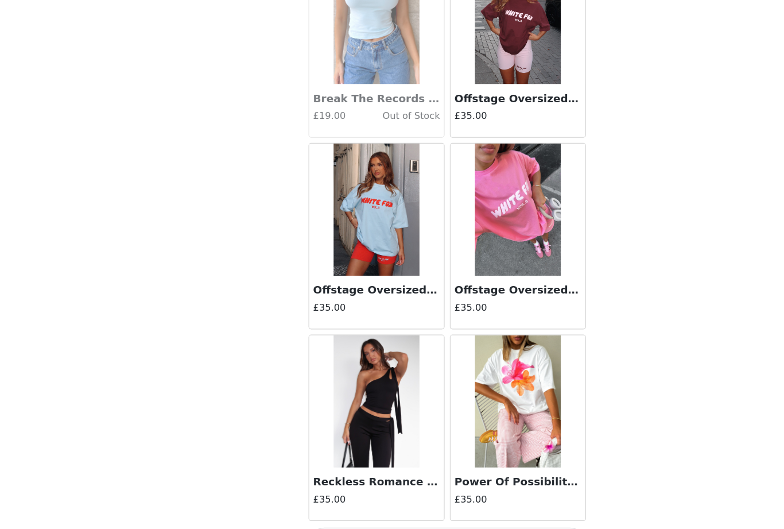
click at [463, 495] on button "Load More" at bounding box center [392, 509] width 241 height 28
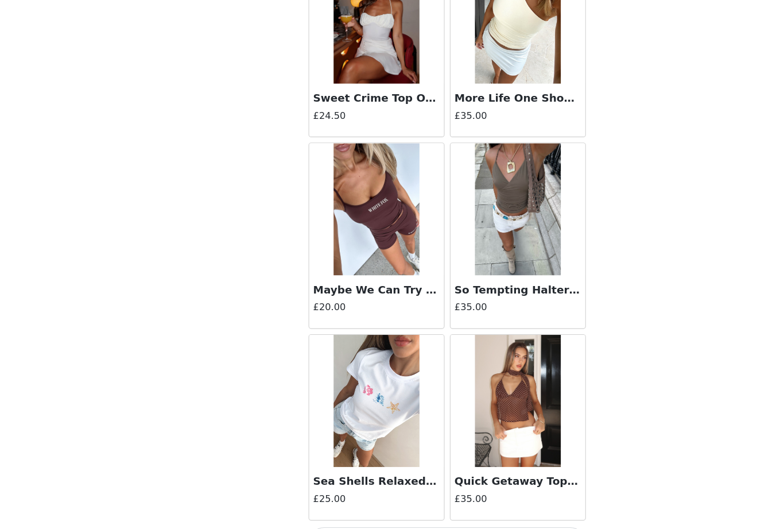
scroll to position [12881, 0]
click at [458, 495] on button "Load More" at bounding box center [392, 509] width 241 height 28
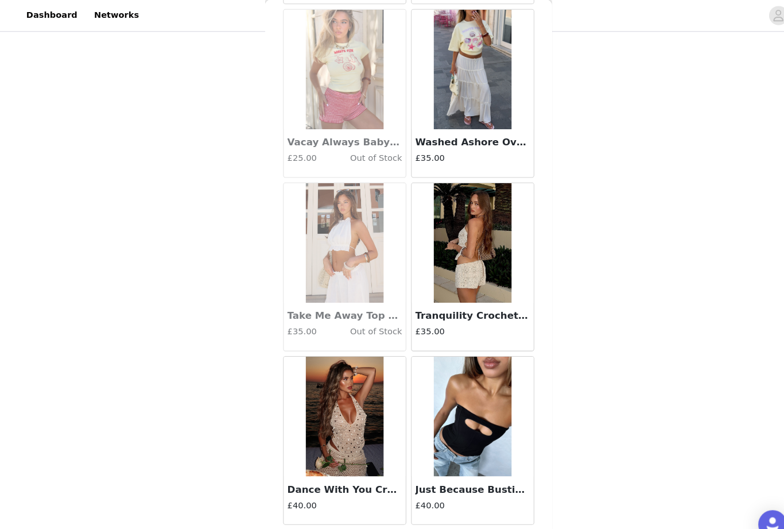
scroll to position [466, 0]
click at [453, 522] on button "Load More" at bounding box center [392, 524] width 241 height 28
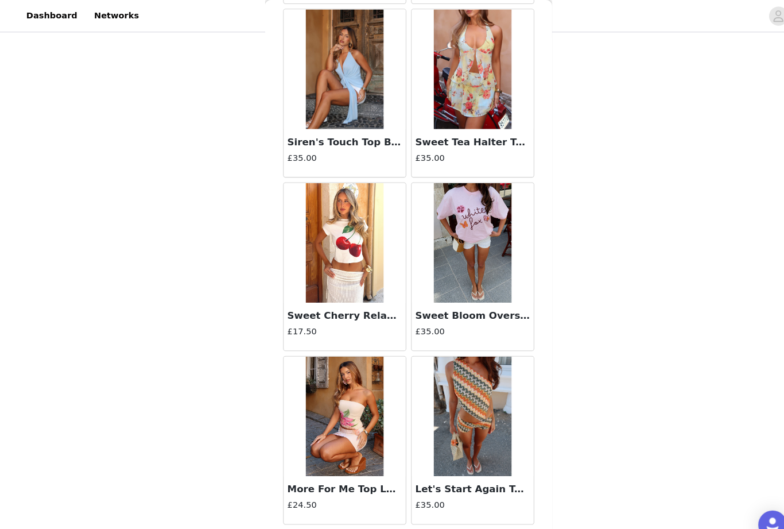
scroll to position [16196, 0]
click at [460, 514] on button "Load More" at bounding box center [392, 524] width 241 height 28
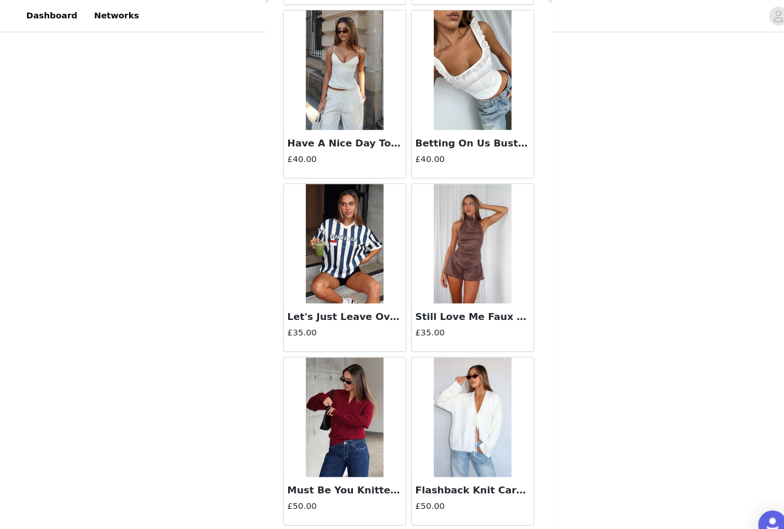
click at [336, 517] on button "Load More" at bounding box center [392, 524] width 241 height 28
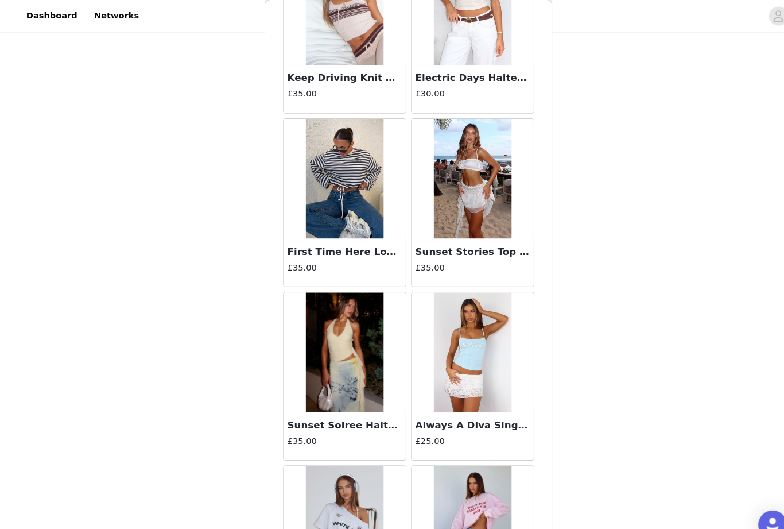
scroll to position [18756, 0]
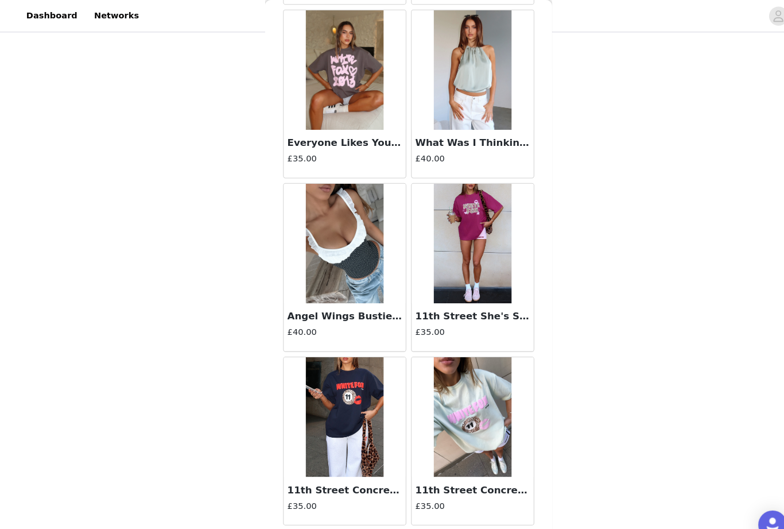
click at [334, 513] on button "Load More" at bounding box center [392, 524] width 241 height 28
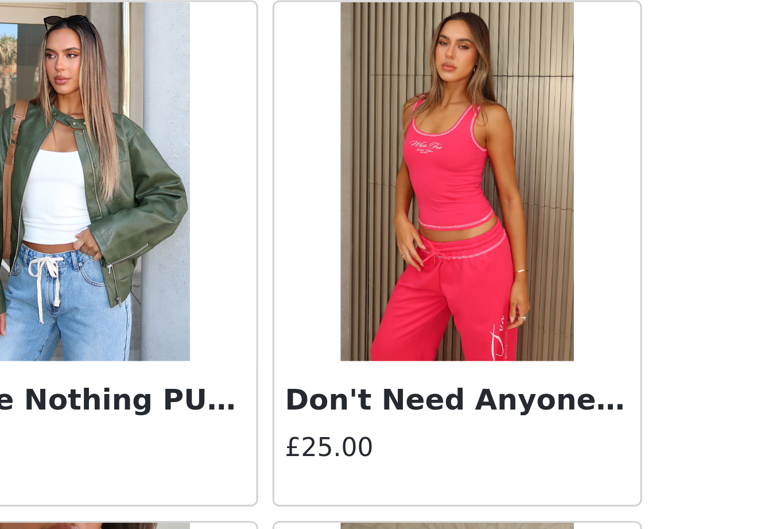
scroll to position [443, 0]
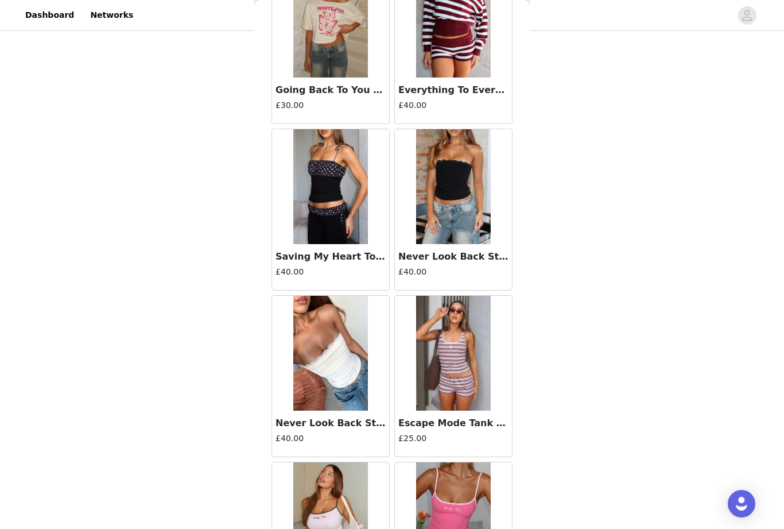
scroll to position [21917, 0]
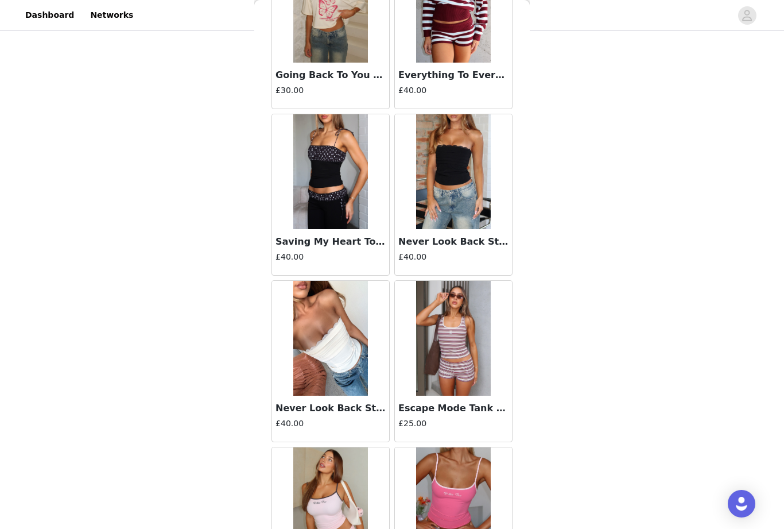
click at [351, 416] on div "Never Look Back Strapless Bustier Off White £40.00" at bounding box center [330, 419] width 117 height 46
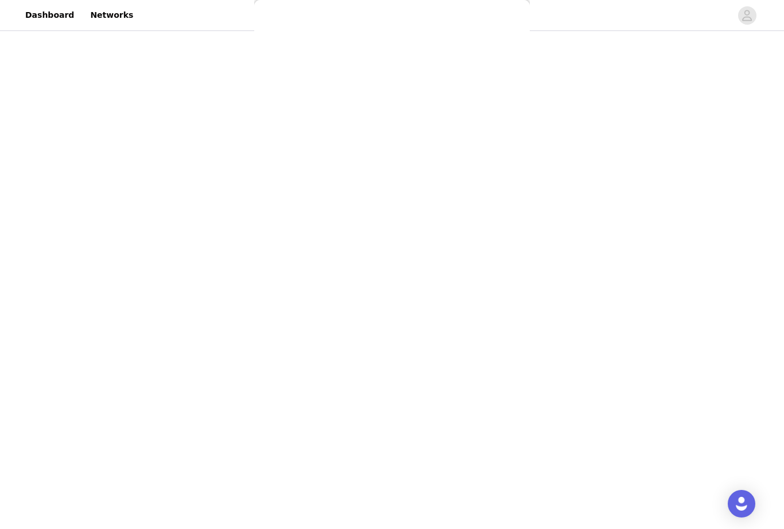
scroll to position [0, 0]
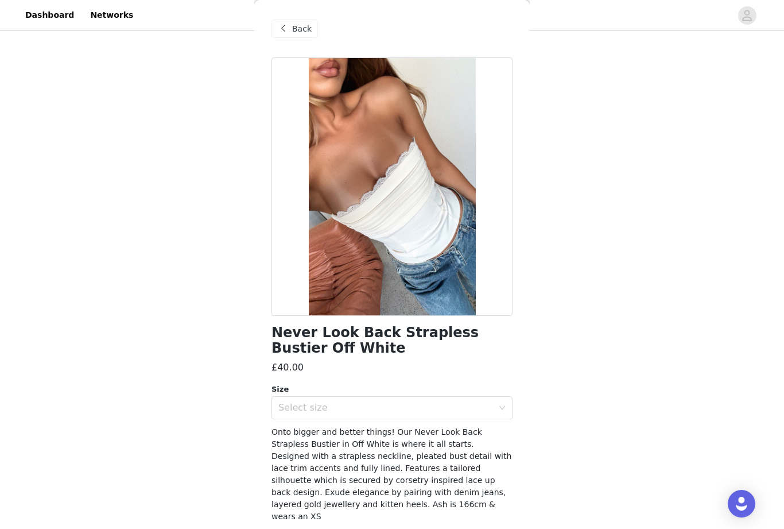
click at [466, 410] on div "Select size" at bounding box center [385, 407] width 215 height 11
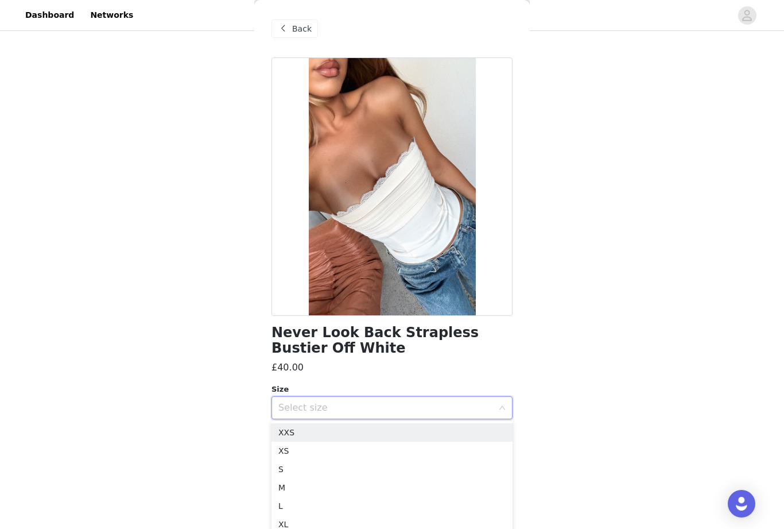
click at [338, 495] on li "M" at bounding box center [392, 487] width 241 height 18
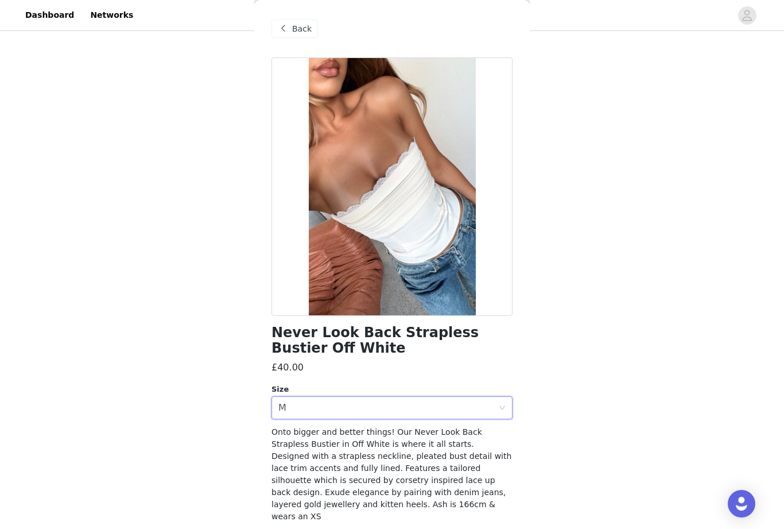
click at [360, 409] on div "Select size M" at bounding box center [388, 408] width 220 height 22
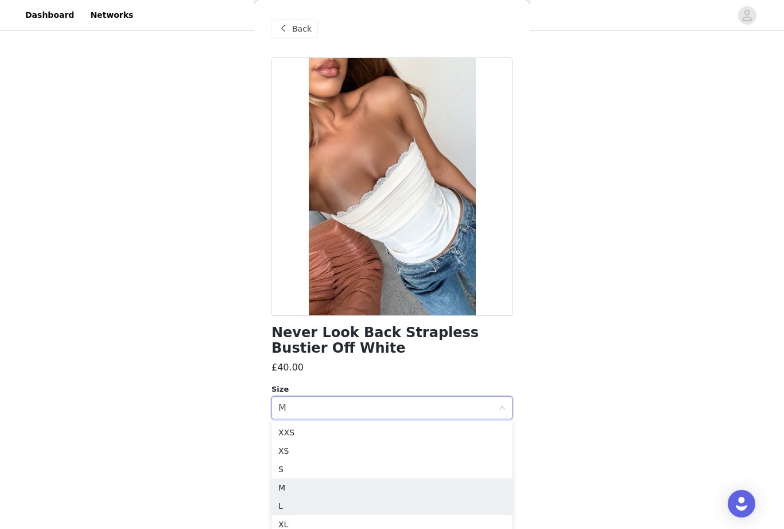
click at [341, 505] on li "L" at bounding box center [392, 506] width 241 height 18
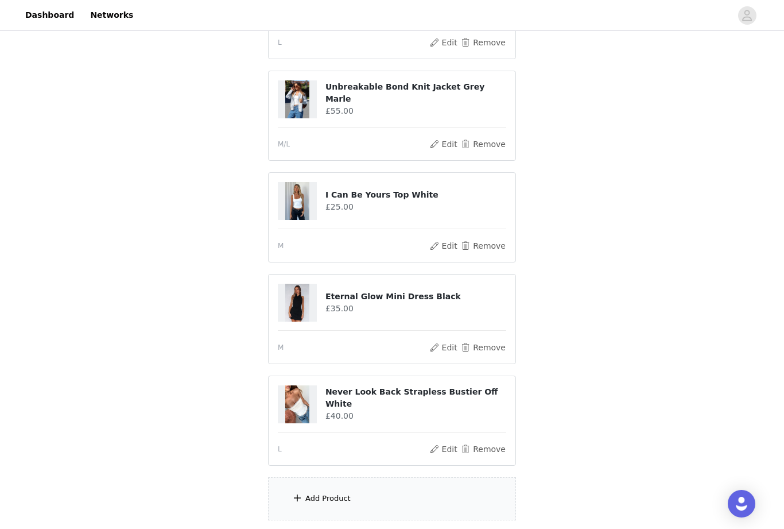
scroll to position [545, 0]
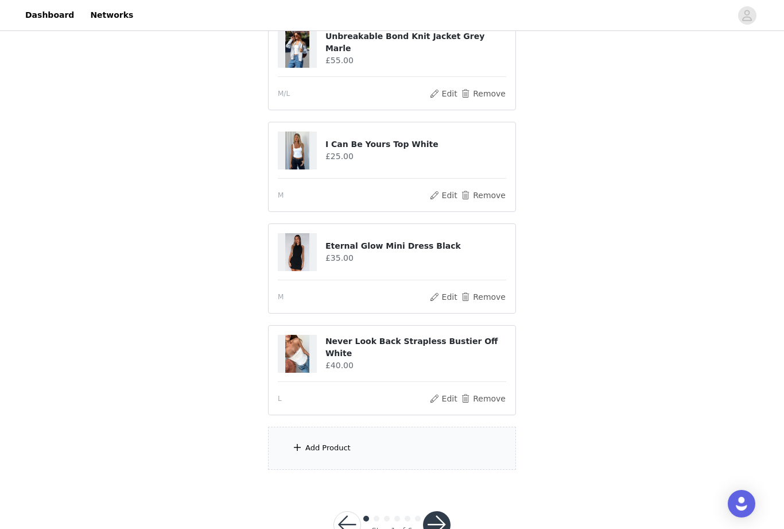
click at [406, 451] on div "Add Product" at bounding box center [392, 448] width 248 height 43
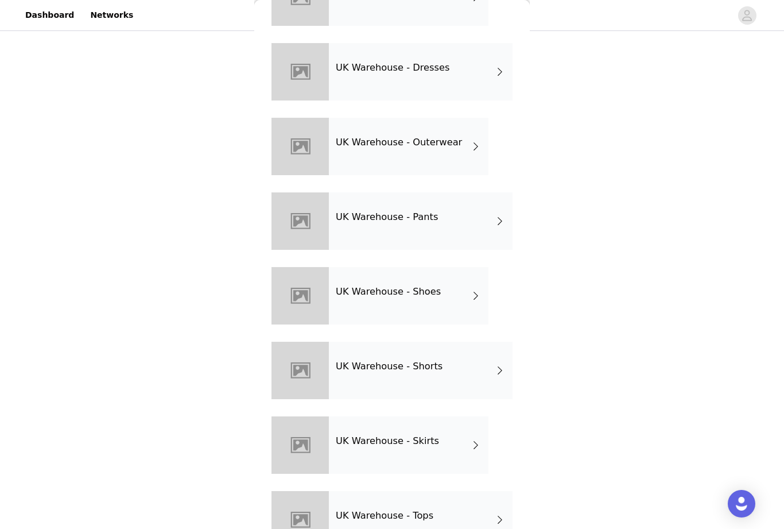
scroll to position [238, 0]
click at [428, 516] on h4 "UK Warehouse - Tops" at bounding box center [385, 515] width 98 height 10
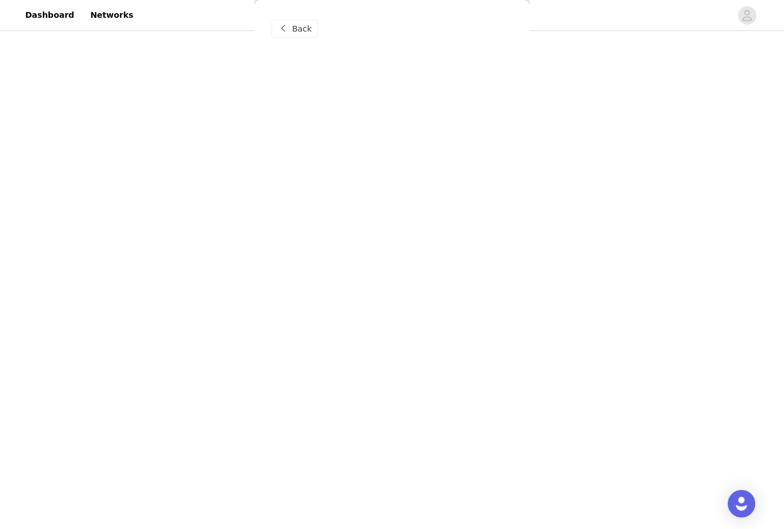
scroll to position [0, 0]
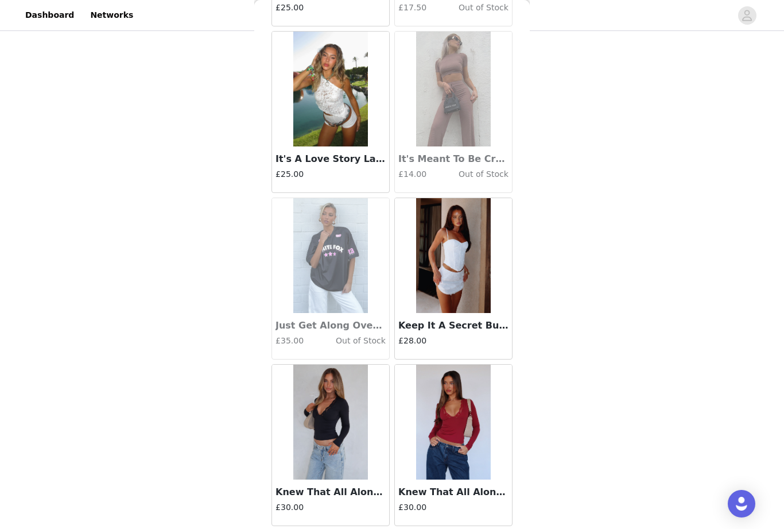
scroll to position [2851, 0]
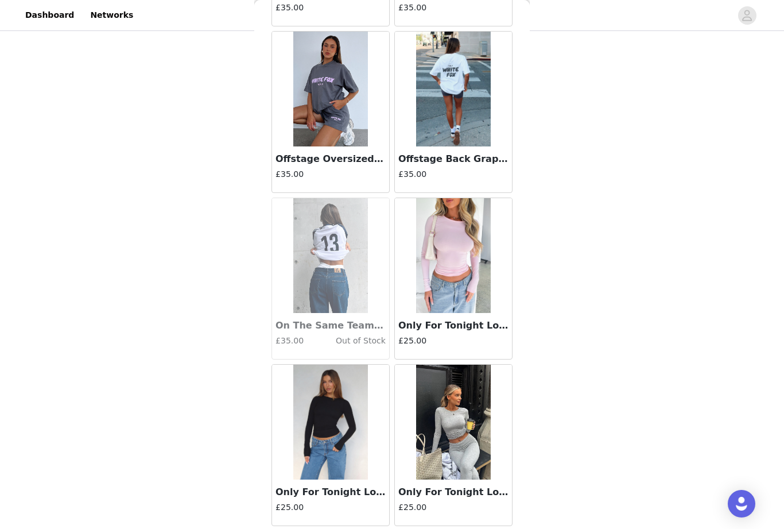
scroll to position [6185, 0]
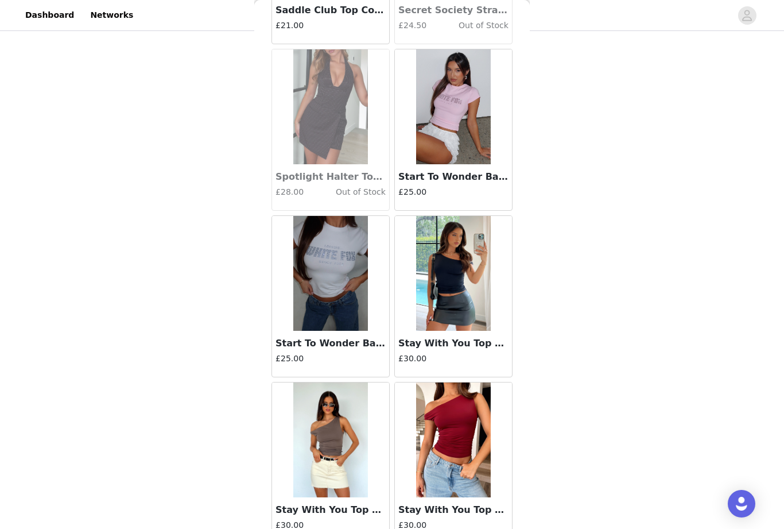
scroll to position [7335, 0]
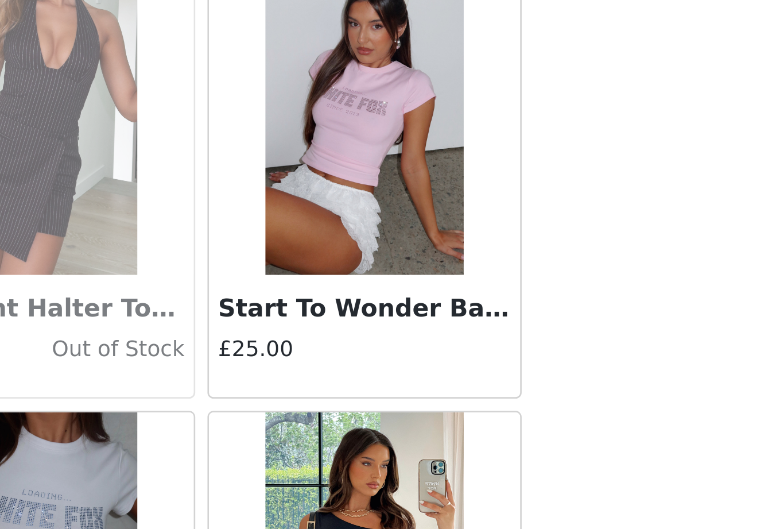
click at [398, 168] on h3 "Start To Wonder Baby Tee Baby Pink" at bounding box center [453, 175] width 110 height 14
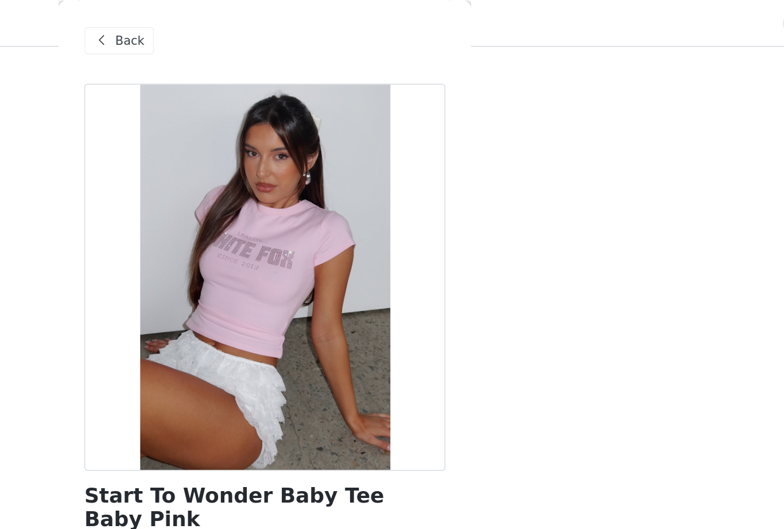
scroll to position [440, 0]
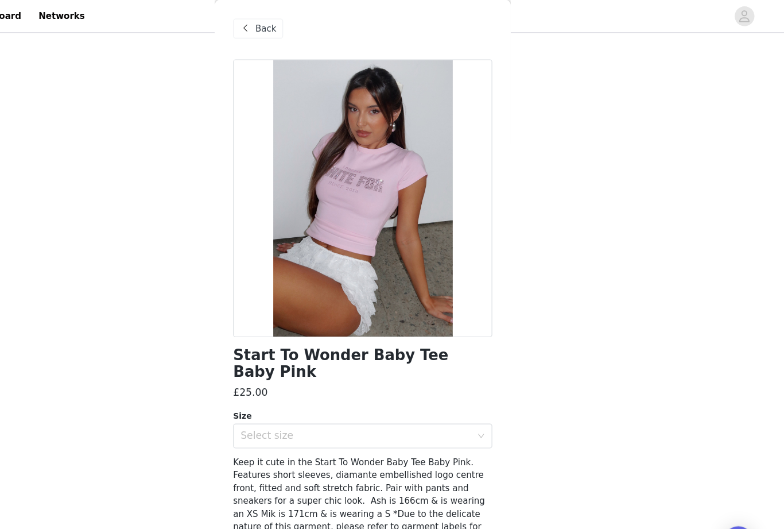
click at [294, 400] on div "Select size" at bounding box center [385, 405] width 215 height 11
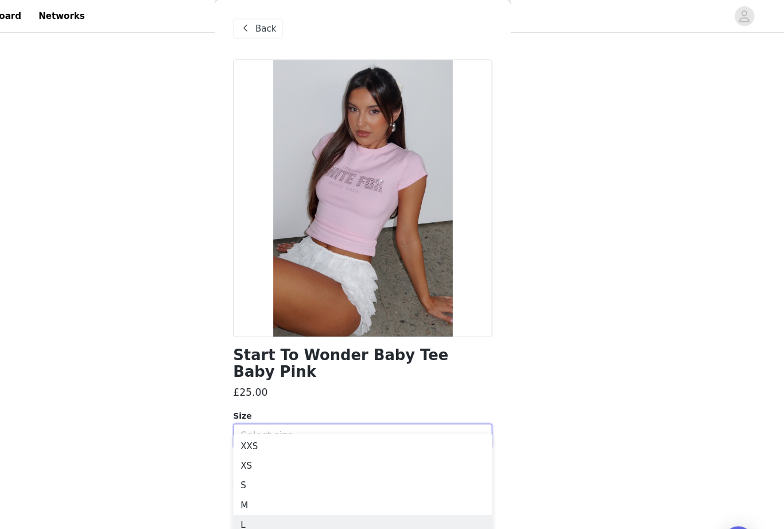
click at [284, 484] on li "L" at bounding box center [392, 488] width 241 height 18
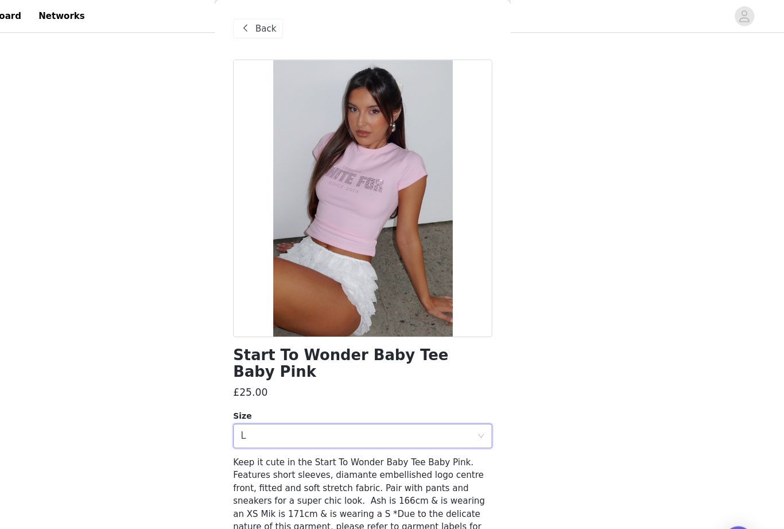
click at [298, 515] on button "Add Product" at bounding box center [392, 529] width 241 height 28
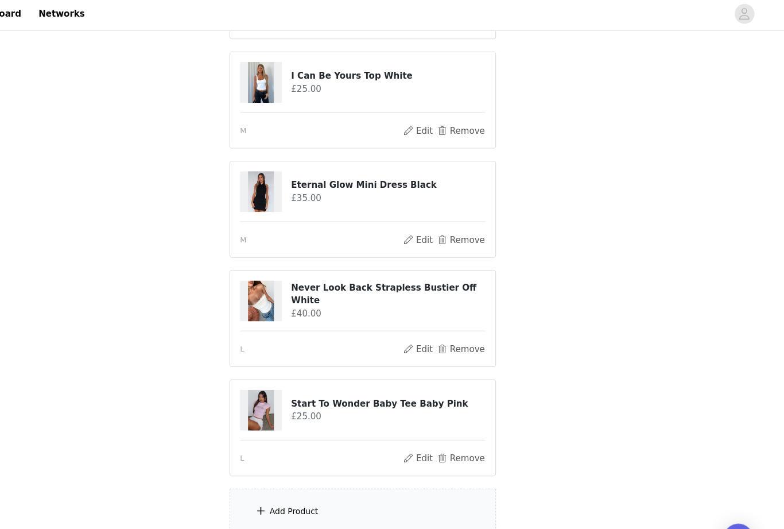
scroll to position [683, 0]
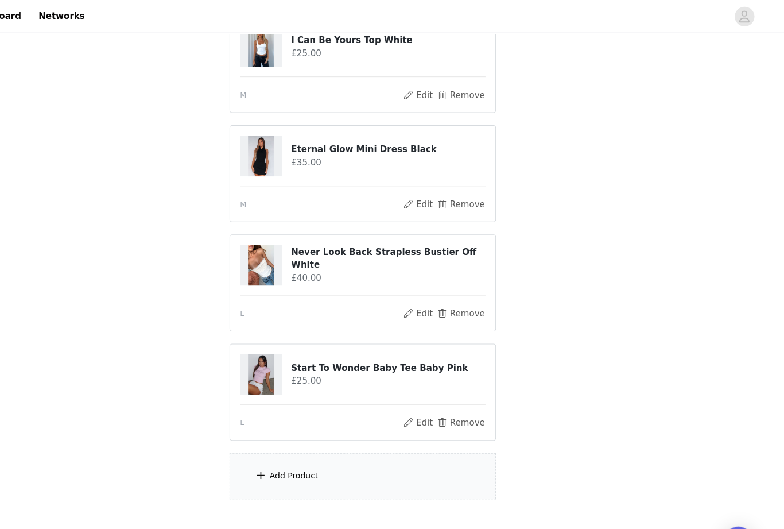
click at [418, 438] on div "Add Product" at bounding box center [392, 442] width 248 height 43
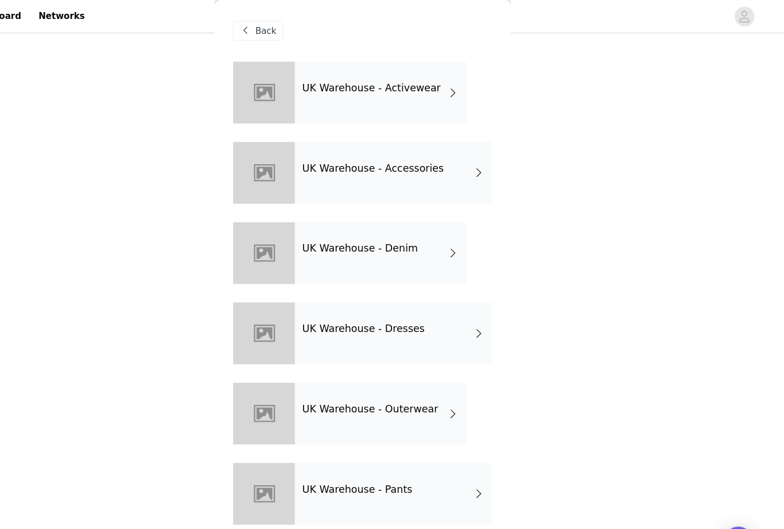
scroll to position [0, 0]
click at [393, 386] on h4 "UK Warehouse - Outerwear" at bounding box center [399, 380] width 126 height 10
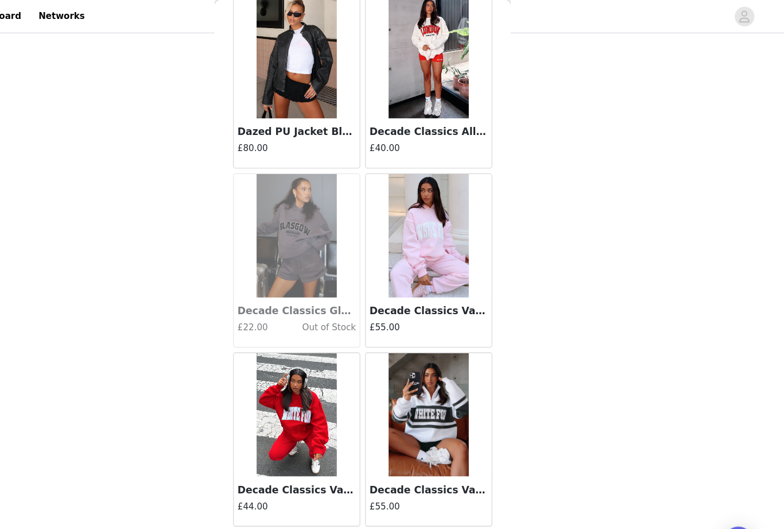
click at [369, 506] on button "Load More" at bounding box center [392, 509] width 241 height 28
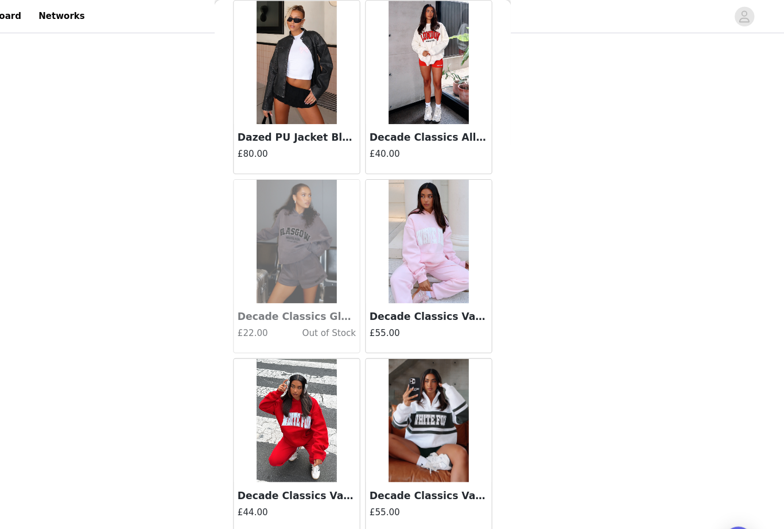
scroll to position [1223, 0]
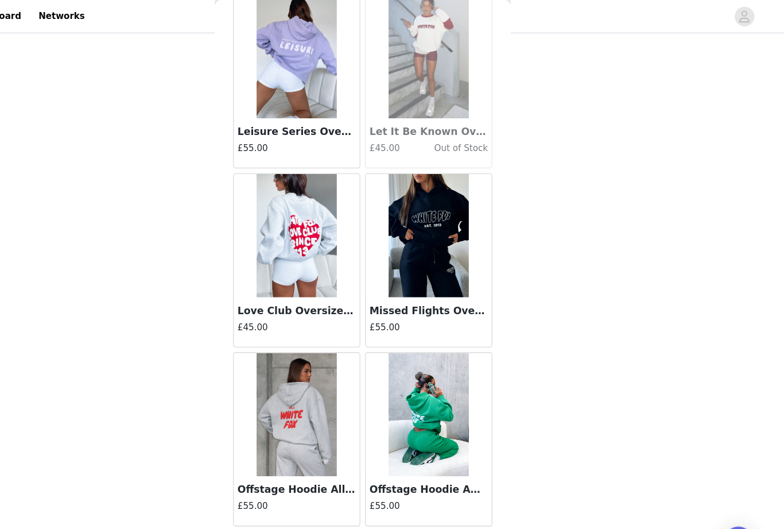
click at [364, 505] on button "Load More" at bounding box center [392, 509] width 241 height 28
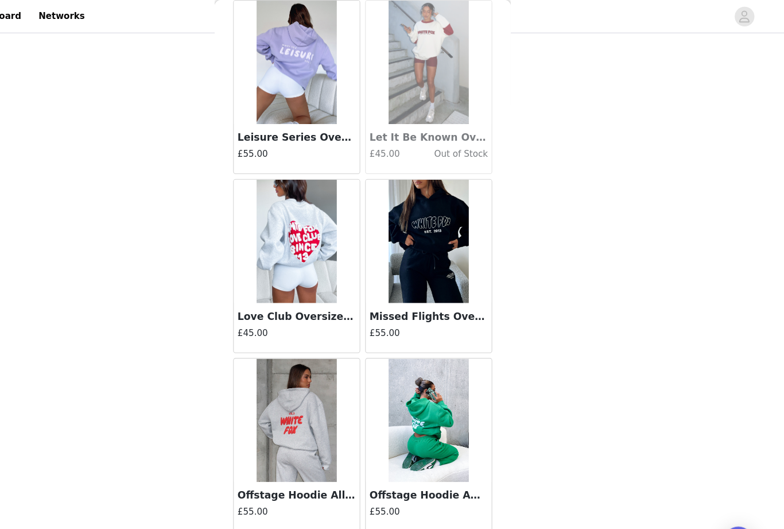
scroll to position [2887, 0]
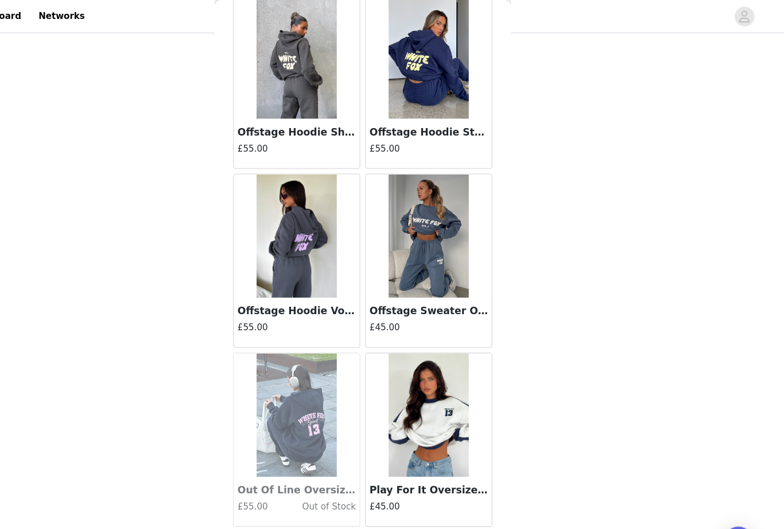
click at [390, 511] on button "Load More" at bounding box center [392, 509] width 241 height 28
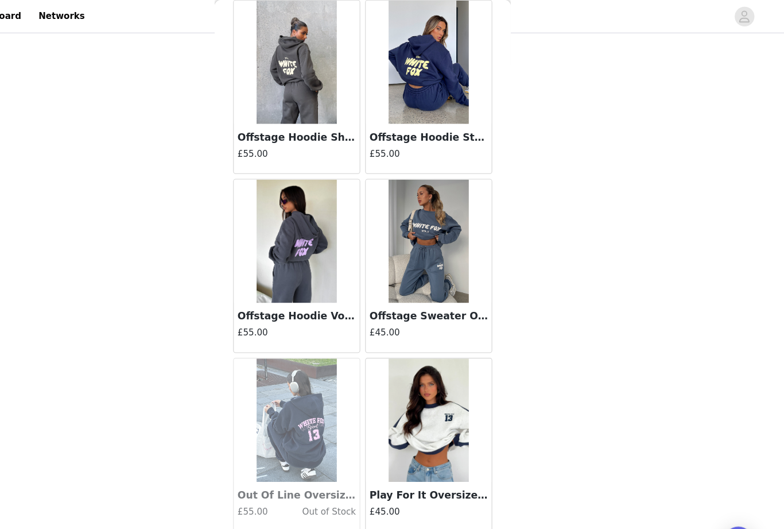
scroll to position [4552, 0]
click at [391, 510] on div at bounding box center [392, 508] width 241 height 14
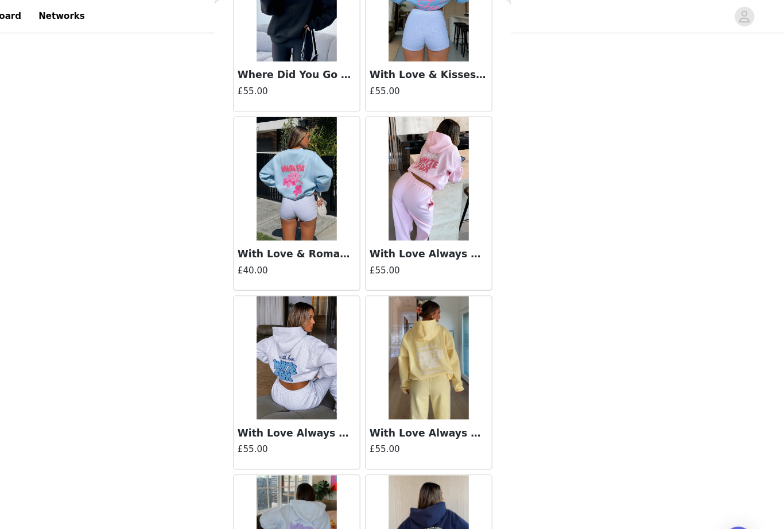
scroll to position [5942, 0]
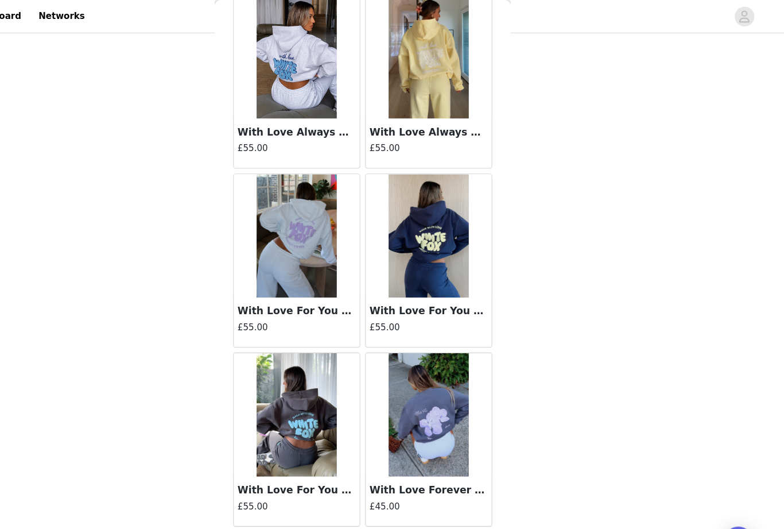
click at [370, 502] on button "Load More" at bounding box center [392, 509] width 241 height 28
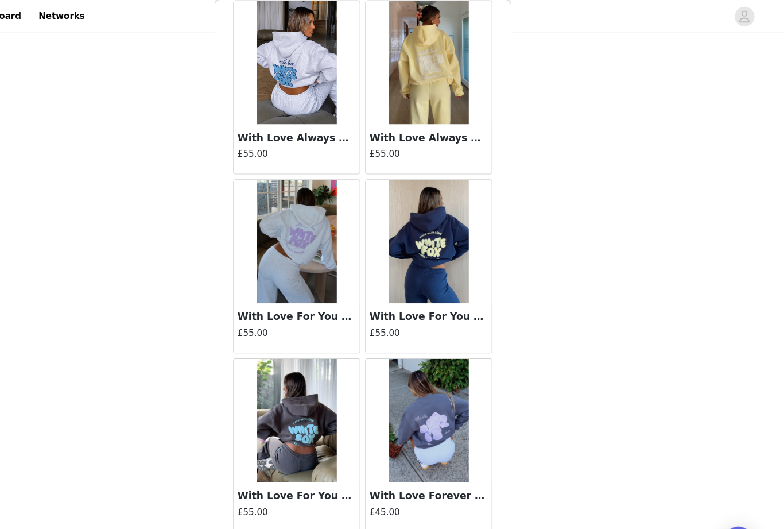
scroll to position [6217, 0]
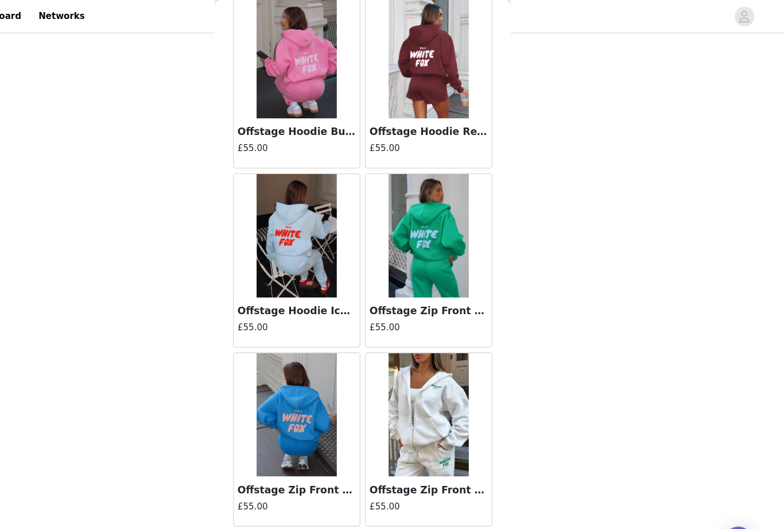
click at [396, 503] on button "Load More" at bounding box center [392, 509] width 241 height 28
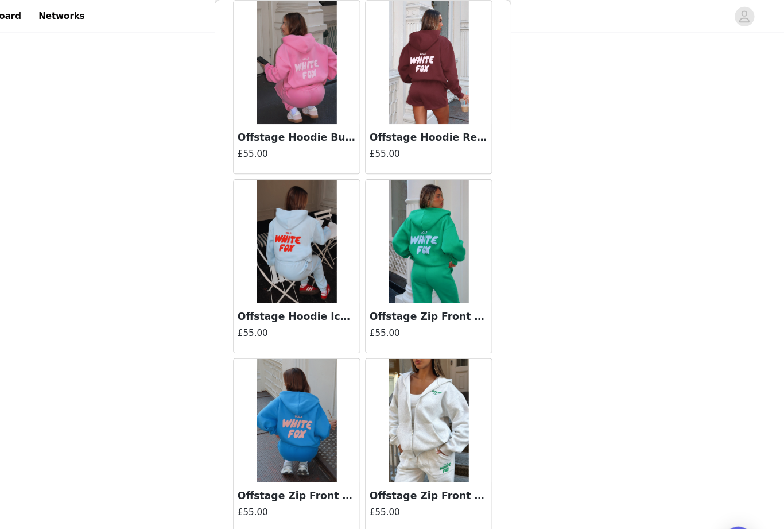
scroll to position [683, 0]
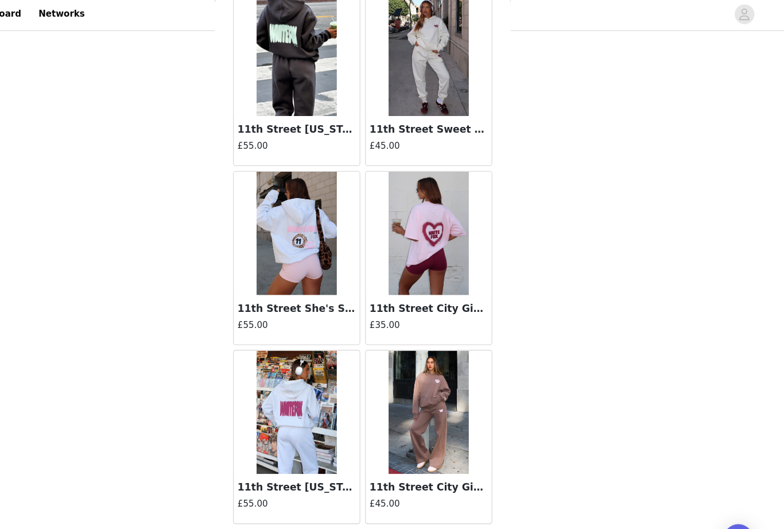
click at [358, 503] on button "Load More" at bounding box center [392, 509] width 241 height 28
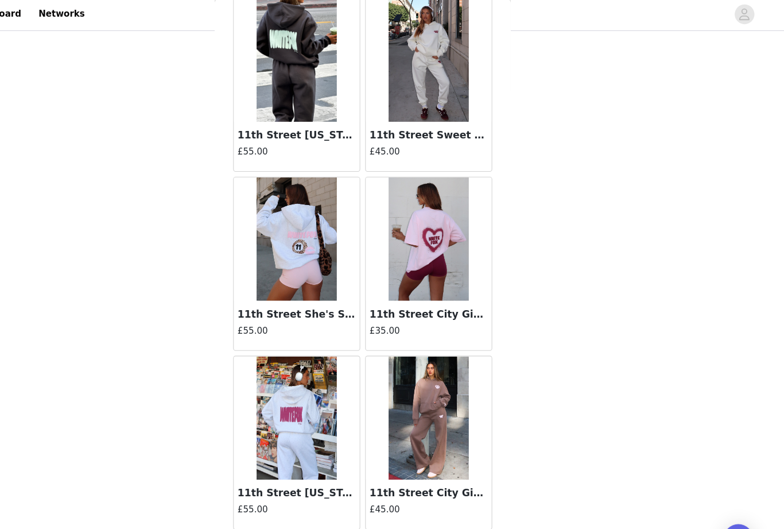
scroll to position [9546, 0]
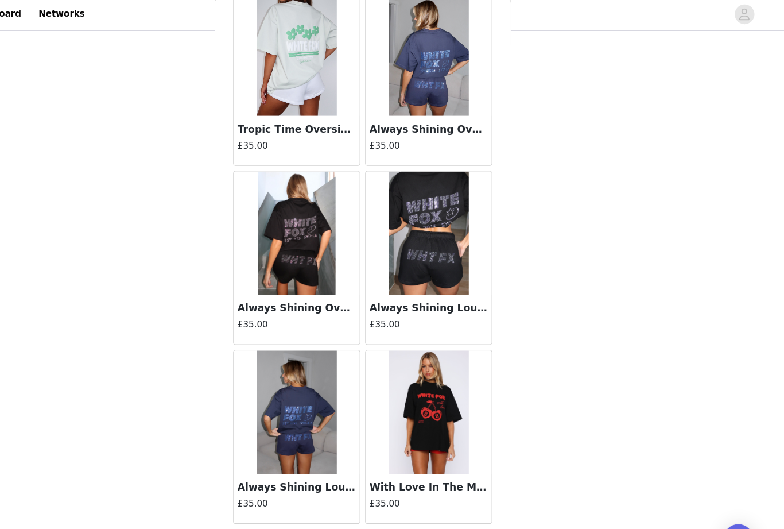
click at [348, 506] on button "Load More" at bounding box center [392, 509] width 241 height 28
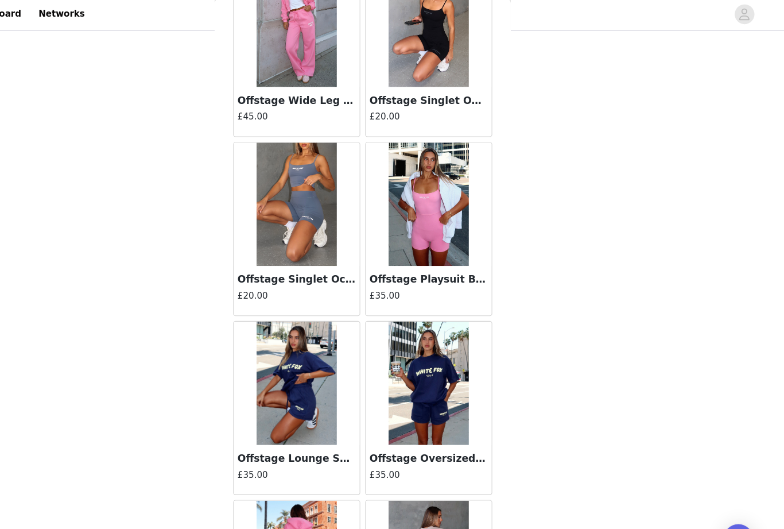
scroll to position [11909, 0]
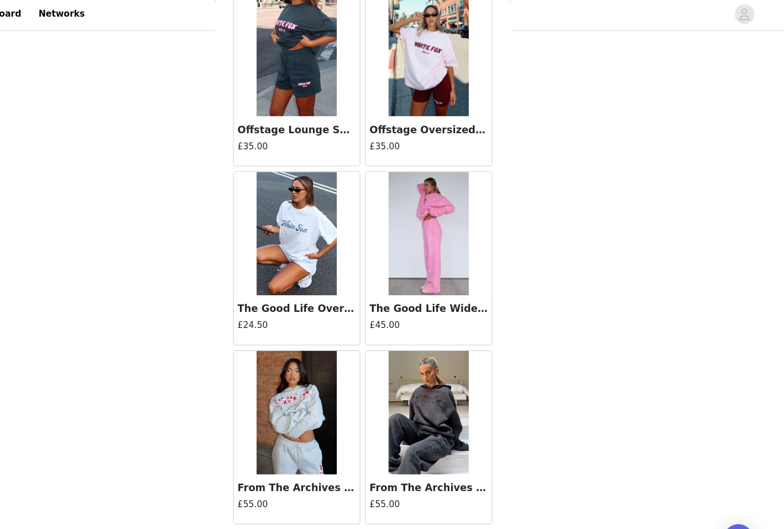
click at [350, 503] on button "Load More" at bounding box center [392, 509] width 241 height 28
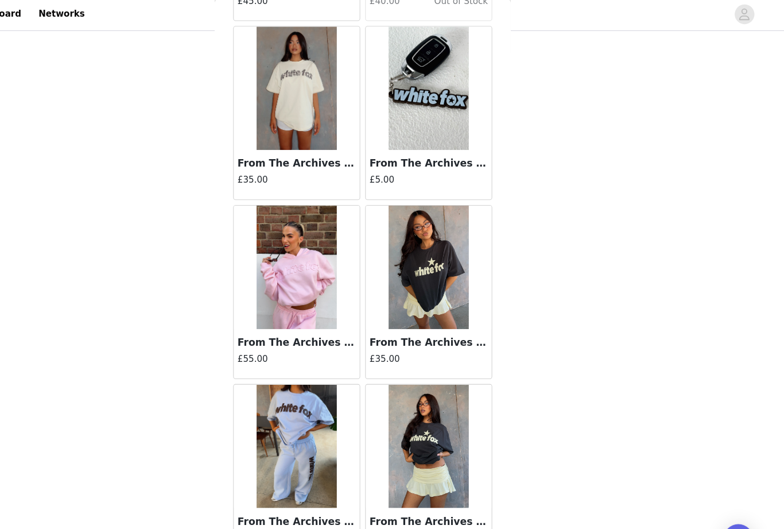
scroll to position [13517, 0]
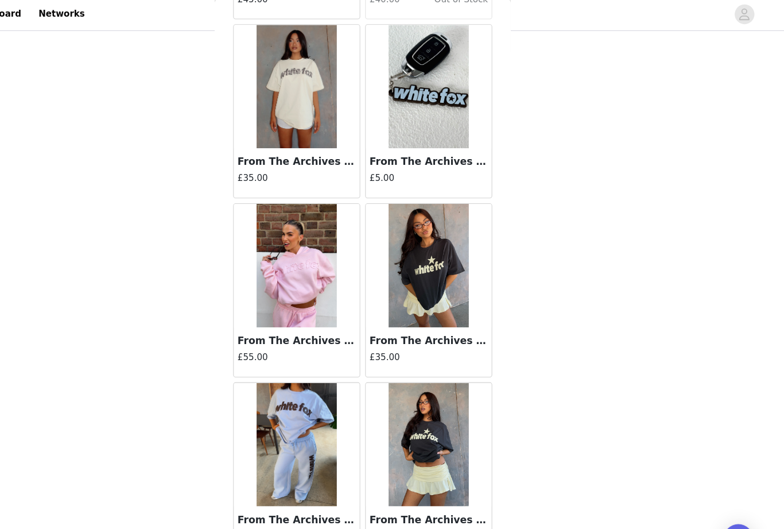
click at [307, 317] on h3 "From The Archives Lexi Oversized Hoodie Pink" at bounding box center [331, 319] width 110 height 14
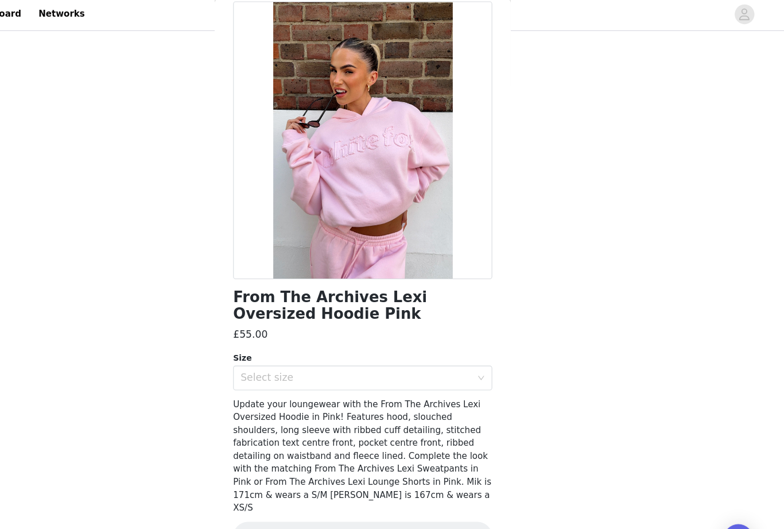
scroll to position [41, 0]
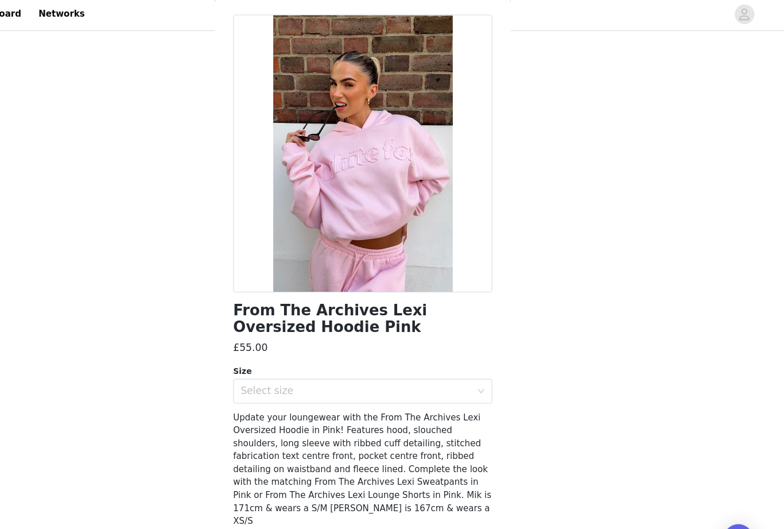
click at [377, 361] on div "Select size" at bounding box center [385, 365] width 215 height 11
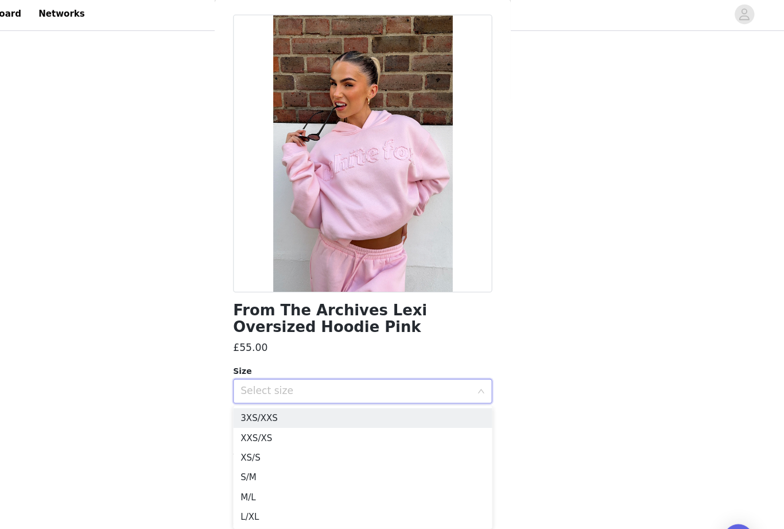
click at [296, 463] on li "M/L" at bounding box center [392, 464] width 241 height 18
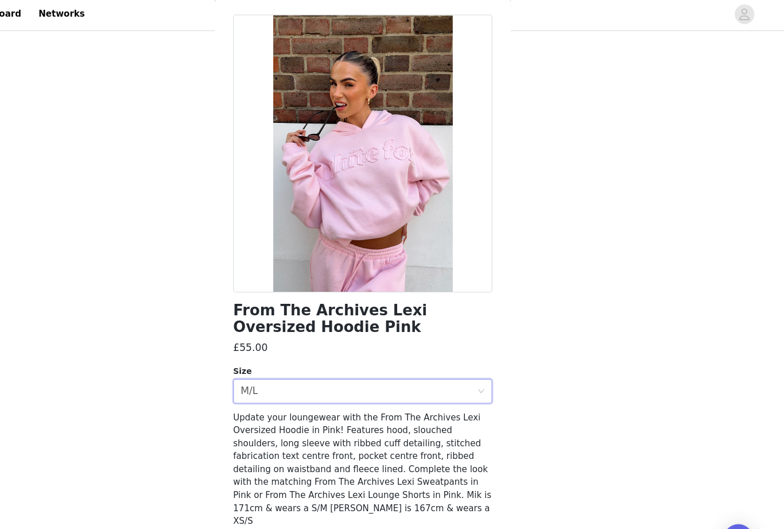
click at [281, 500] on button "Add Product" at bounding box center [392, 514] width 241 height 28
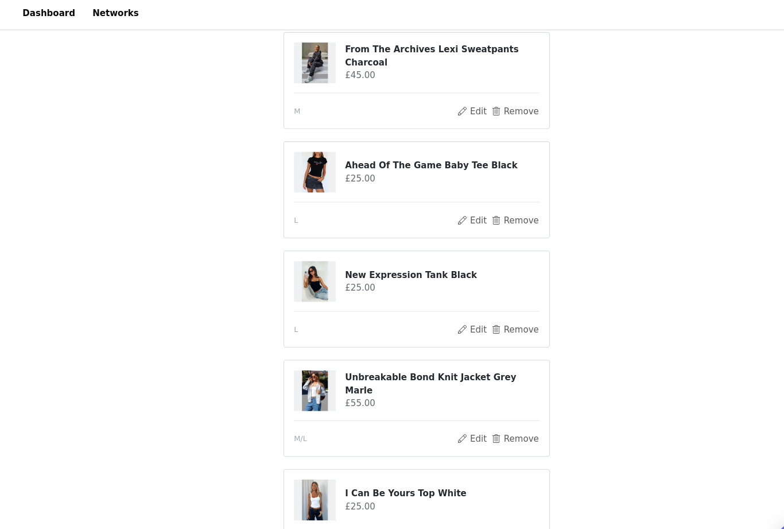
scroll to position [198, 0]
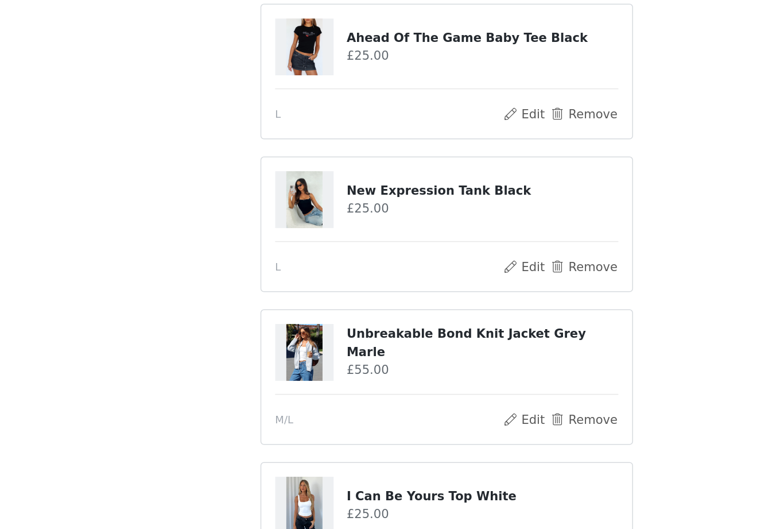
click at [460, 301] on button "Remove" at bounding box center [483, 308] width 46 height 14
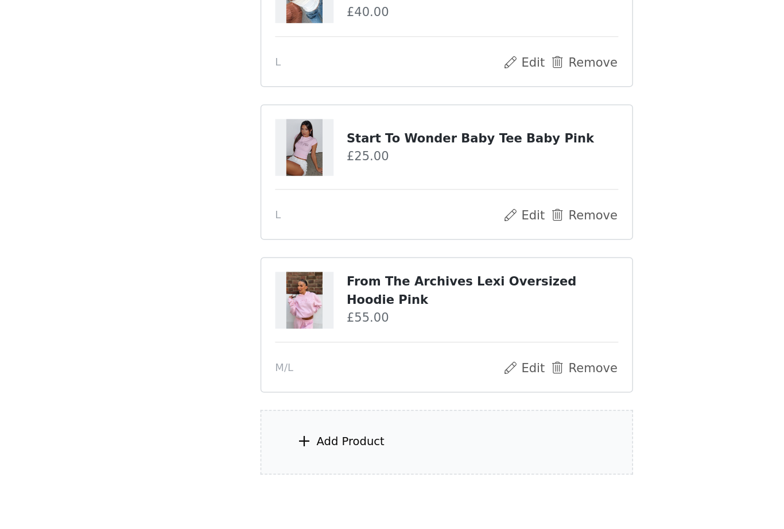
click at [382, 425] on div "Add Product" at bounding box center [392, 446] width 248 height 43
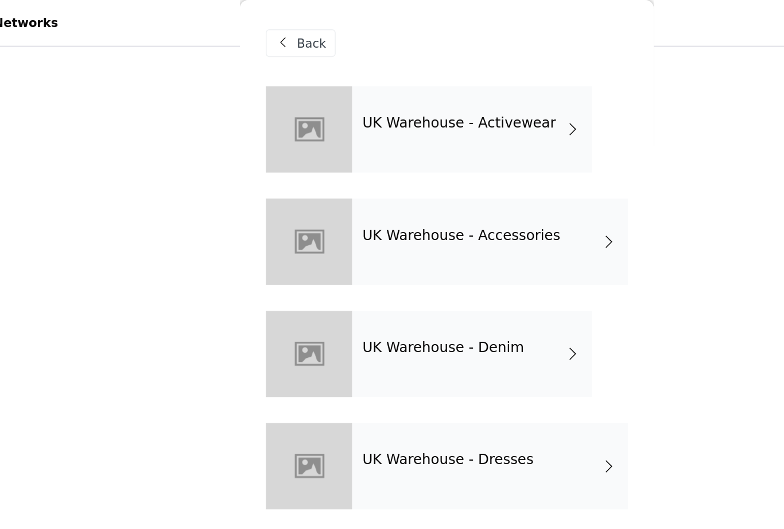
scroll to position [297, 0]
click at [365, 88] on div "UK Warehouse - Activewear" at bounding box center [409, 85] width 160 height 57
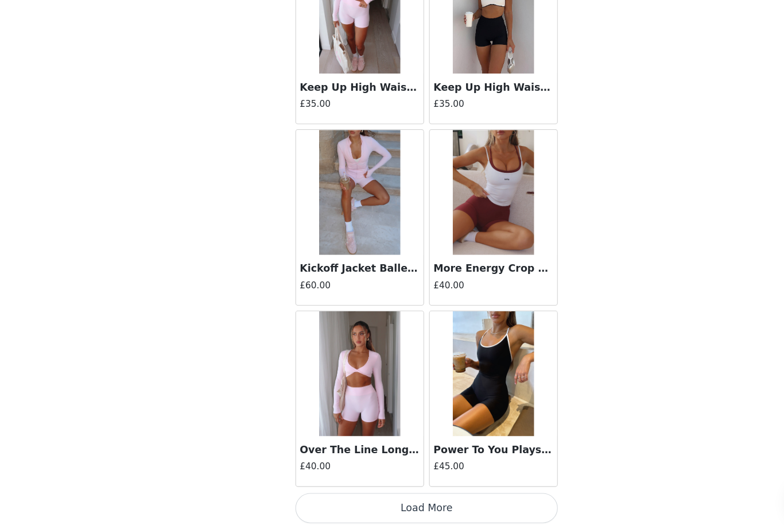
scroll to position [474, 0]
click at [436, 495] on button "Load More" at bounding box center [392, 509] width 241 height 28
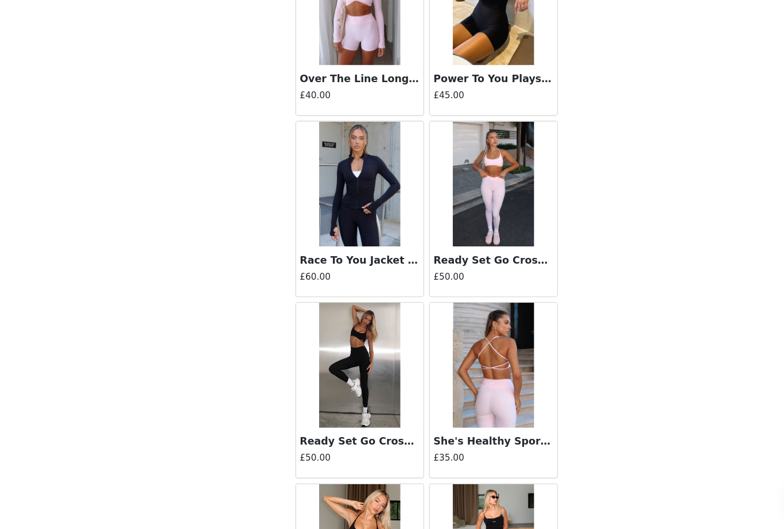
scroll to position [1569, 0]
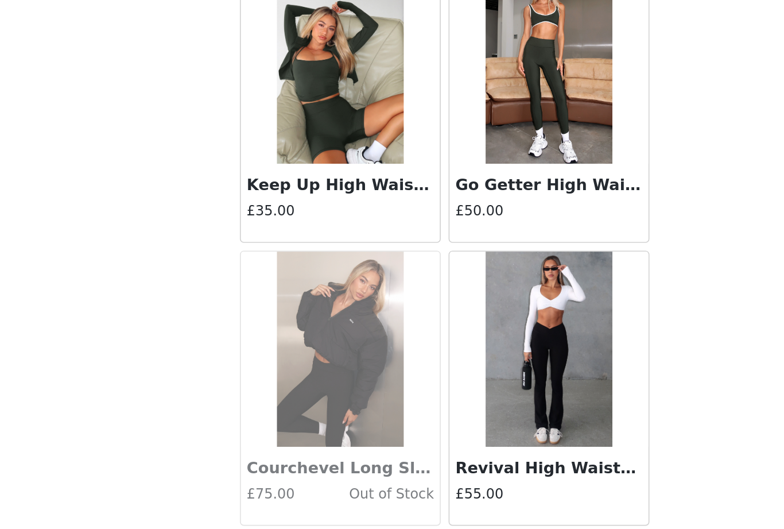
click at [310, 495] on button "Load More" at bounding box center [392, 509] width 241 height 28
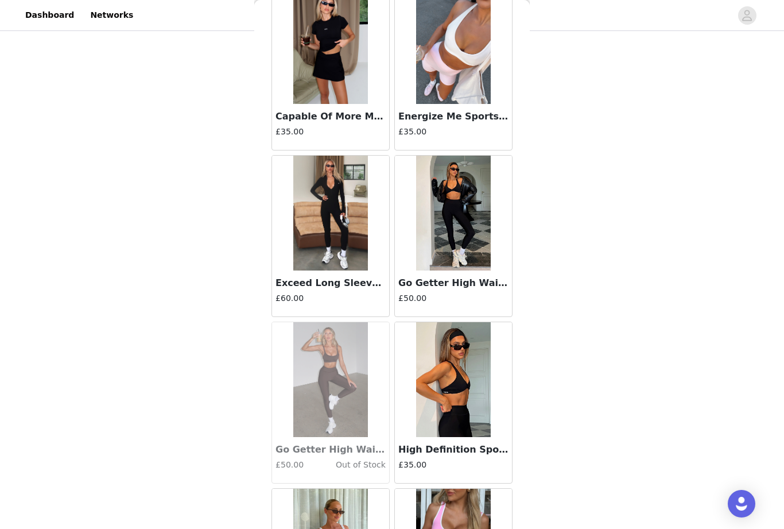
scroll to position [234, 0]
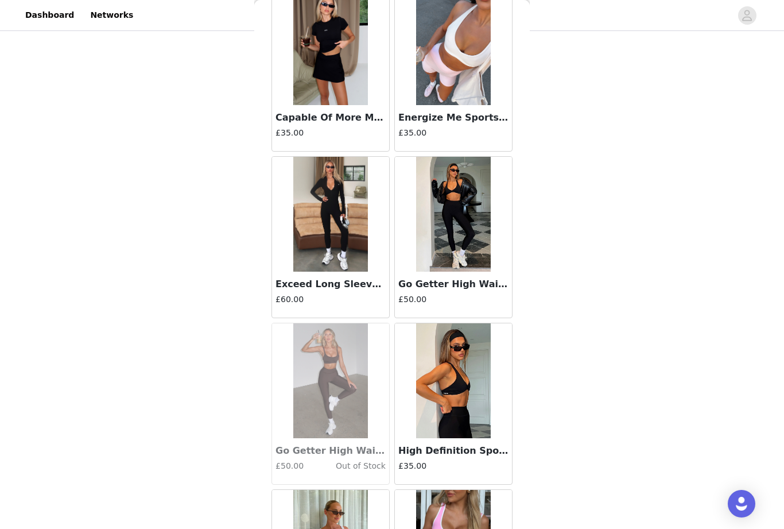
click at [457, 287] on h3 "Go Getter High Waisted Leggings Black" at bounding box center [453, 284] width 110 height 14
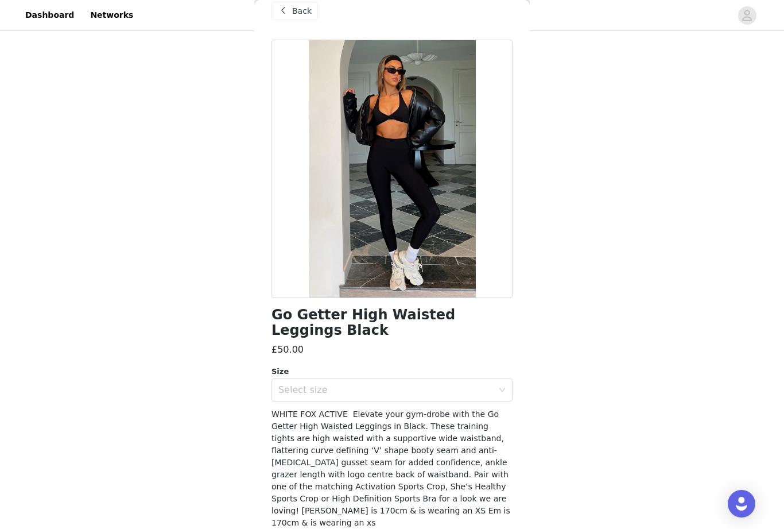
scroll to position [17, 0]
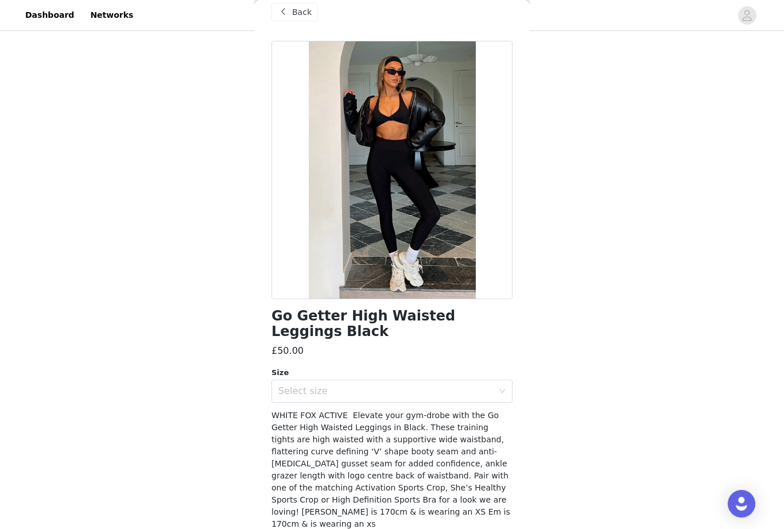
click at [360, 389] on div "Select size" at bounding box center [385, 390] width 215 height 11
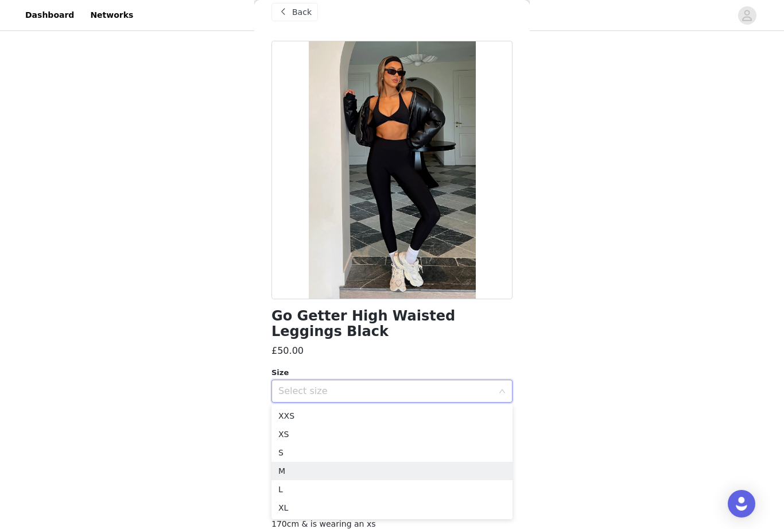
click at [341, 471] on li "M" at bounding box center [392, 471] width 241 height 18
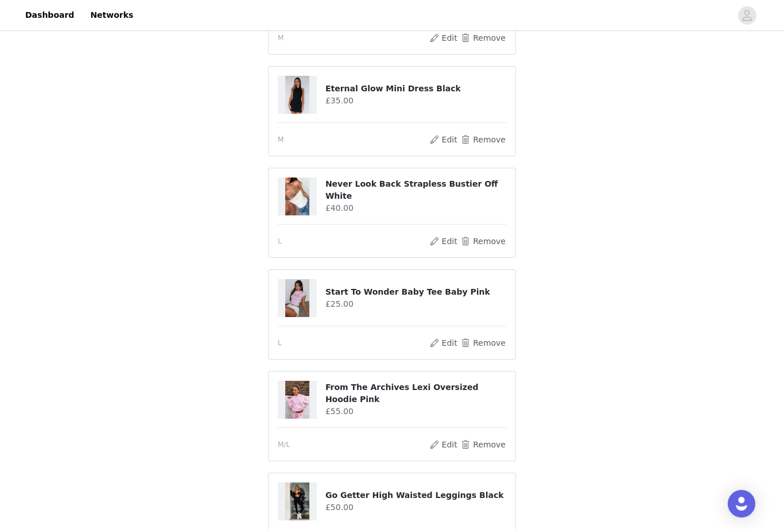
scroll to position [674, 0]
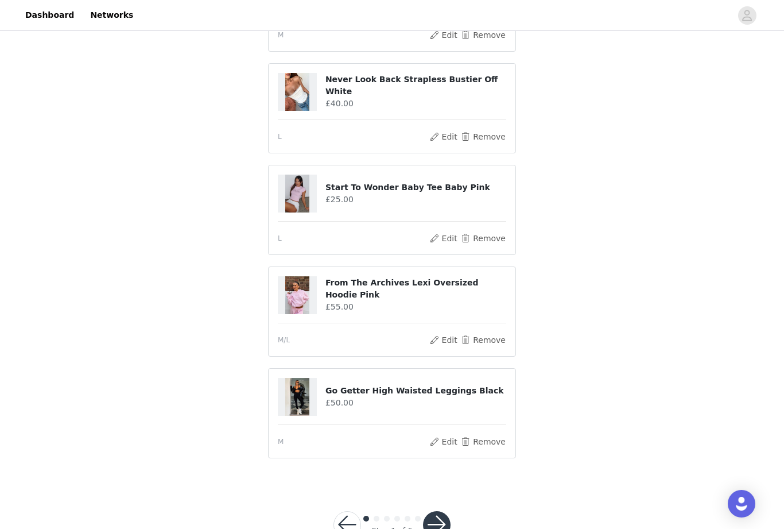
click at [438, 526] on button "button" at bounding box center [437, 525] width 28 height 28
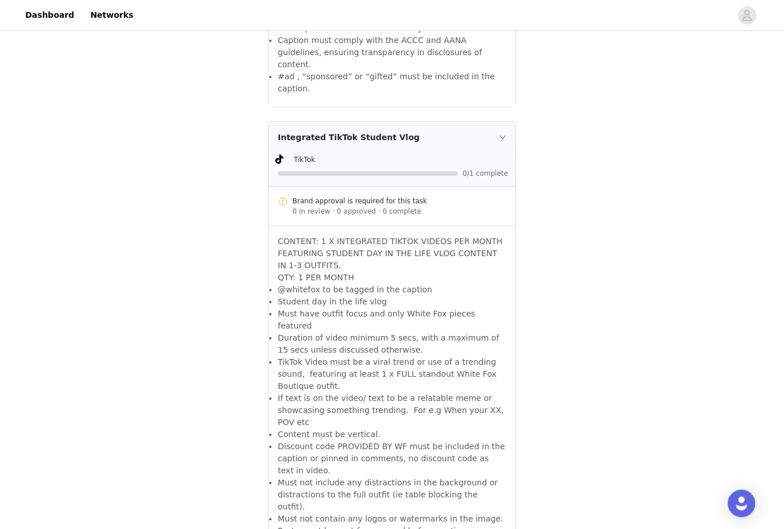
scroll to position [1898, 0]
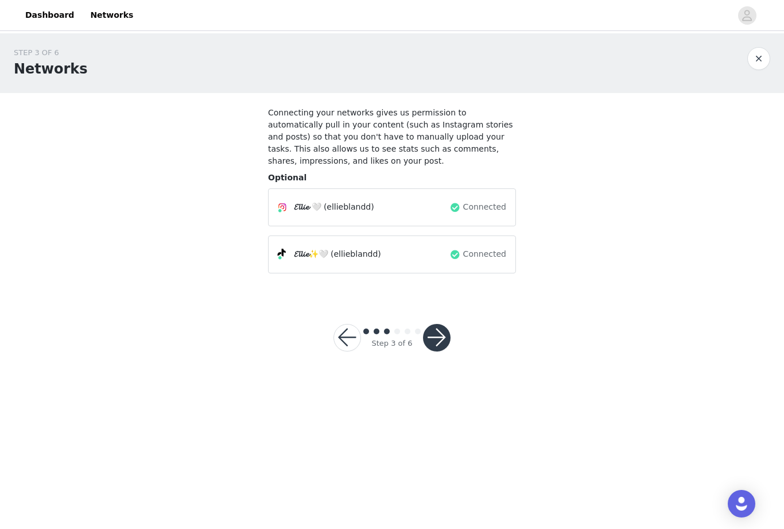
click at [445, 345] on button "button" at bounding box center [437, 338] width 28 height 28
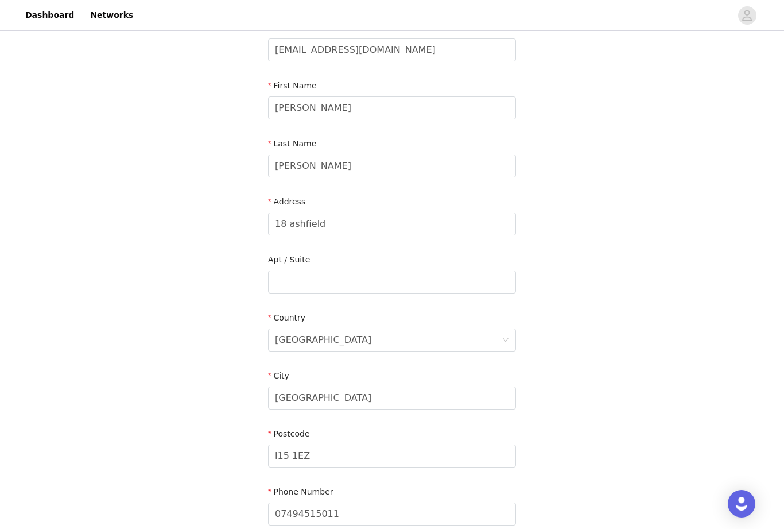
scroll to position [92, 0]
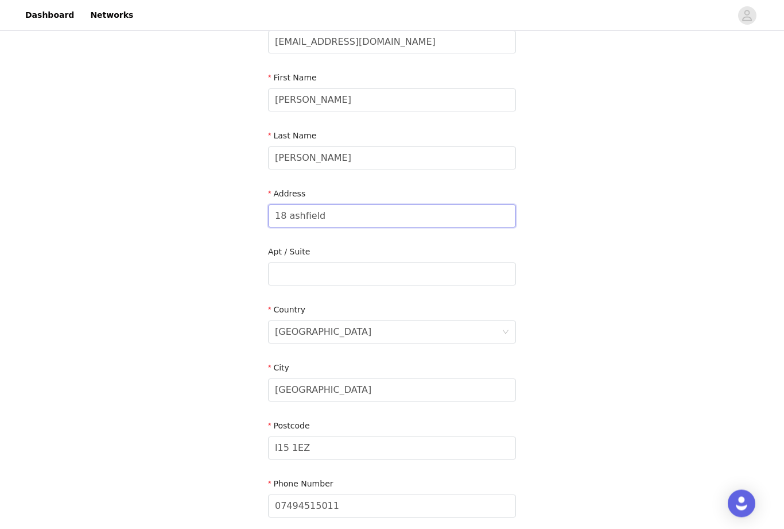
click at [457, 210] on input "18 ashfield" at bounding box center [392, 216] width 248 height 23
click at [478, 220] on input "18 ashfield" at bounding box center [392, 216] width 248 height 23
type input "1"
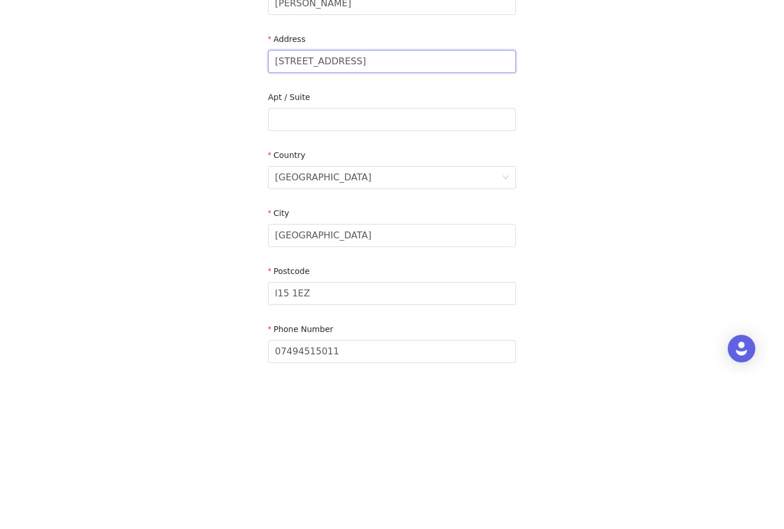
type input "63 Naburn drive"
click at [401, 379] on input "liverpool" at bounding box center [392, 390] width 248 height 23
click at [497, 379] on input "liverpool" at bounding box center [392, 390] width 248 height 23
type input "l"
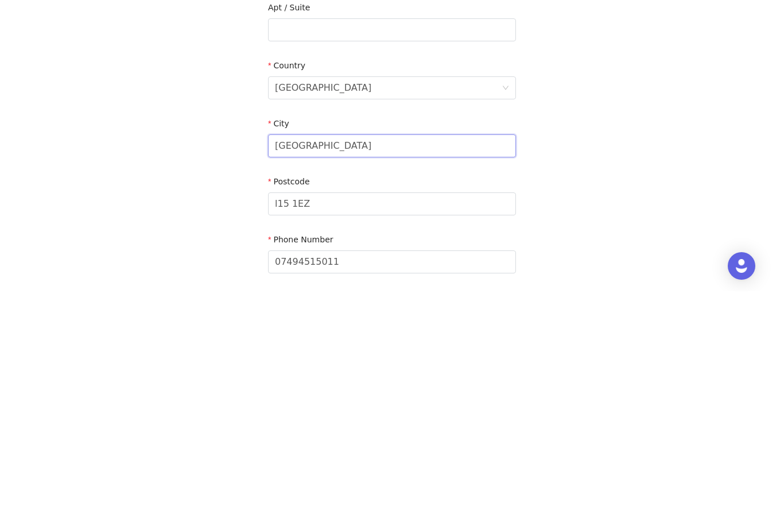
type input "Wigan"
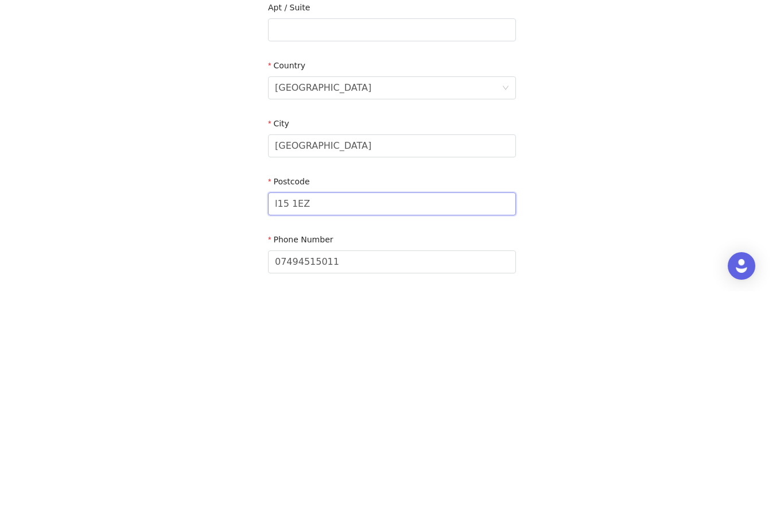
click at [412, 430] on input "l15 1EZ" at bounding box center [392, 441] width 248 height 23
type input "l"
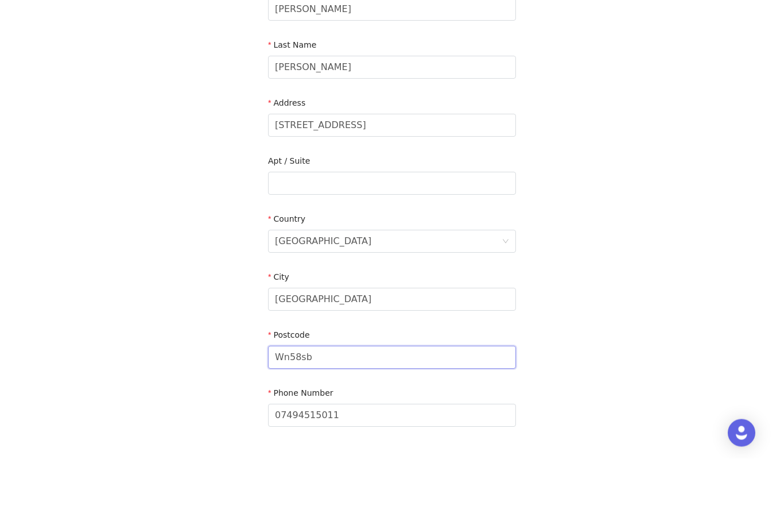
scroll to position [112, 0]
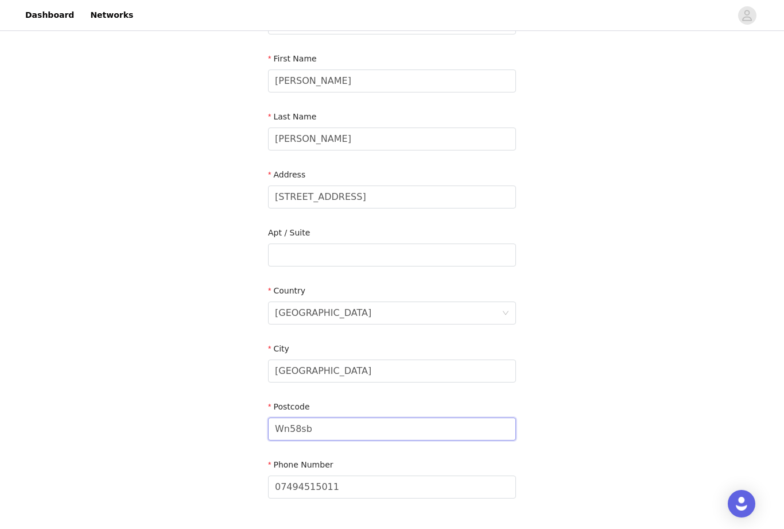
type input "Wn58sb"
click at [599, 187] on div "STEP 4 OF 6 Shipping Information Email ellielouisebland@gmail.com First Name El…" at bounding box center [392, 225] width 784 height 609
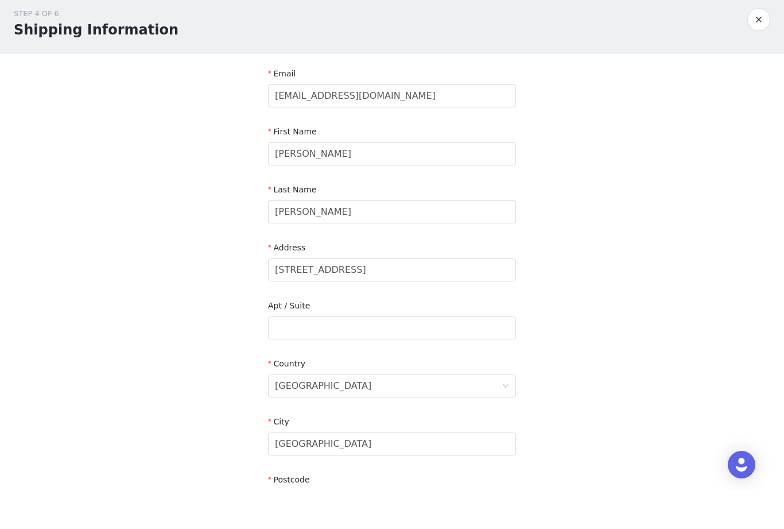
scroll to position [159, 0]
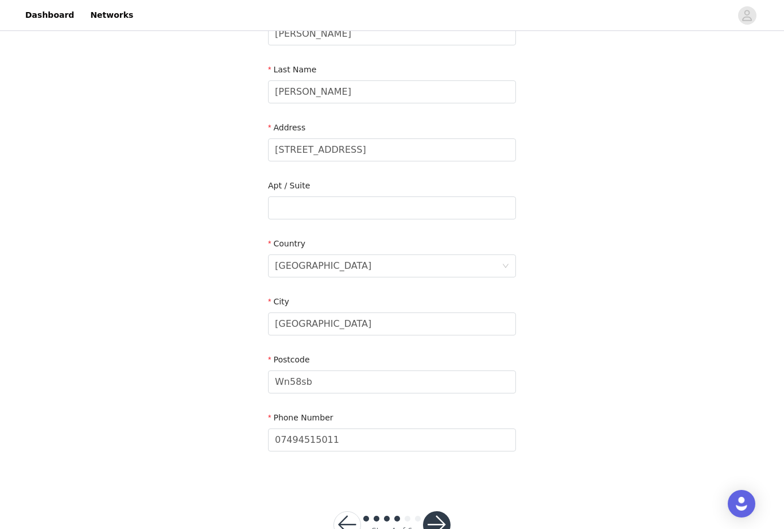
click at [439, 516] on button "button" at bounding box center [437, 525] width 28 height 28
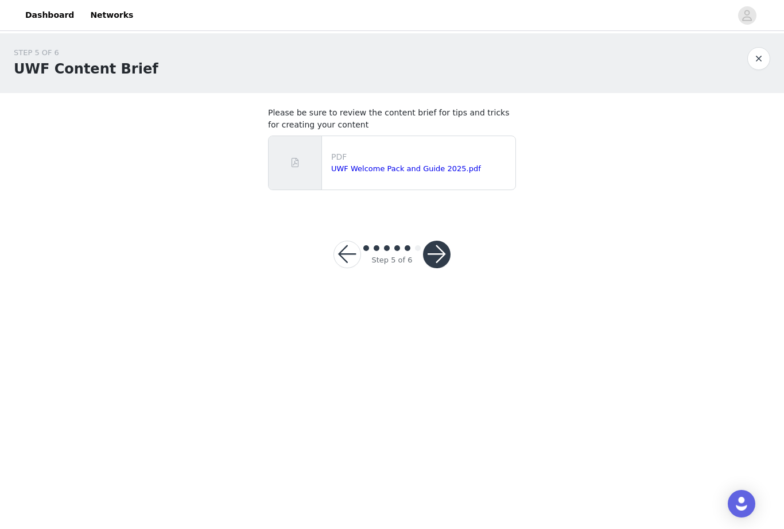
click at [439, 261] on button "button" at bounding box center [437, 255] width 28 height 28
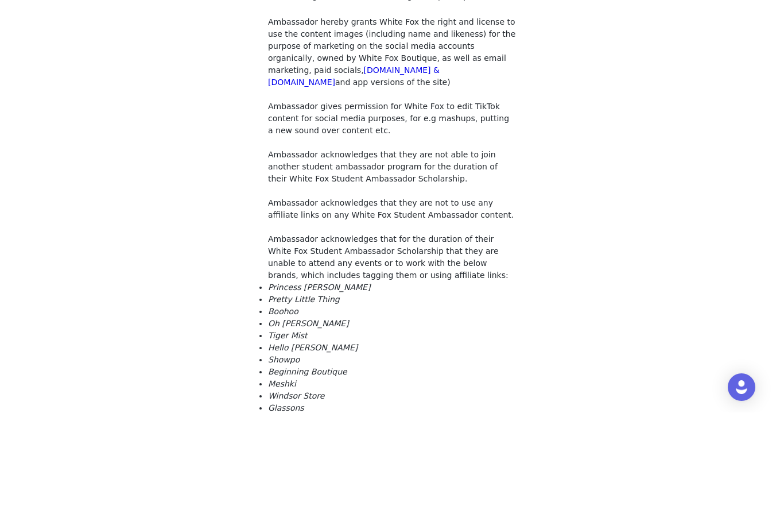
scroll to position [278, 0]
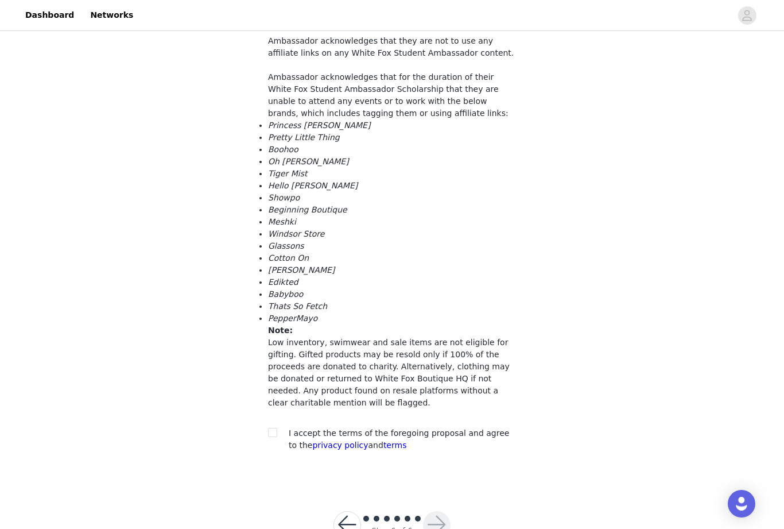
click at [281, 432] on div at bounding box center [276, 433] width 16 height 12
click at [273, 428] on input "checkbox" at bounding box center [272, 432] width 8 height 8
checkbox input "true"
click at [443, 528] on button "button" at bounding box center [437, 525] width 28 height 28
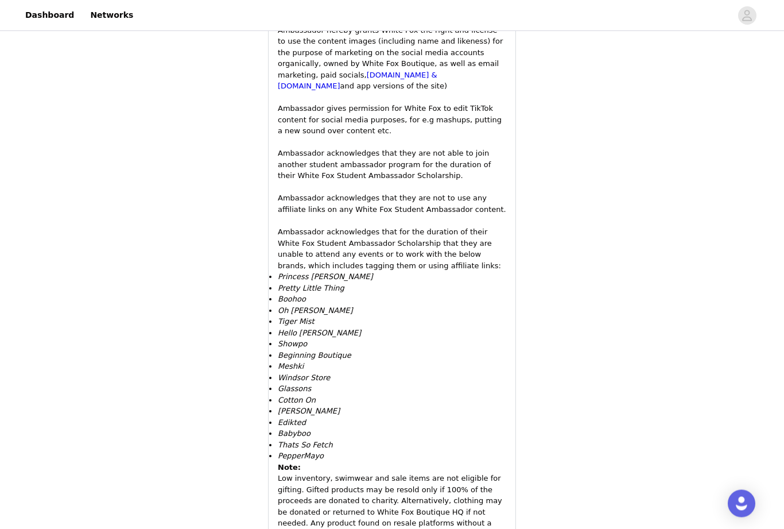
scroll to position [1395, 0]
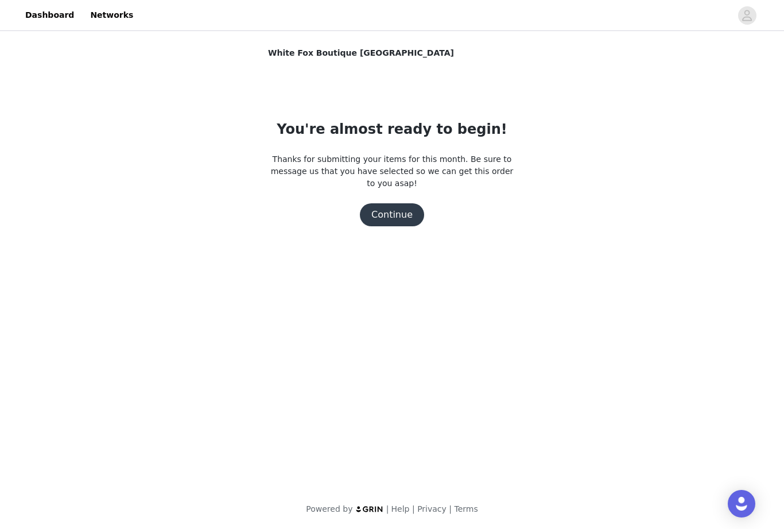
click at [400, 217] on button "Continue" at bounding box center [392, 214] width 64 height 23
click at [394, 216] on button "Continue" at bounding box center [392, 214] width 64 height 23
